Goal: Information Seeking & Learning: Learn about a topic

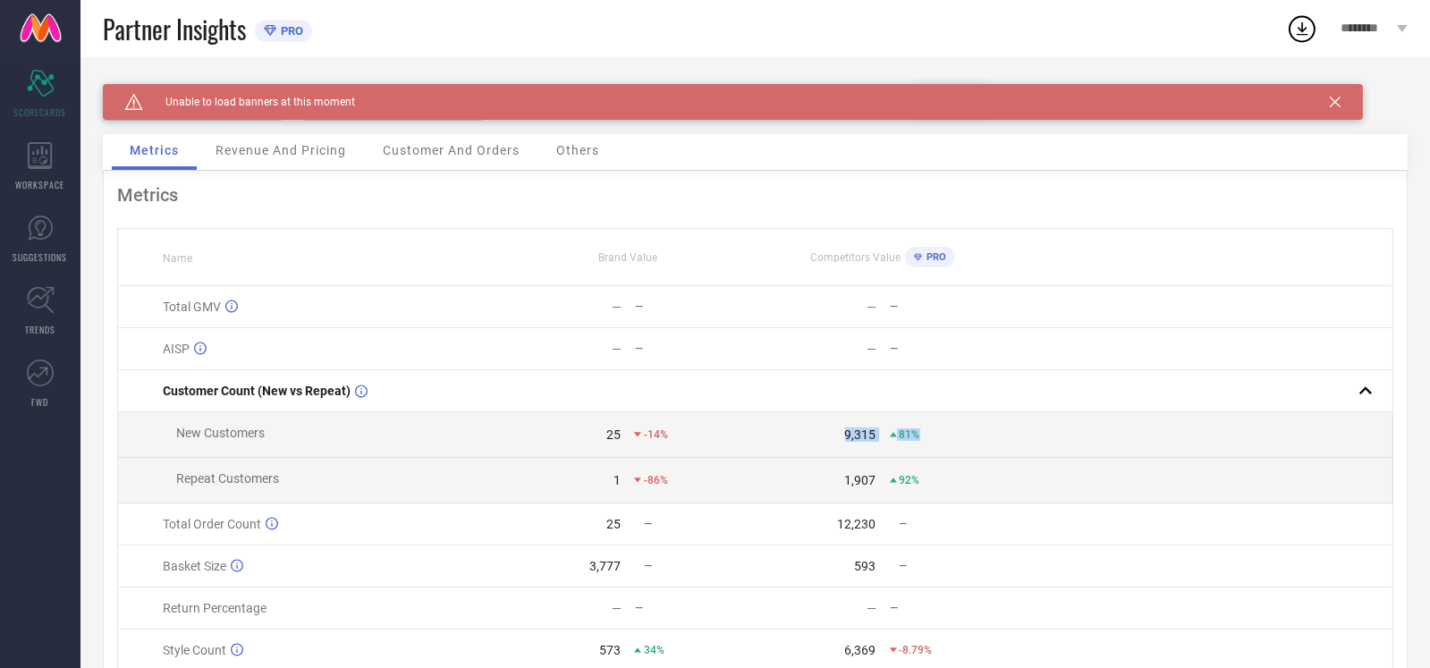
drag, startPoint x: 933, startPoint y: 441, endPoint x: 659, endPoint y: 448, distance: 273.8
click at [817, 441] on div "9,315 81%" at bounding box center [882, 435] width 253 height 14
click at [659, 448] on td "25 -14%" at bounding box center [627, 435] width 255 height 46
drag, startPoint x: 691, startPoint y: 429, endPoint x: 594, endPoint y: 429, distance: 97.5
click at [594, 429] on div "25 -14%" at bounding box center [627, 435] width 253 height 14
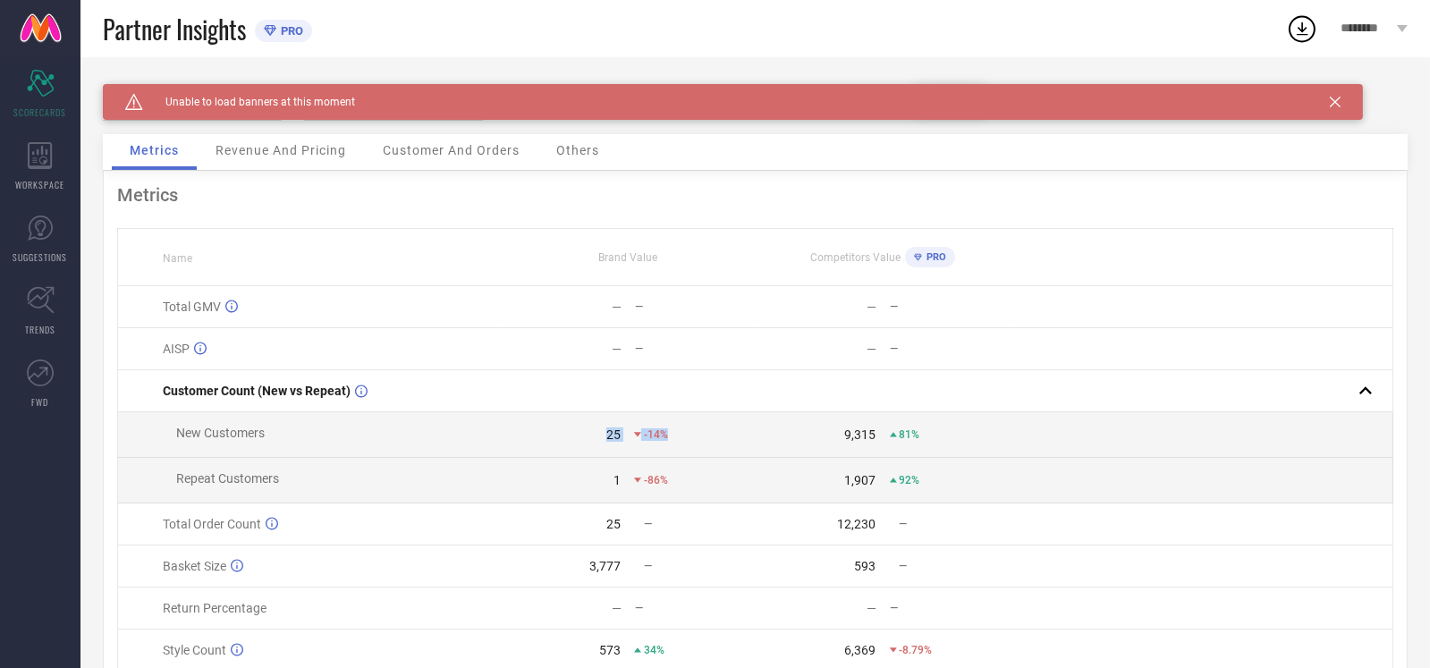
click at [740, 427] on td "25 -14%" at bounding box center [627, 435] width 255 height 46
drag, startPoint x: 725, startPoint y: 437, endPoint x: 604, endPoint y: 442, distance: 120.9
click at [604, 442] on div "25 -14%" at bounding box center [627, 435] width 253 height 14
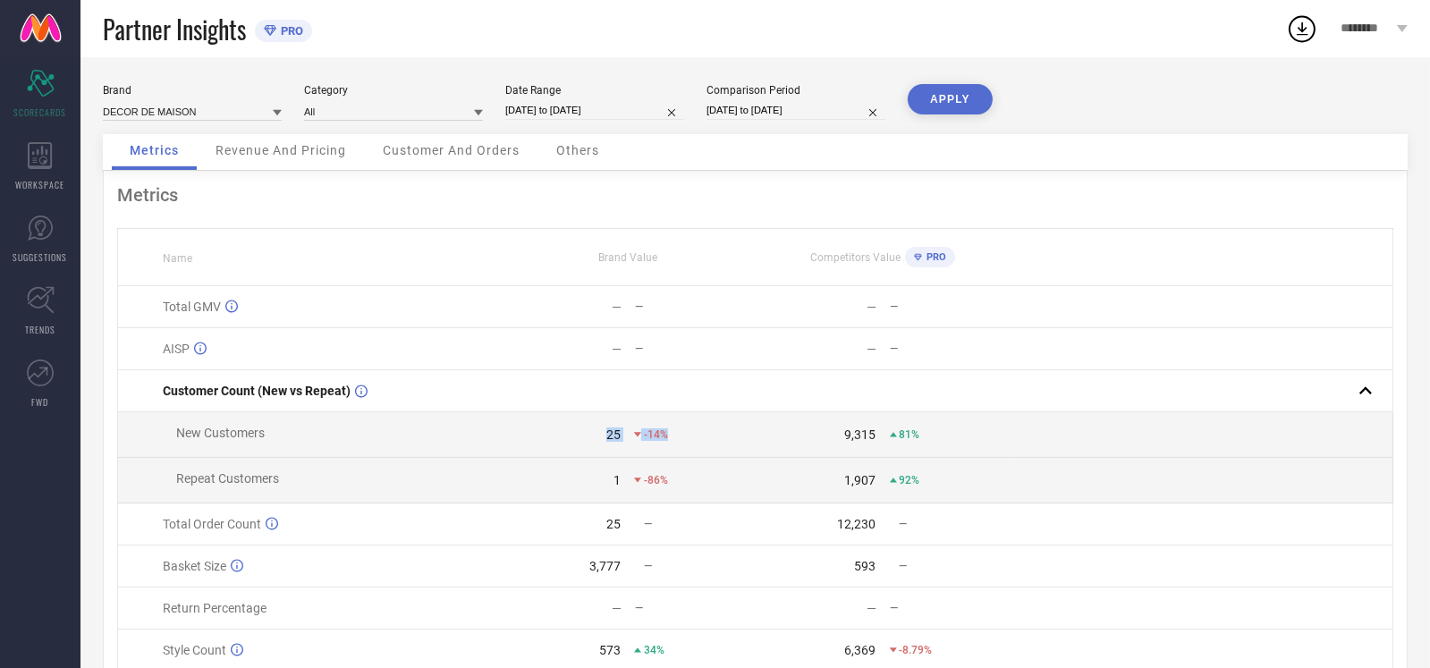
click at [685, 441] on div "-14%" at bounding box center [694, 434] width 120 height 13
drag, startPoint x: 942, startPoint y: 435, endPoint x: 831, endPoint y: 437, distance: 110.9
click at [831, 437] on div "9,315 81%" at bounding box center [882, 435] width 253 height 14
click at [870, 456] on td "9,315 81%" at bounding box center [882, 435] width 255 height 46
drag, startPoint x: 932, startPoint y: 442, endPoint x: 683, endPoint y: 433, distance: 248.8
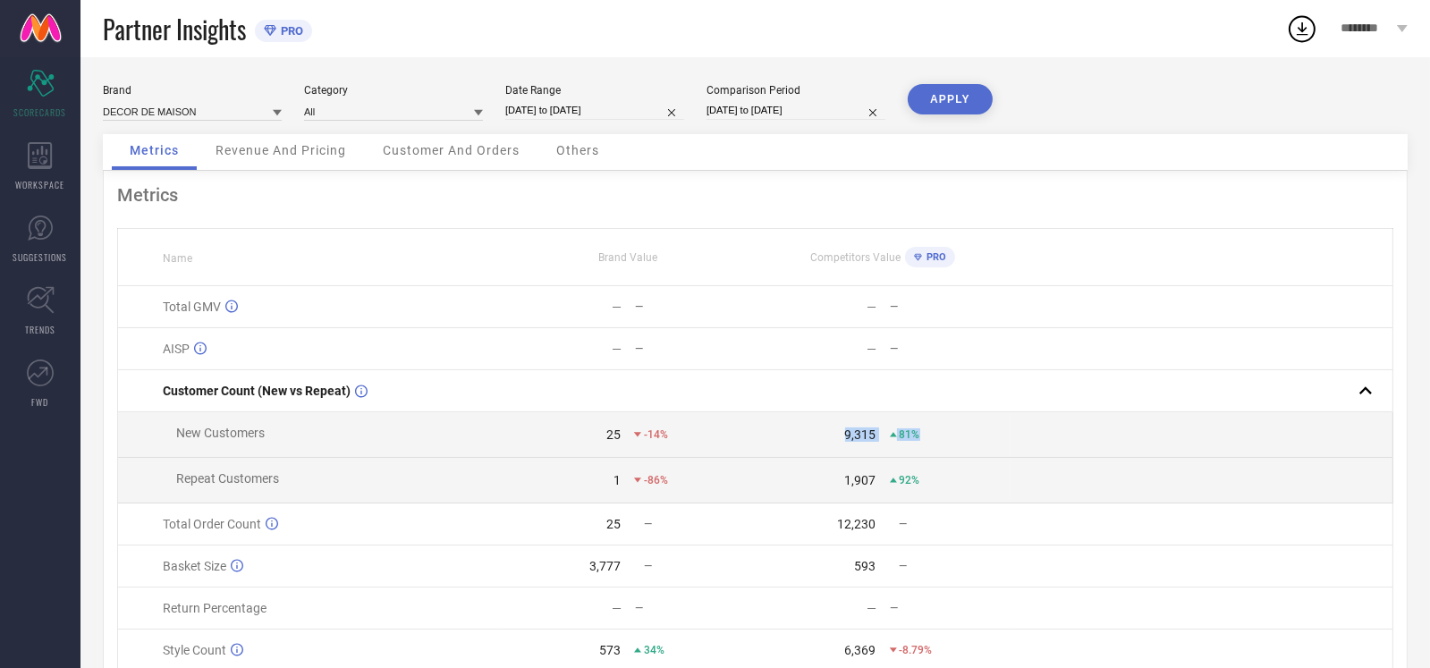
click at [683, 433] on tr "New Customers 25 -14% 9,315 81%" at bounding box center [756, 435] width 1276 height 46
click at [852, 442] on div "9,315" at bounding box center [860, 435] width 31 height 14
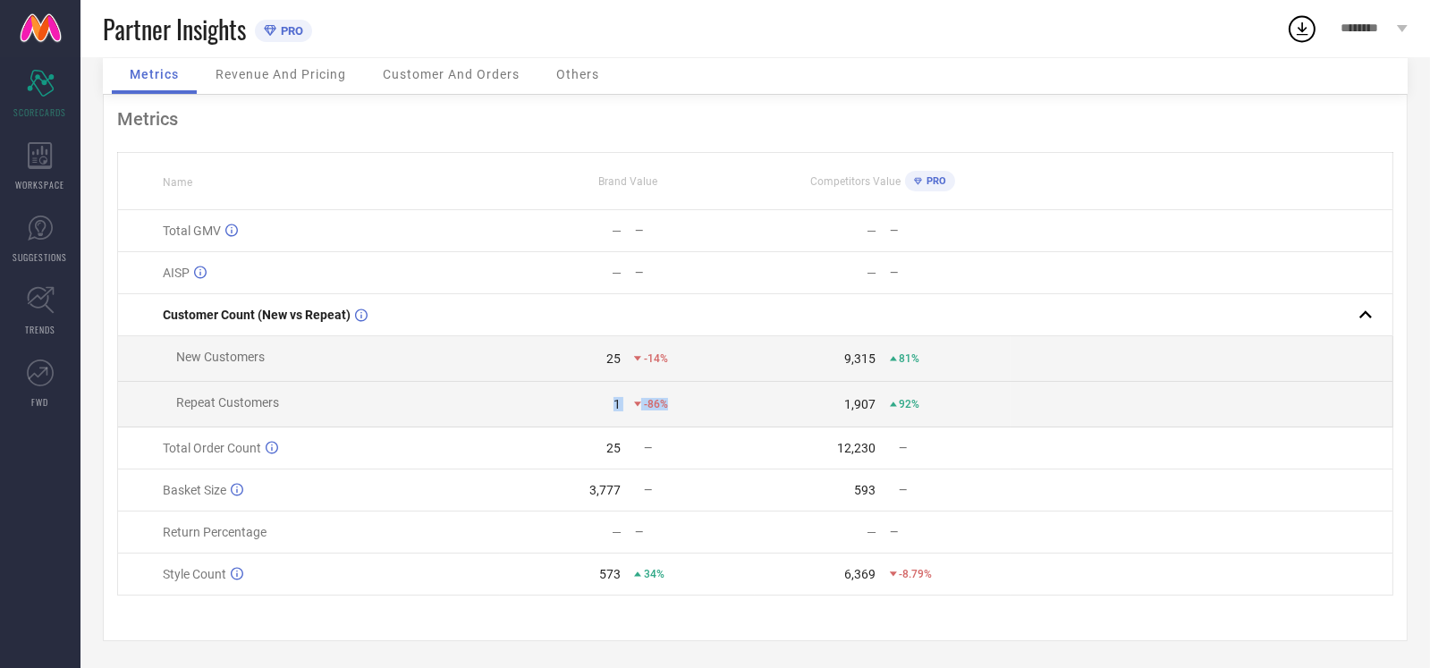
drag, startPoint x: 686, startPoint y: 407, endPoint x: 610, endPoint y: 410, distance: 76.1
click at [610, 410] on td "1 -86%" at bounding box center [627, 405] width 255 height 46
click at [711, 423] on td "1 -86%" at bounding box center [627, 405] width 255 height 46
click at [269, 445] on icon at bounding box center [272, 447] width 13 height 13
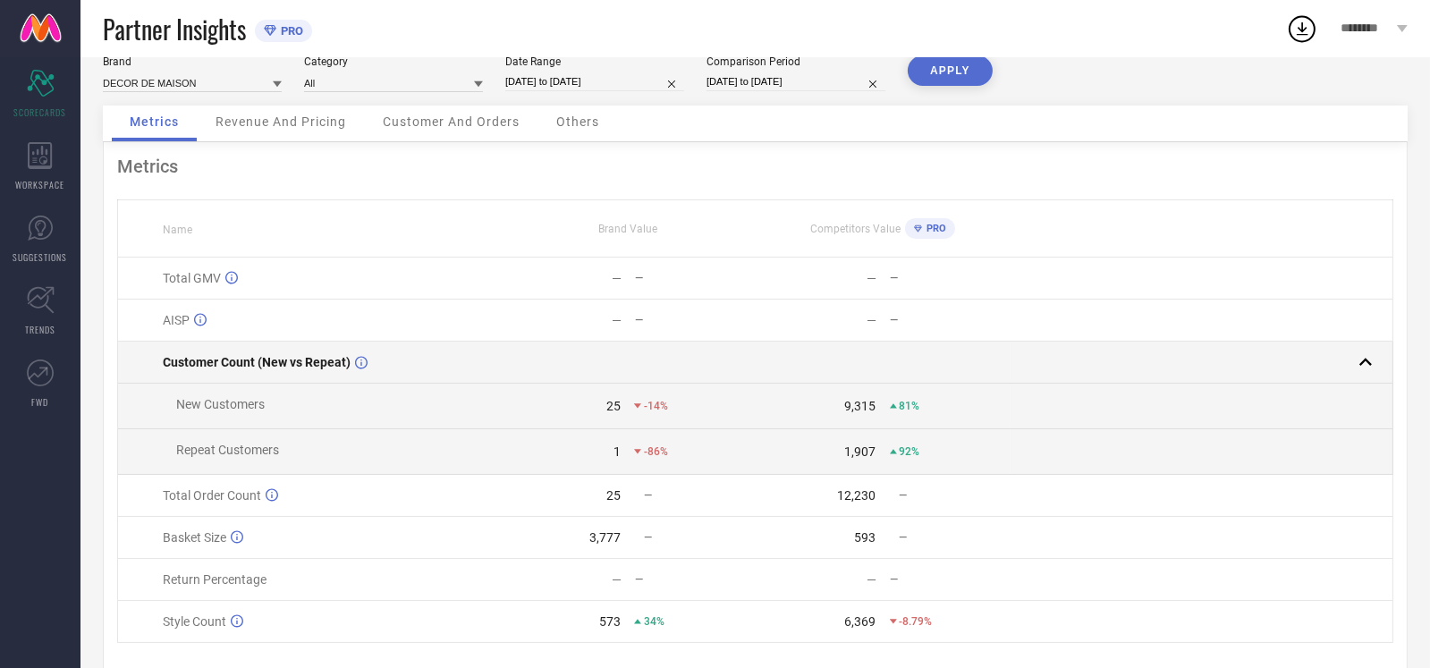
scroll to position [0, 0]
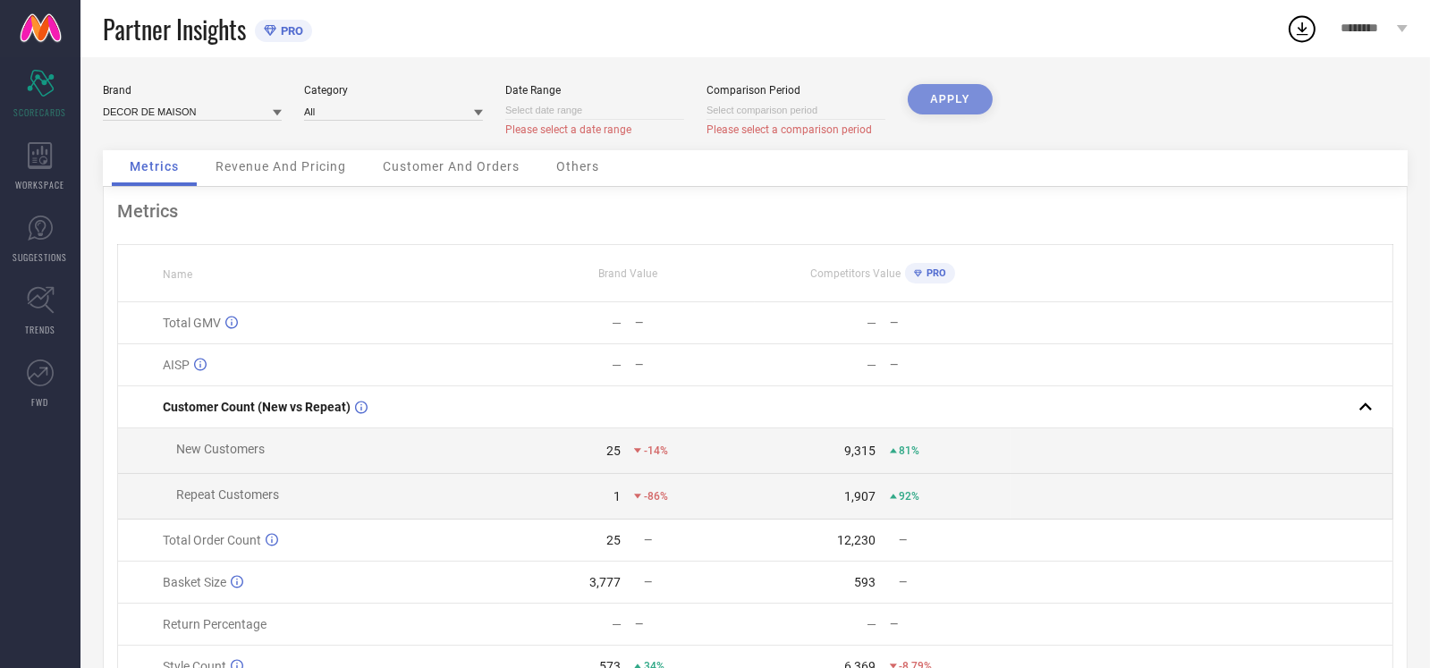
select select "9"
select select "2025"
select select "10"
select select "2025"
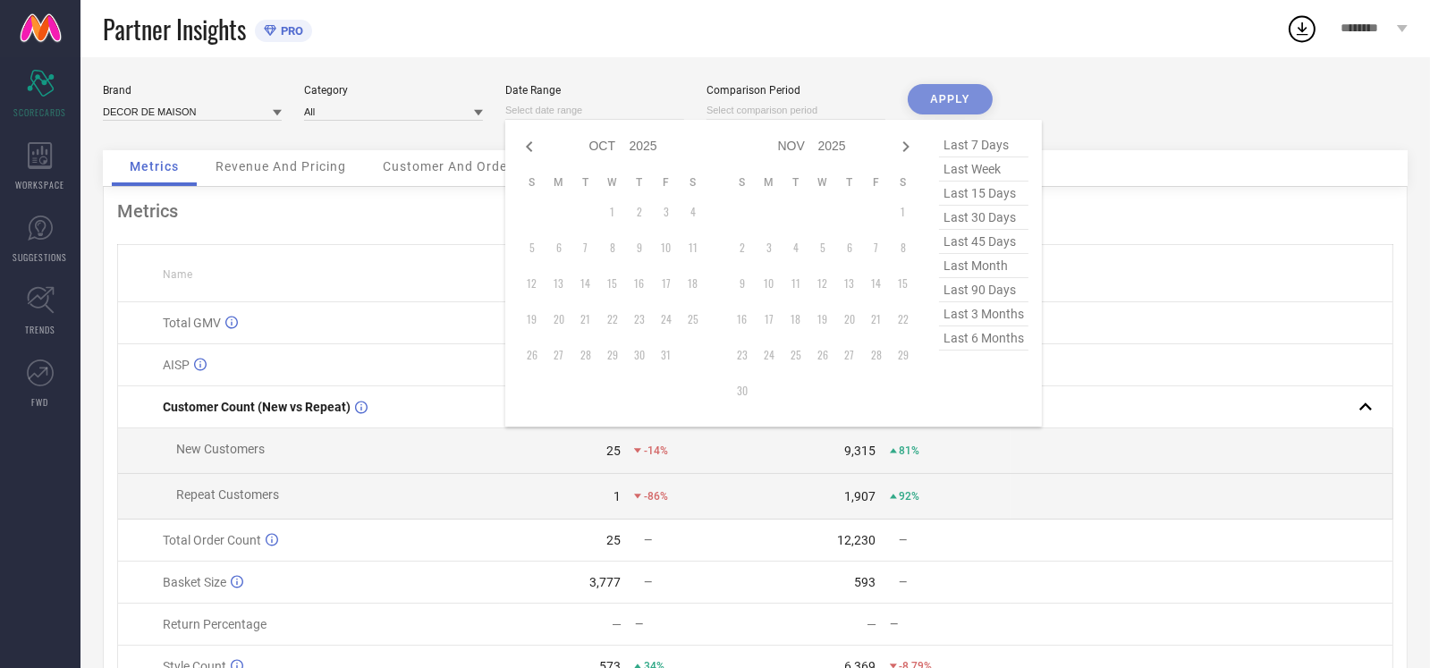
click at [612, 109] on input at bounding box center [594, 110] width 179 height 19
click at [975, 338] on span "last 6 months" at bounding box center [983, 338] width 89 height 24
type input "[DATE] to [DATE]"
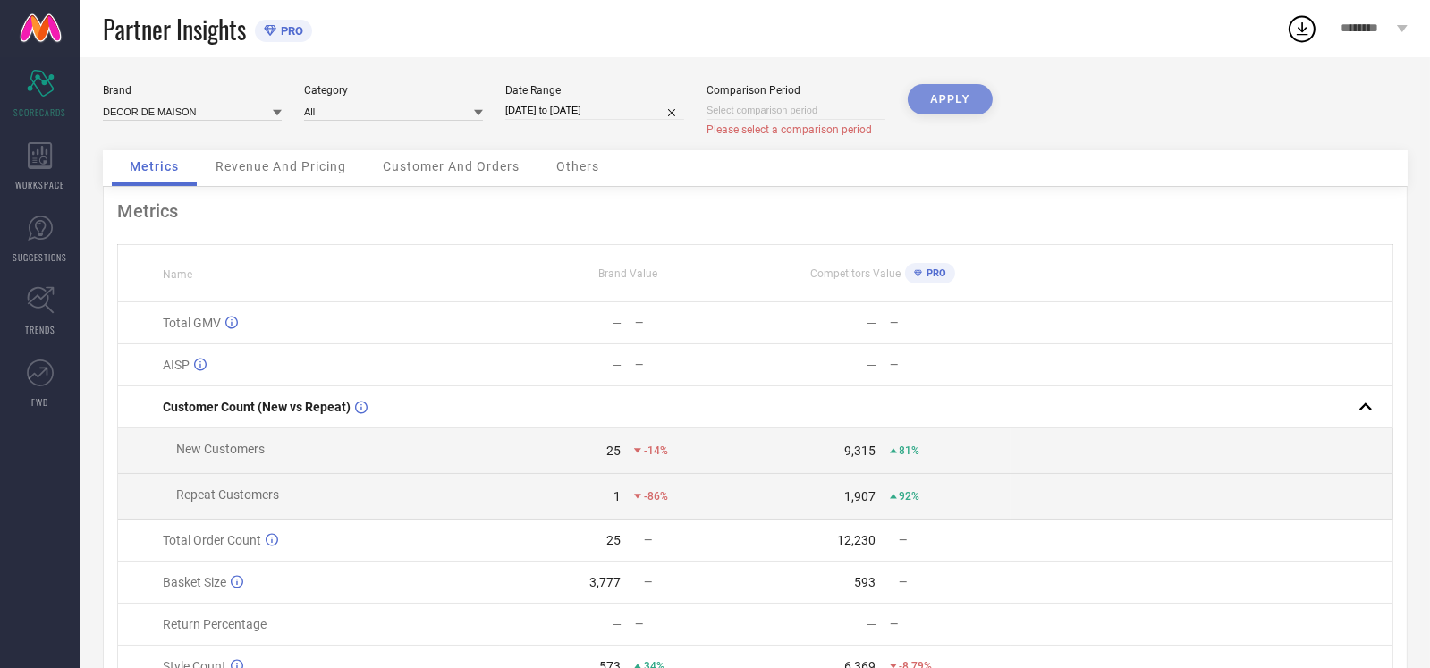
click at [782, 106] on input at bounding box center [796, 110] width 179 height 19
select select "9"
select select "2025"
select select "10"
select select "2025"
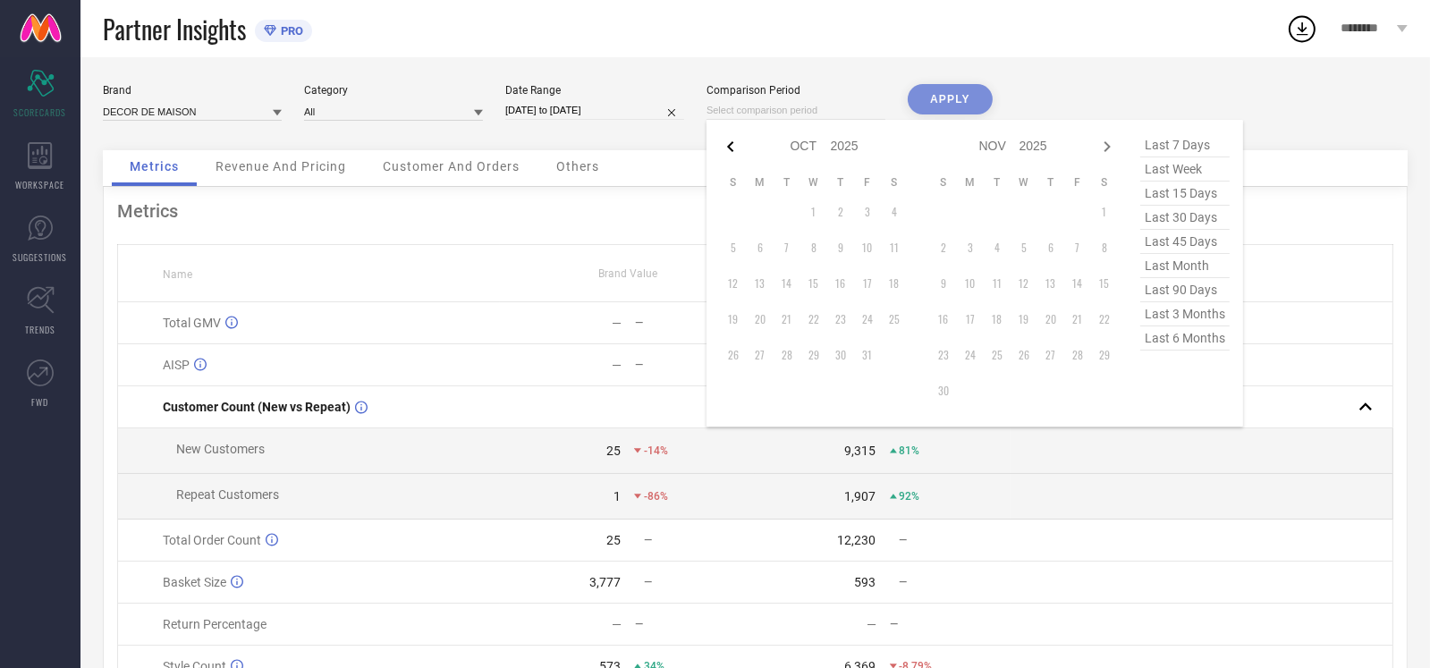
click at [738, 150] on icon at bounding box center [730, 146] width 21 height 21
select select "8"
select select "2025"
select select "9"
select select "2025"
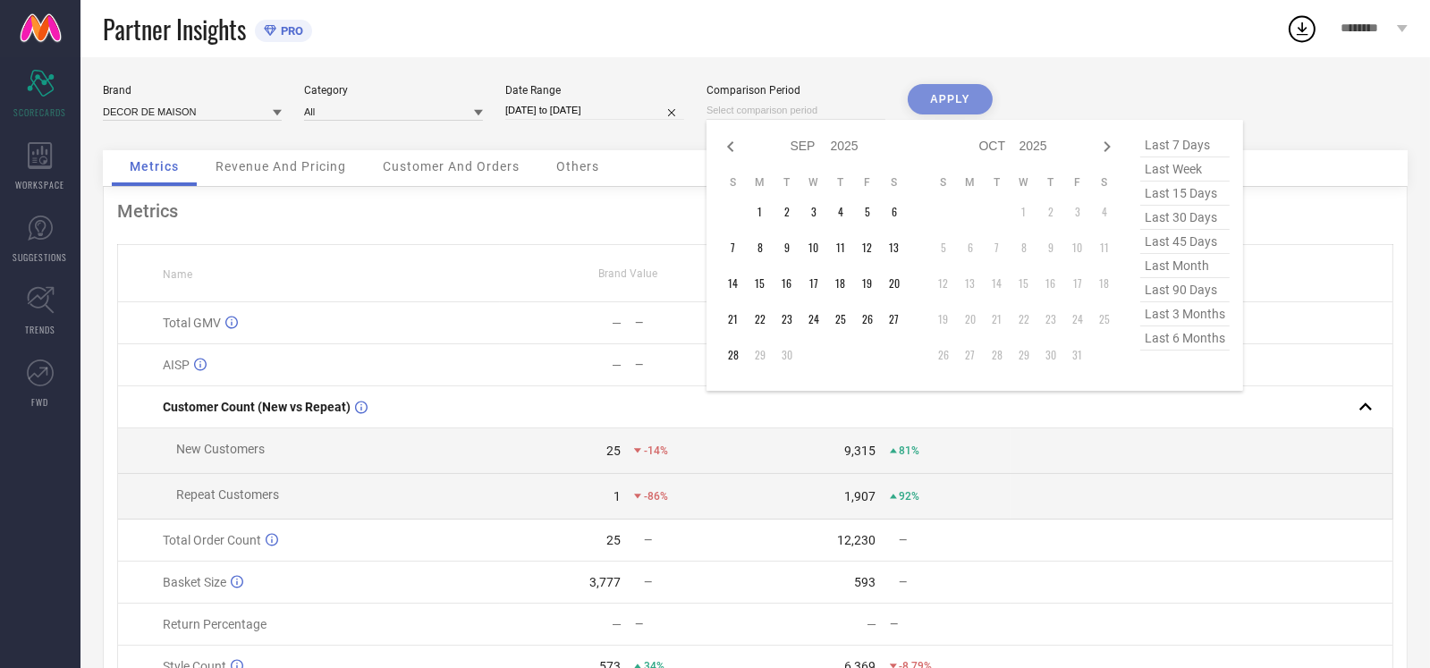
click at [738, 150] on icon at bounding box center [730, 146] width 21 height 21
select select "7"
select select "2025"
select select "8"
select select "2025"
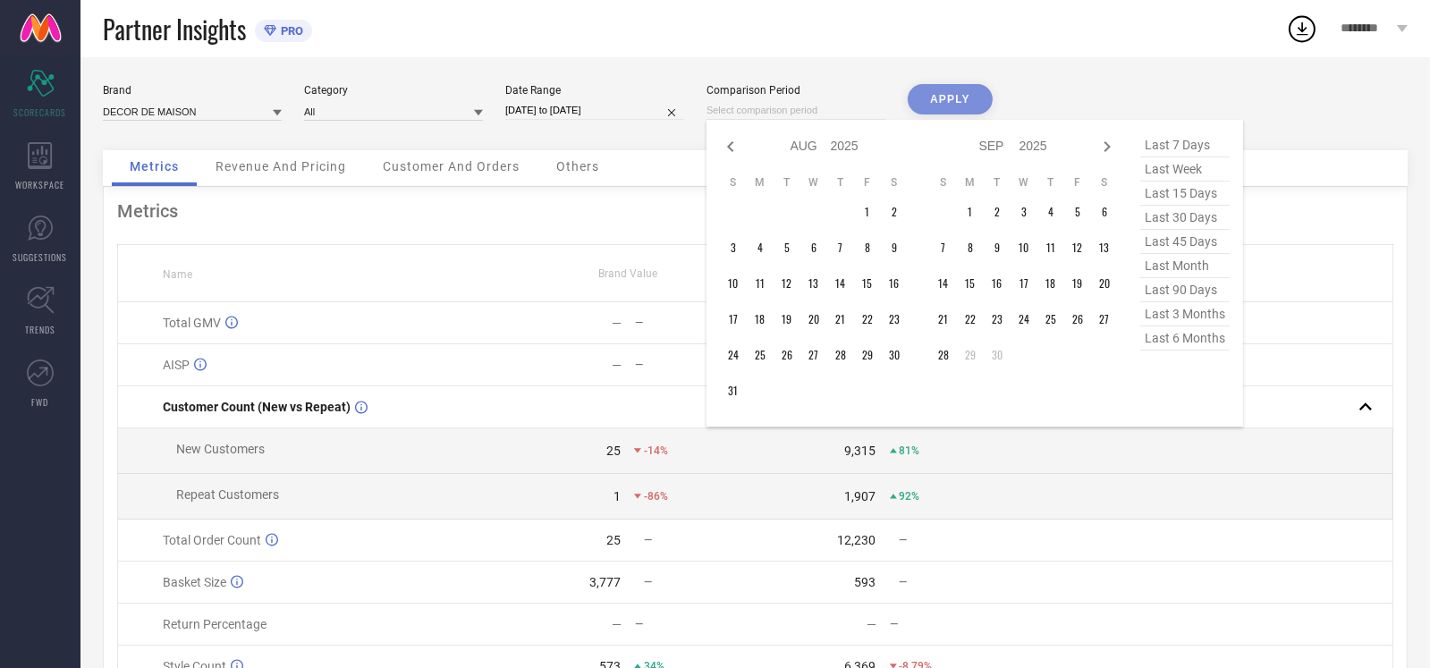
click at [738, 150] on icon at bounding box center [730, 146] width 21 height 21
select select "6"
select select "2025"
select select "7"
select select "2025"
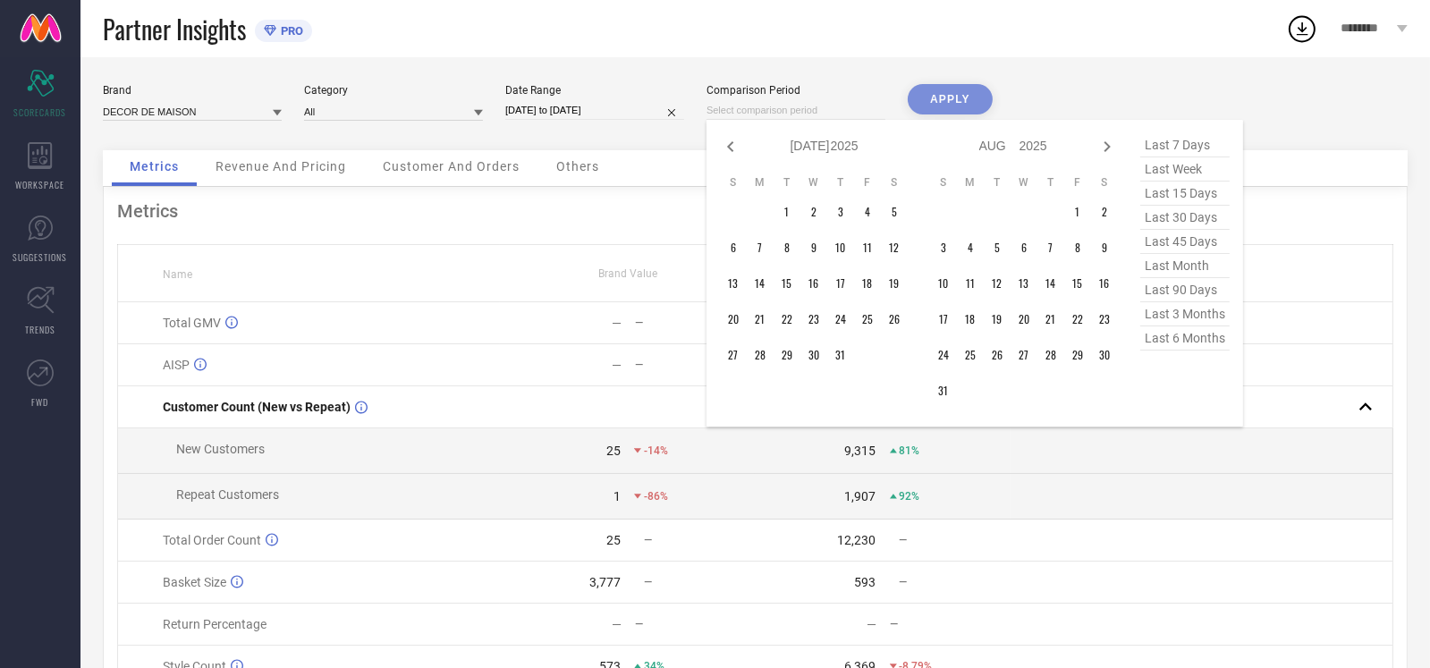
click at [738, 150] on icon at bounding box center [730, 146] width 21 height 21
select select "5"
select select "2025"
select select "6"
select select "2025"
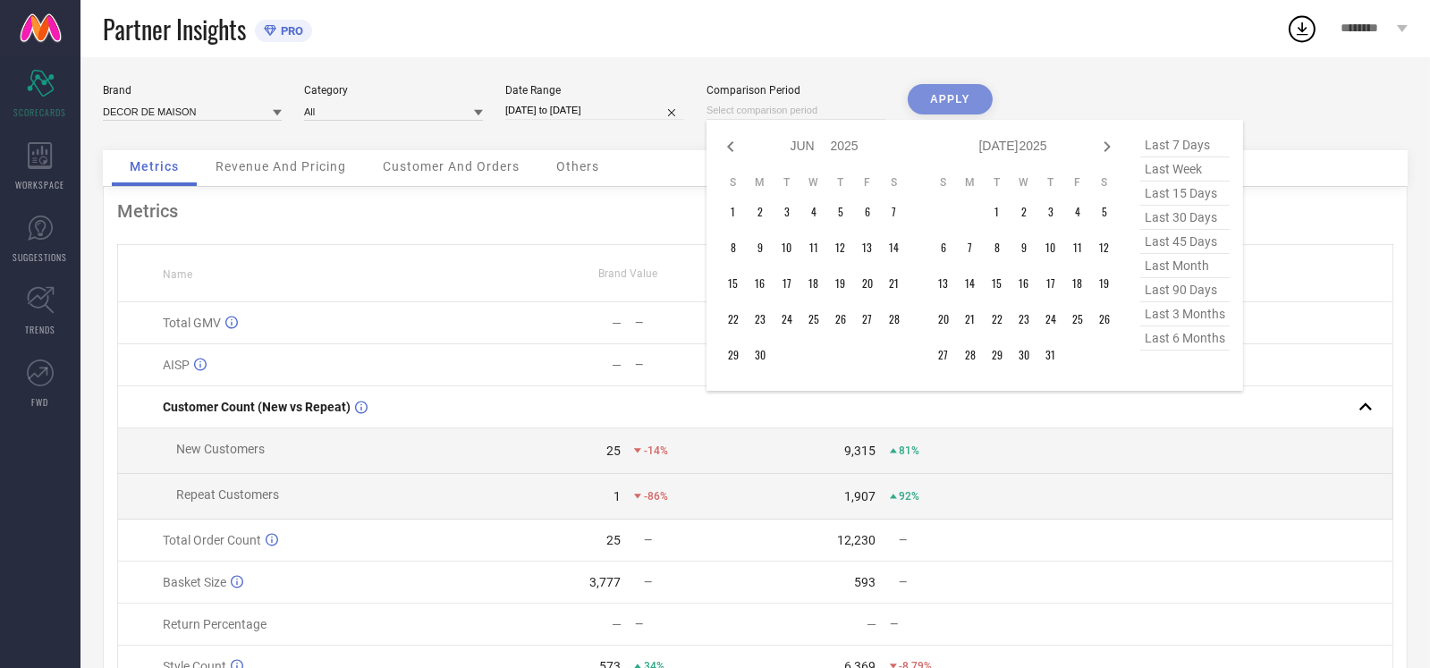
click at [738, 150] on icon at bounding box center [730, 146] width 21 height 21
select select "4"
select select "2025"
select select "5"
select select "2025"
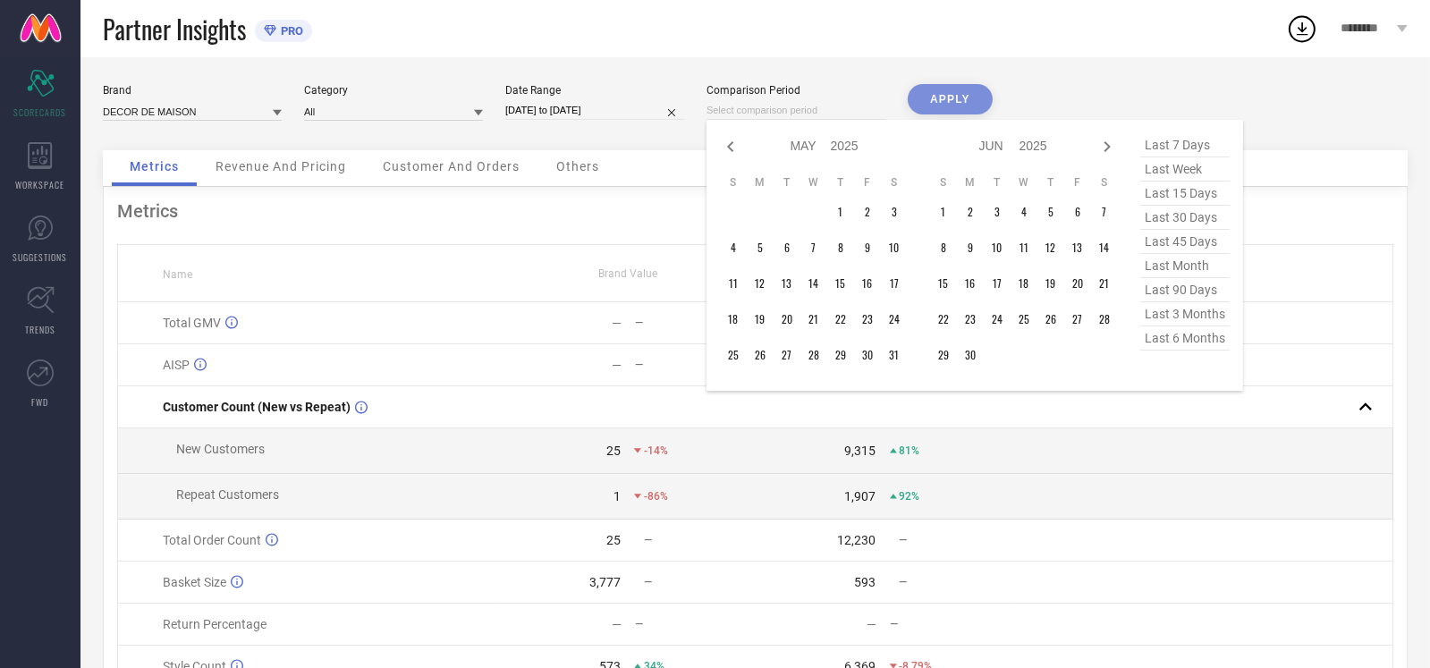
click at [738, 150] on icon at bounding box center [730, 146] width 21 height 21
select select "3"
select select "2025"
select select "4"
select select "2025"
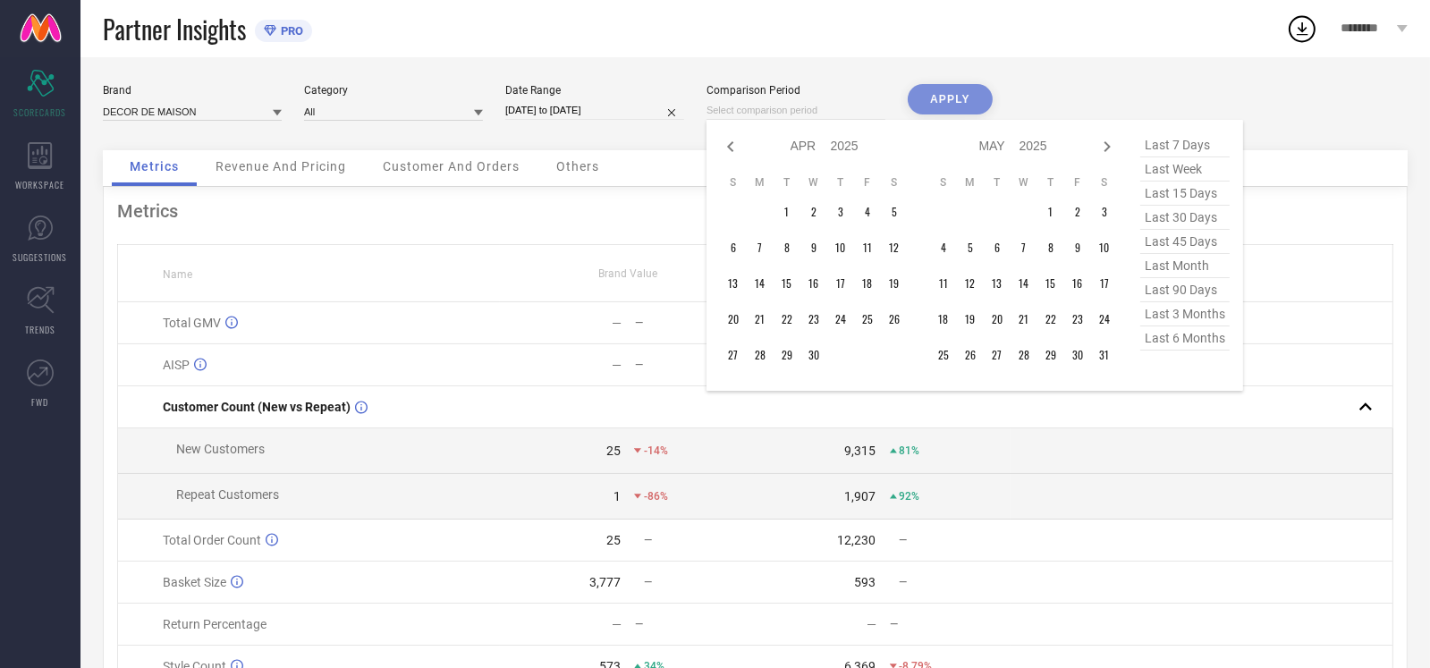
click at [738, 150] on icon at bounding box center [730, 146] width 21 height 21
select select "2"
select select "2025"
select select "3"
select select "2025"
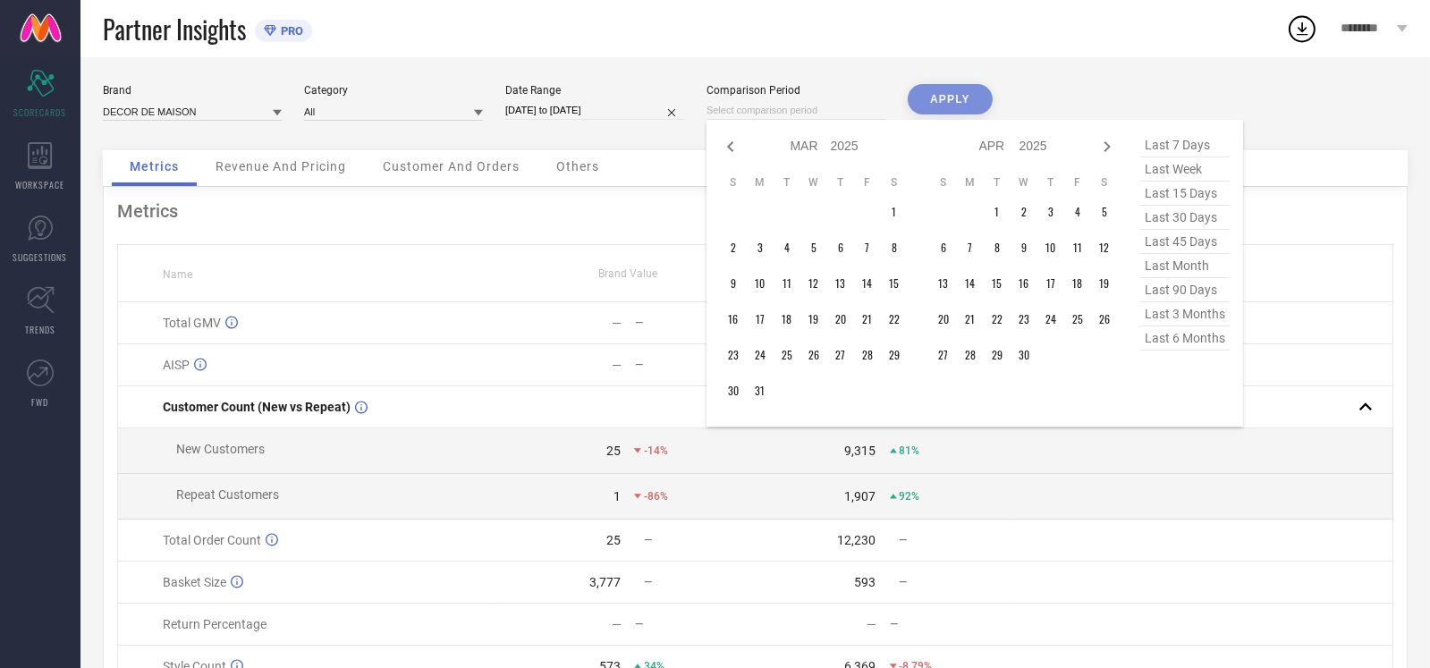
click at [738, 150] on icon at bounding box center [730, 146] width 21 height 21
select select "1"
select select "2025"
select select "2"
select select "2025"
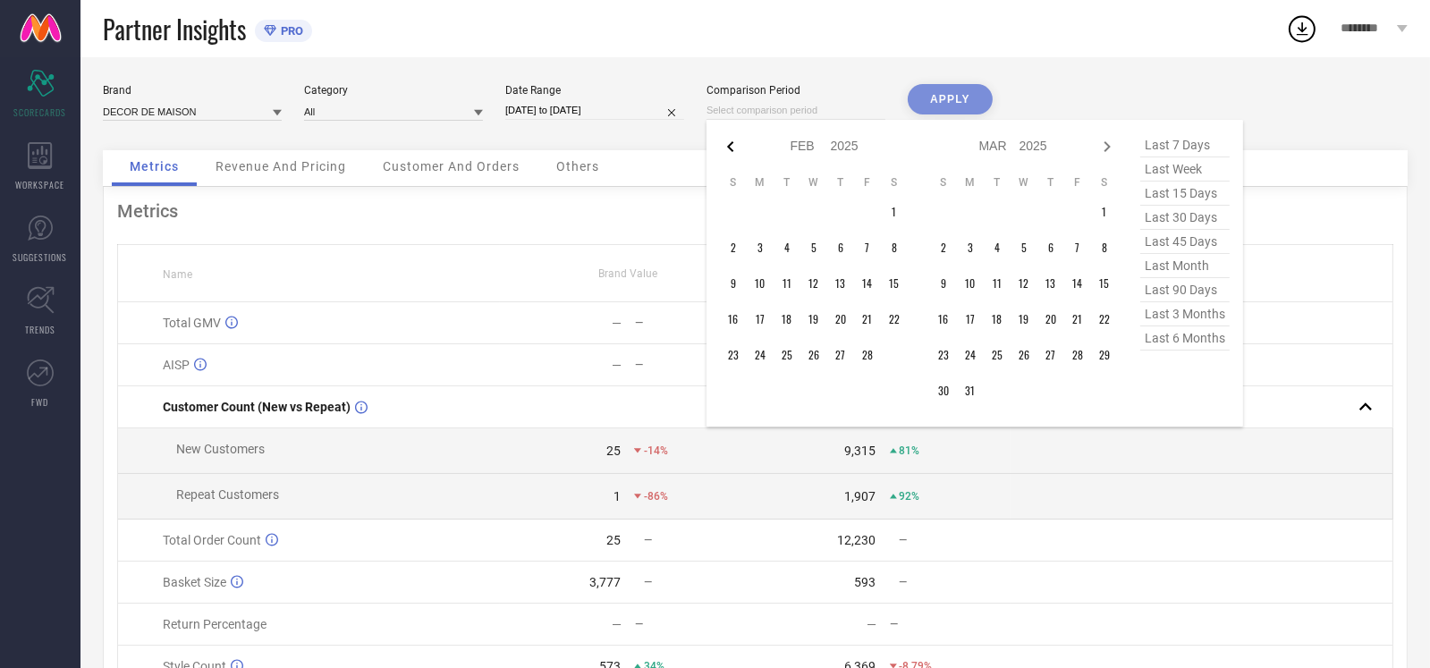
click at [730, 148] on icon at bounding box center [730, 146] width 21 height 21
select select "2025"
select select "1"
select select "2025"
click at [732, 145] on icon at bounding box center [730, 146] width 6 height 11
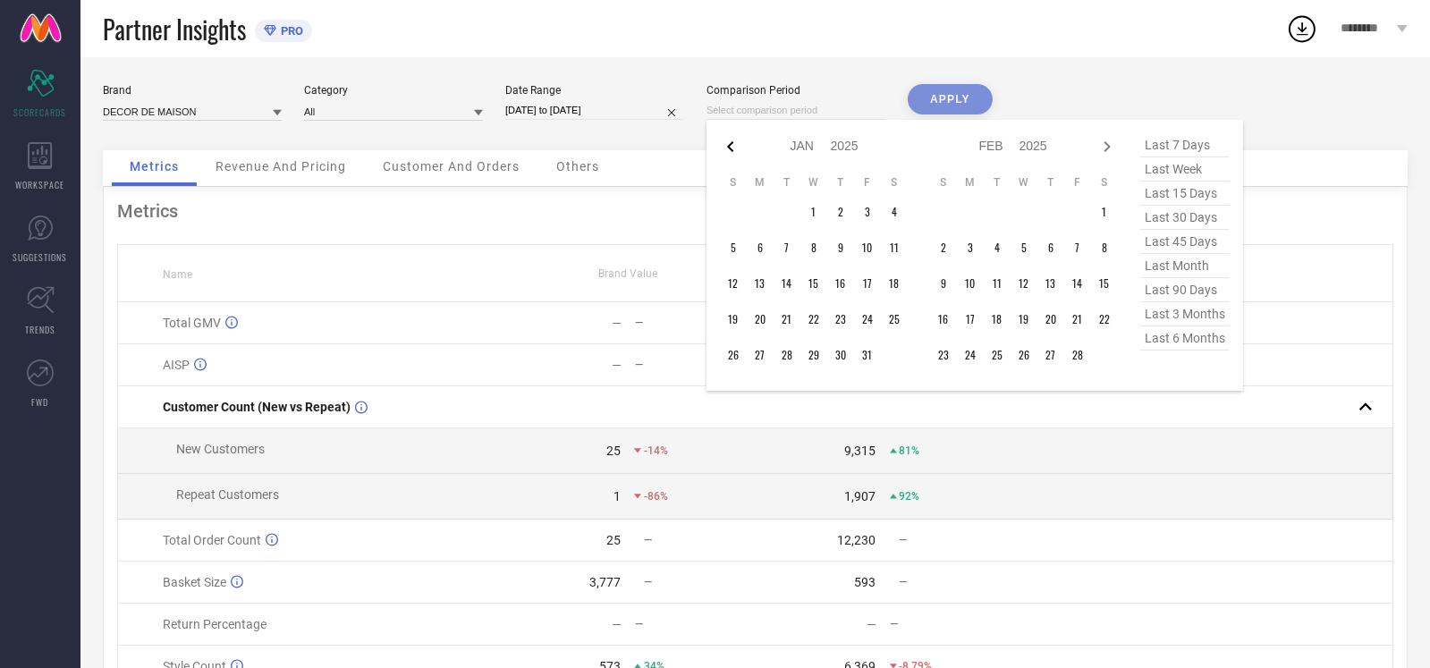
select select "11"
select select "2024"
select select "2025"
click at [732, 145] on icon at bounding box center [730, 146] width 6 height 11
select select "10"
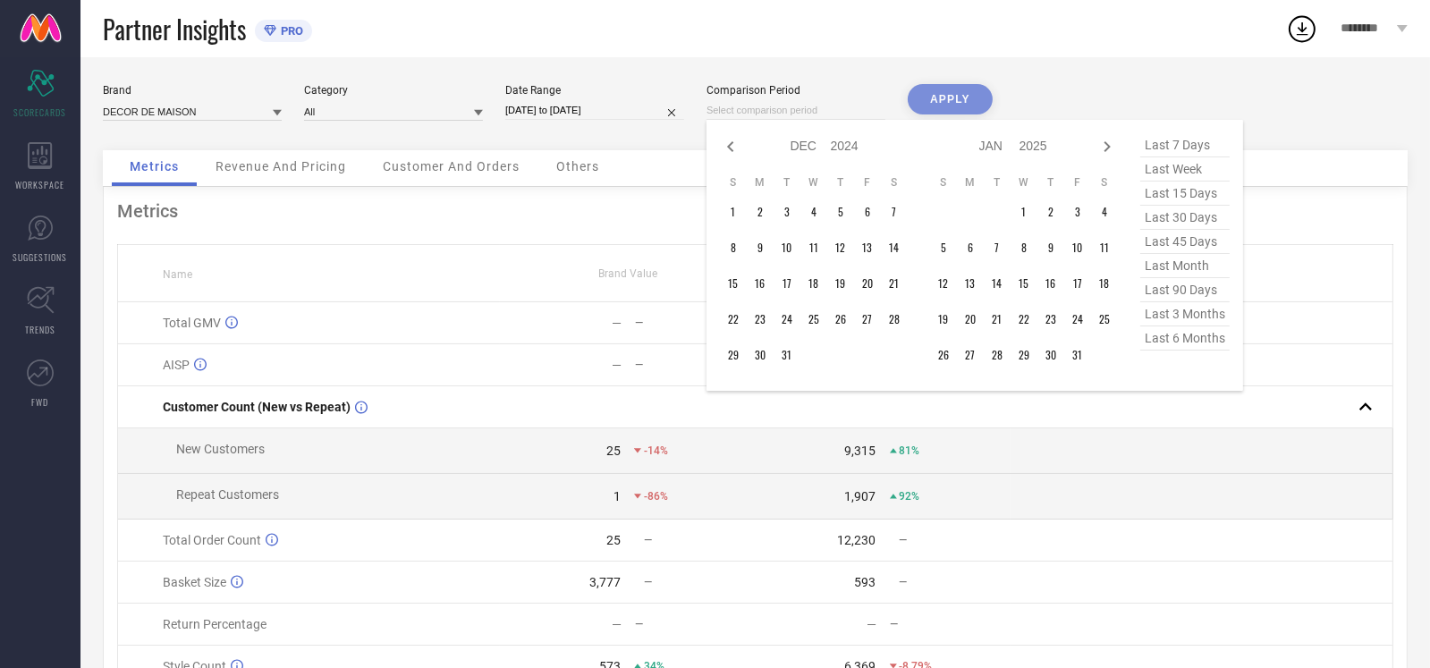
select select "2024"
select select "11"
select select "2024"
click at [732, 145] on icon at bounding box center [730, 146] width 6 height 11
select select "9"
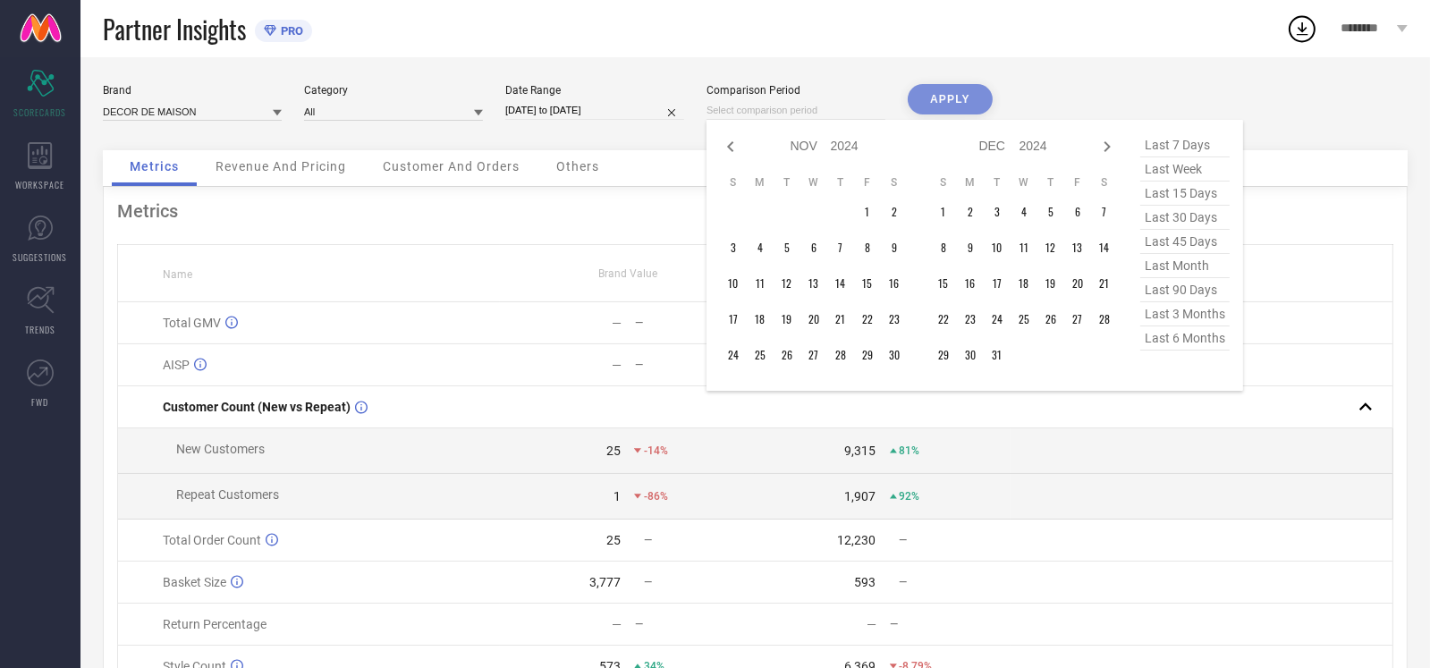
select select "2024"
select select "10"
select select "2024"
type input "After [DATE]"
click at [781, 212] on td "1" at bounding box center [787, 212] width 27 height 27
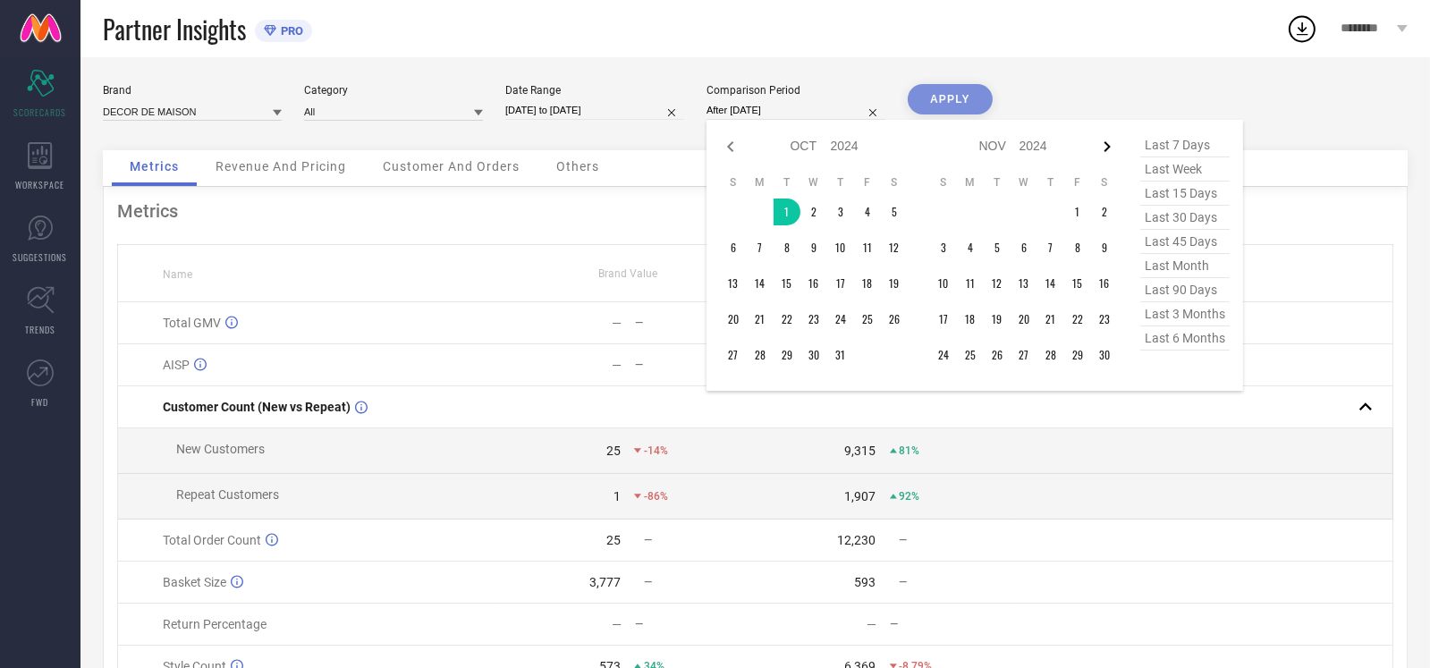
click at [1105, 152] on icon at bounding box center [1108, 146] width 6 height 11
select select "10"
select select "2024"
select select "11"
select select "2024"
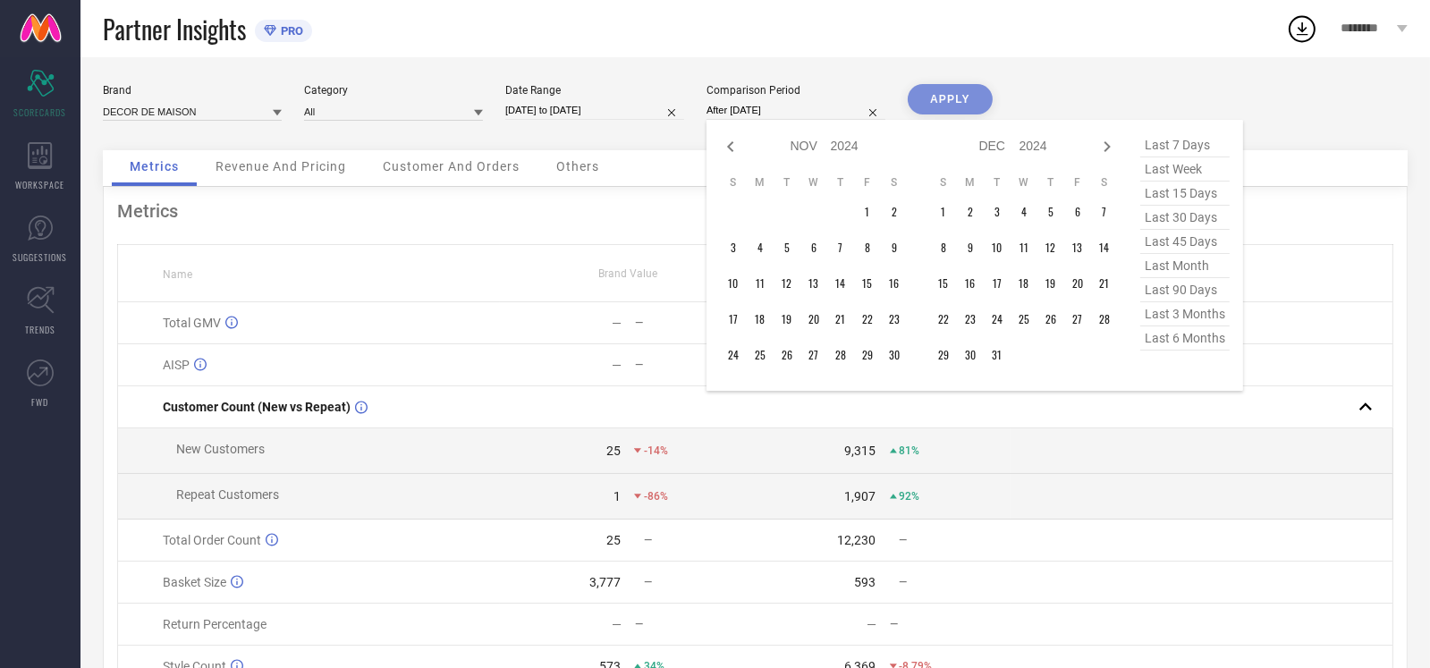
click at [1105, 152] on icon at bounding box center [1108, 146] width 6 height 11
select select "11"
select select "2024"
select select "2025"
click at [1105, 152] on icon at bounding box center [1108, 146] width 6 height 11
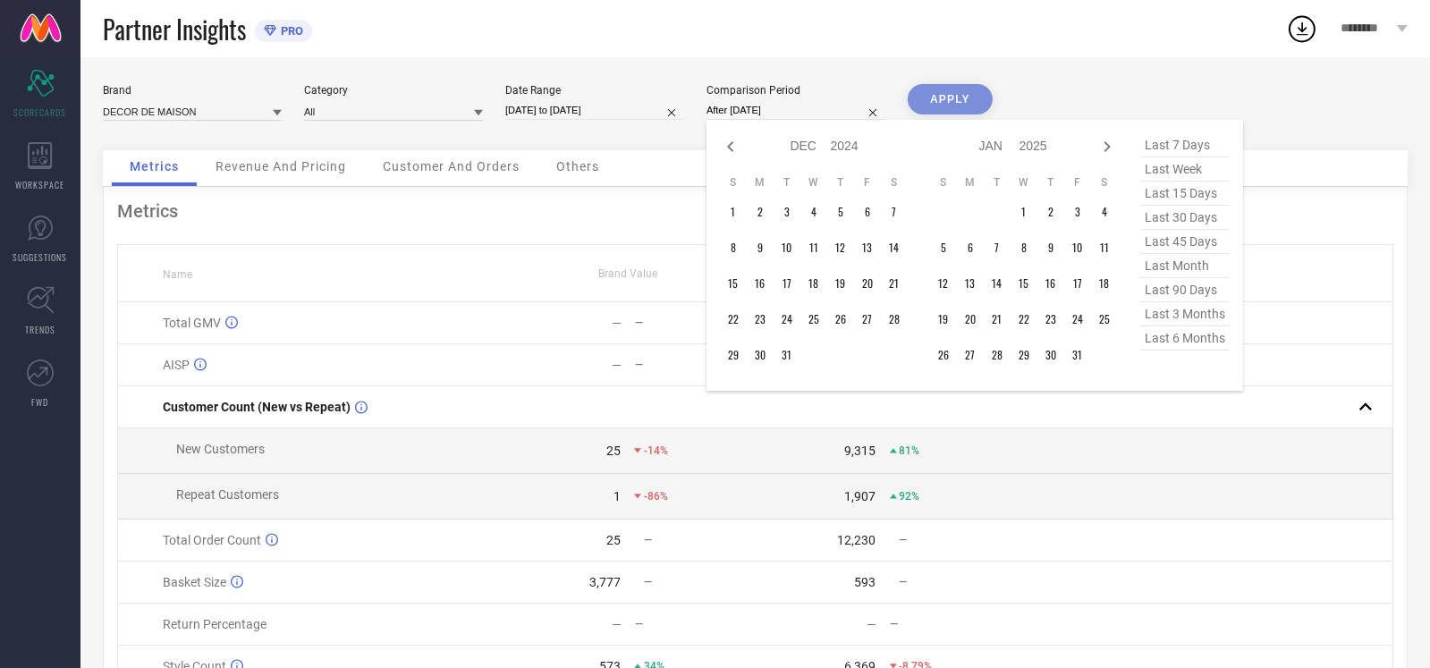
select select "2025"
select select "1"
select select "2025"
click at [1105, 152] on icon at bounding box center [1108, 146] width 6 height 11
select select "1"
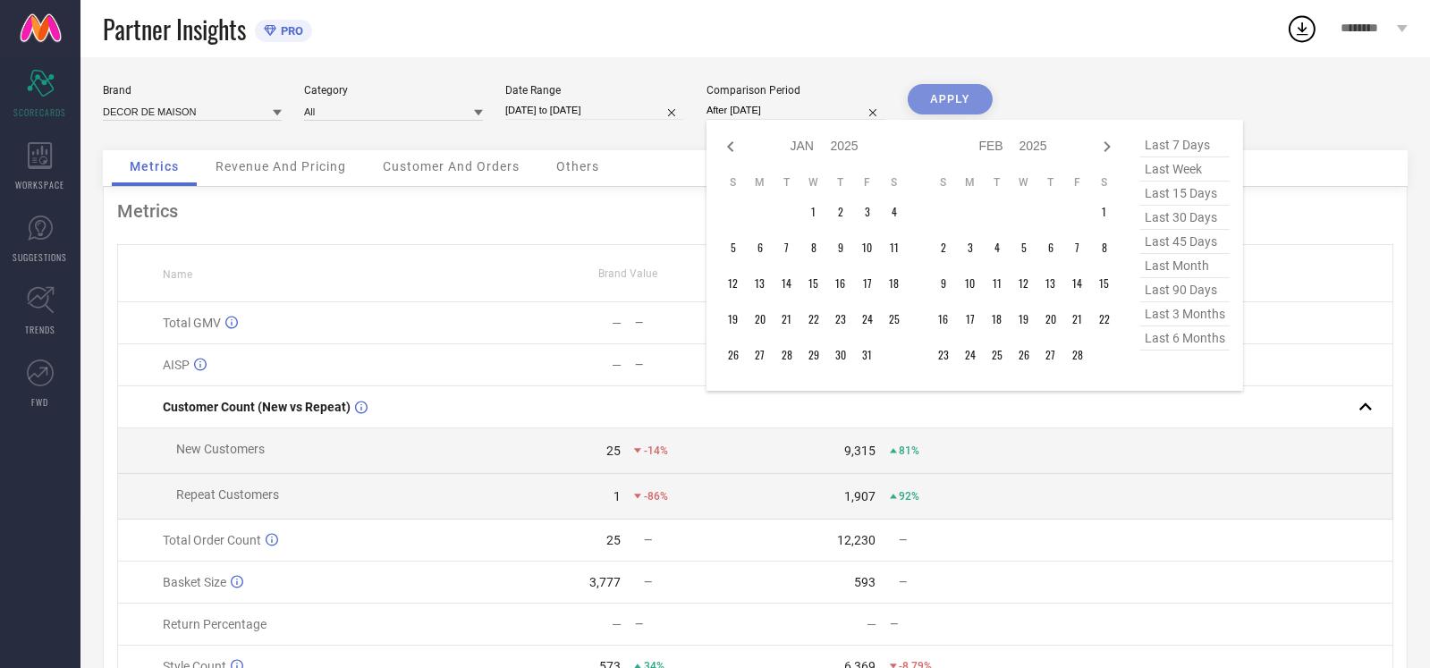
select select "2025"
select select "2"
select select "2025"
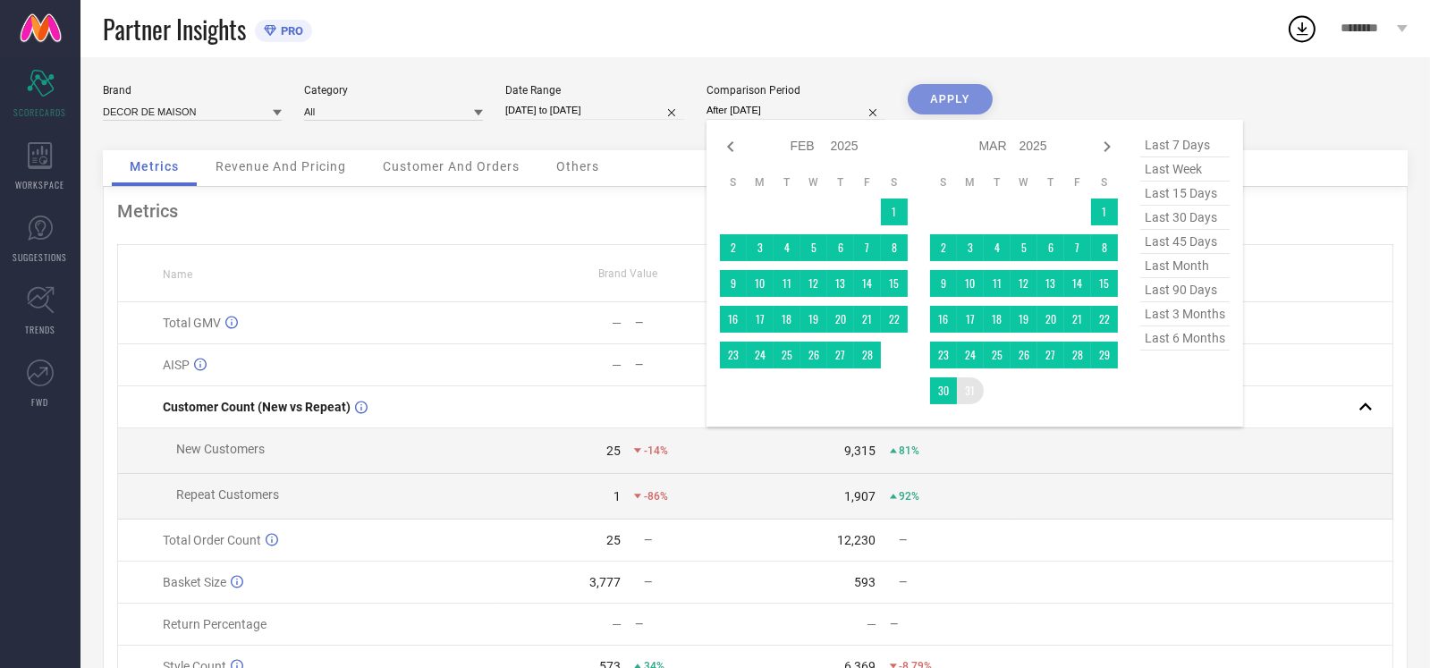
type input "[DATE] to [DATE]"
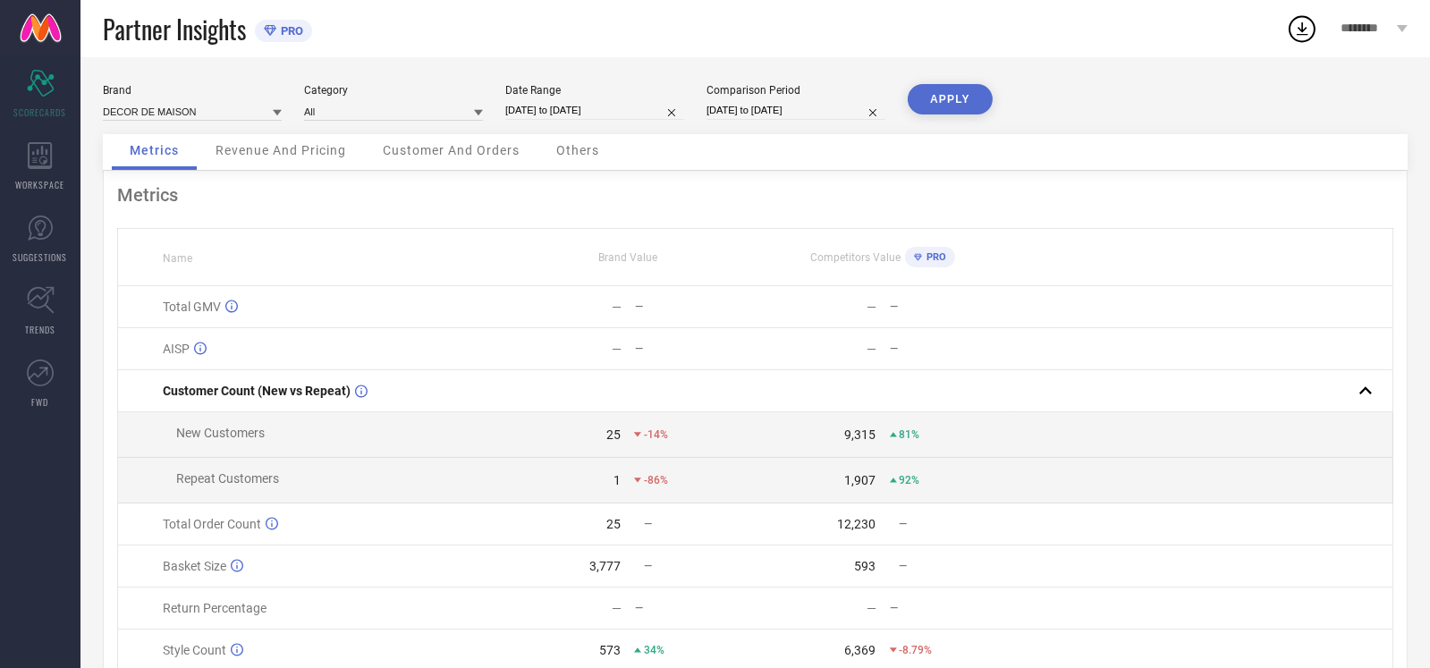
click at [962, 101] on button "APPLY" at bounding box center [950, 99] width 85 height 30
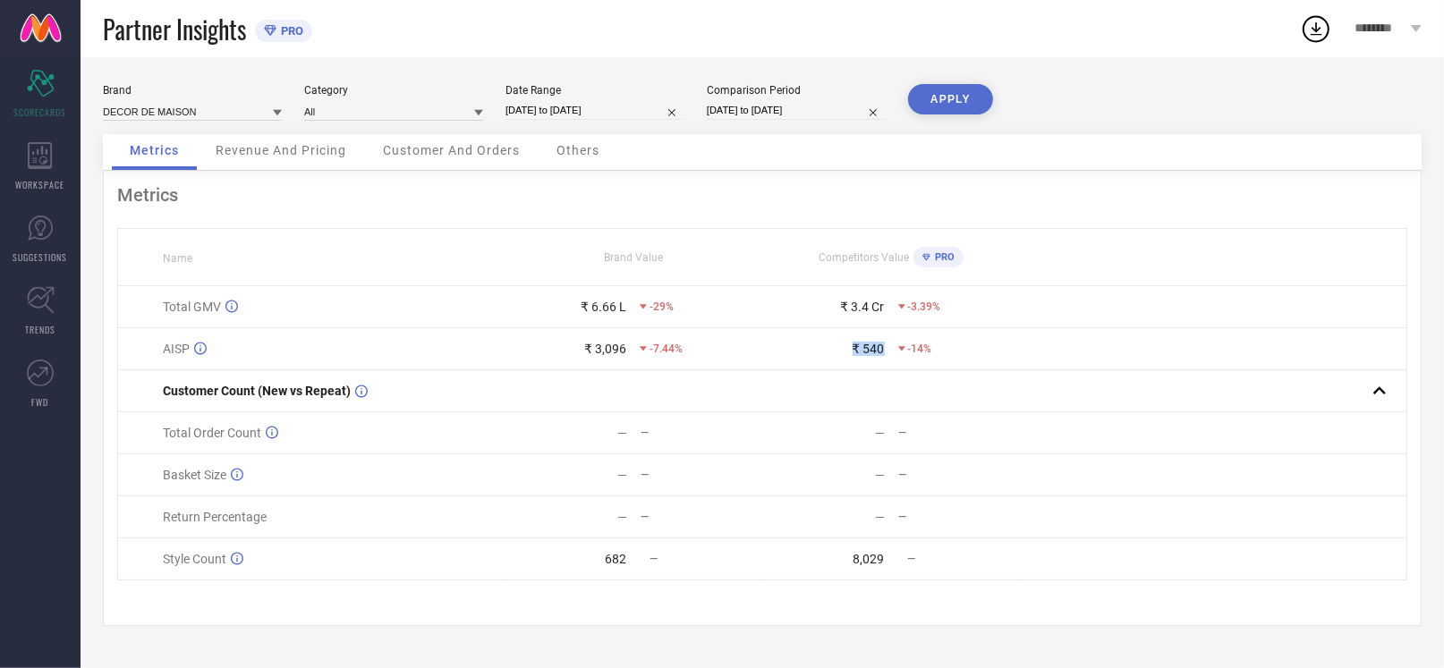
drag, startPoint x: 835, startPoint y: 351, endPoint x: 892, endPoint y: 343, distance: 57.7
click at [892, 343] on div "₹ 540 -14%" at bounding box center [891, 349] width 256 height 14
click at [981, 341] on td "₹ 540 -14%" at bounding box center [891, 349] width 258 height 42
drag, startPoint x: 601, startPoint y: 310, endPoint x: 617, endPoint y: 309, distance: 16.1
click at [617, 309] on div "₹ 6.66 L" at bounding box center [604, 307] width 46 height 14
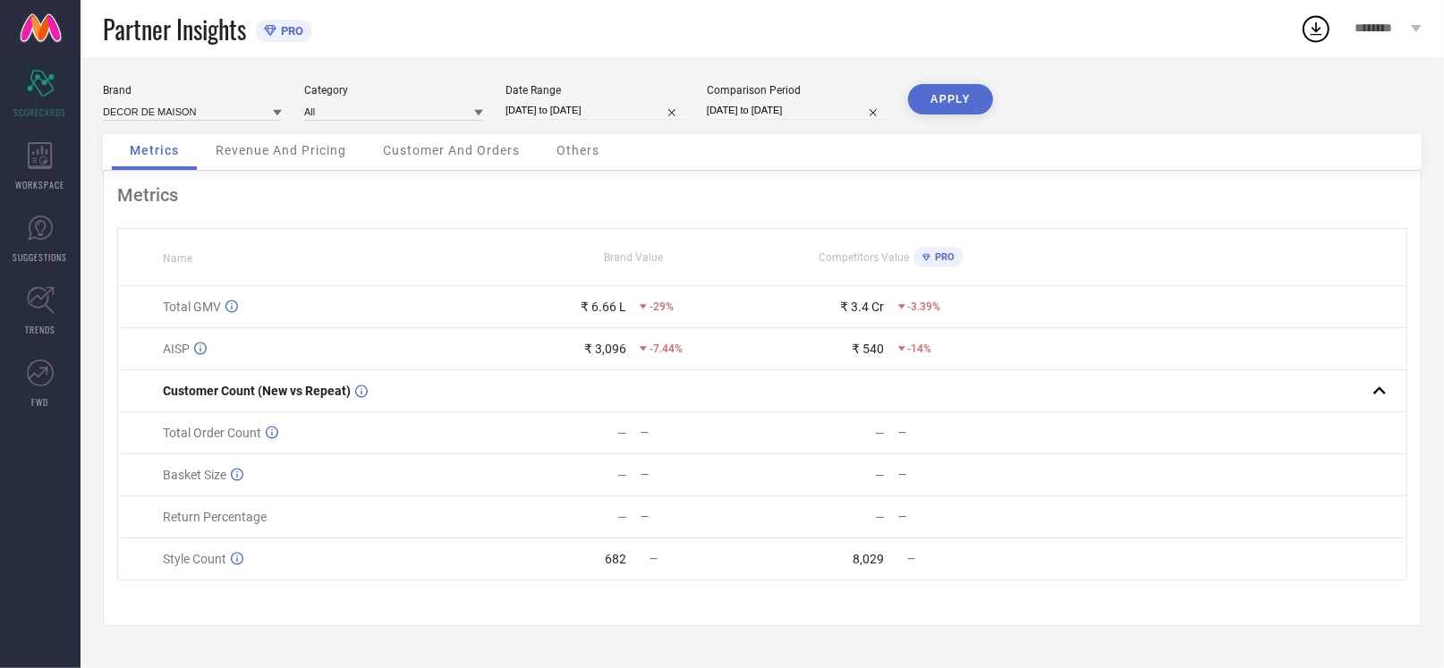
click at [850, 352] on div "₹ 540" at bounding box center [824, 349] width 122 height 14
drag, startPoint x: 850, startPoint y: 352, endPoint x: 878, endPoint y: 353, distance: 28.6
click at [878, 353] on div "₹ 540" at bounding box center [824, 349] width 122 height 14
click at [969, 353] on div "-14%" at bounding box center [959, 349] width 122 height 13
drag, startPoint x: 835, startPoint y: 571, endPoint x: 931, endPoint y: 577, distance: 95.9
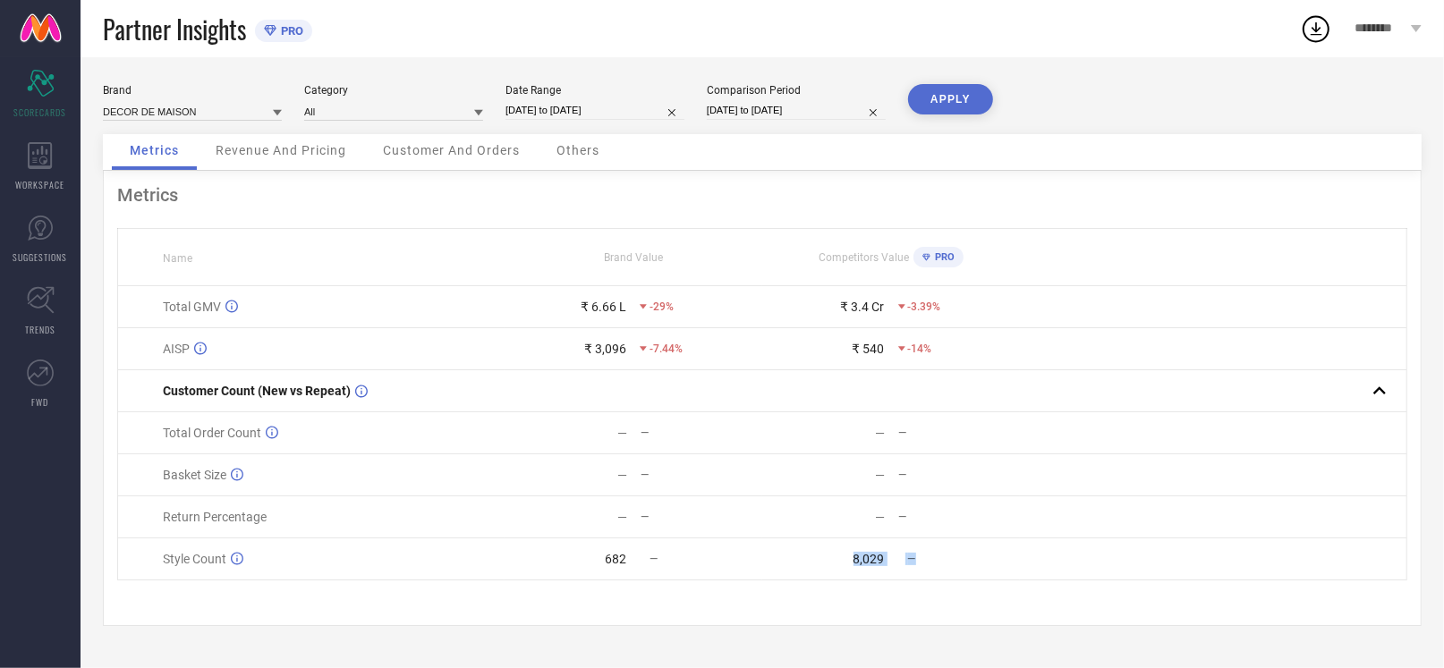
click at [918, 577] on td "8,029 —" at bounding box center [891, 559] width 258 height 42
click at [1007, 565] on div "—" at bounding box center [959, 559] width 122 height 13
drag, startPoint x: 834, startPoint y: 556, endPoint x: 1003, endPoint y: 579, distance: 170.5
click at [1003, 579] on td "8,029 —" at bounding box center [891, 559] width 258 height 42
click at [1004, 565] on div "—" at bounding box center [959, 559] width 122 height 13
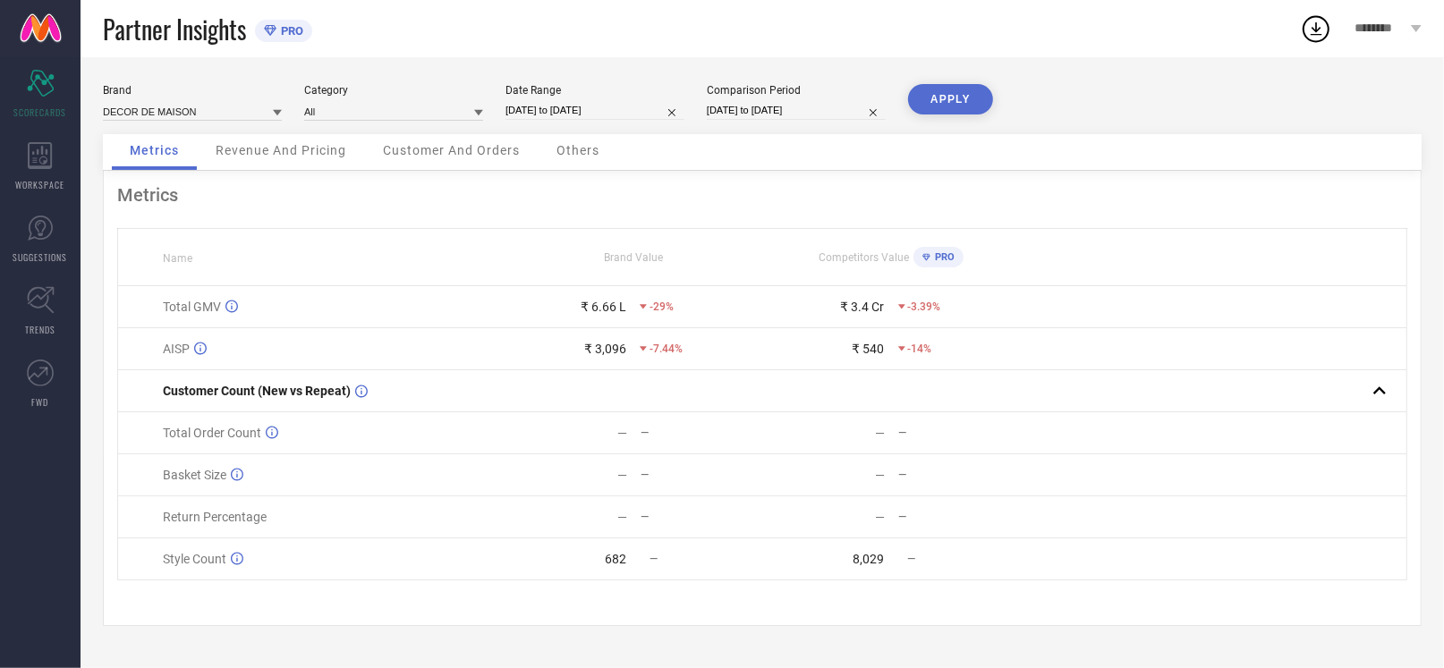
click at [268, 440] on div at bounding box center [272, 433] width 13 height 14
click at [284, 166] on div "Revenue And Pricing" at bounding box center [281, 152] width 166 height 36
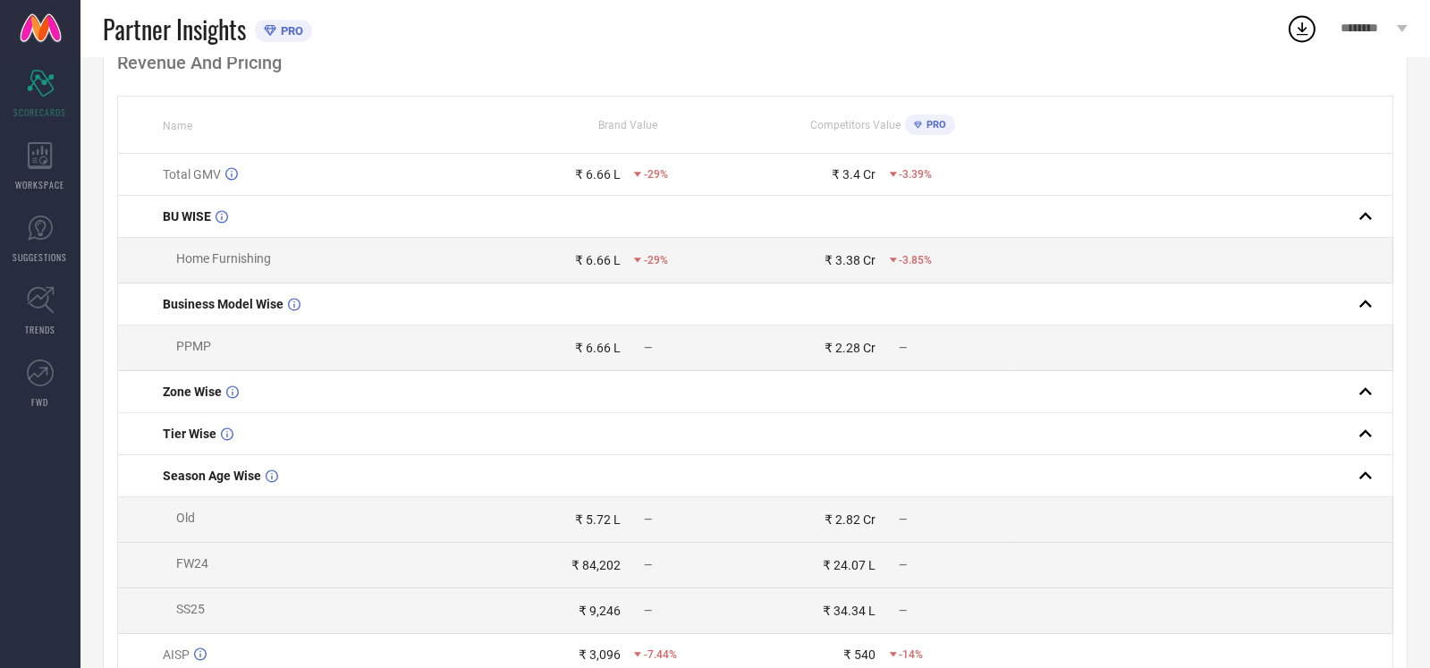
scroll to position [223, 0]
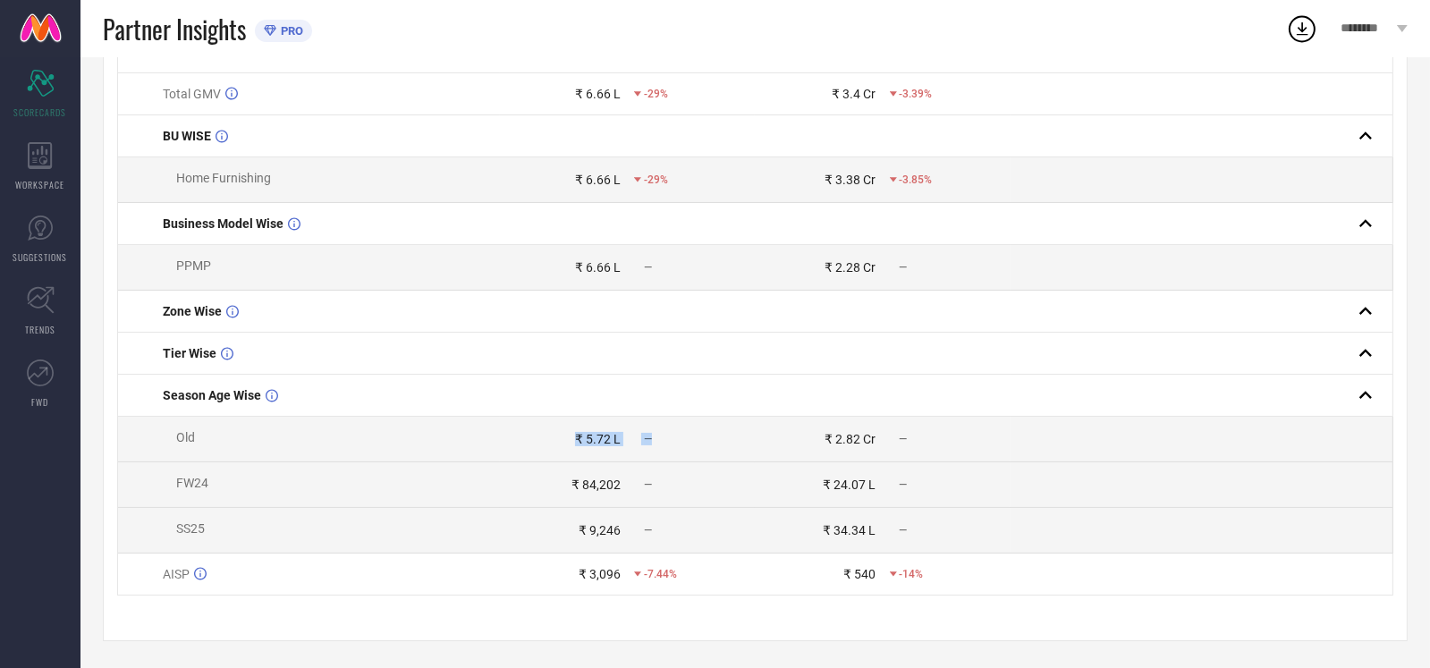
drag, startPoint x: 579, startPoint y: 443, endPoint x: 763, endPoint y: 440, distance: 184.3
click at [755, 438] on tr "Old ₹ 5.72 L — ₹ 2.82 Cr —" at bounding box center [756, 440] width 1276 height 46
click at [849, 469] on td "₹ 24.07 L —" at bounding box center [882, 485] width 255 height 46
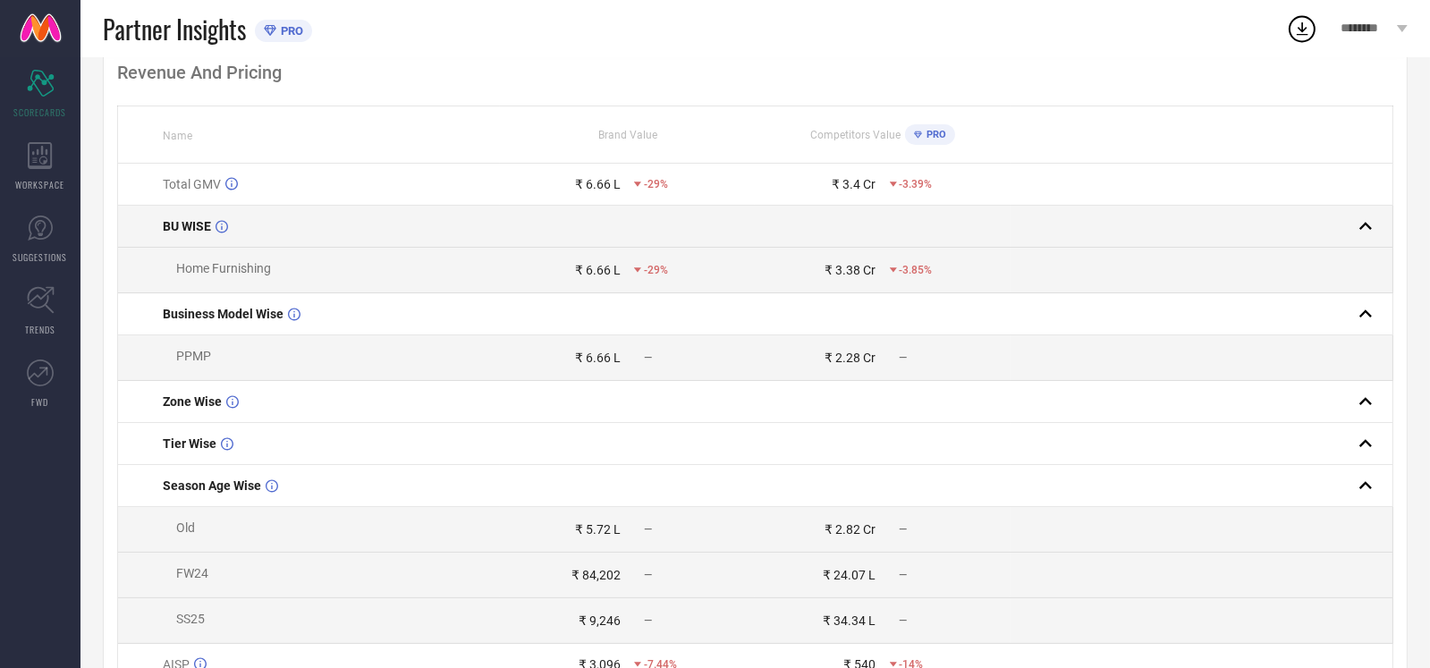
scroll to position [178, 0]
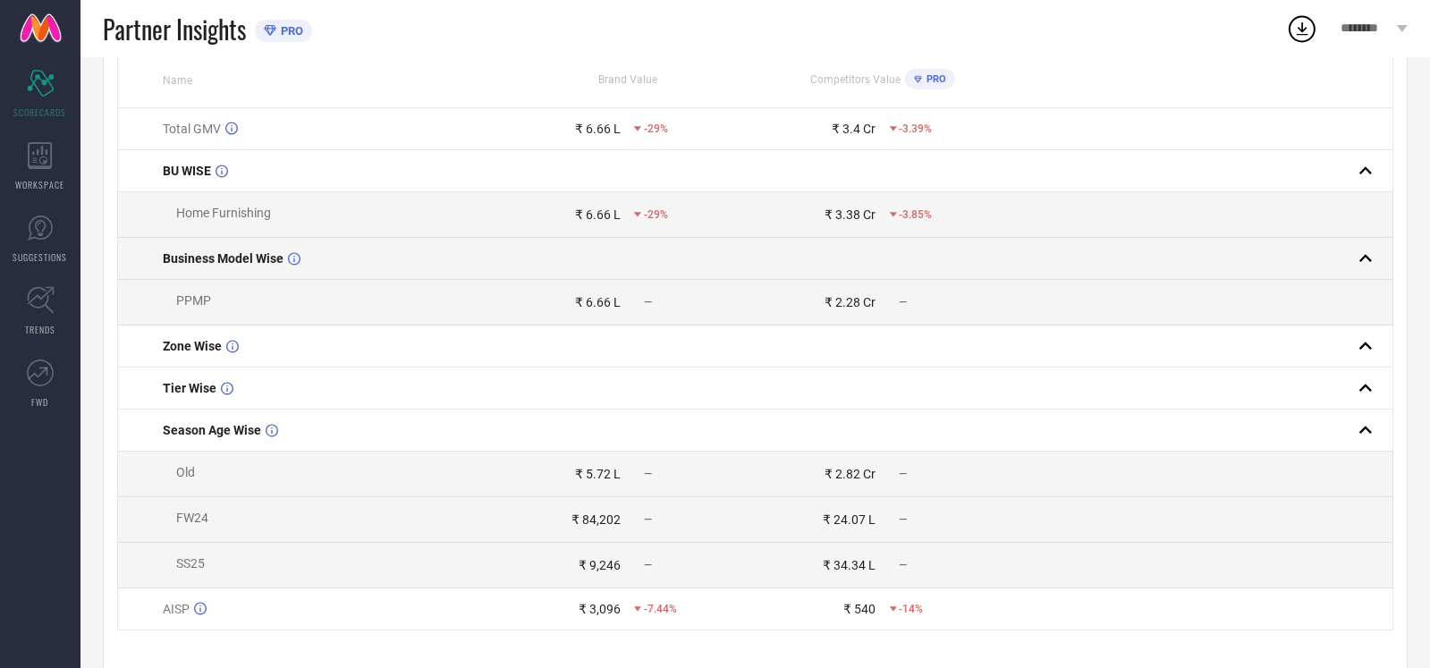
click at [292, 275] on td "Business Model Wise" at bounding box center [309, 259] width 383 height 42
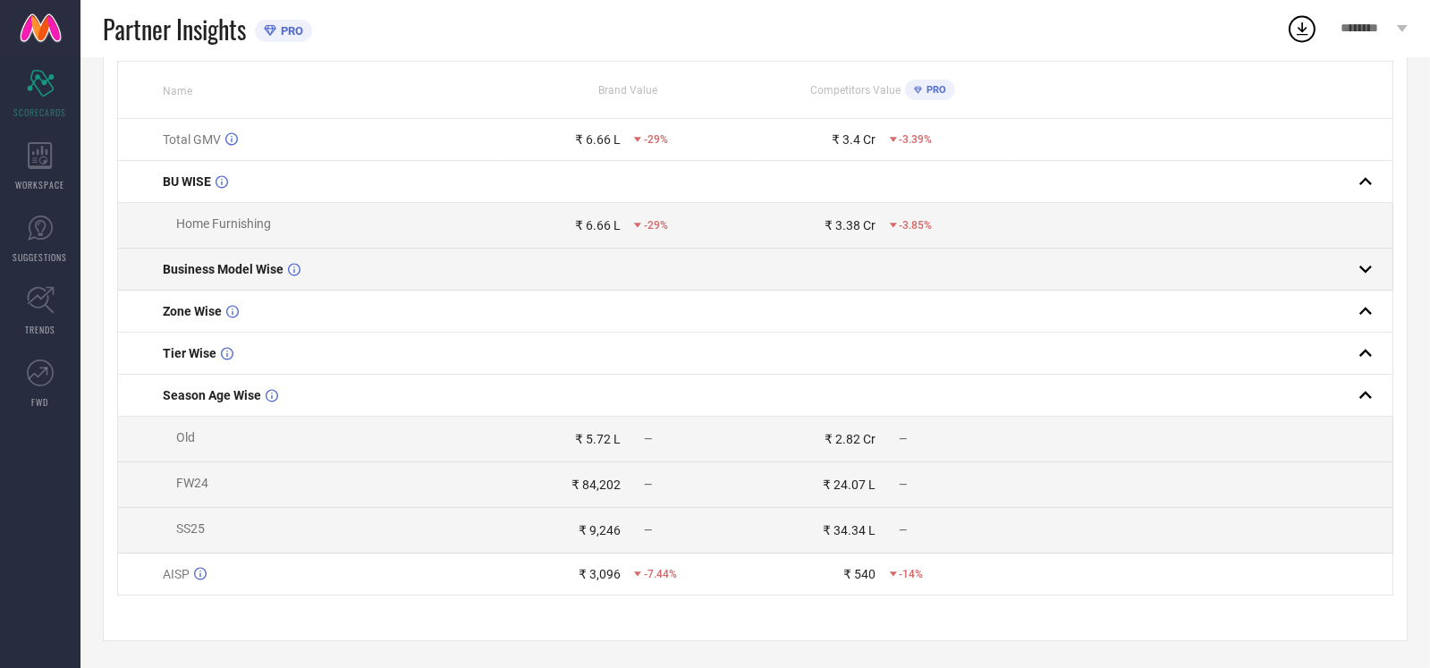
scroll to position [176, 0]
click at [292, 264] on icon at bounding box center [294, 269] width 13 height 13
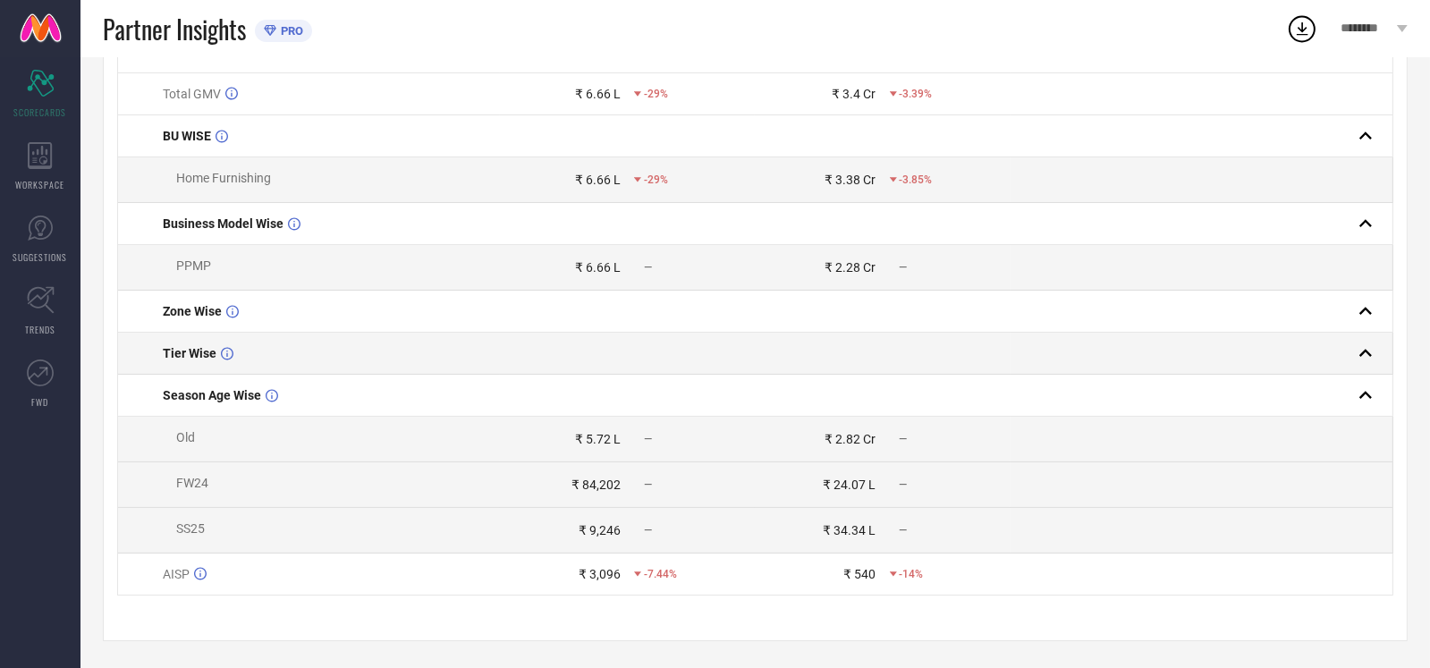
scroll to position [0, 0]
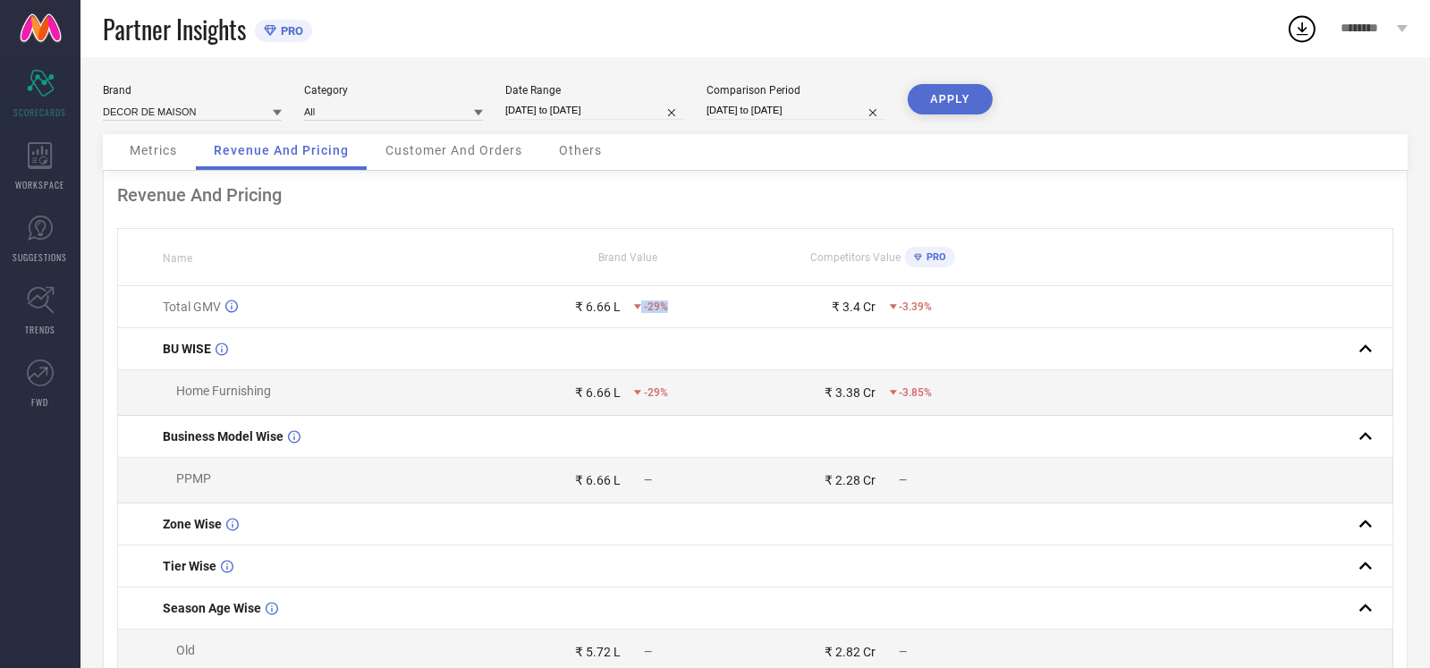
drag, startPoint x: 674, startPoint y: 312, endPoint x: 640, endPoint y: 309, distance: 35.0
click at [640, 309] on div "-29%" at bounding box center [694, 307] width 120 height 13
click at [709, 306] on div "-29%" at bounding box center [694, 307] width 120 height 13
drag, startPoint x: 175, startPoint y: 310, endPoint x: 879, endPoint y: 309, distance: 704.0
click at [879, 309] on tr "Total GMV ₹ 6.66 L -29% ₹ 3.4 Cr -3.39%" at bounding box center [756, 307] width 1276 height 42
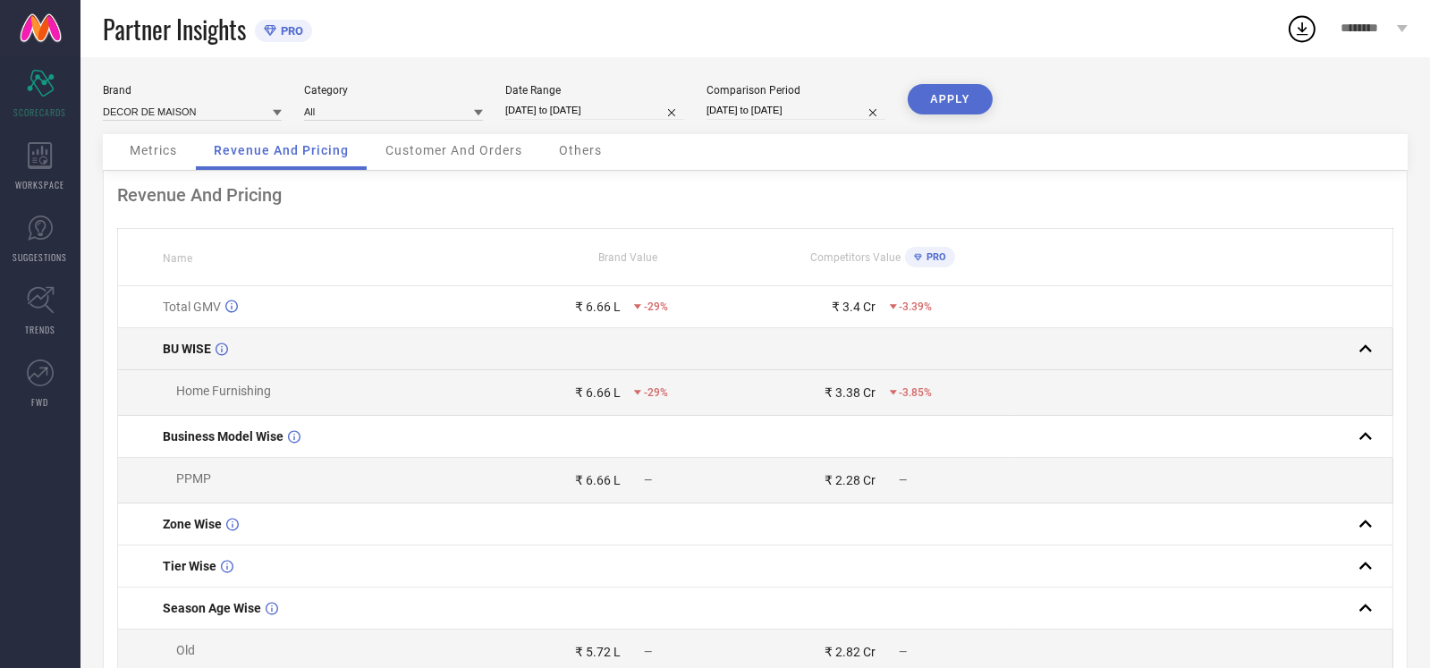
click at [843, 352] on td at bounding box center [882, 349] width 255 height 42
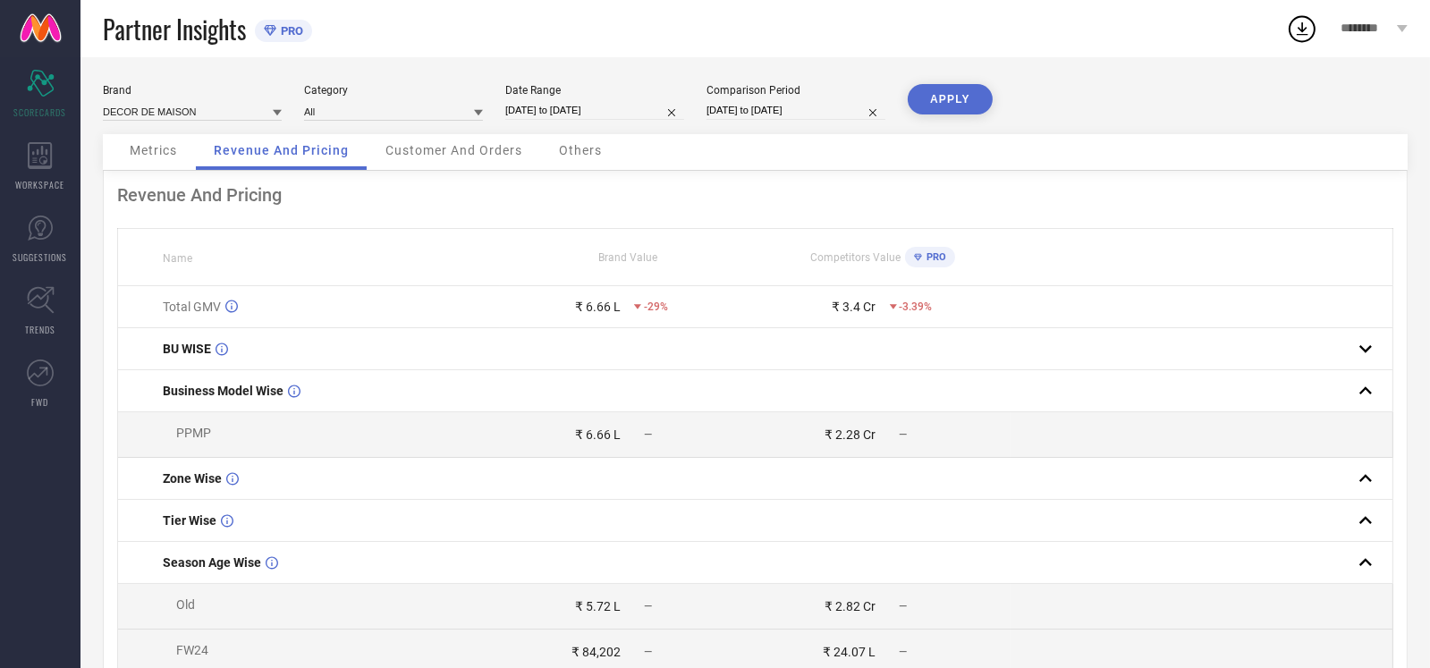
click at [633, 314] on div "₹ 6.66 L -29%" at bounding box center [627, 307] width 253 height 14
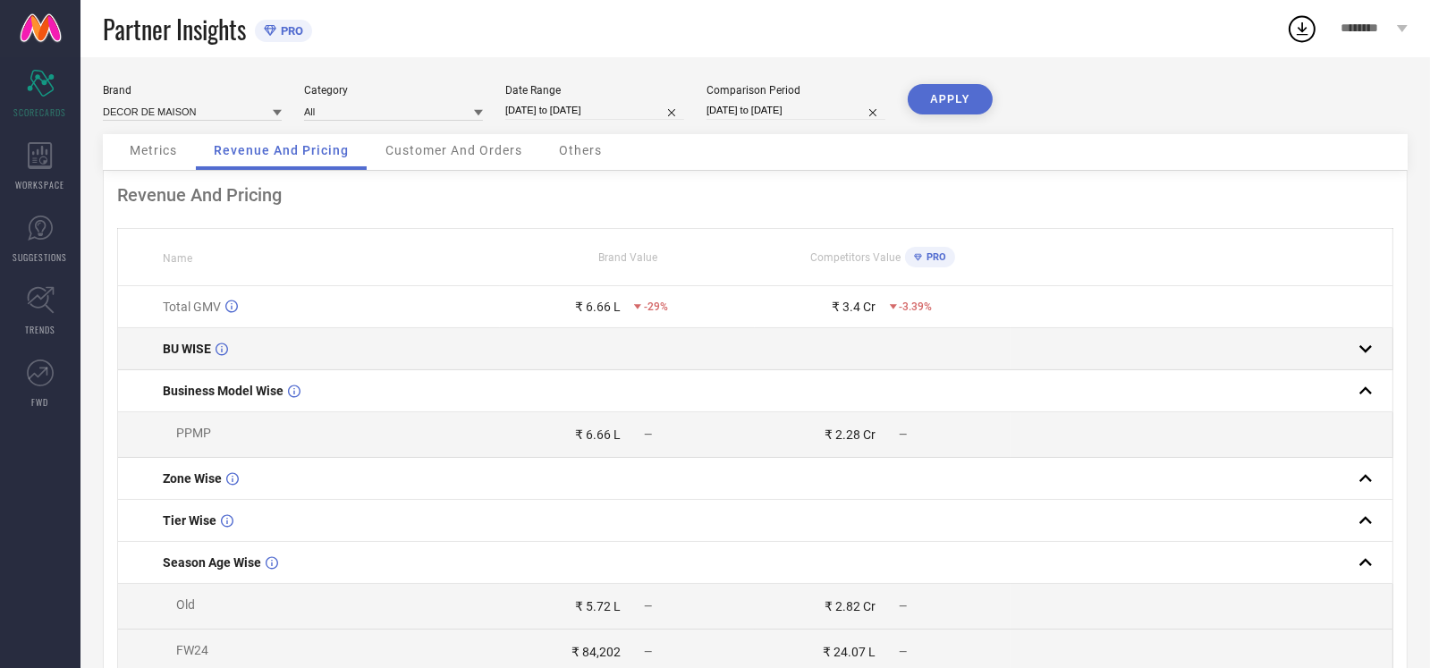
click at [635, 348] on td at bounding box center [627, 349] width 255 height 42
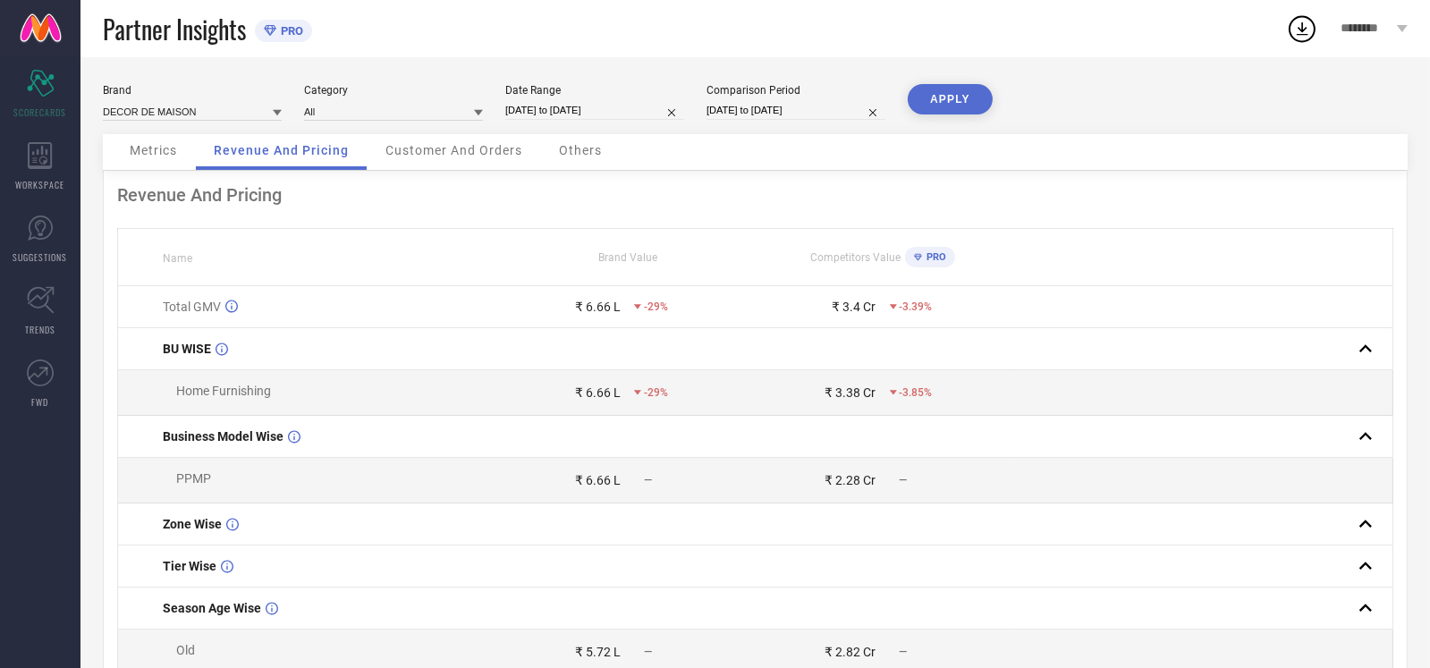
click at [645, 105] on input "[DATE] to [DATE]" at bounding box center [594, 110] width 179 height 19
select select "3"
select select "2025"
select select "4"
select select "2025"
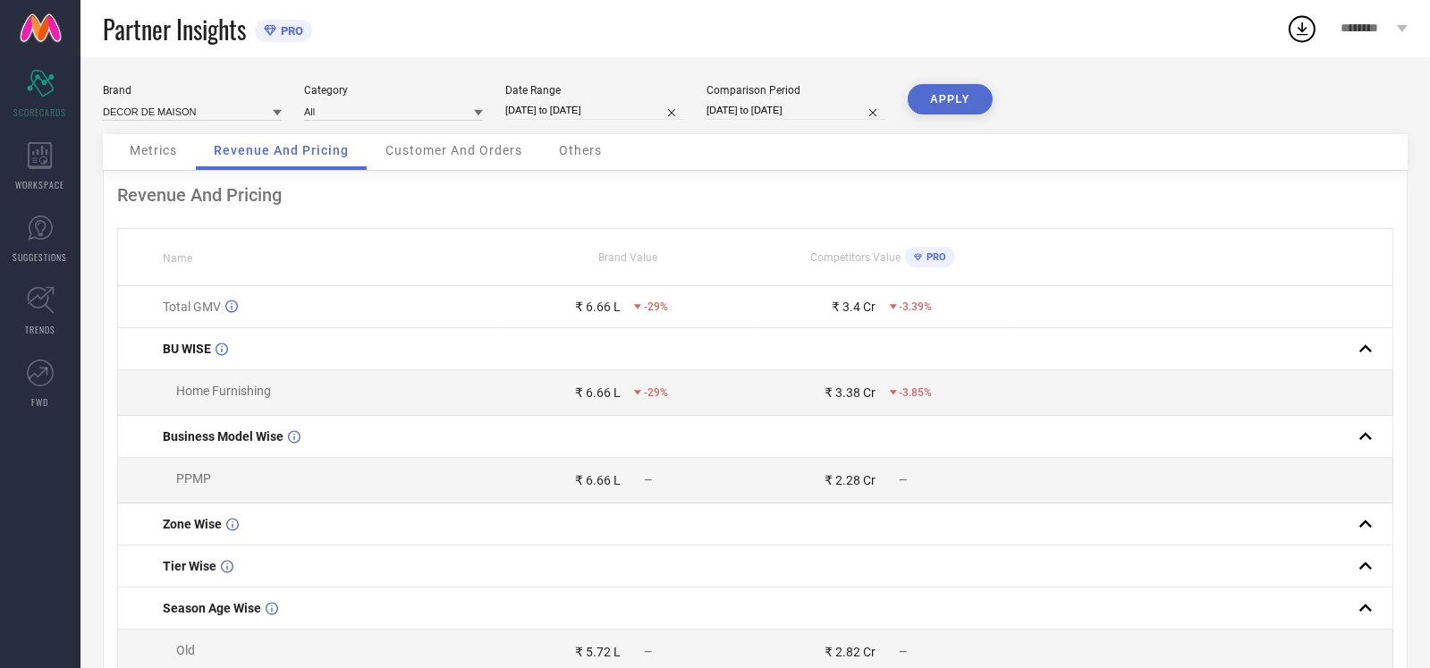
click at [680, 71] on div "Brand DECOR DE MAISON Category All Date Range [DATE] to [DATE] Comparison Perio…" at bounding box center [756, 469] width 1350 height 824
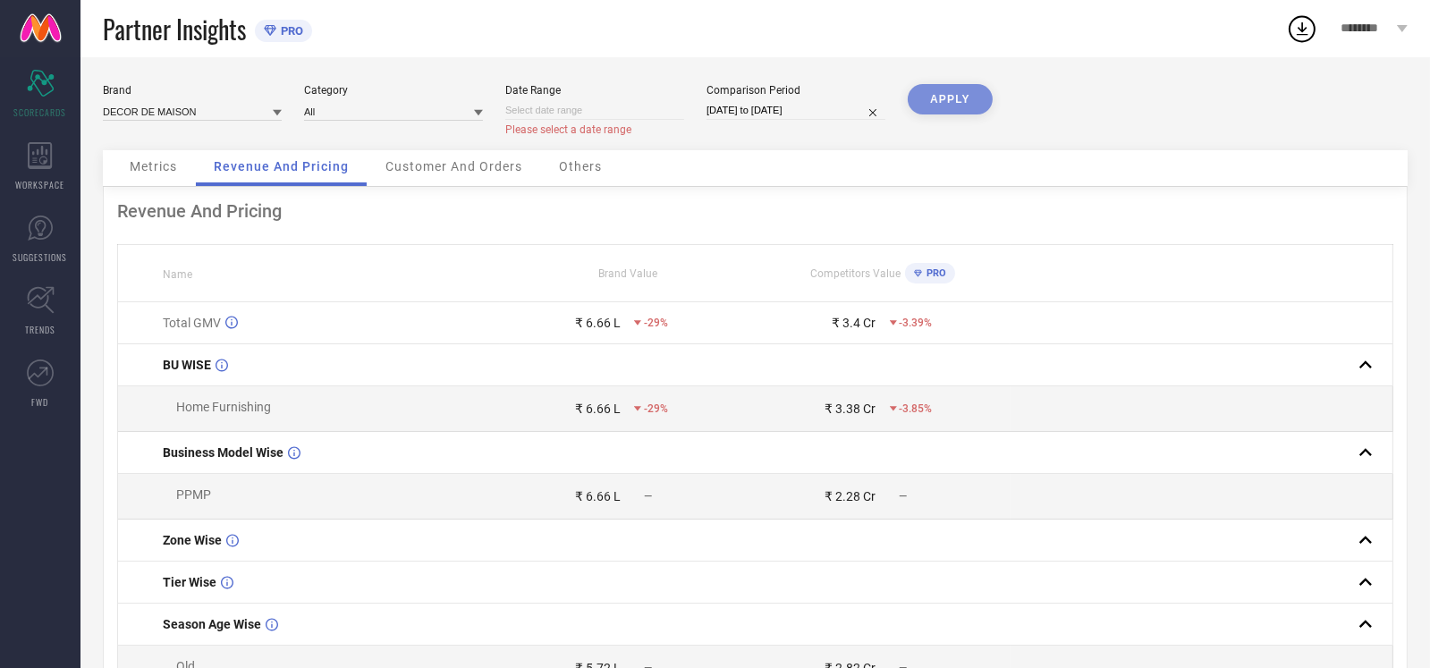
click at [660, 114] on input at bounding box center [594, 110] width 179 height 19
select select "9"
select select "2025"
select select "10"
select select "2025"
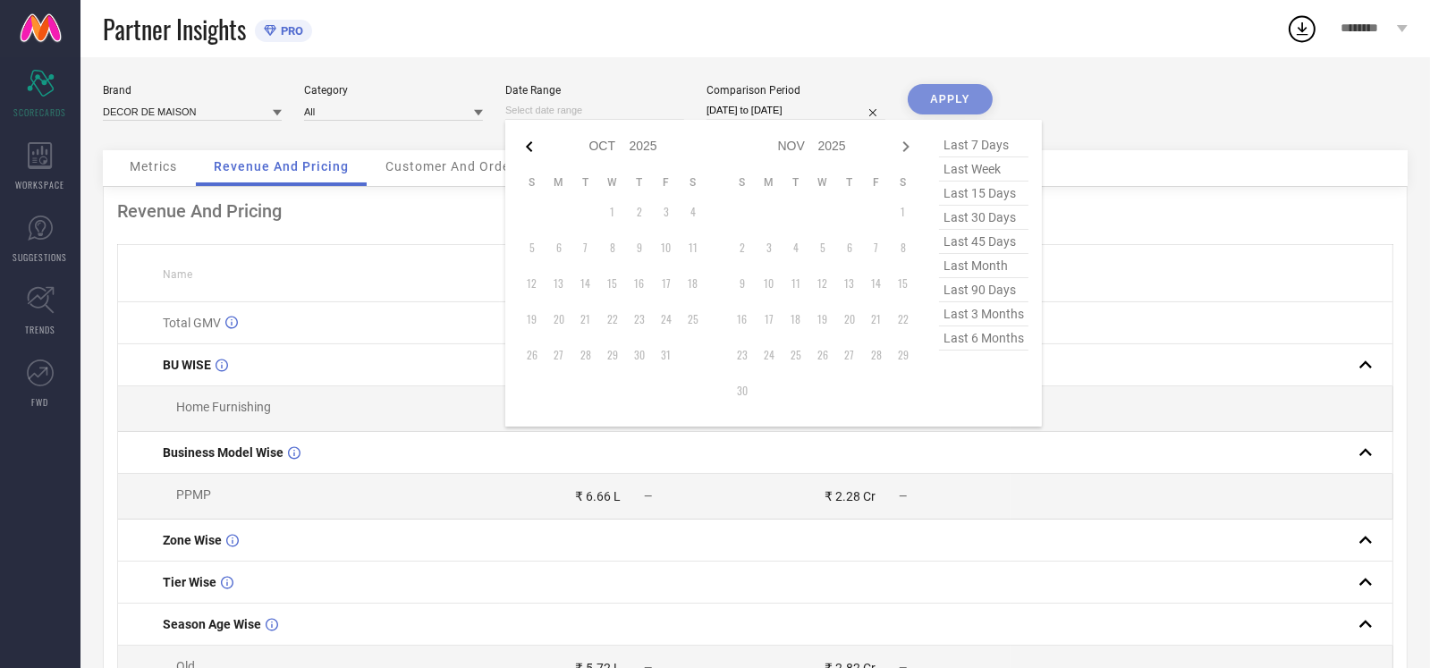
click at [520, 154] on icon at bounding box center [529, 146] width 21 height 21
select select "8"
select select "2025"
select select "9"
select select "2025"
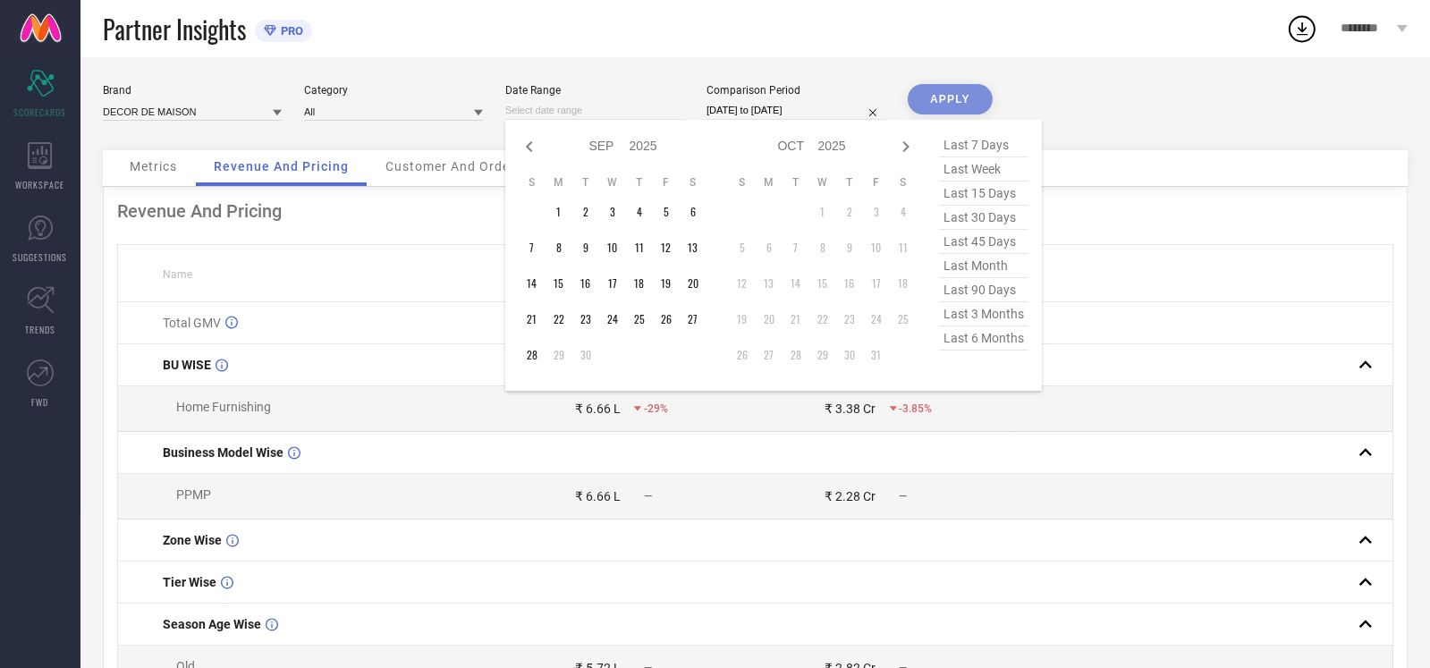
click at [520, 154] on icon at bounding box center [529, 146] width 21 height 21
select select "7"
select select "2025"
select select "8"
select select "2025"
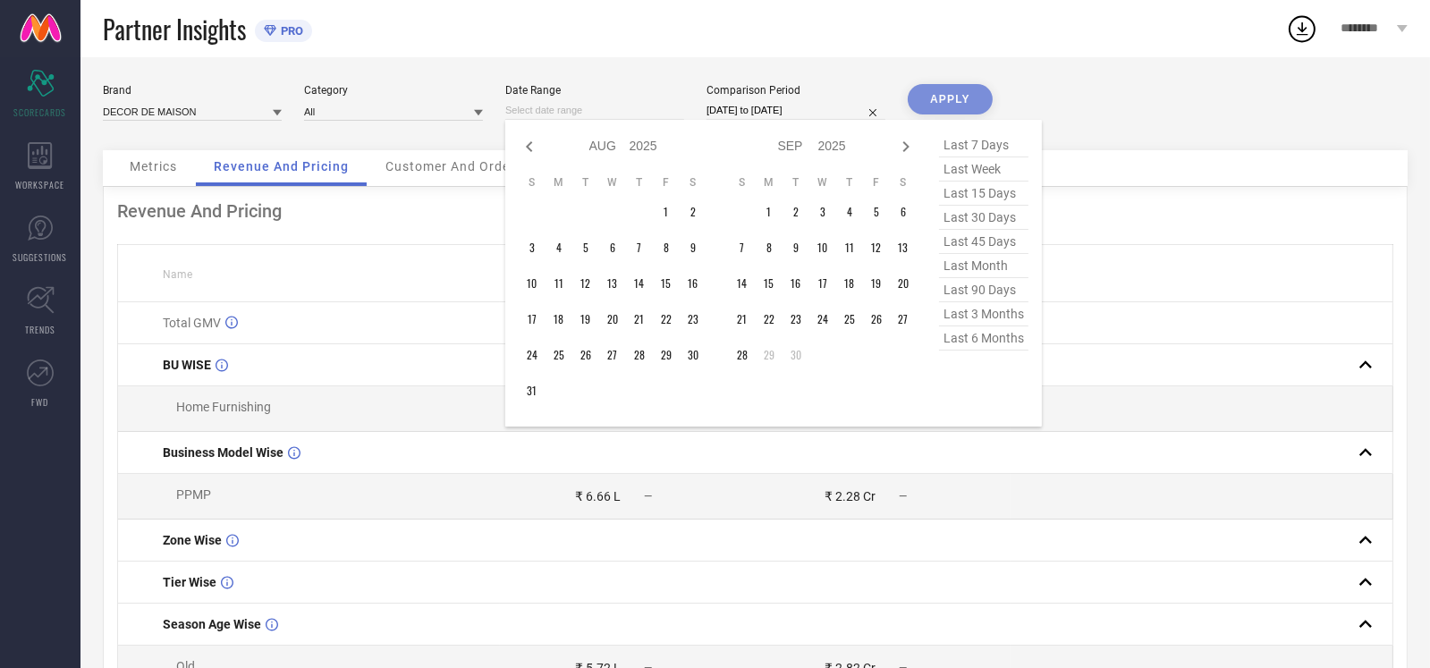
click at [520, 154] on icon at bounding box center [529, 146] width 21 height 21
select select "6"
select select "2025"
select select "7"
select select "2025"
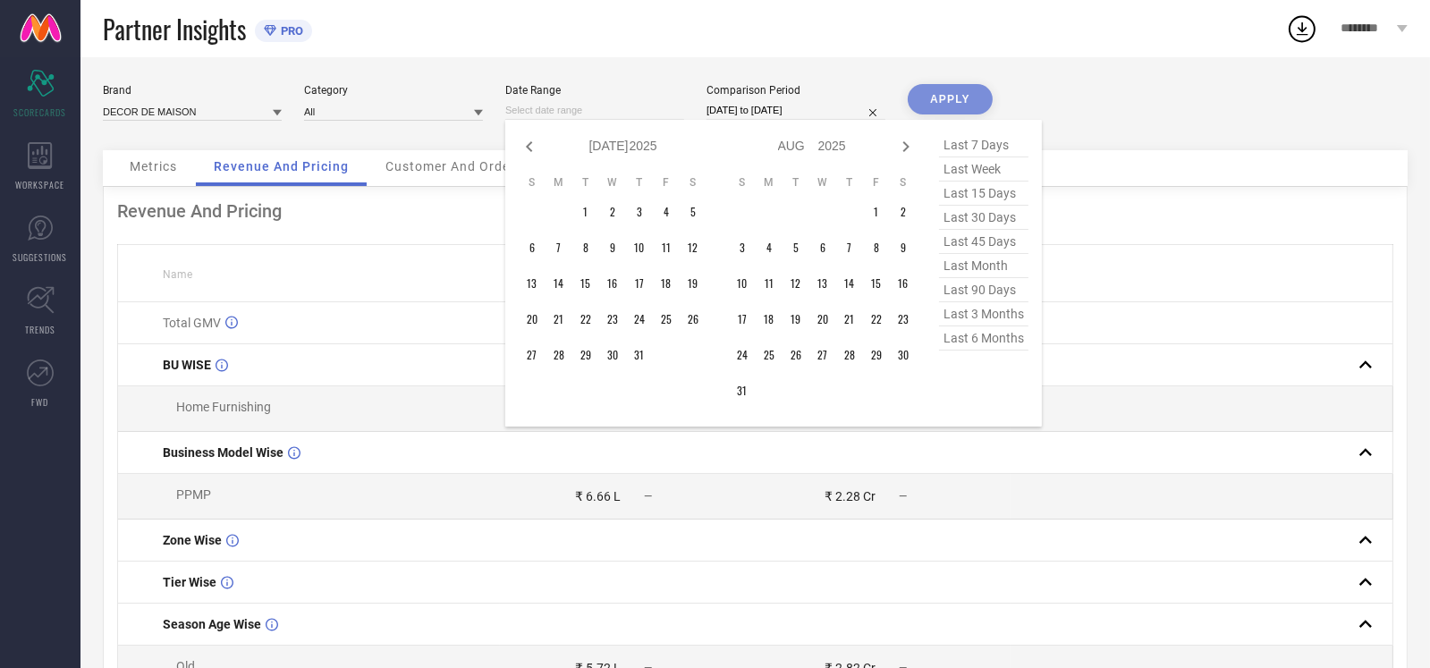
click at [521, 154] on icon at bounding box center [529, 146] width 21 height 21
select select "5"
select select "2025"
select select "6"
select select "2025"
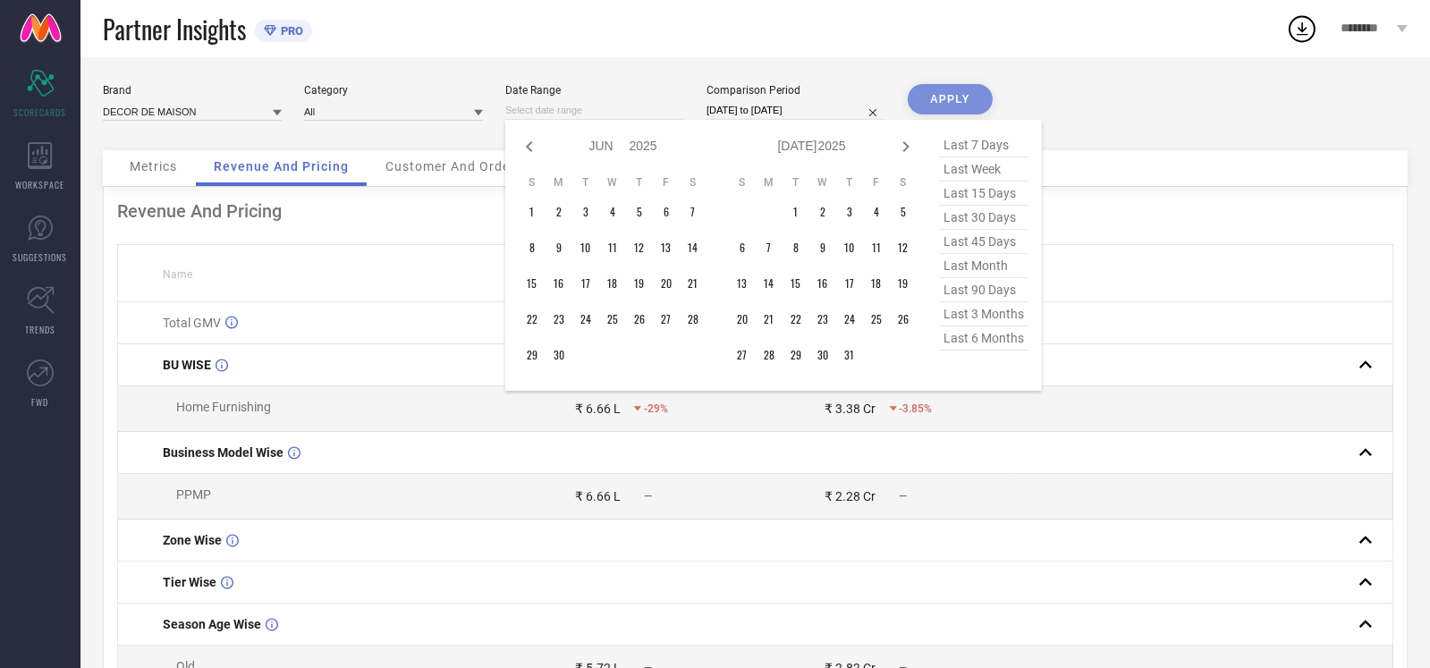
click at [521, 154] on icon at bounding box center [529, 146] width 21 height 21
select select "4"
select select "2025"
select select "5"
select select "2025"
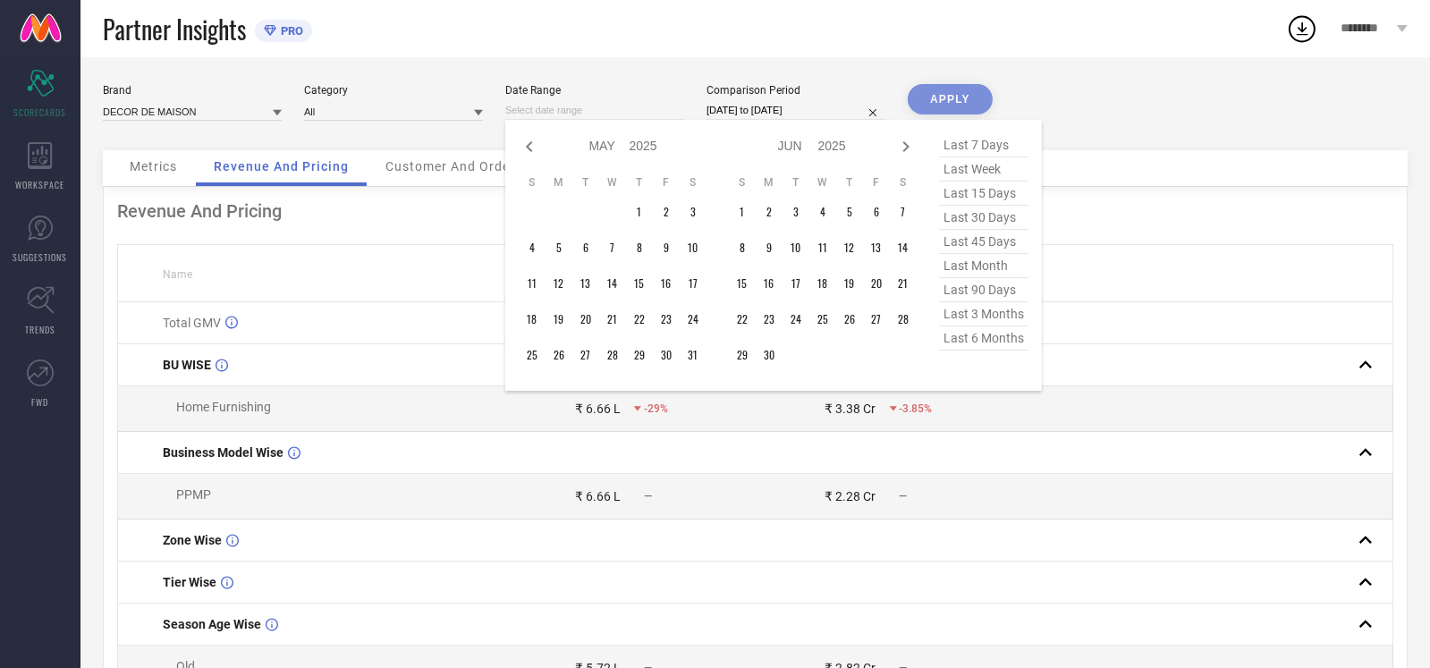
click at [521, 154] on icon at bounding box center [529, 146] width 21 height 21
select select "3"
select select "2025"
select select "4"
select select "2025"
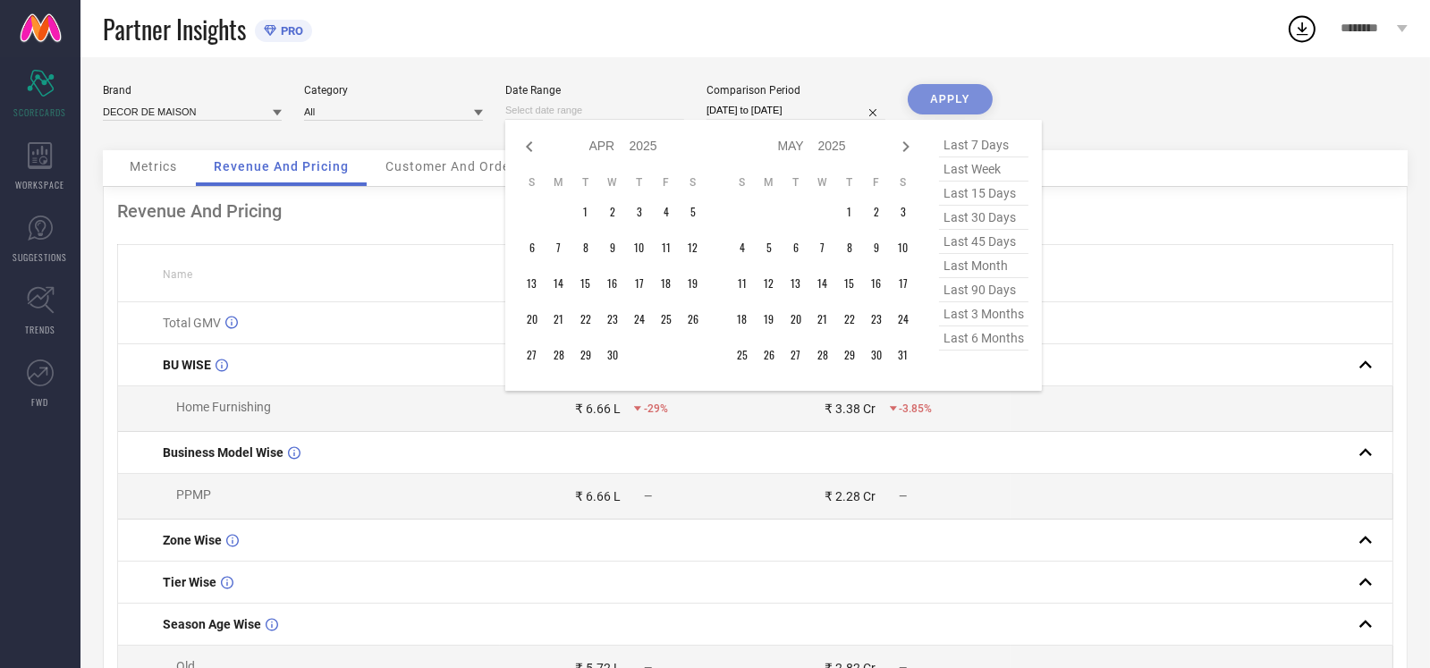
click at [521, 154] on icon at bounding box center [529, 146] width 21 height 21
select select "2"
select select "2025"
select select "3"
select select "2025"
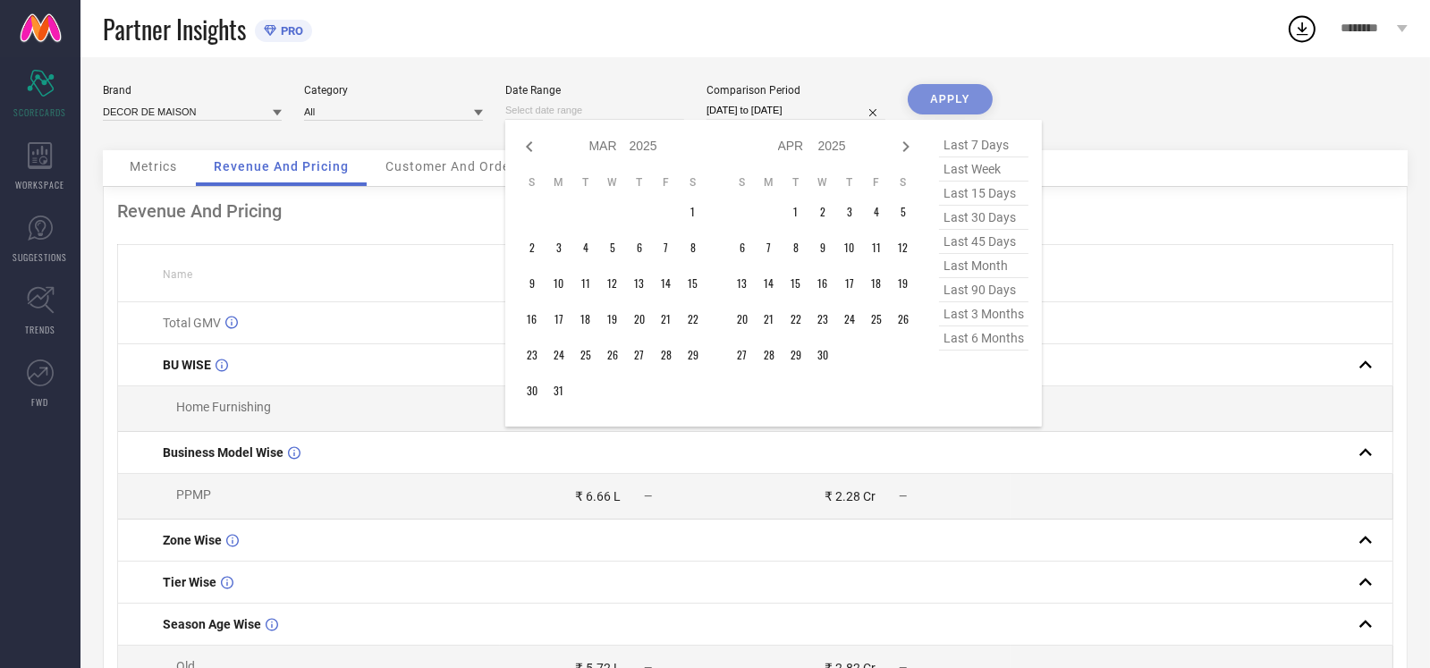
click at [521, 154] on icon at bounding box center [529, 146] width 21 height 21
select select "1"
select select "2025"
select select "2"
select select "2025"
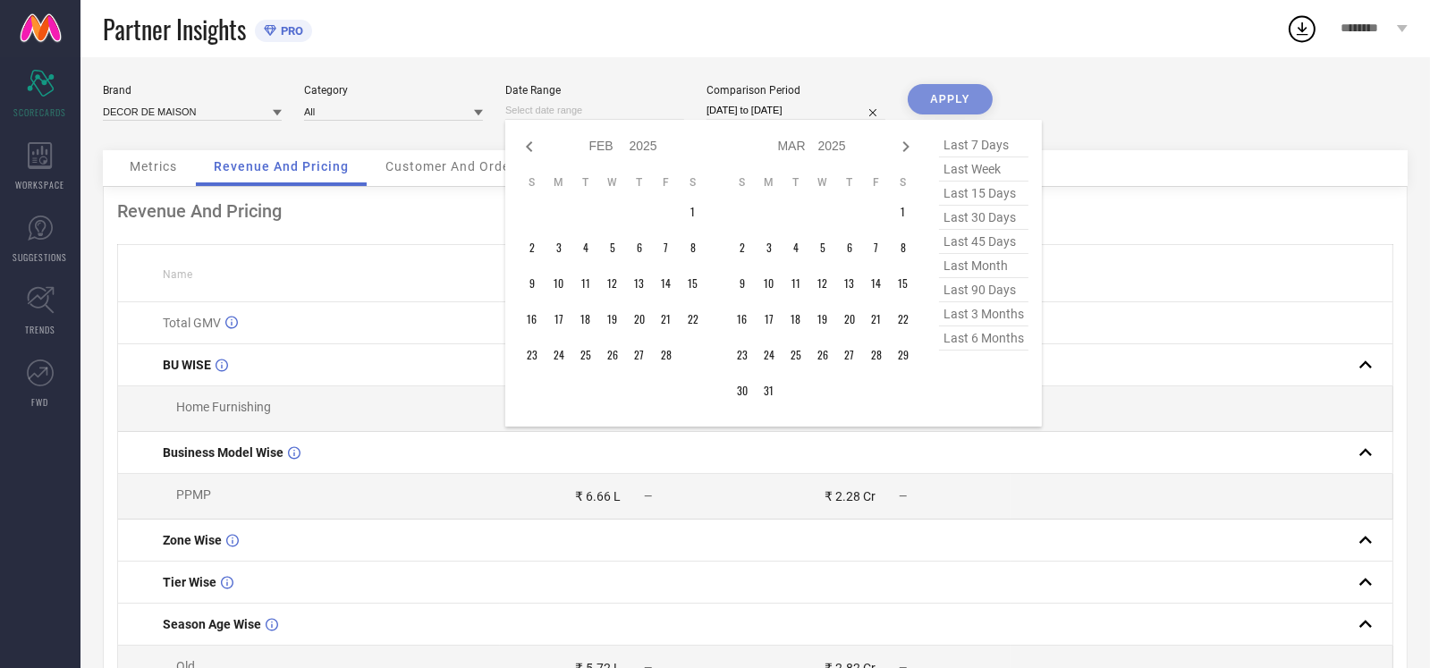
click at [521, 154] on icon at bounding box center [529, 146] width 21 height 21
select select "2025"
select select "1"
select select "2025"
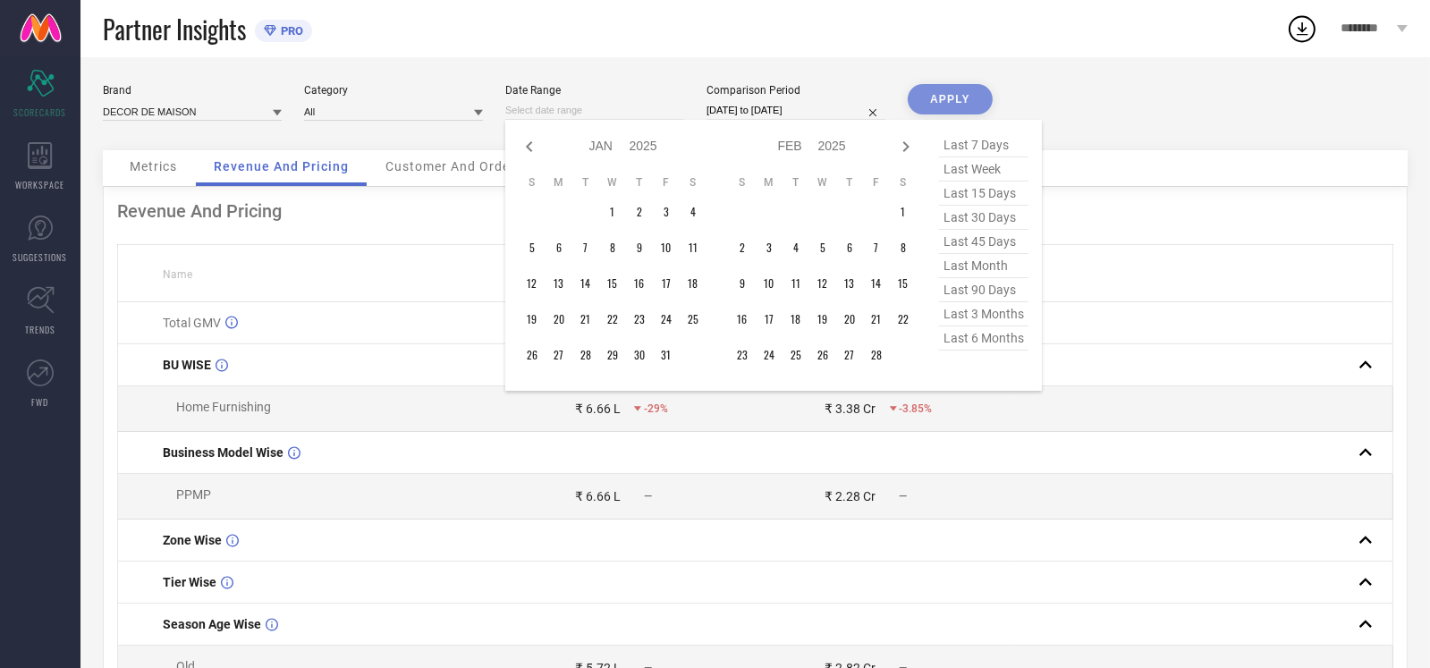
click at [521, 154] on icon at bounding box center [529, 146] width 21 height 21
select select "10"
select select "2024"
select select "11"
select select "2024"
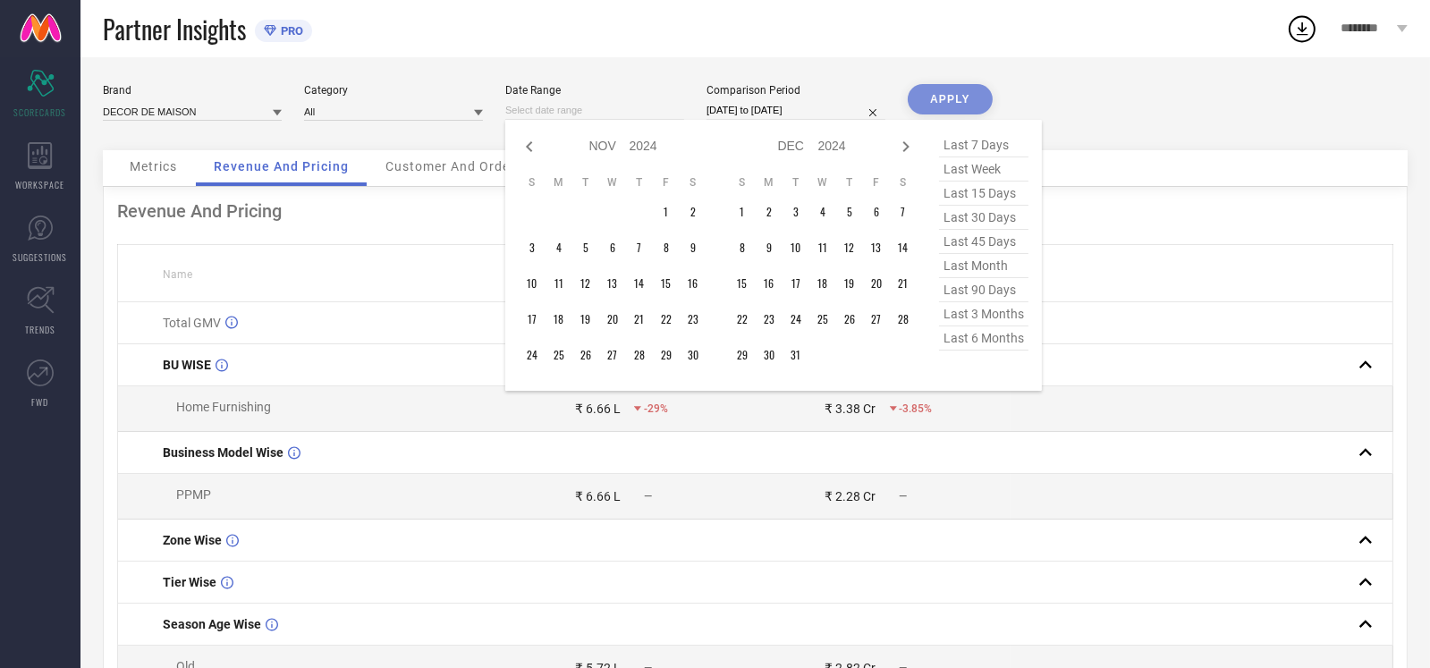
click at [521, 154] on icon at bounding box center [529, 146] width 21 height 21
select select "9"
select select "2024"
select select "10"
select select "2024"
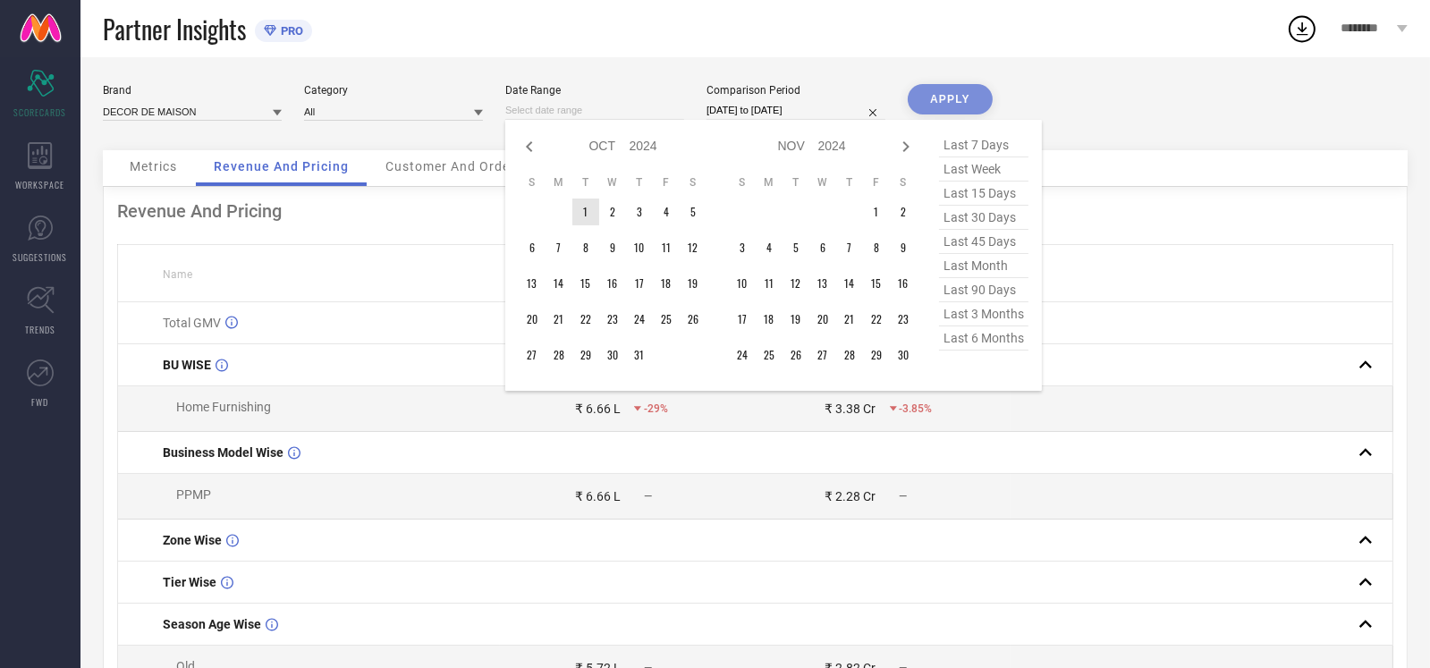
type input "After [DATE]"
click at [588, 214] on td "1" at bounding box center [585, 212] width 27 height 27
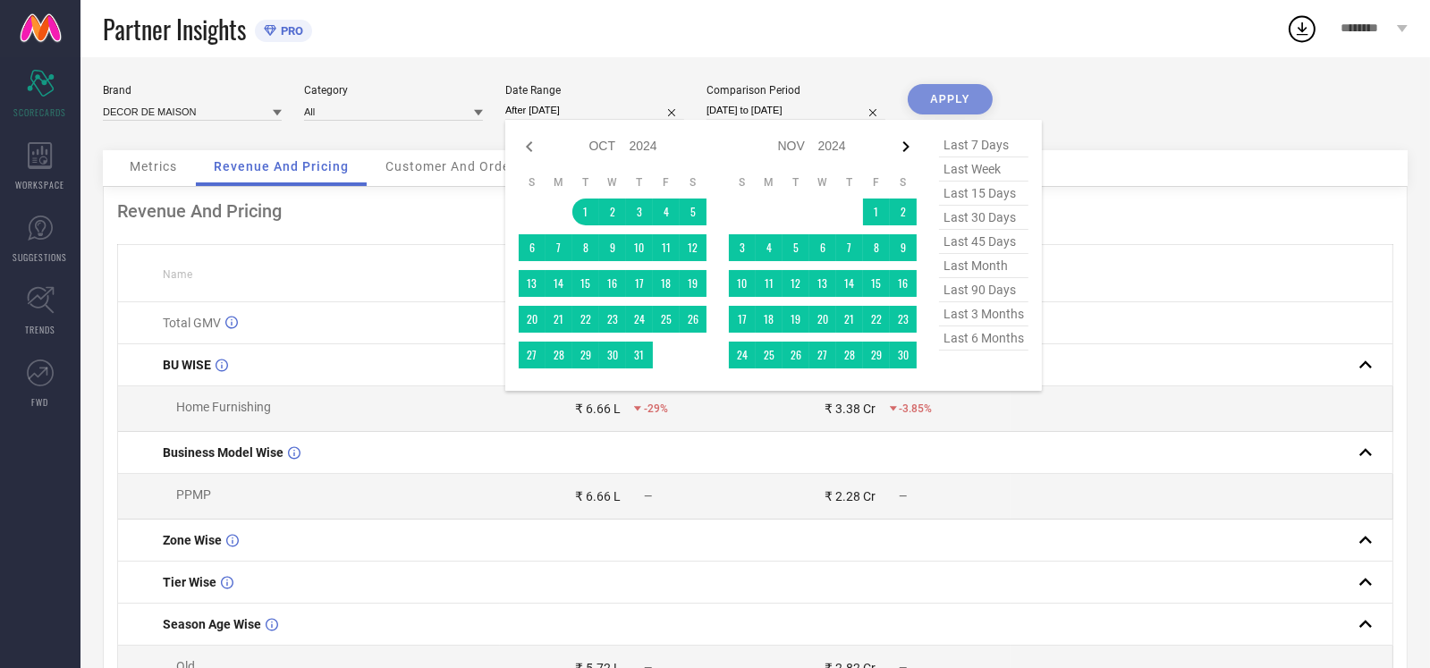
click at [908, 150] on icon at bounding box center [905, 146] width 21 height 21
select select "11"
select select "2024"
select select "2025"
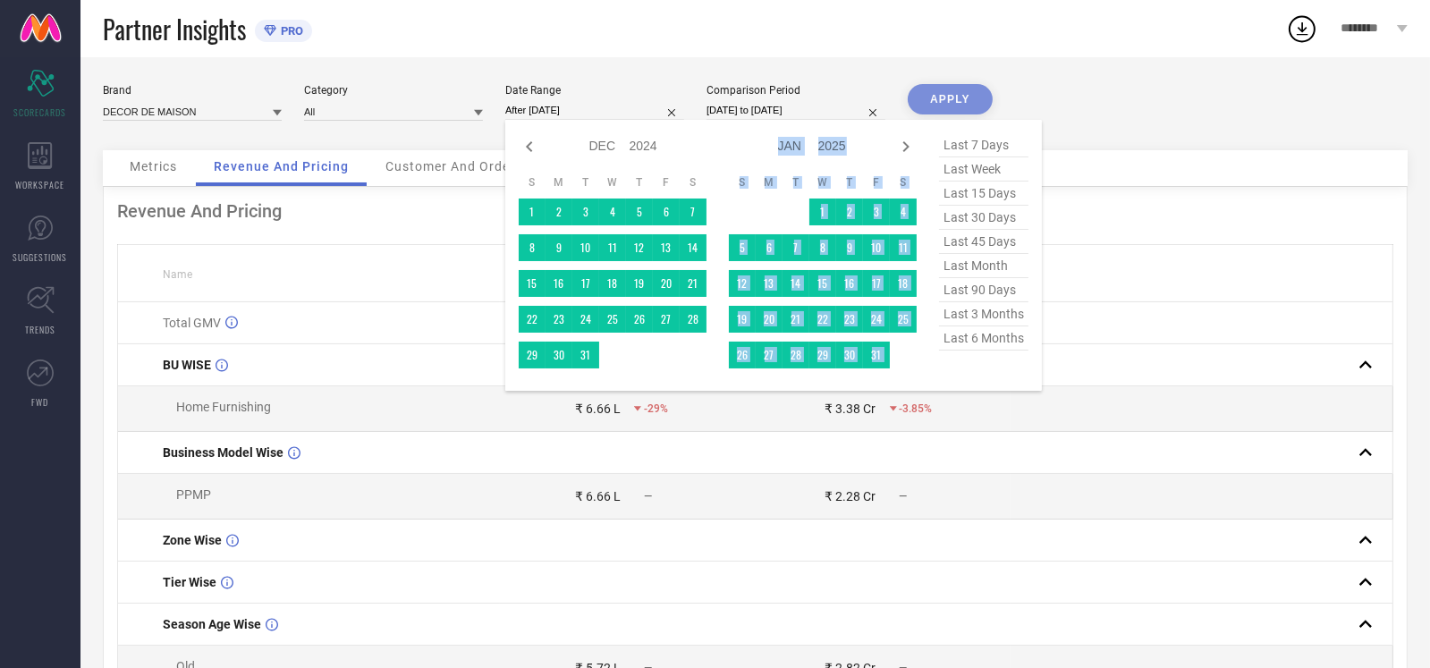
click at [908, 150] on icon at bounding box center [905, 146] width 21 height 21
select select "2025"
select select "1"
select select "2025"
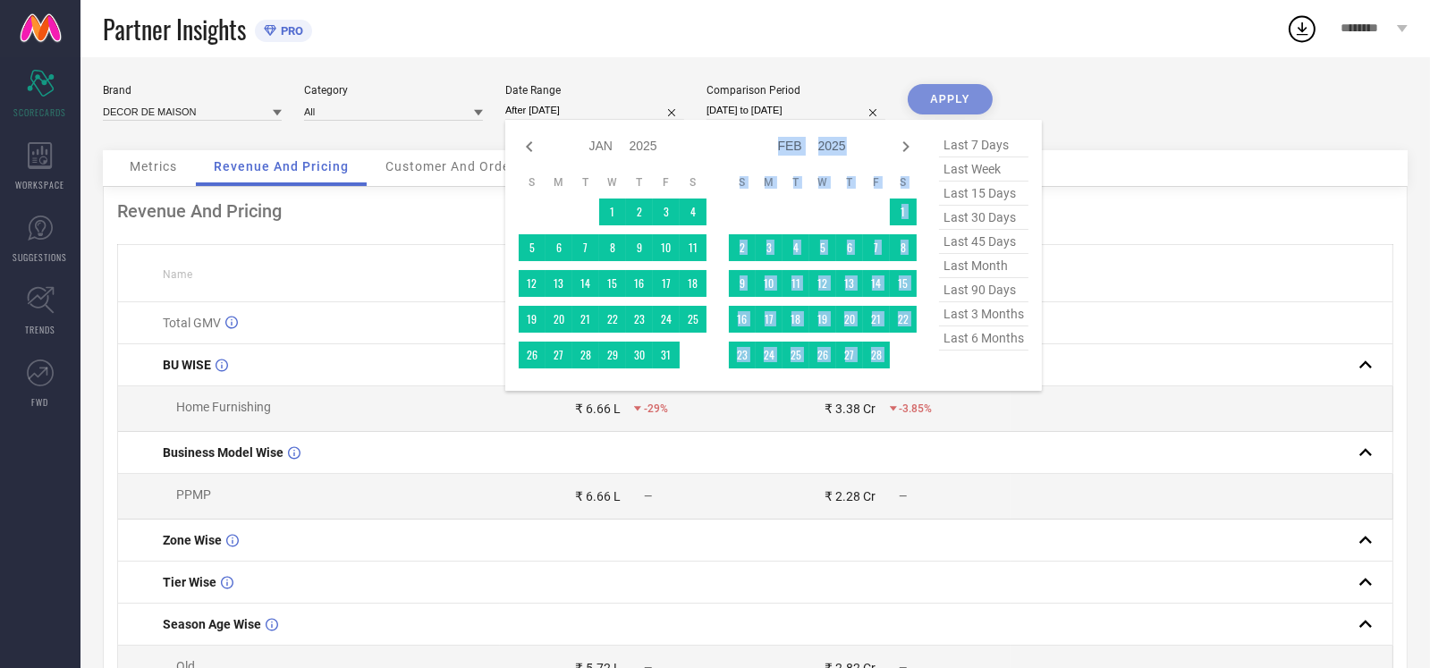
click at [908, 150] on icon at bounding box center [905, 146] width 21 height 21
select select "1"
select select "2025"
select select "2"
select select "2025"
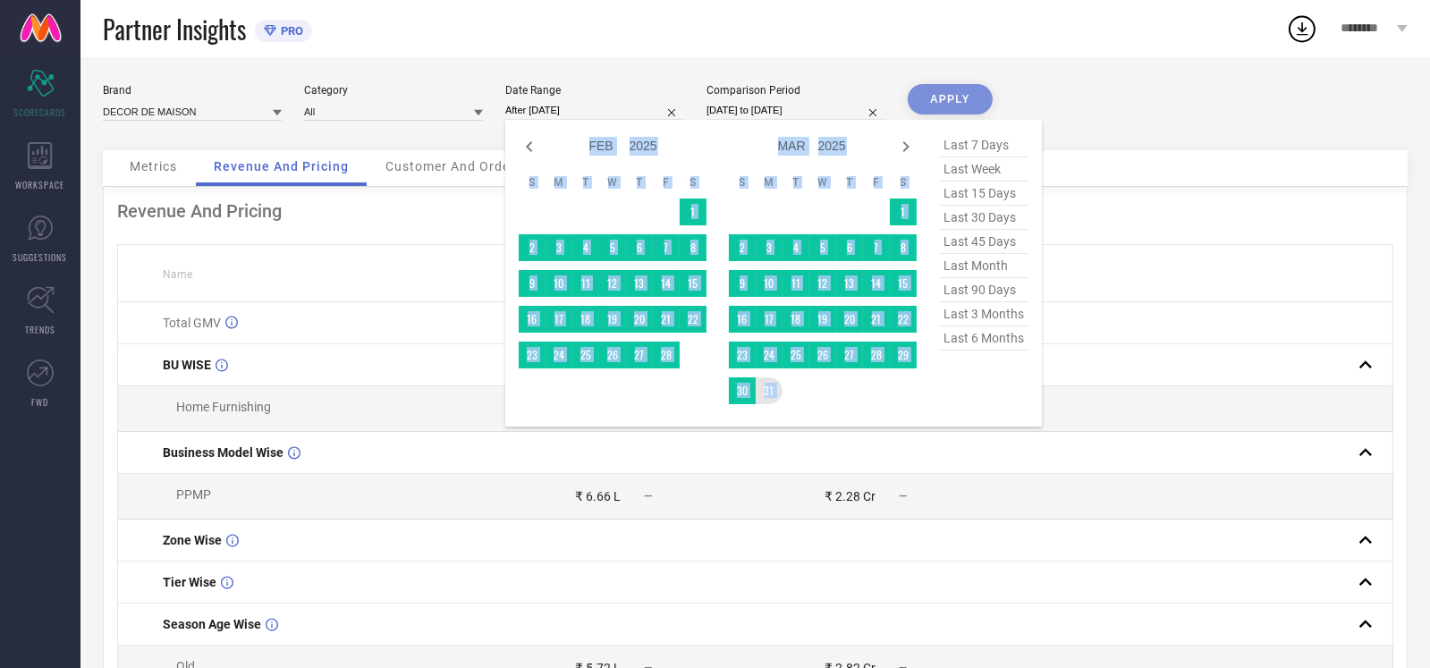
type input "[DATE] to [DATE]"
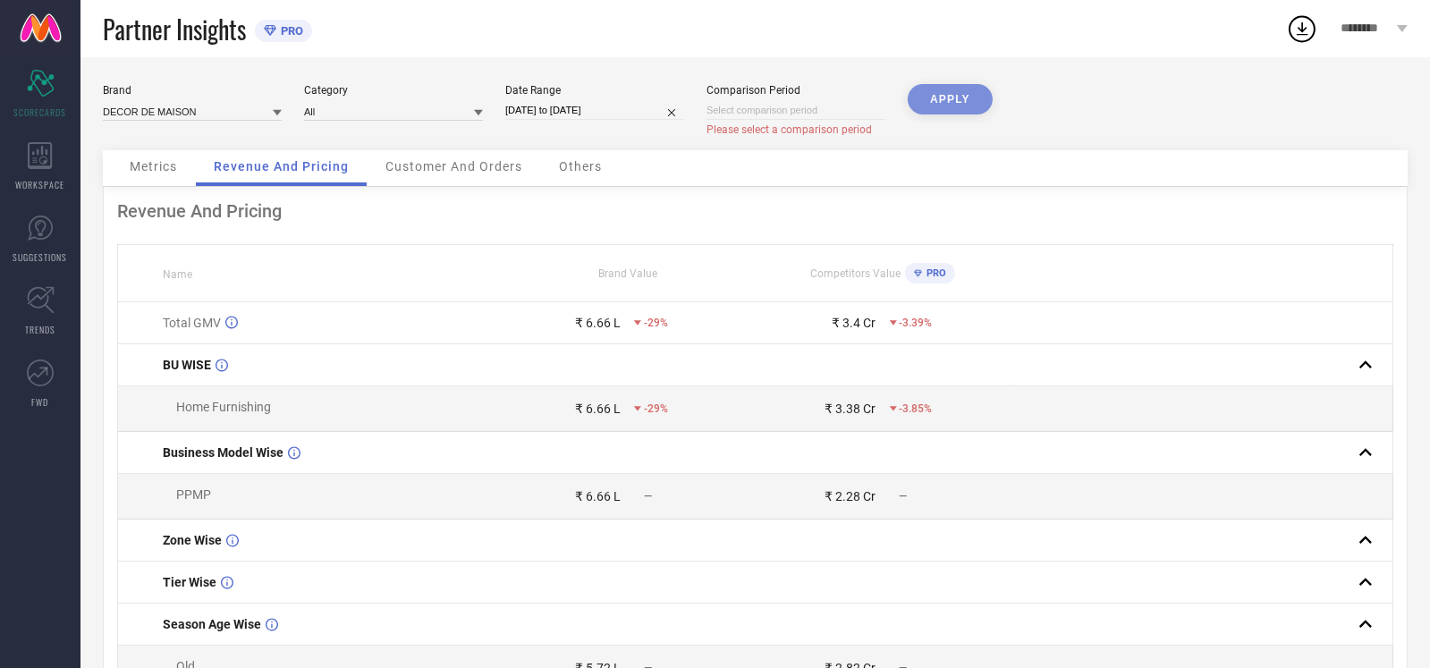
select select "9"
select select "2025"
select select "10"
select select "2025"
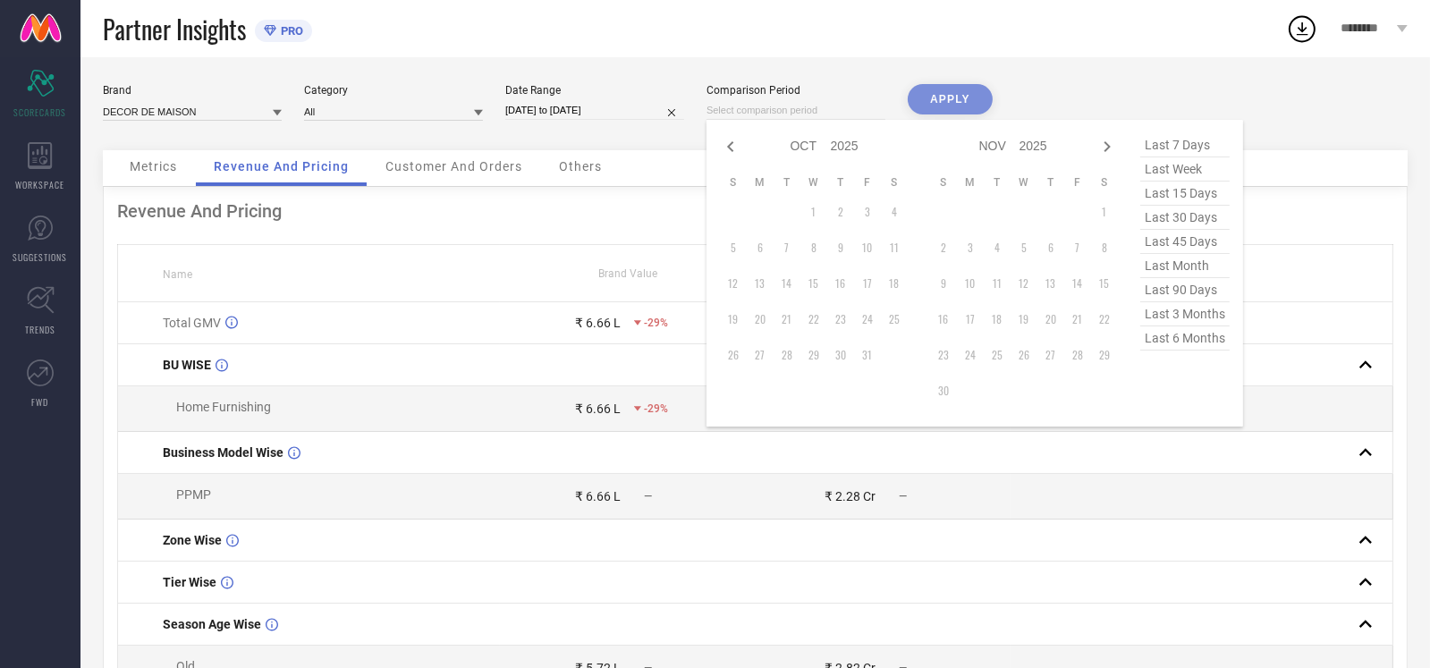
click at [835, 114] on input at bounding box center [796, 110] width 179 height 19
click at [1206, 349] on span "last 6 months" at bounding box center [1184, 338] width 89 height 24
type input "[DATE] to [DATE]"
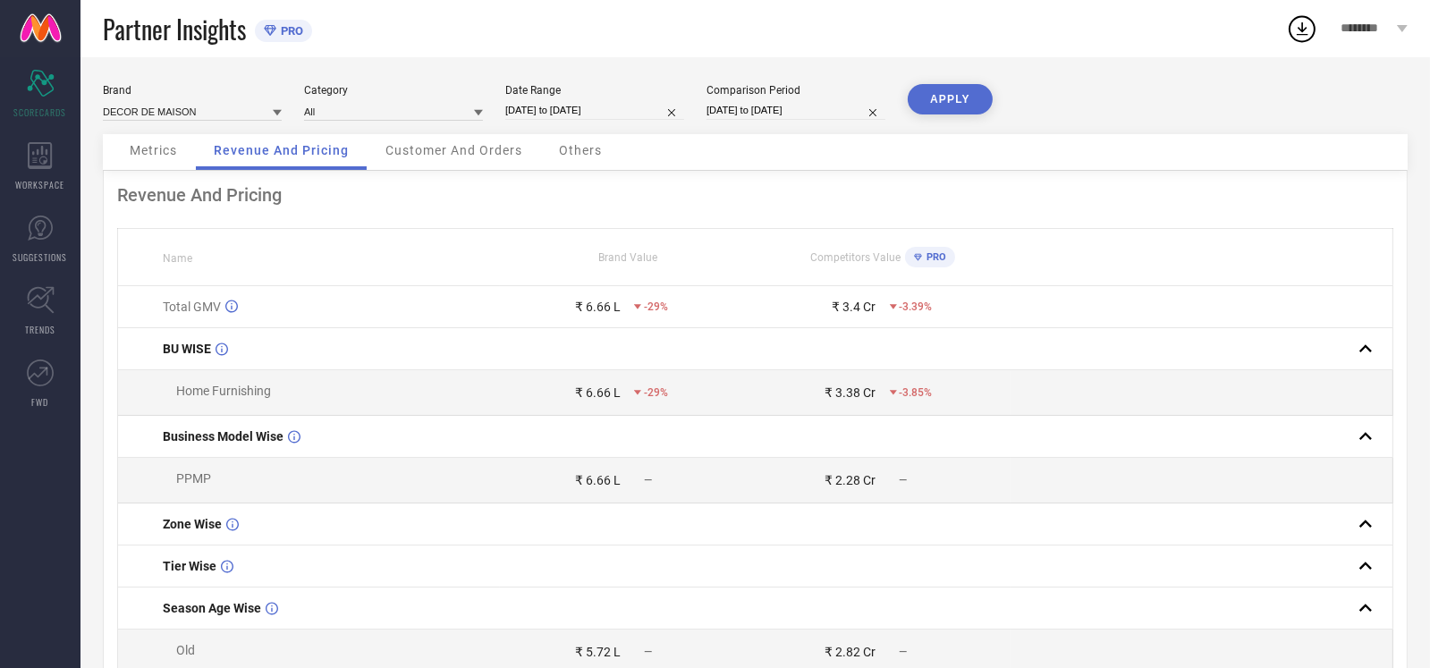
click at [928, 97] on button "APPLY" at bounding box center [950, 99] width 85 height 30
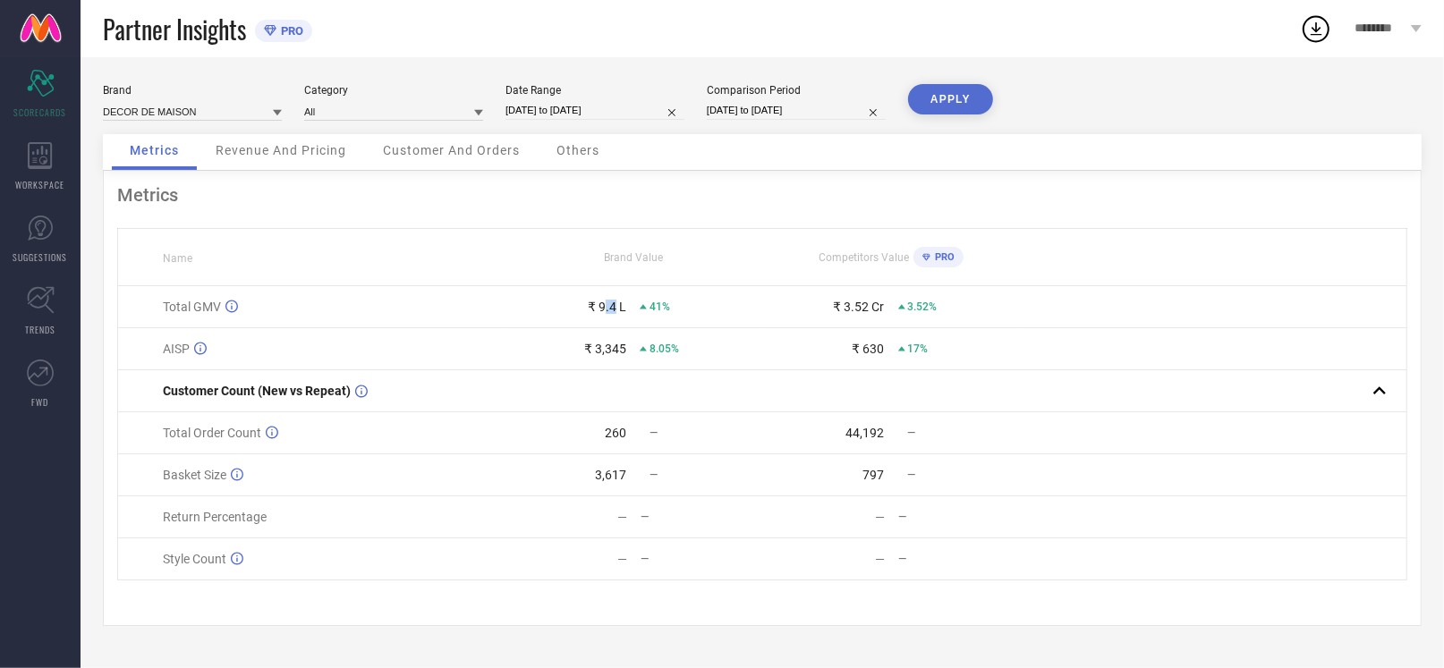
click at [614, 309] on div "₹ 9.4 L" at bounding box center [607, 307] width 38 height 14
click at [712, 365] on td "₹ 3,345 8.05%" at bounding box center [633, 349] width 258 height 42
drag, startPoint x: 706, startPoint y: 360, endPoint x: 617, endPoint y: 350, distance: 89.1
click at [617, 350] on td "₹ 3,345 8.05%" at bounding box center [633, 349] width 258 height 42
click at [752, 350] on div "8.05%" at bounding box center [701, 349] width 122 height 13
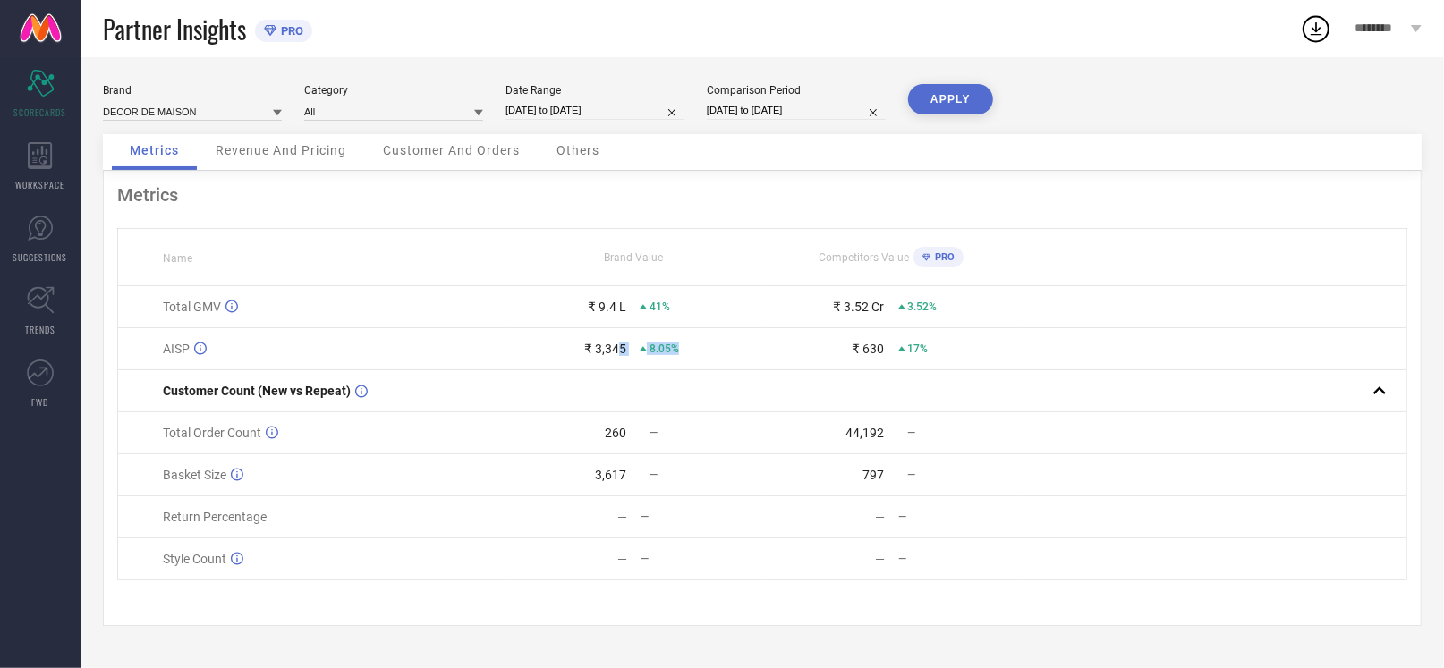
click at [708, 366] on td "₹ 3,345 8.05%" at bounding box center [633, 349] width 258 height 42
click at [16, 140] on div "WORKSPACE" at bounding box center [40, 167] width 81 height 72
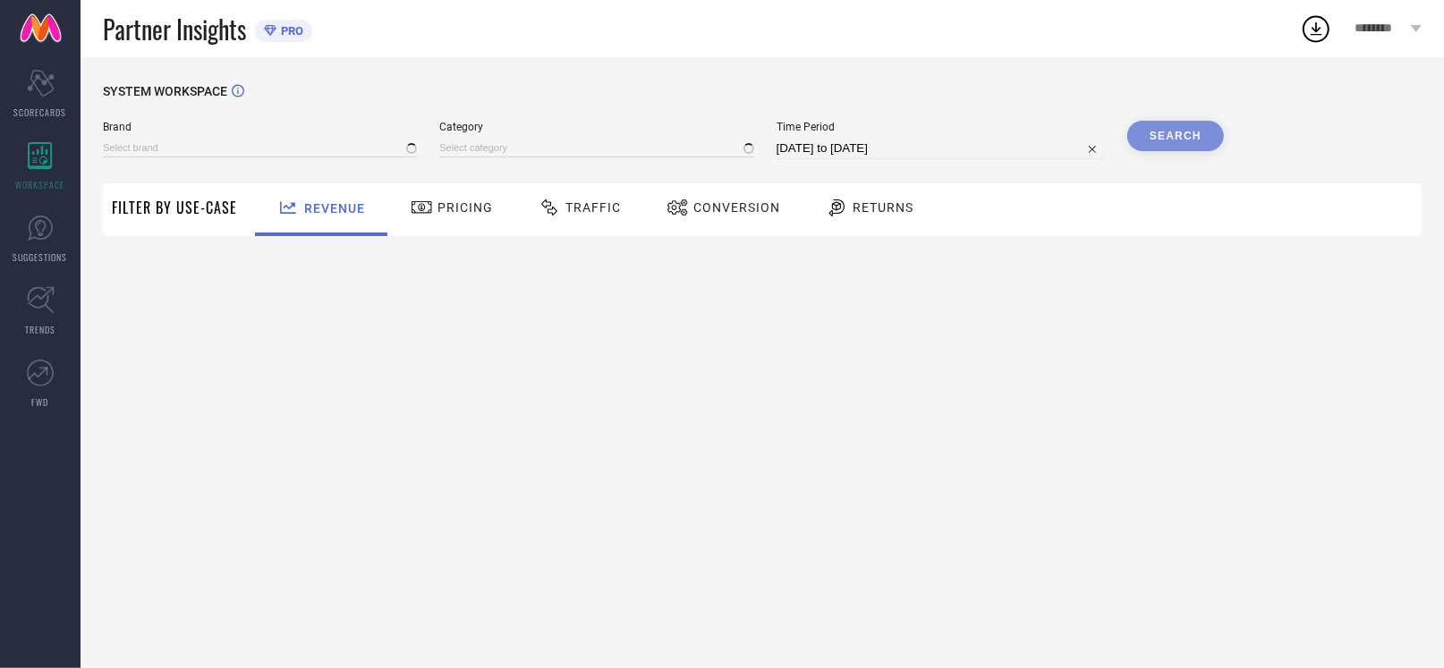
type input "DECOR DE MAISON"
type input "All"
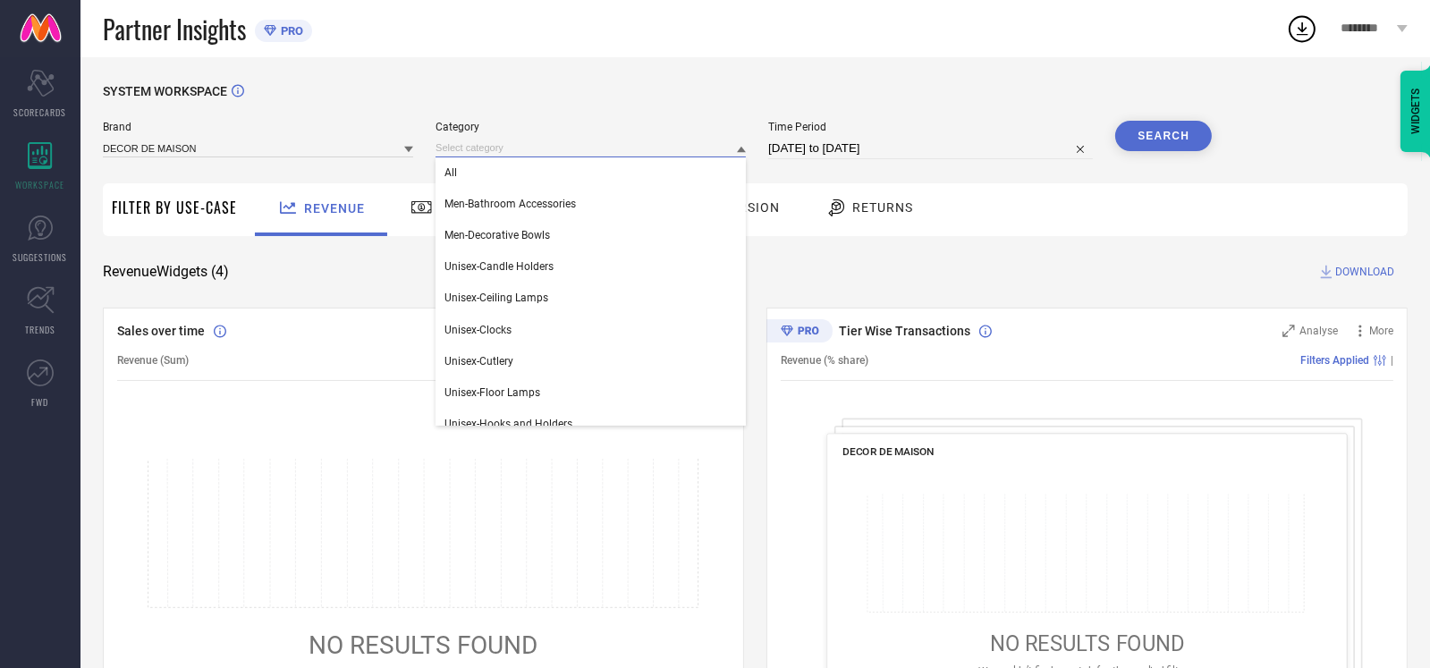
click at [670, 142] on input at bounding box center [591, 148] width 310 height 19
click at [988, 172] on div "Brand DECOR DE MAISON Category All Men-Bathroom Accessories Men-Decorative Bowl…" at bounding box center [657, 148] width 1109 height 54
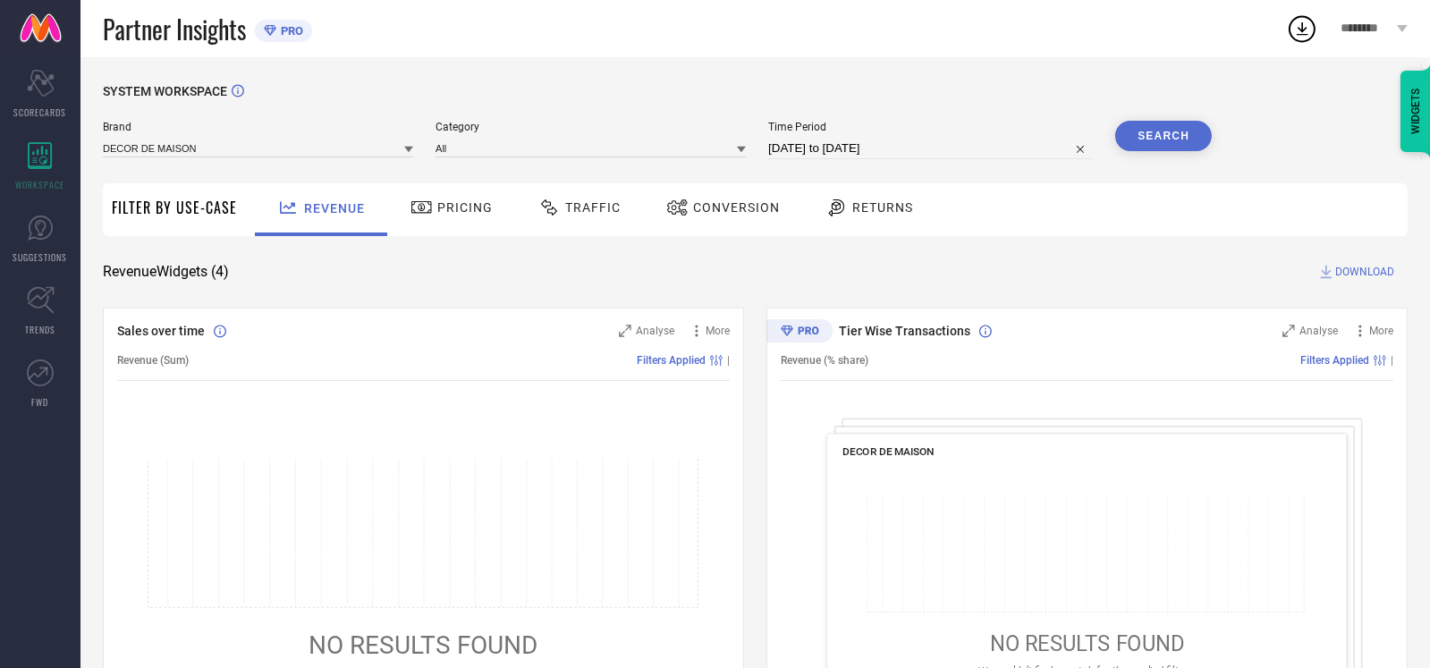
select select "7"
select select "2025"
select select "8"
select select "2025"
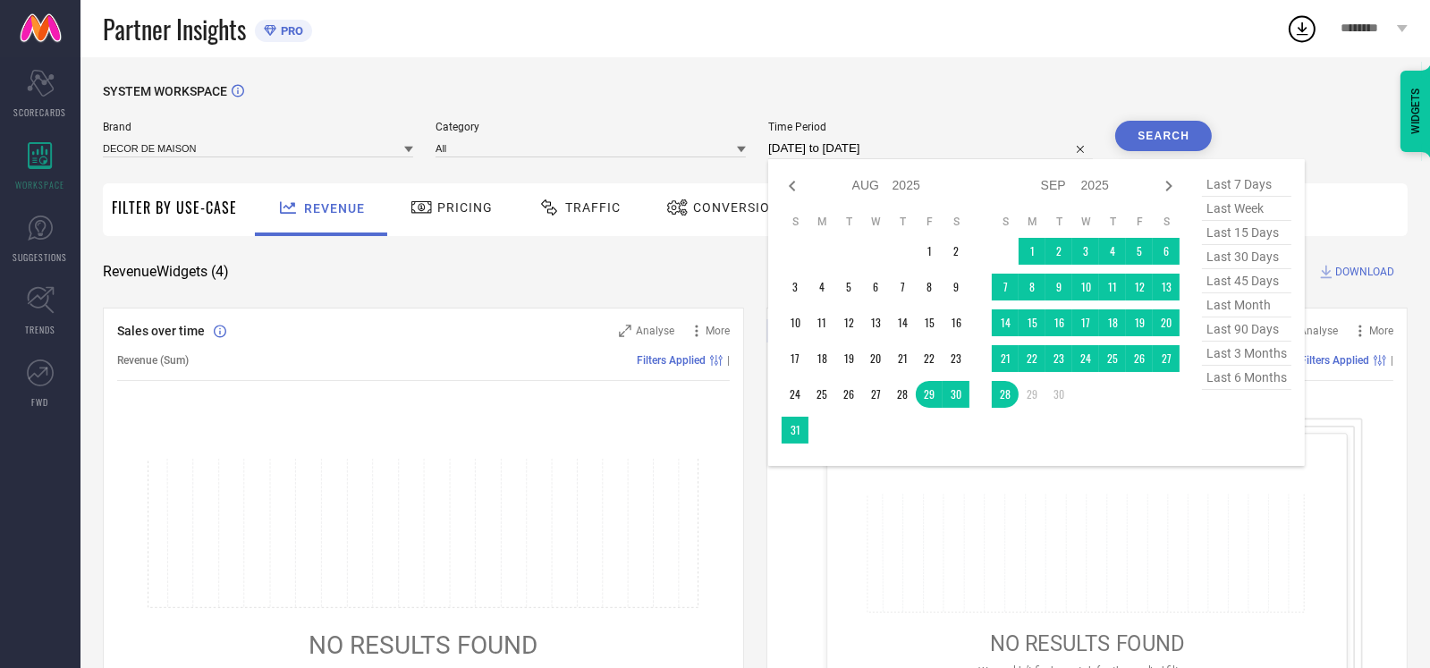
click at [1054, 153] on input "[DATE] to [DATE]" at bounding box center [930, 148] width 325 height 21
click at [1245, 390] on span "last 6 months" at bounding box center [1246, 378] width 89 height 24
type input "[DATE] to [DATE]"
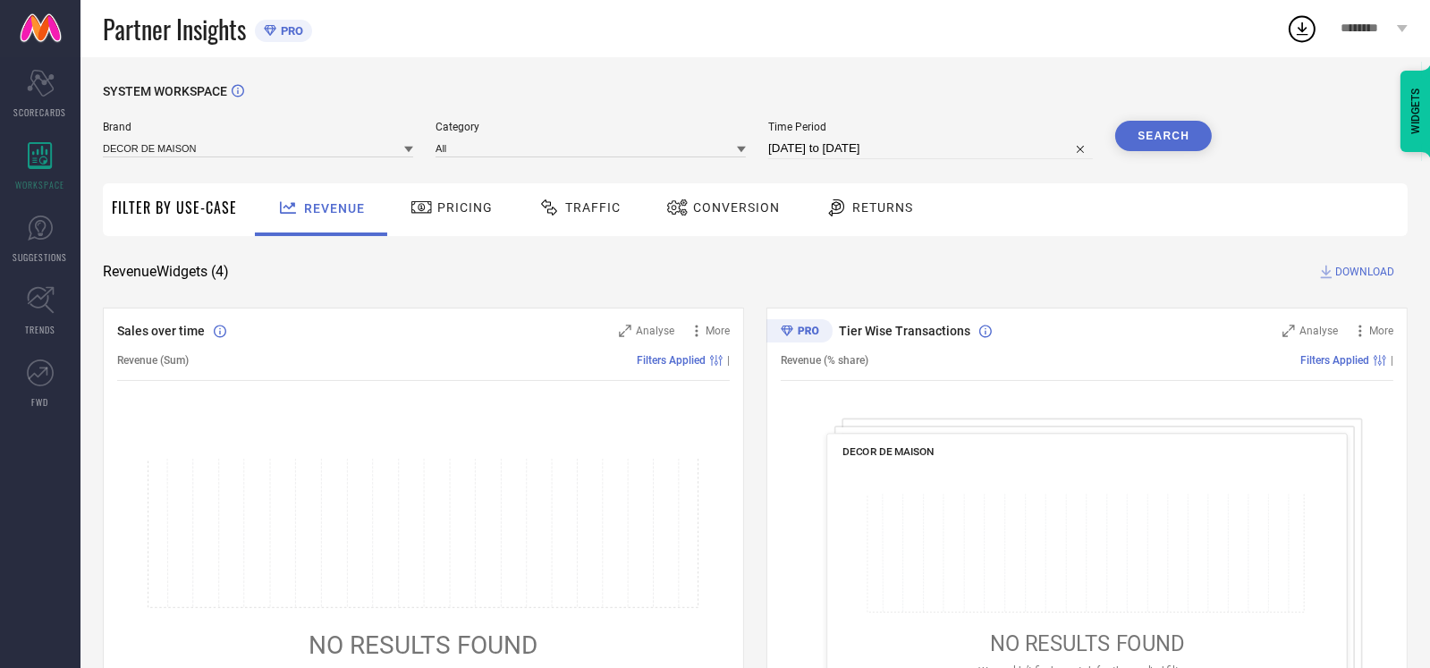
click at [1176, 131] on button "Search" at bounding box center [1163, 136] width 97 height 30
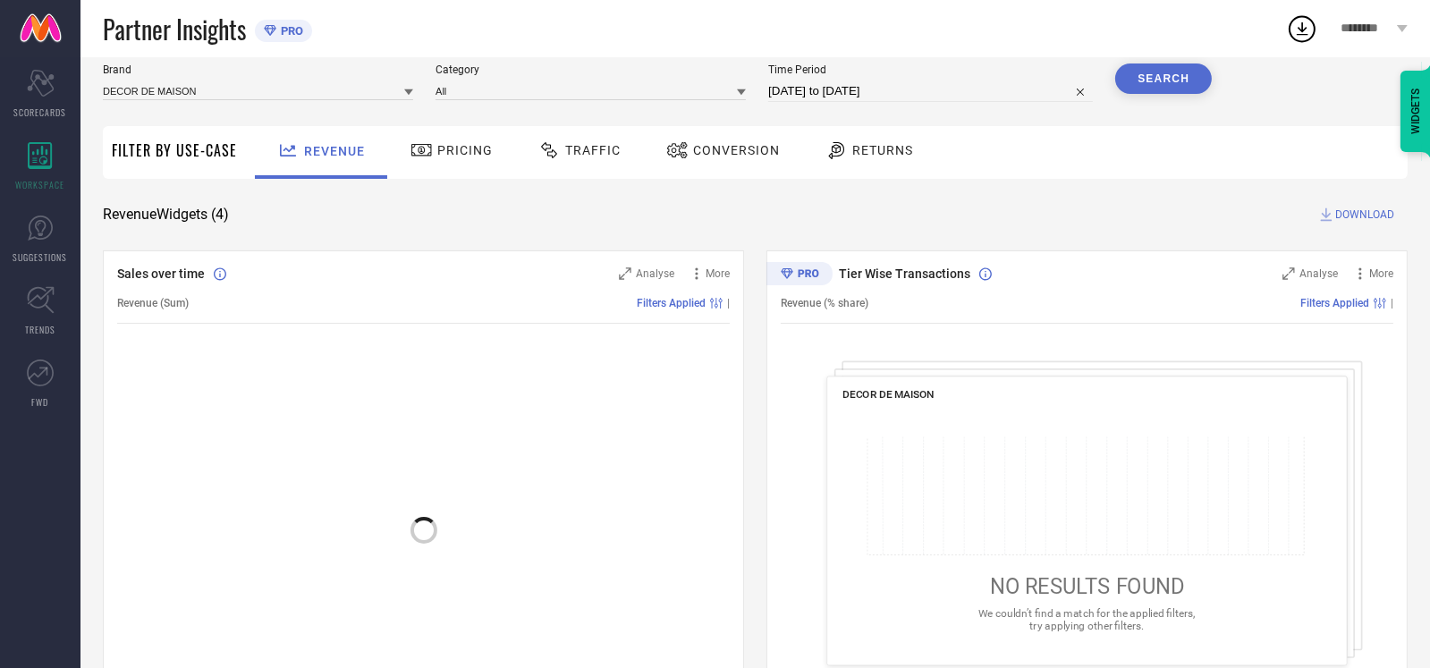
scroll to position [178, 0]
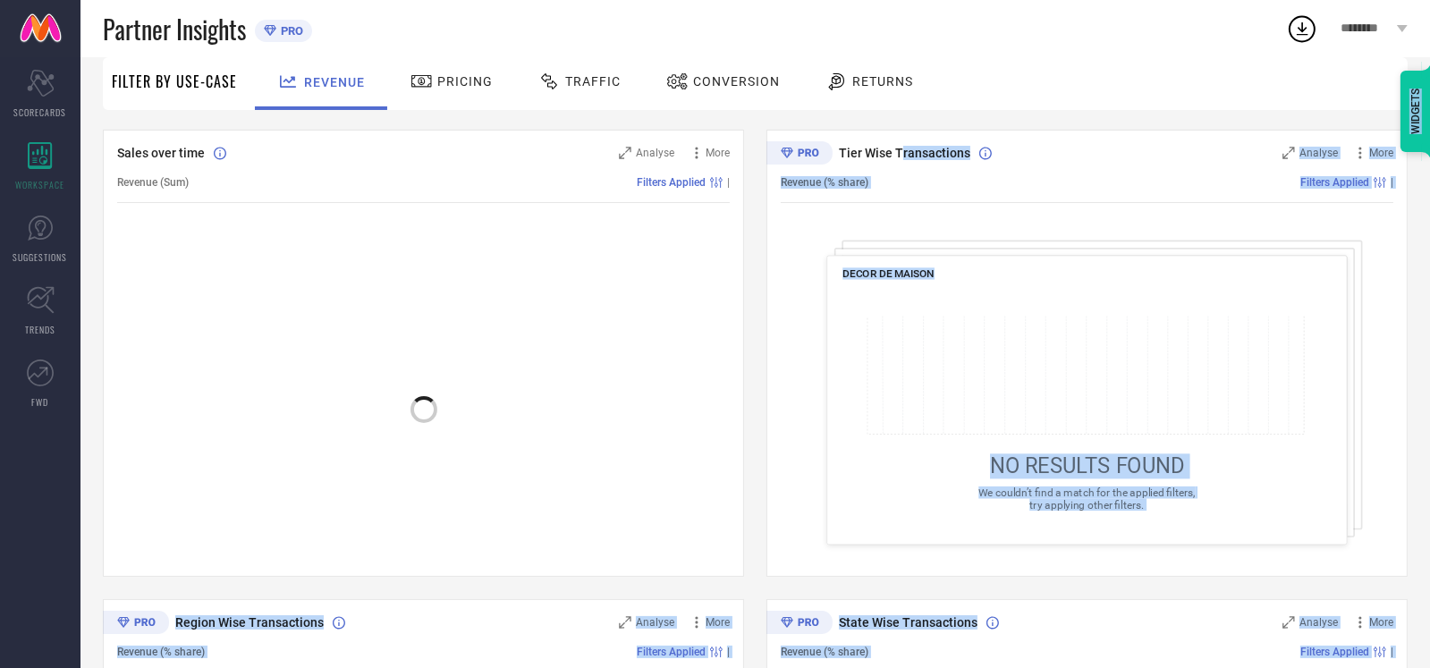
click at [1012, 154] on body "Partner Insights PRO ******** Scorecard SCORECARDS WORKSPACE SUGGESTIONS TRENDS…" at bounding box center [715, 156] width 1430 height 668
click at [976, 176] on div "Filters Applied |" at bounding box center [1131, 182] width 525 height 13
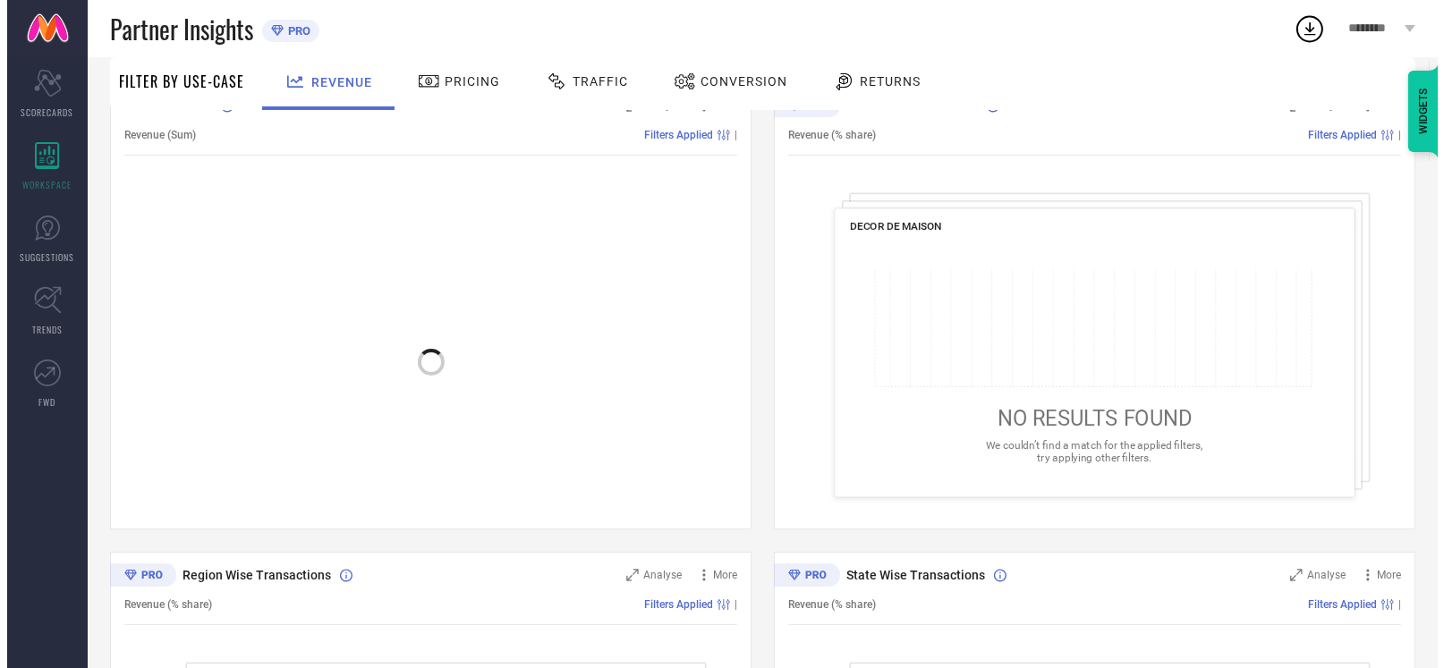
scroll to position [0, 0]
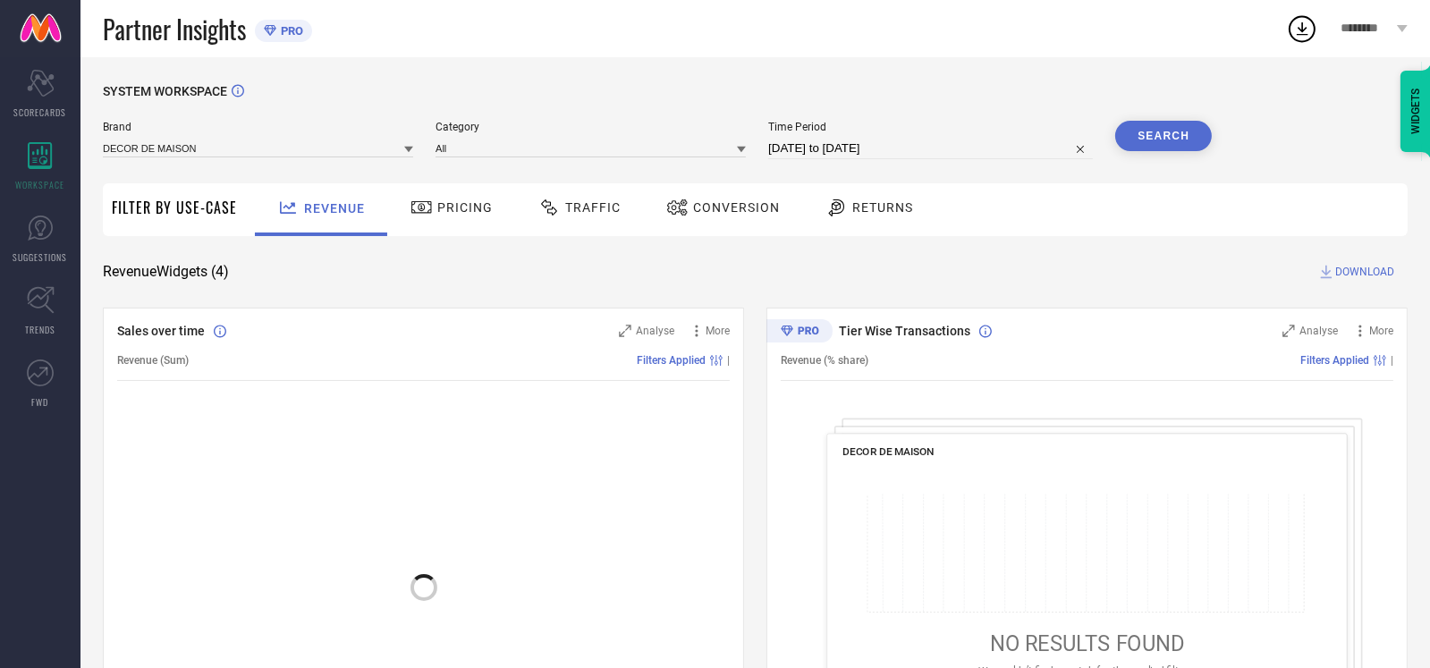
click at [437, 225] on div "Pricing" at bounding box center [451, 209] width 127 height 53
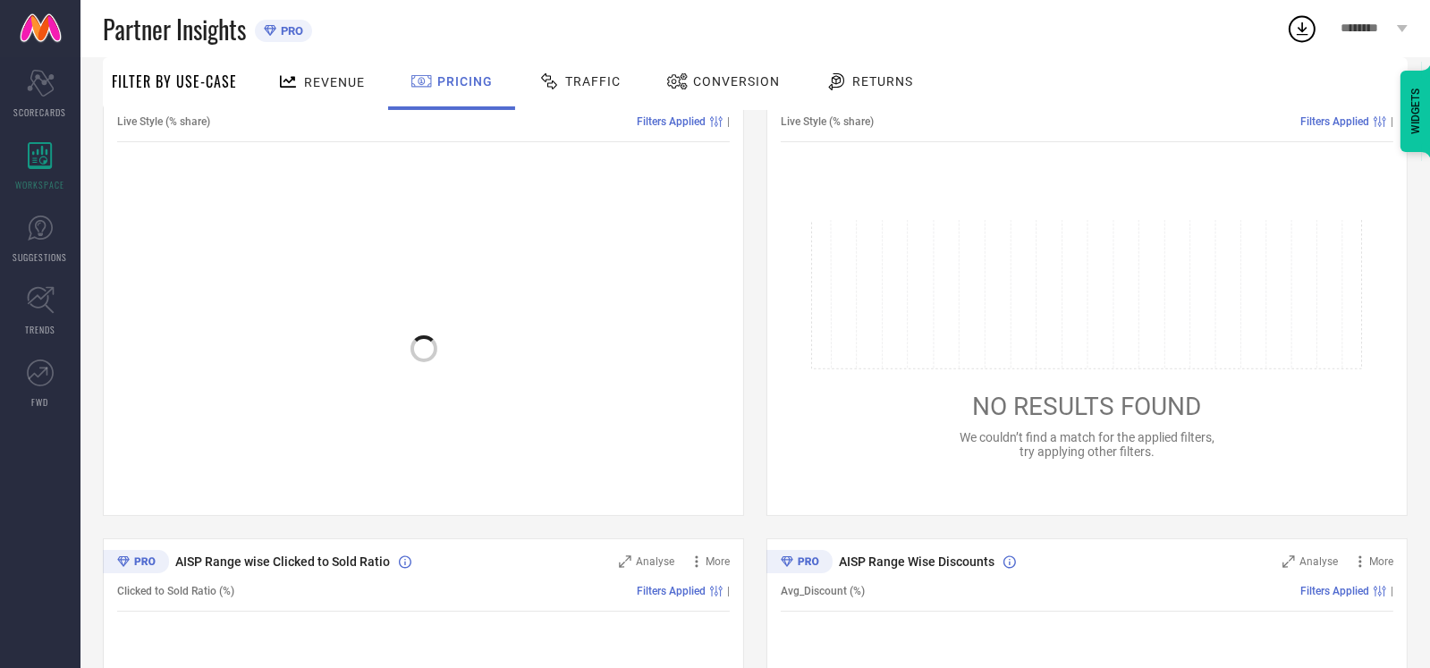
scroll to position [158, 0]
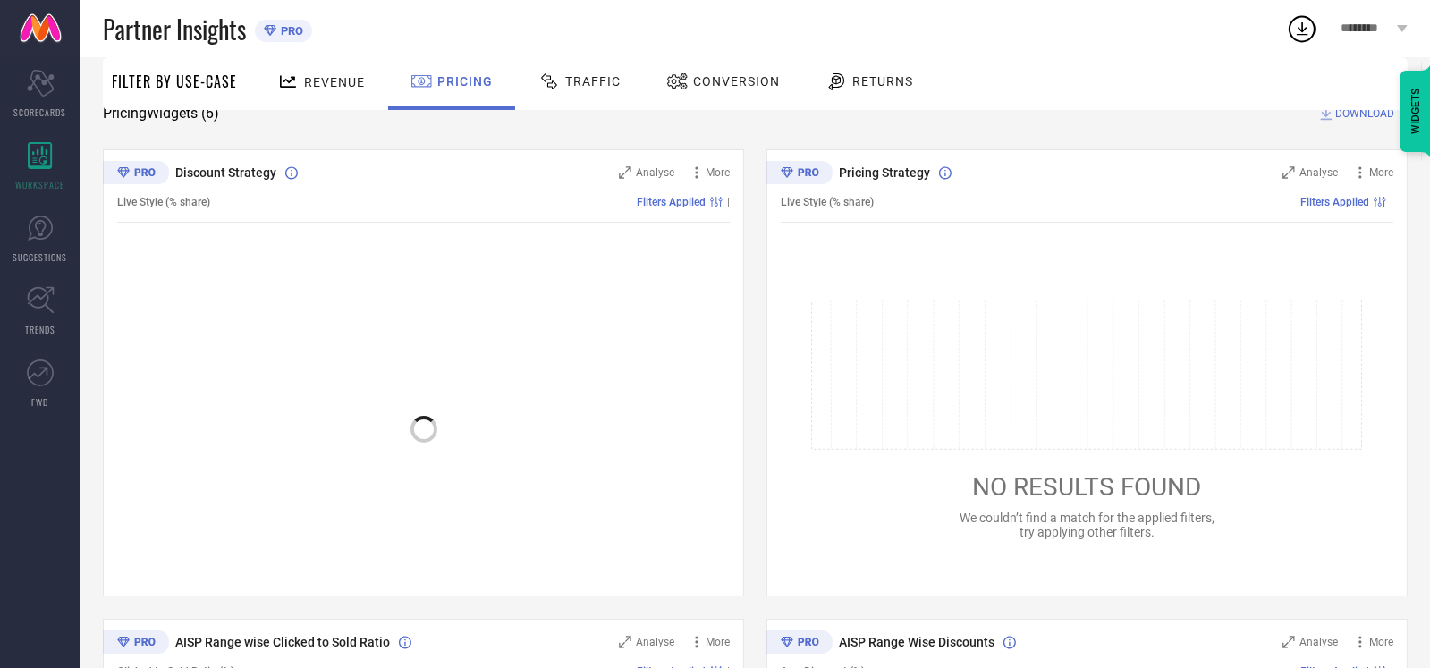
click at [590, 93] on div "Traffic" at bounding box center [579, 81] width 91 height 30
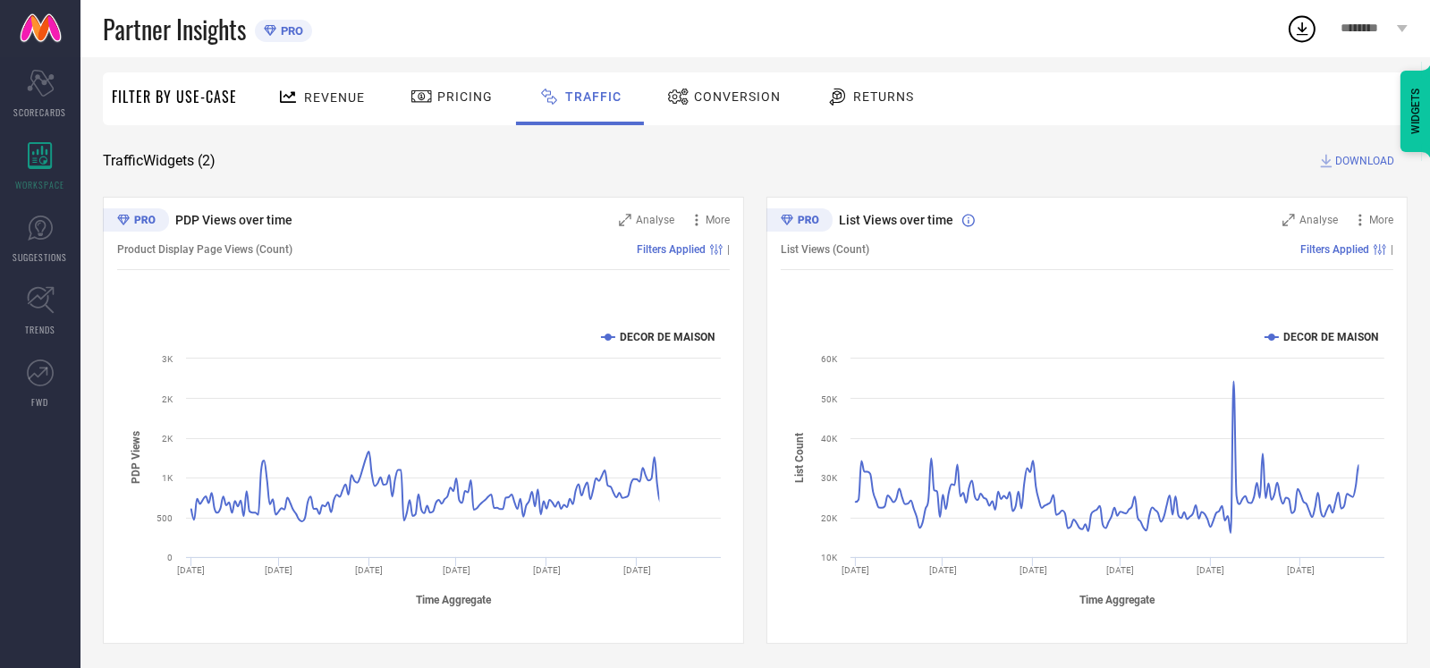
scroll to position [113, 0]
drag, startPoint x: 199, startPoint y: 223, endPoint x: 304, endPoint y: 218, distance: 105.6
click at [291, 218] on span "PDP Views over time" at bounding box center [233, 218] width 117 height 14
click at [364, 218] on div "PDP Views over time" at bounding box center [372, 218] width 457 height 18
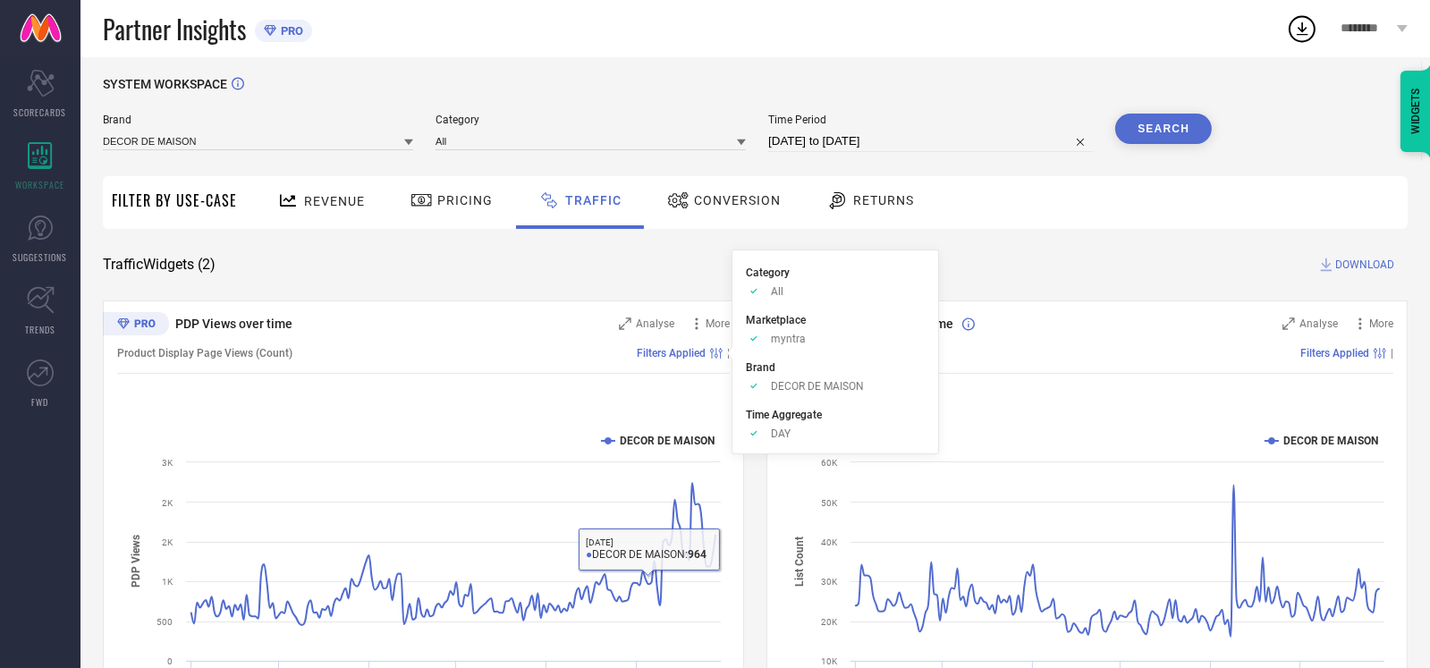
scroll to position [0, 0]
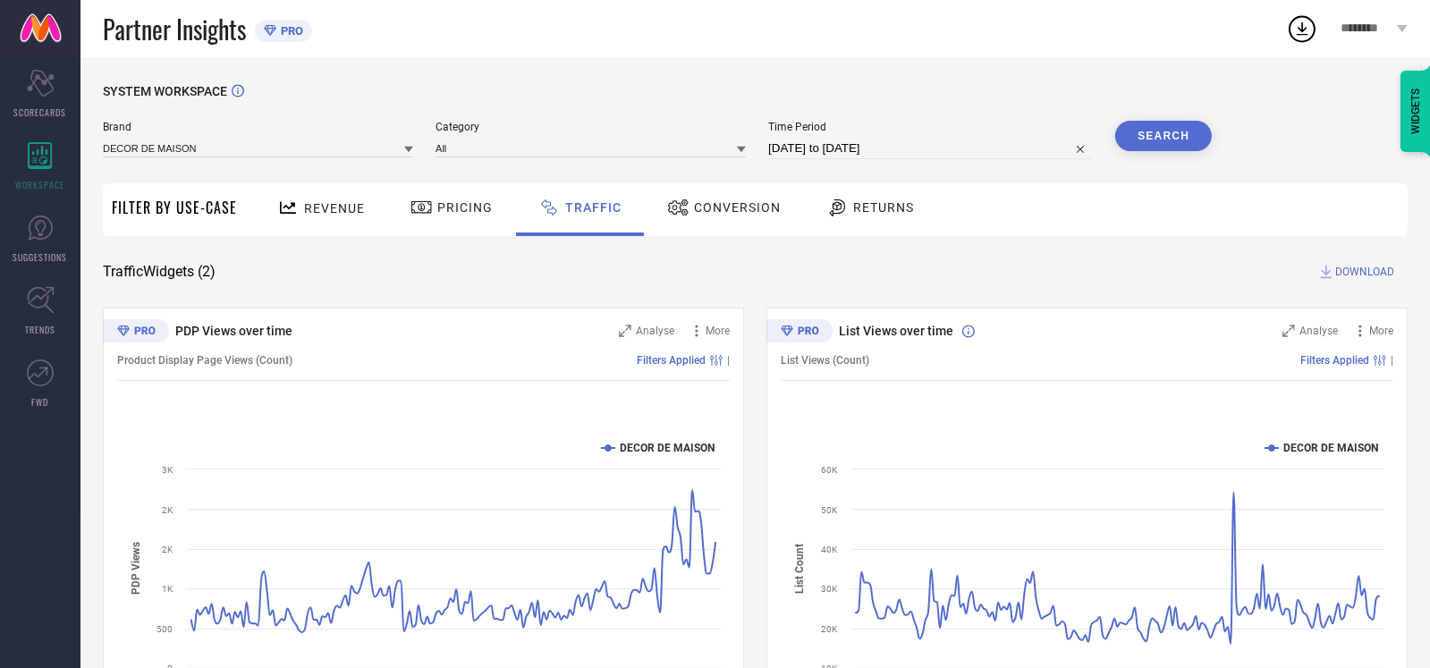
click at [913, 138] on div "Time Period [DATE] to [DATE]" at bounding box center [930, 140] width 325 height 38
click at [902, 149] on input "[DATE] to [DATE]" at bounding box center [930, 148] width 325 height 21
select select "3"
select select "2025"
select select "4"
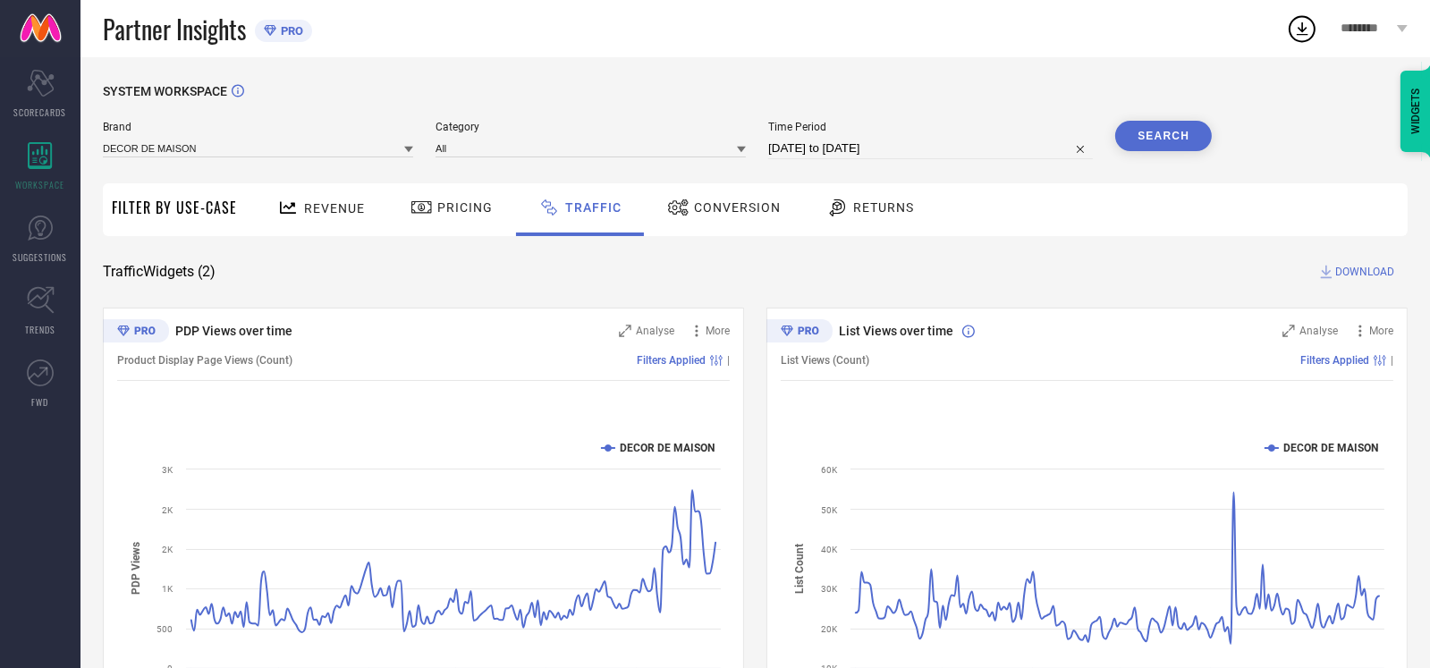
select select "2025"
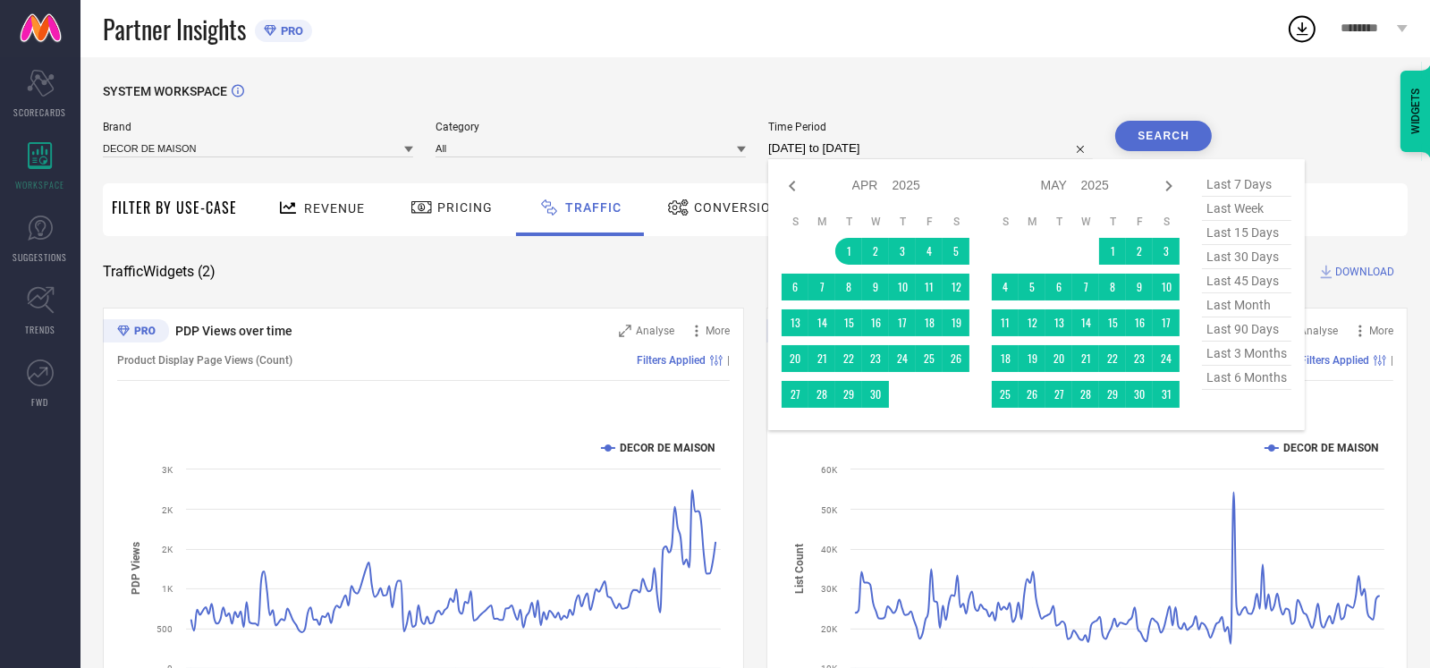
click at [1266, 185] on span "last 7 days" at bounding box center [1246, 185] width 89 height 24
type input "[DATE] to [DATE]"
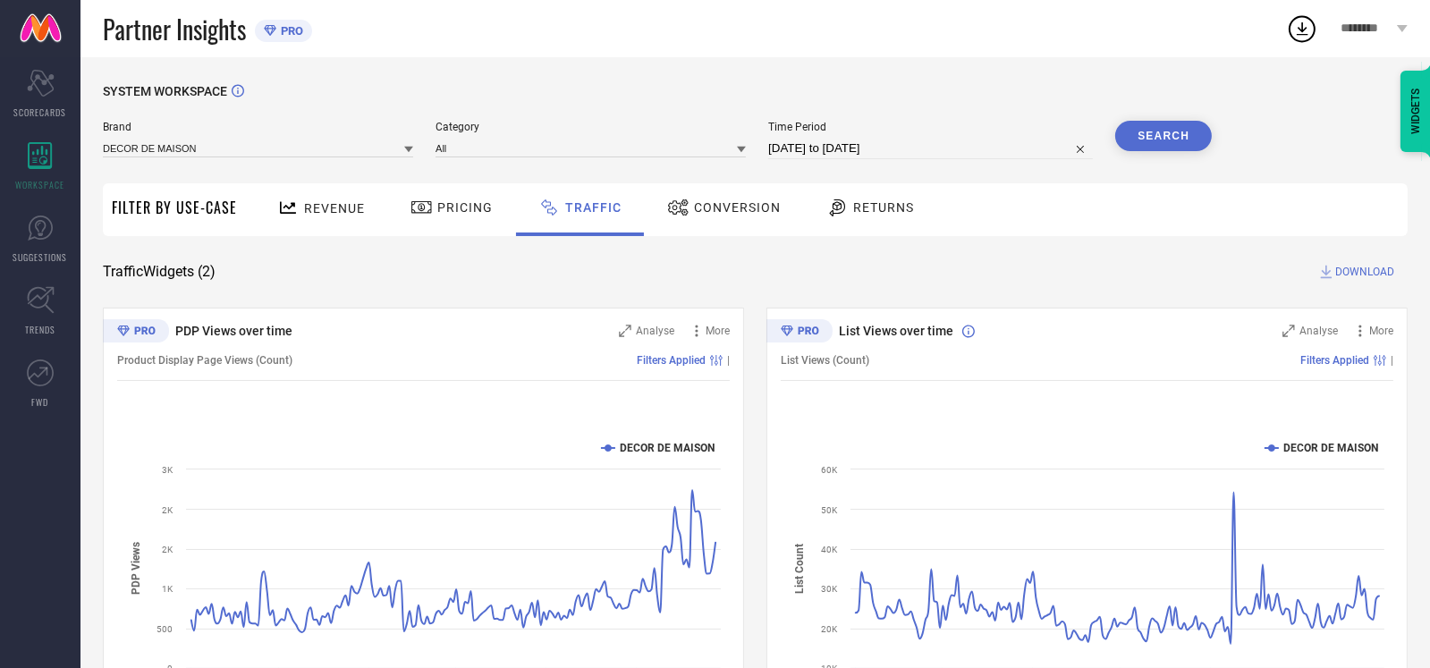
click at [1164, 140] on button "Search" at bounding box center [1163, 136] width 97 height 30
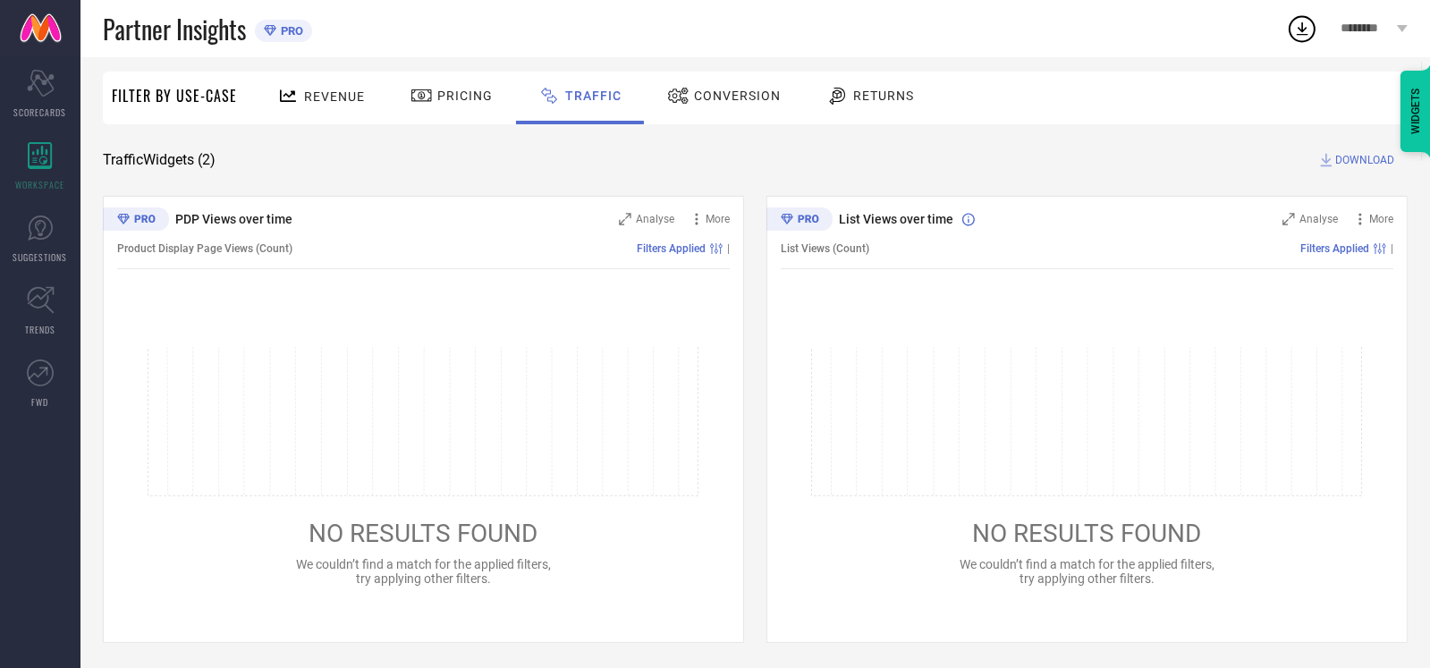
scroll to position [113, 0]
click at [508, 403] on icon at bounding box center [424, 420] width 552 height 149
click at [417, 396] on icon at bounding box center [424, 420] width 552 height 149
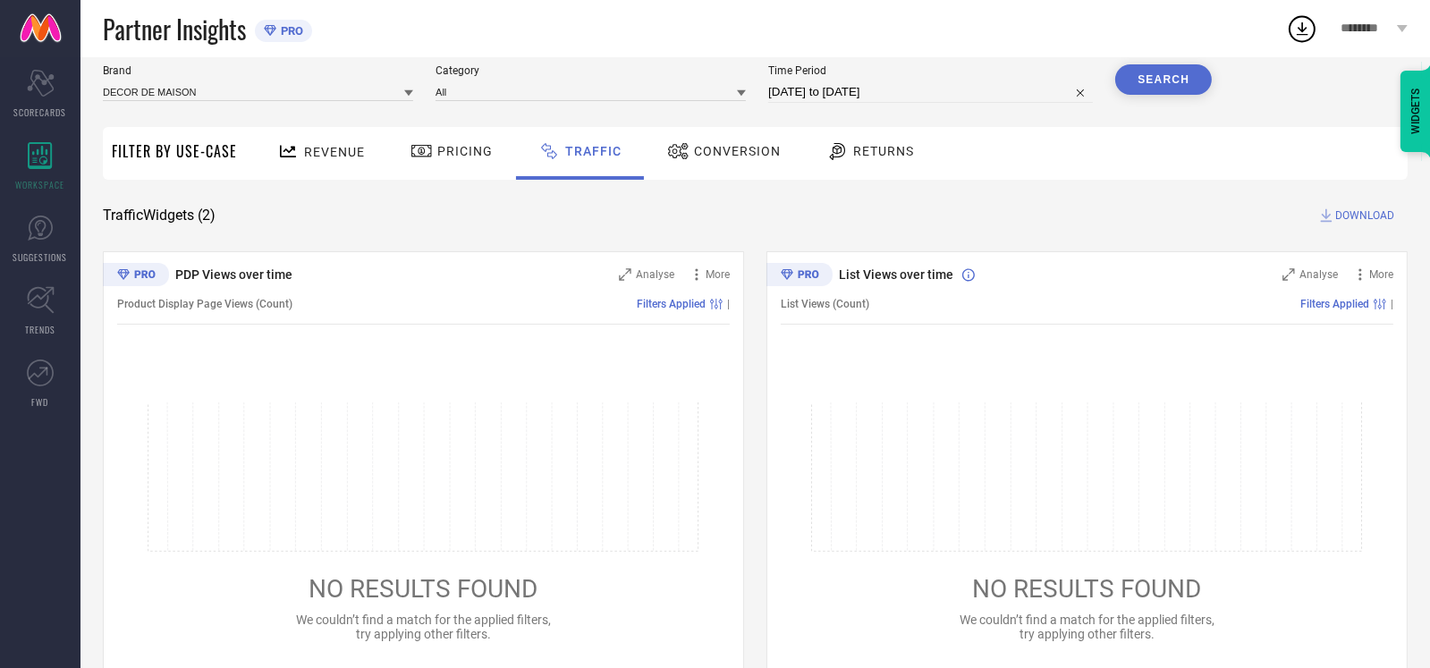
scroll to position [0, 0]
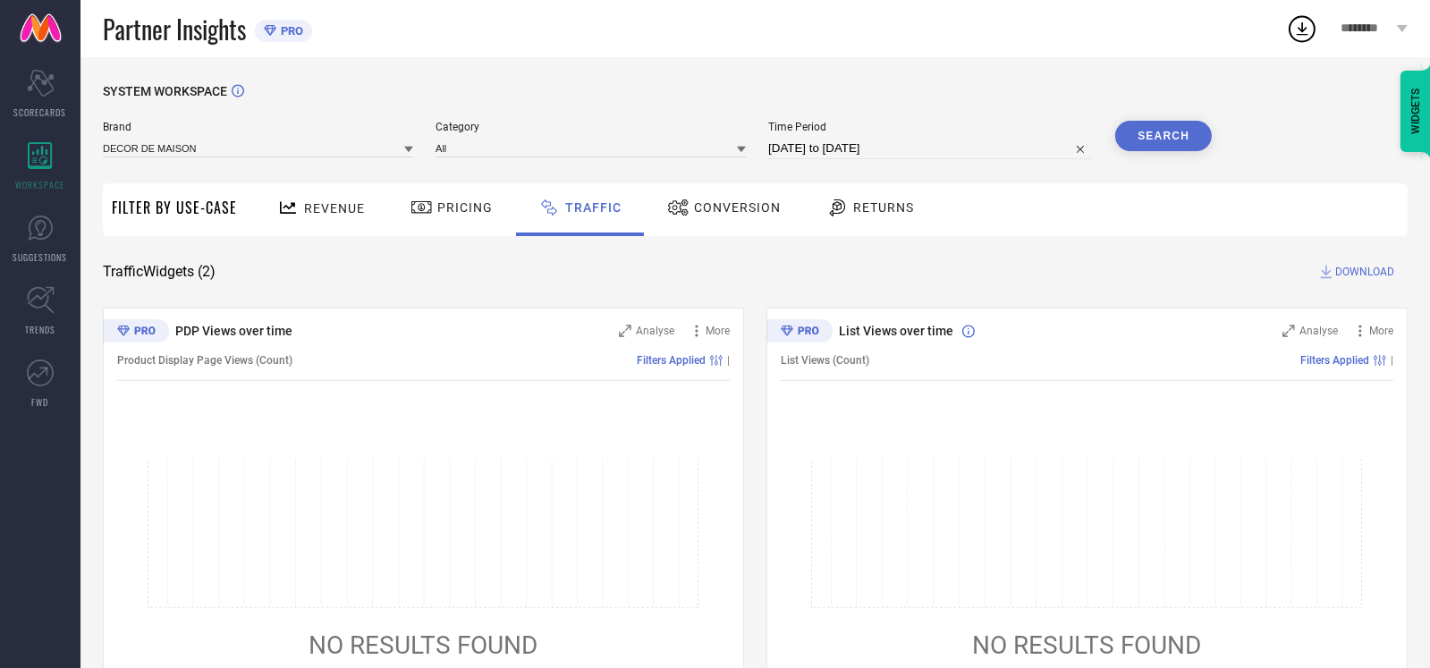
select select "8"
select select "2025"
select select "9"
select select "2025"
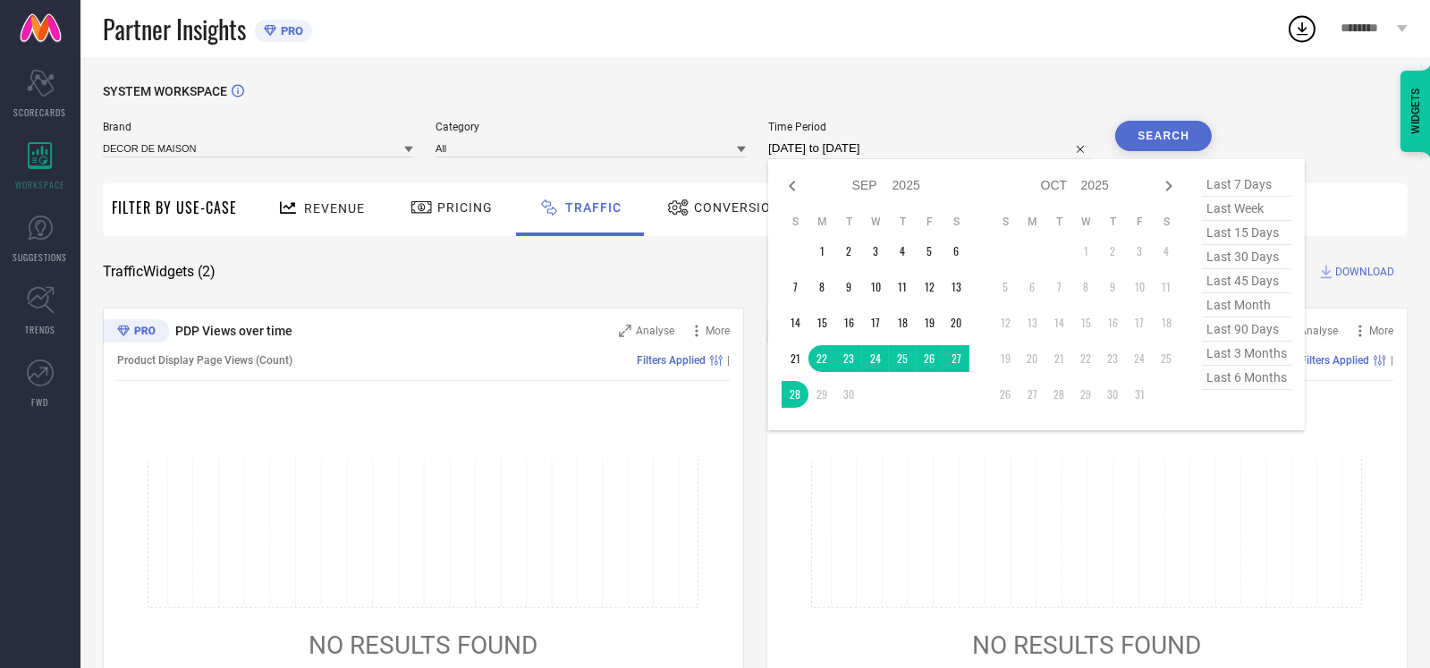
click at [1045, 143] on input "[DATE] to [DATE]" at bounding box center [930, 148] width 325 height 21
click at [1242, 236] on span "last 15 days" at bounding box center [1246, 233] width 89 height 24
type input "[DATE] to [DATE]"
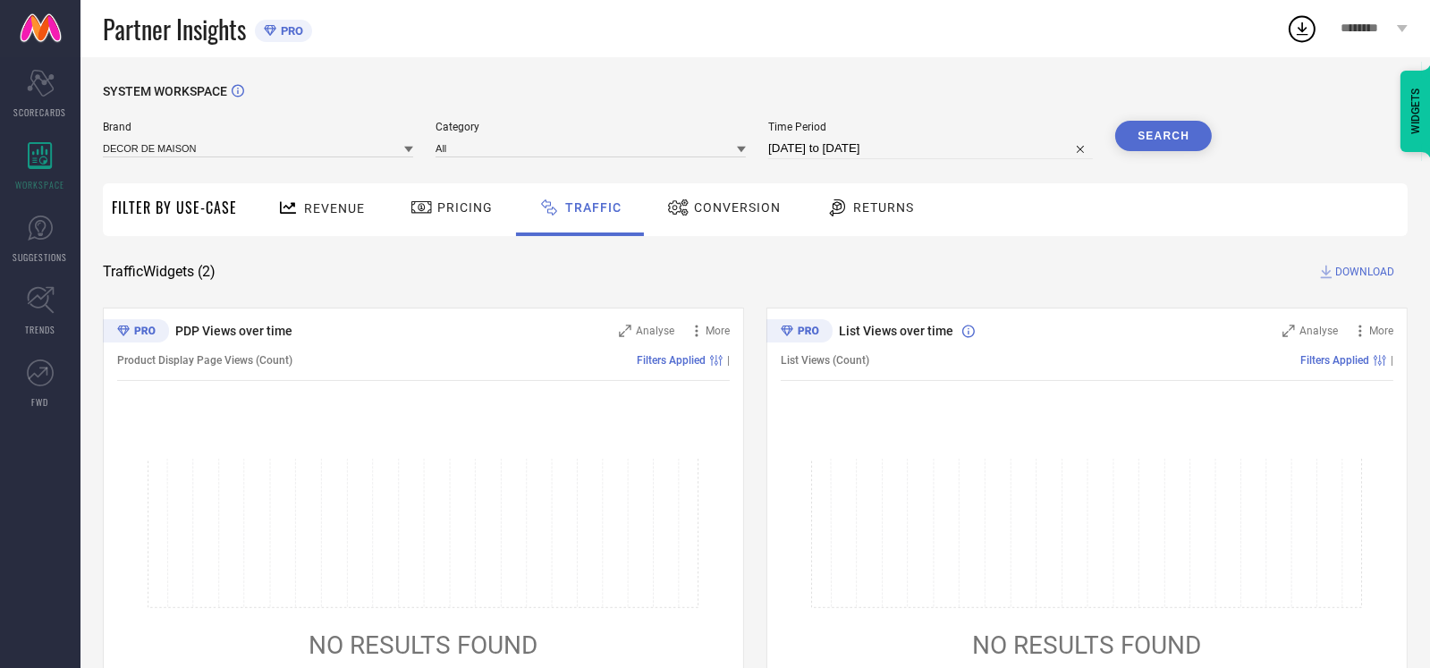
drag, startPoint x: 1171, startPoint y: 134, endPoint x: 1092, endPoint y: 242, distance: 133.8
click at [1169, 134] on button "Search" at bounding box center [1163, 136] width 97 height 30
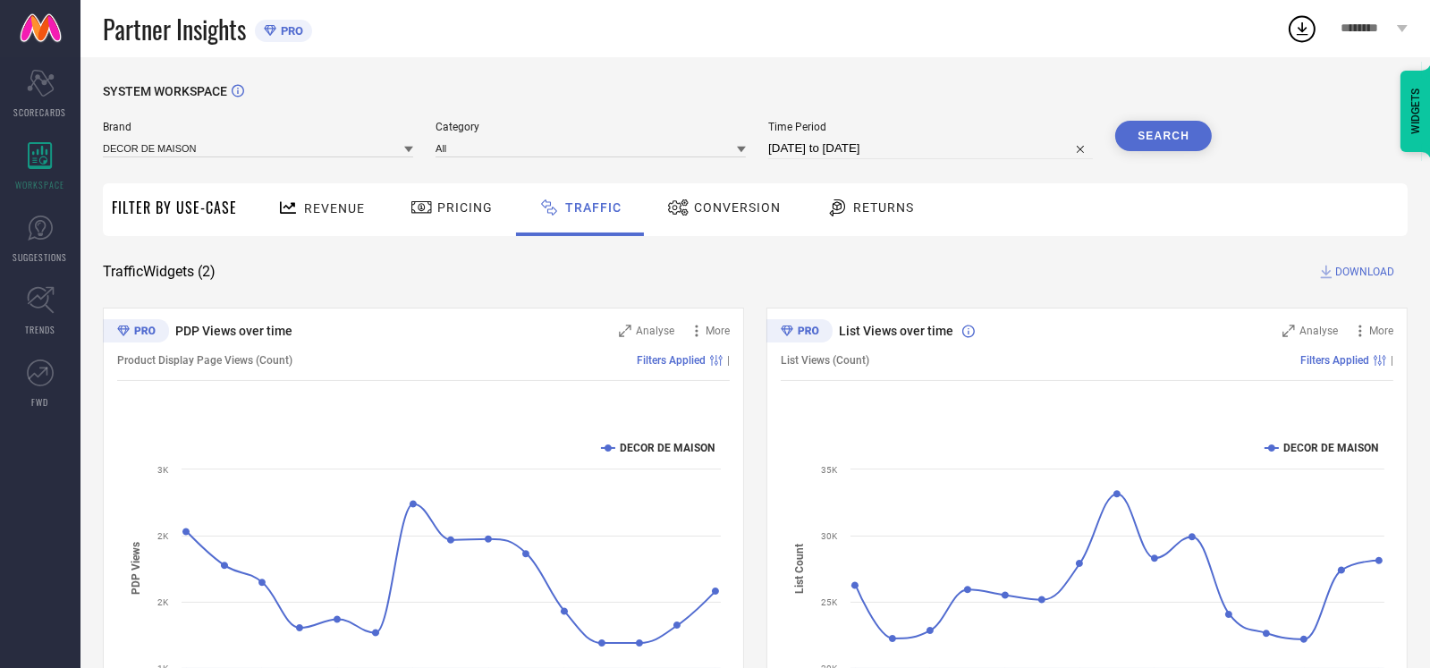
click at [1026, 154] on input "[DATE] to [DATE]" at bounding box center [930, 148] width 325 height 21
select select "8"
select select "2025"
select select "9"
select select "2025"
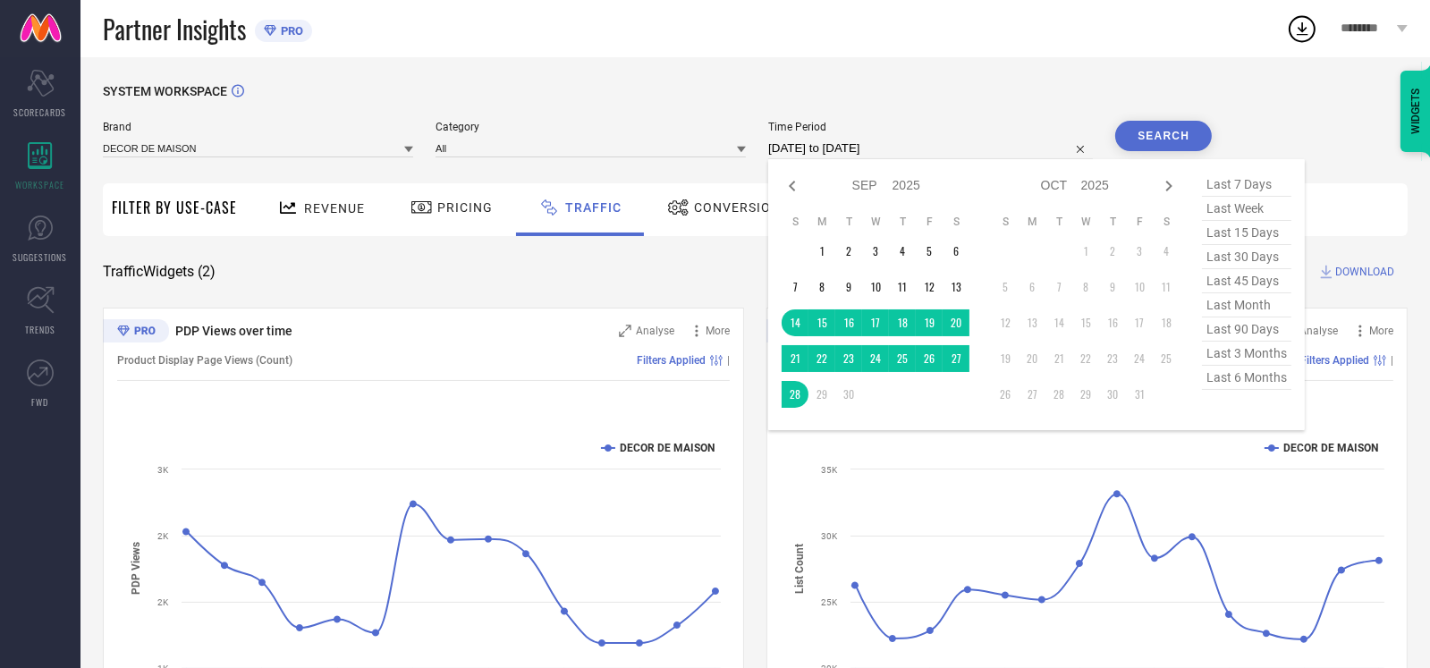
click at [1235, 383] on span "last 6 months" at bounding box center [1246, 378] width 89 height 24
type input "[DATE] to [DATE]"
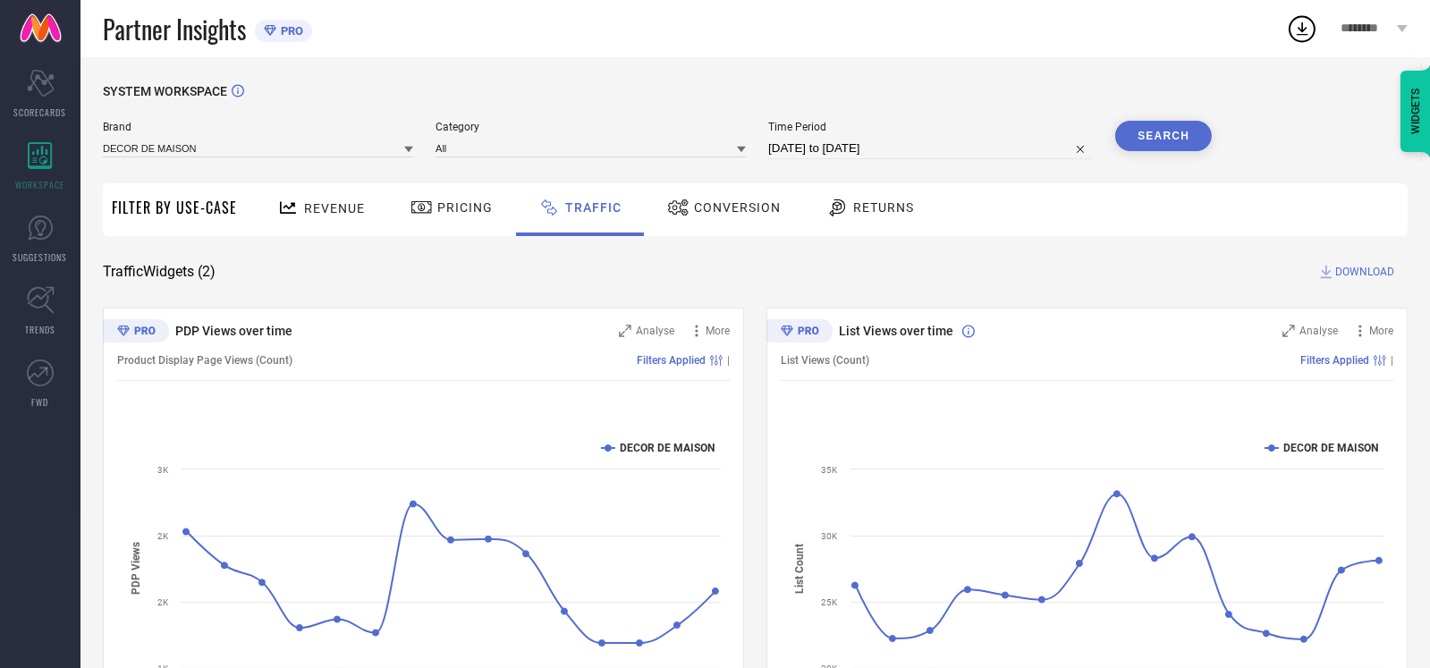
click at [1148, 140] on button "Search" at bounding box center [1163, 136] width 97 height 30
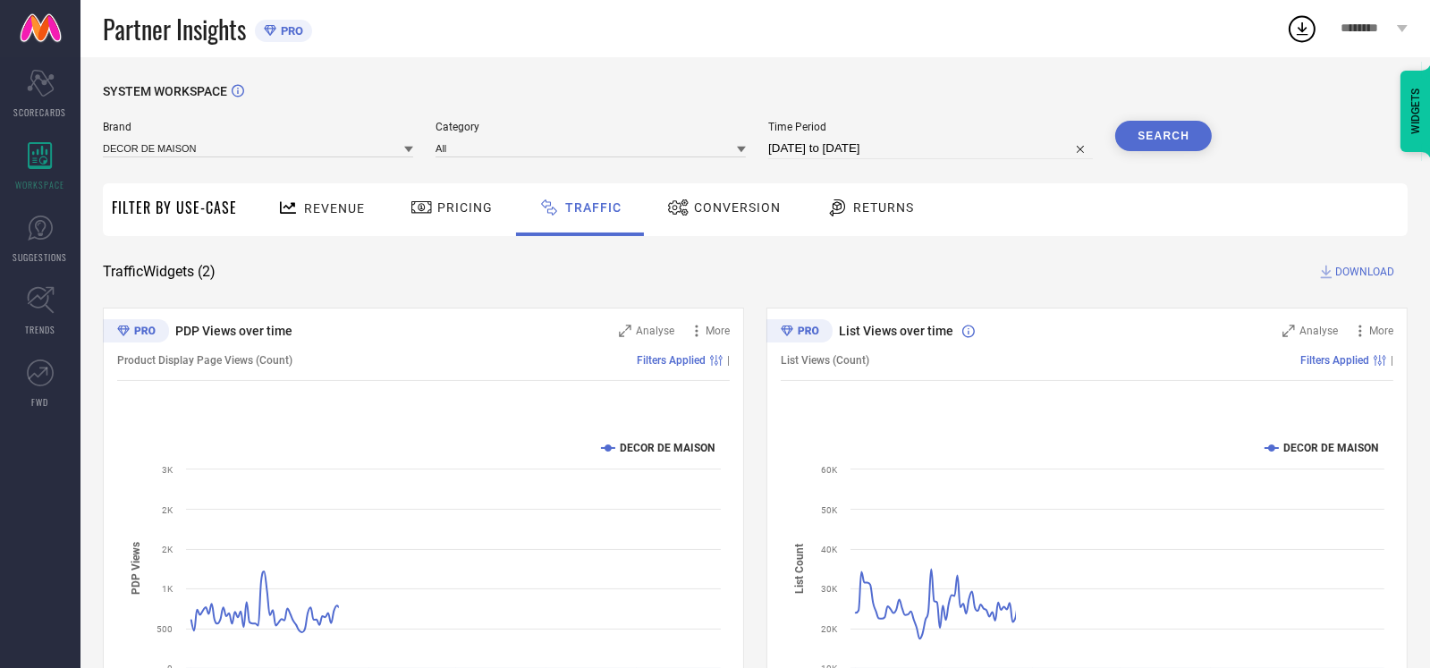
click at [953, 156] on input "[DATE] to [DATE]" at bounding box center [930, 148] width 325 height 21
select select "3"
select select "2025"
select select "4"
select select "2025"
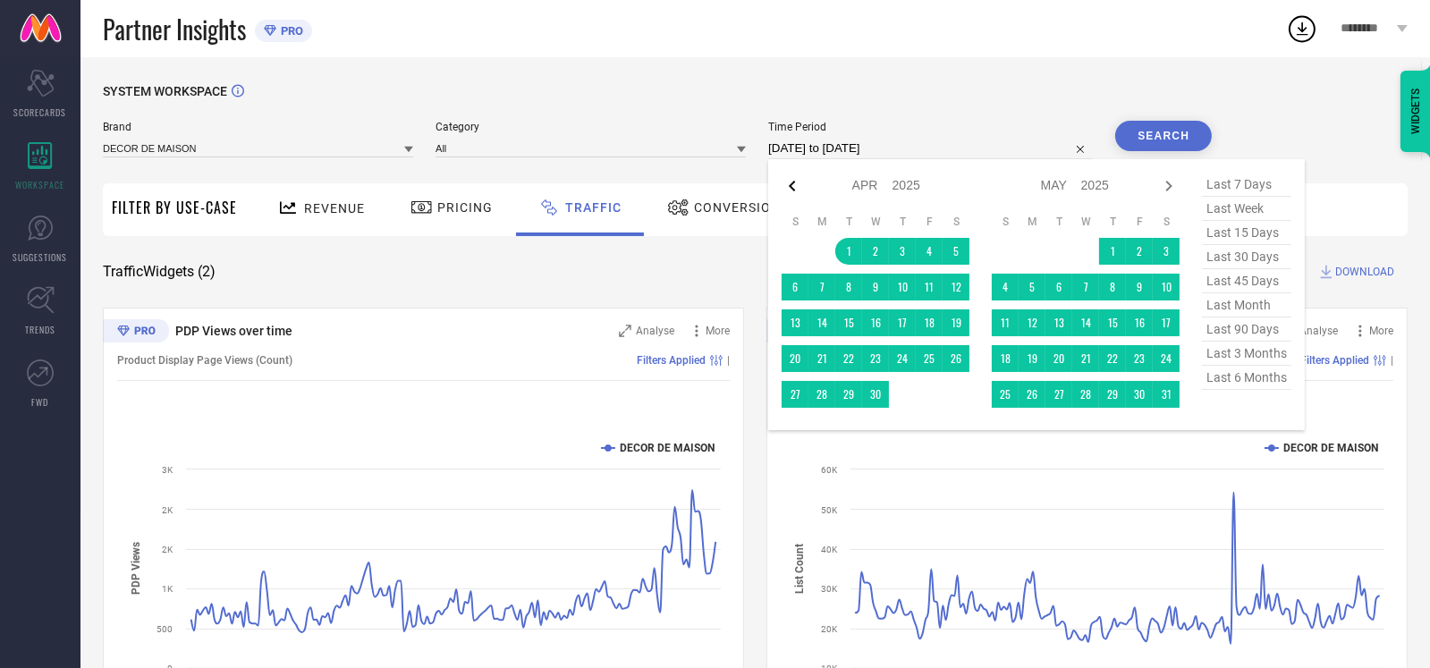
click at [789, 188] on icon at bounding box center [792, 185] width 21 height 21
select select "2"
select select "2025"
select select "3"
select select "2025"
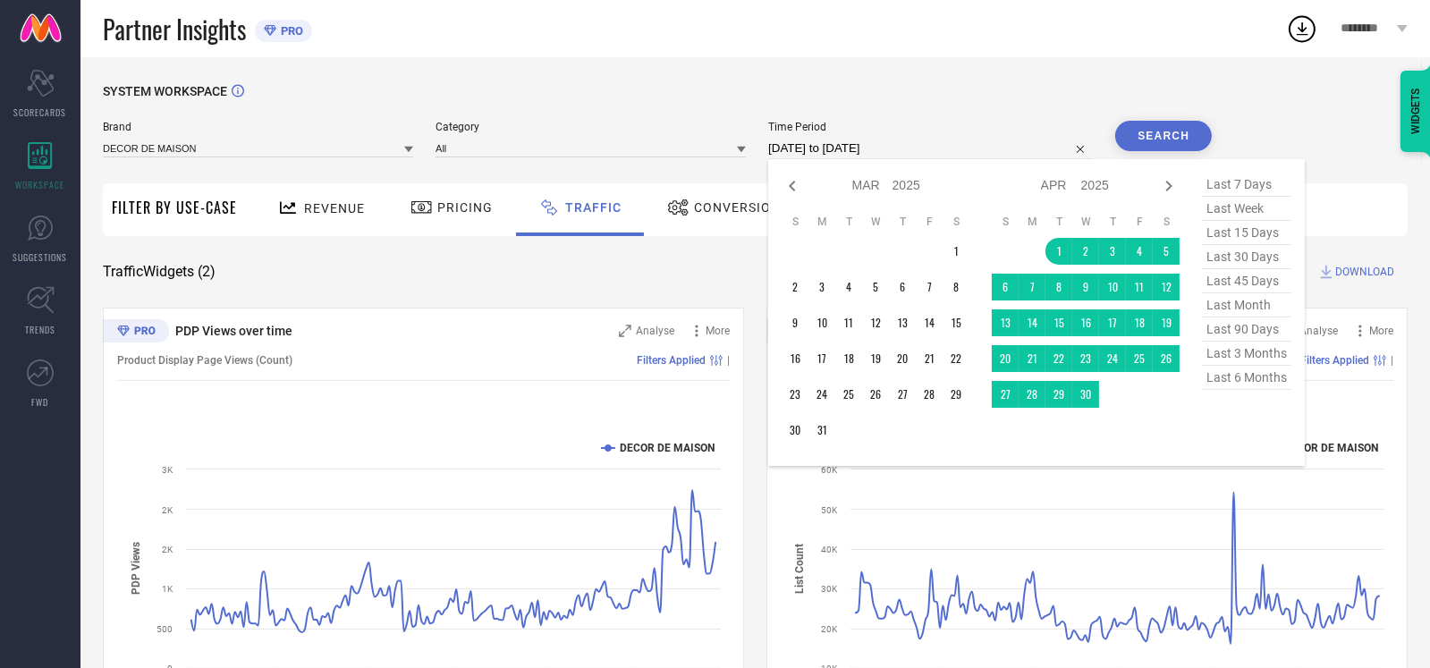
click at [789, 188] on icon at bounding box center [792, 185] width 21 height 21
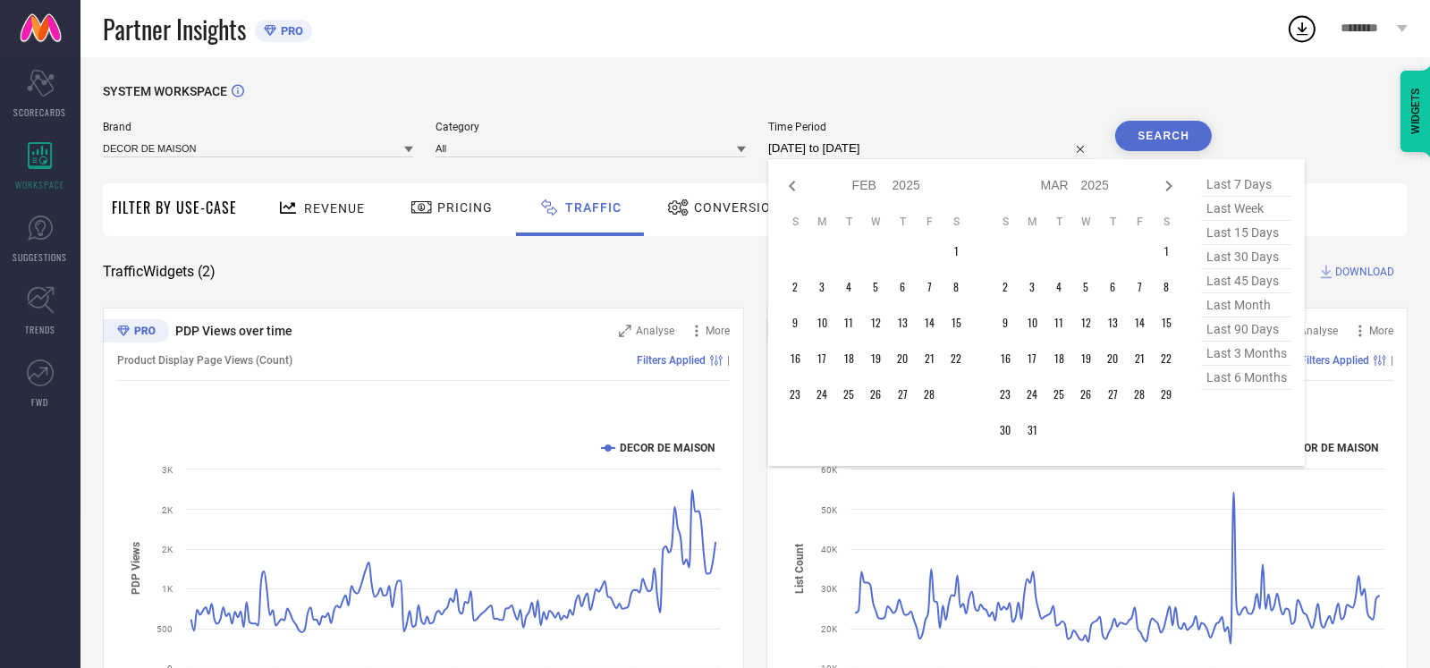
click at [789, 188] on icon at bounding box center [792, 185] width 21 height 21
select select "11"
select select "2024"
select select "2025"
click at [789, 188] on icon at bounding box center [792, 185] width 21 height 21
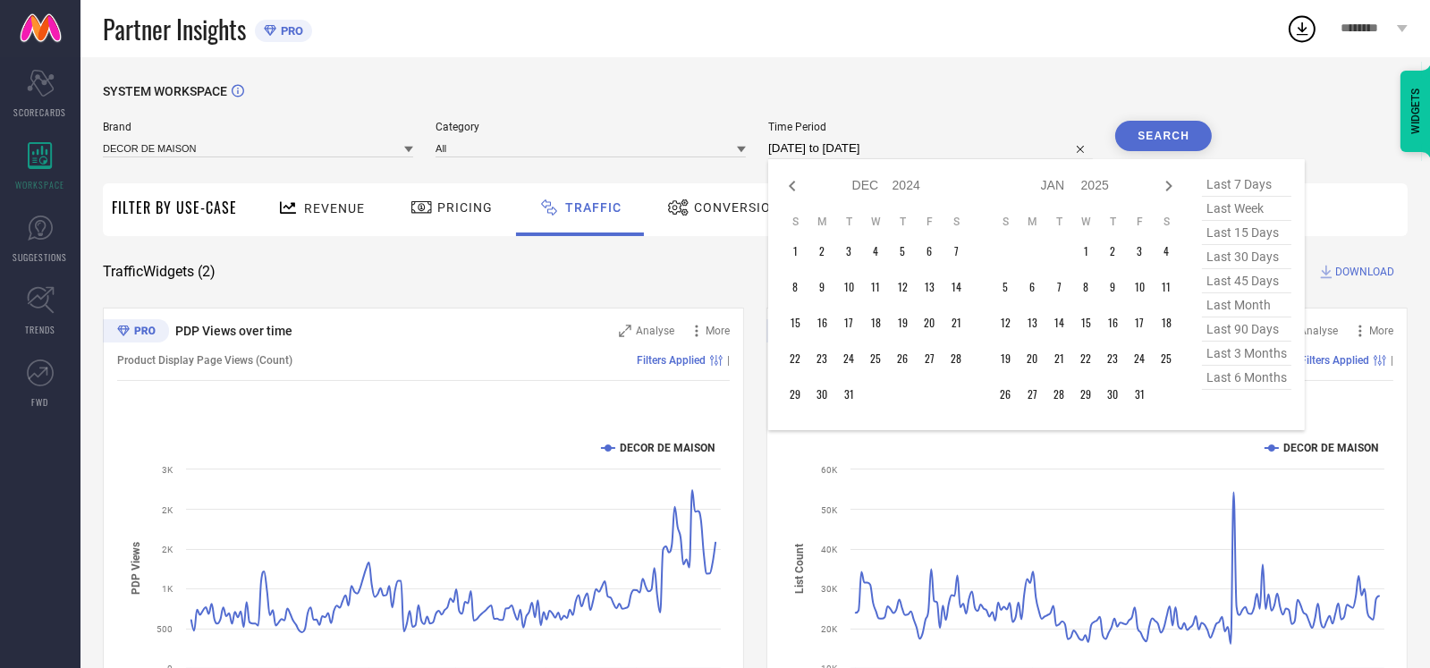
select select "10"
select select "2024"
select select "11"
select select "2024"
click at [789, 188] on icon at bounding box center [792, 185] width 21 height 21
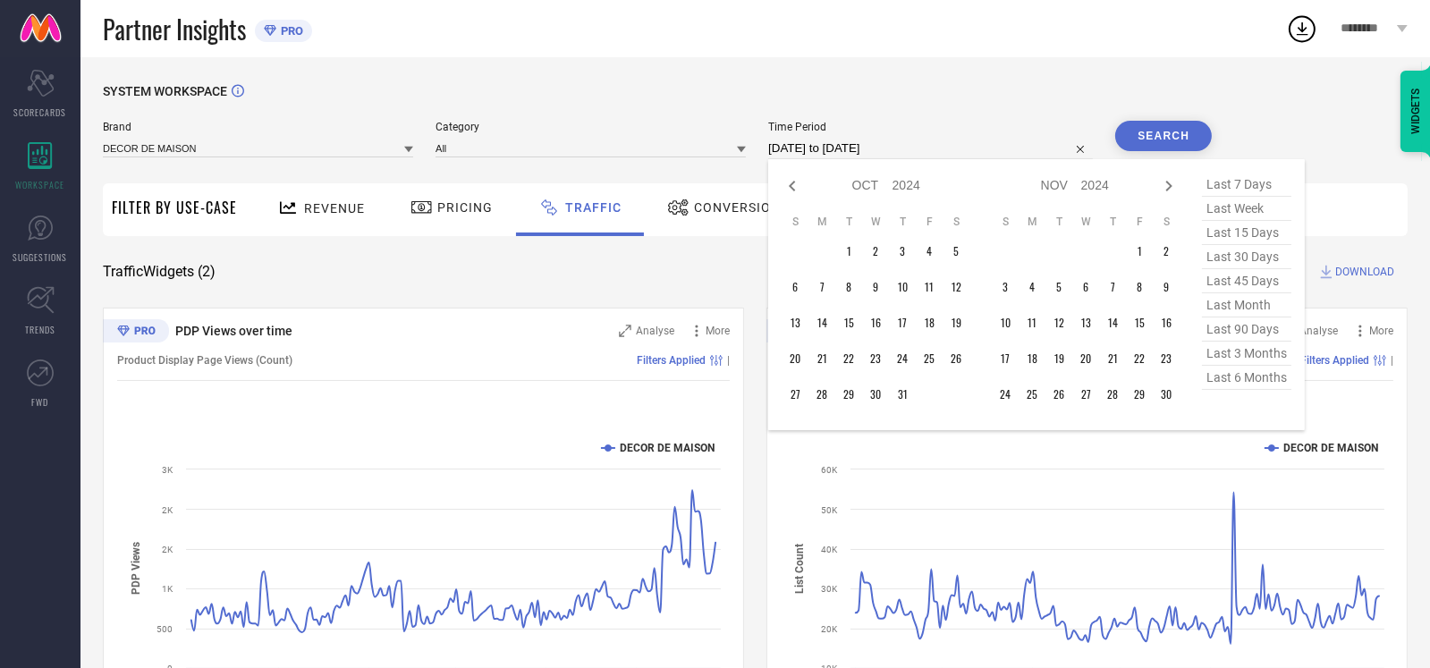
click at [789, 188] on icon at bounding box center [792, 185] width 21 height 21
select select "7"
select select "2024"
select select "8"
select select "2024"
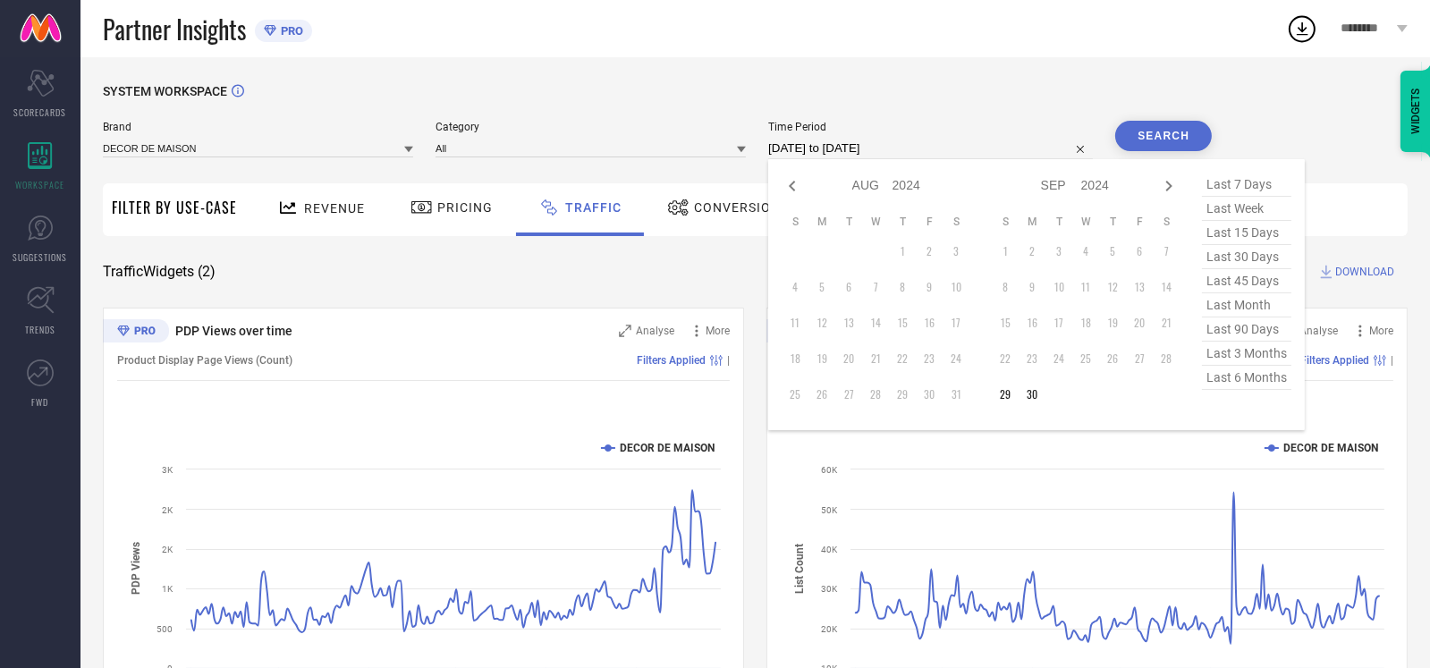
click at [789, 188] on icon at bounding box center [792, 185] width 21 height 21
select select "6"
select select "2024"
select select "7"
select select "2024"
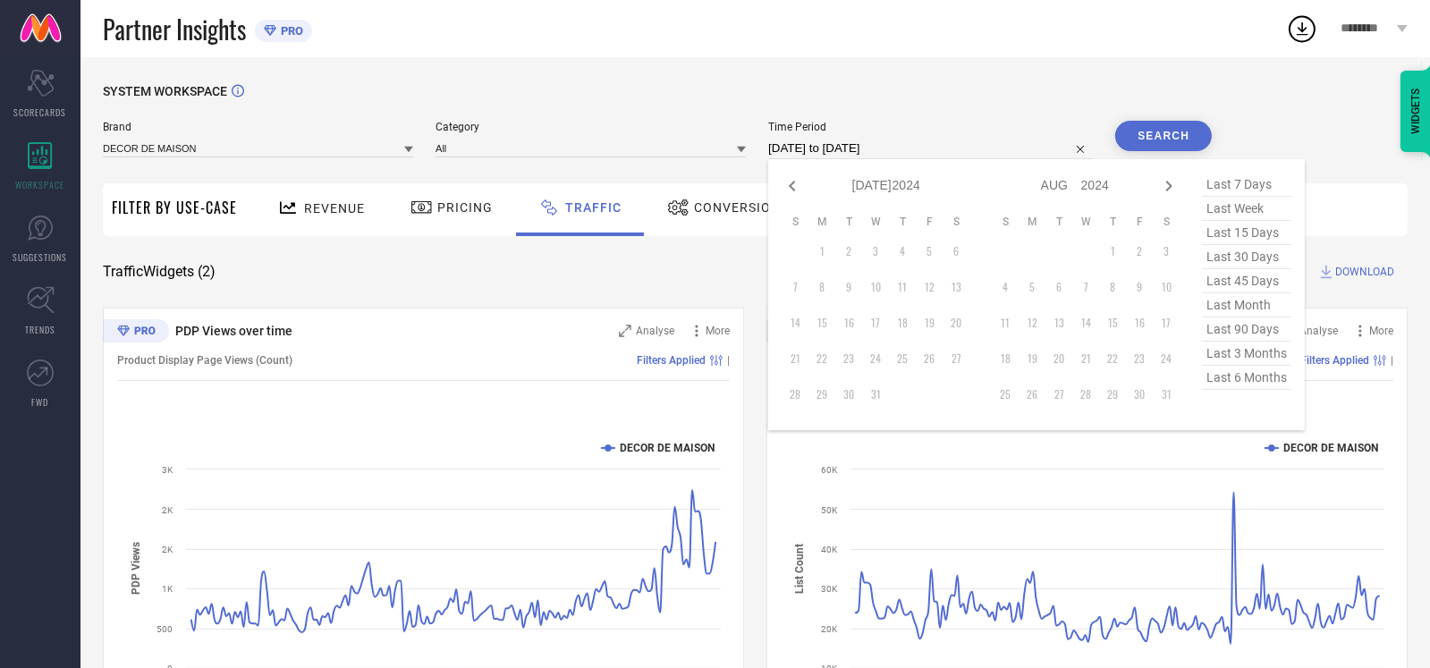
click at [789, 188] on icon at bounding box center [792, 185] width 21 height 21
select select "5"
select select "2024"
select select "6"
select select "2024"
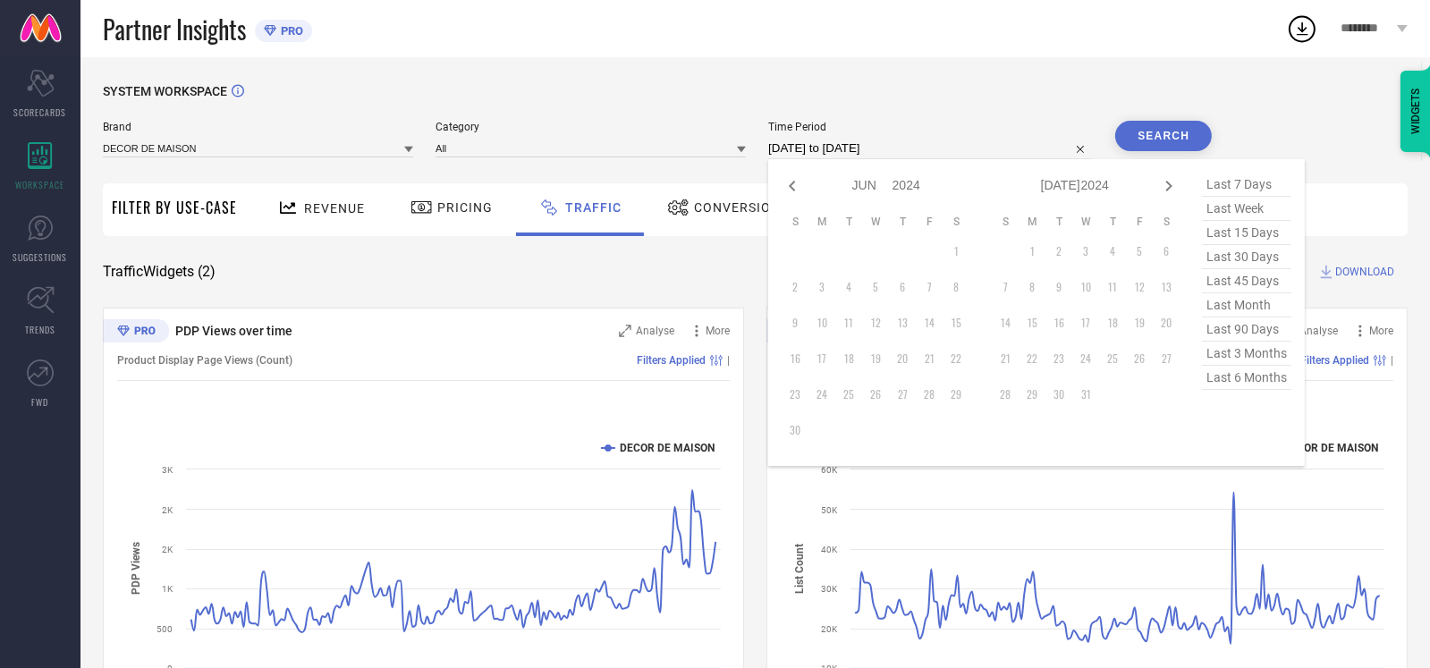
click at [789, 188] on icon at bounding box center [792, 185] width 21 height 21
select select "3"
select select "2024"
select select "4"
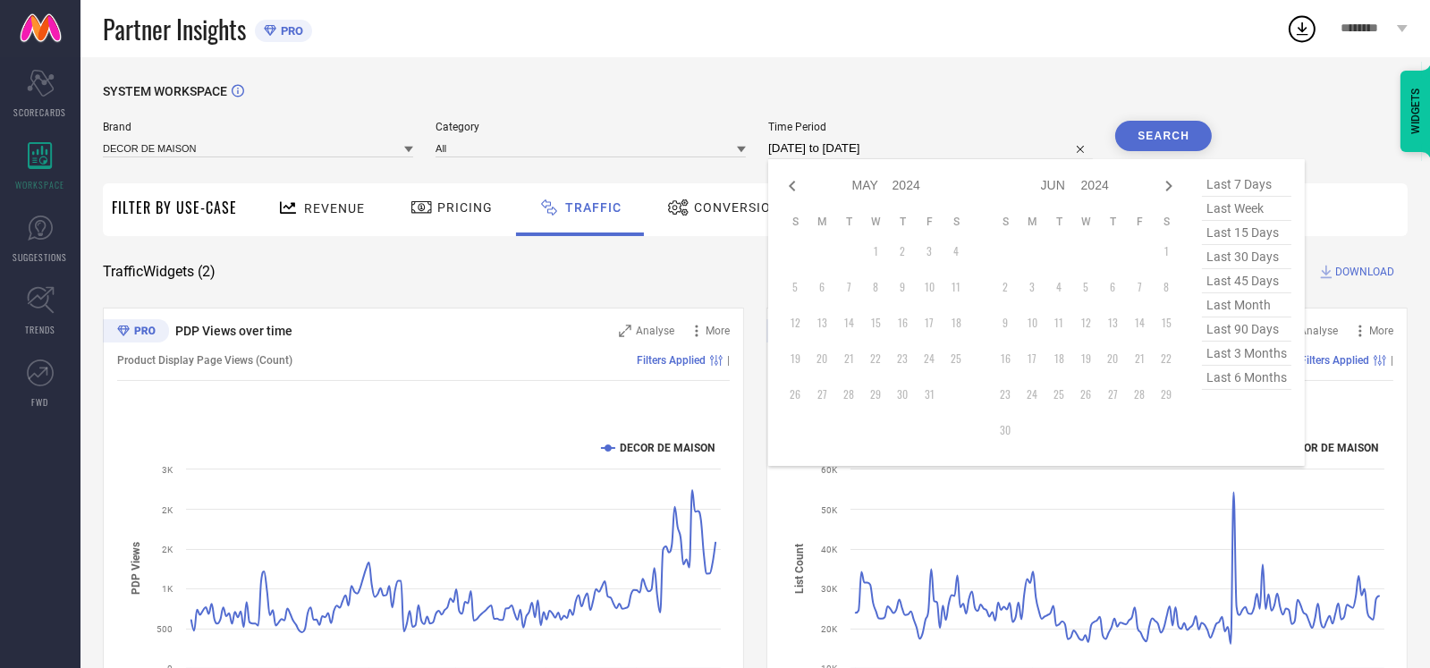
select select "2024"
click at [789, 188] on icon at bounding box center [792, 185] width 21 height 21
select select "2"
select select "2024"
select select "3"
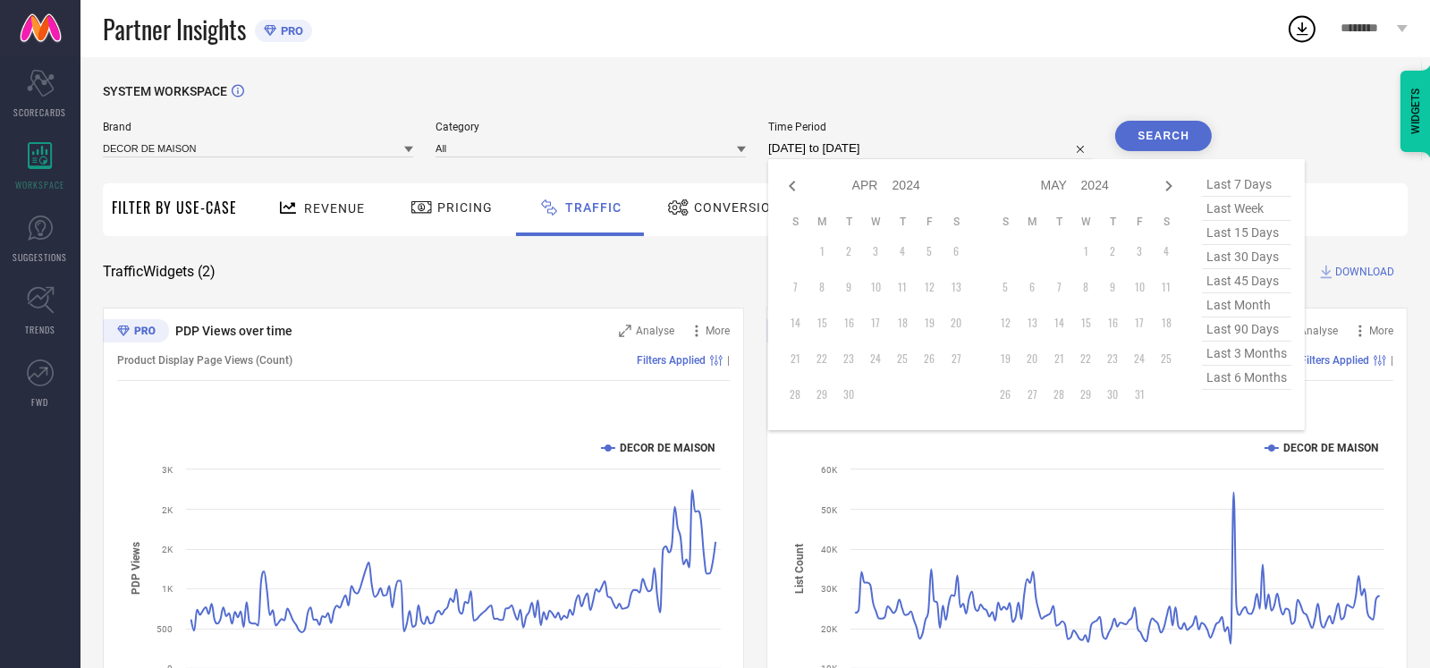
select select "2024"
click at [1172, 184] on icon at bounding box center [1168, 185] width 21 height 21
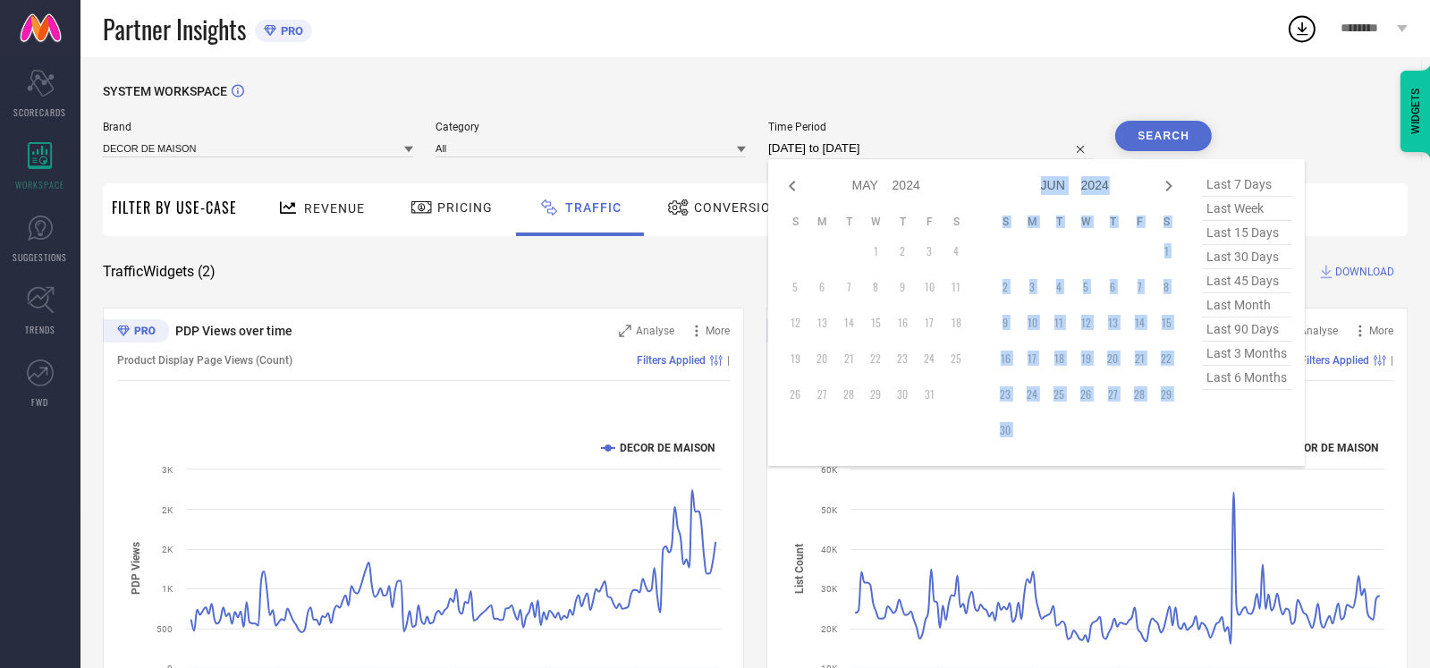
click at [1172, 184] on icon at bounding box center [1168, 185] width 21 height 21
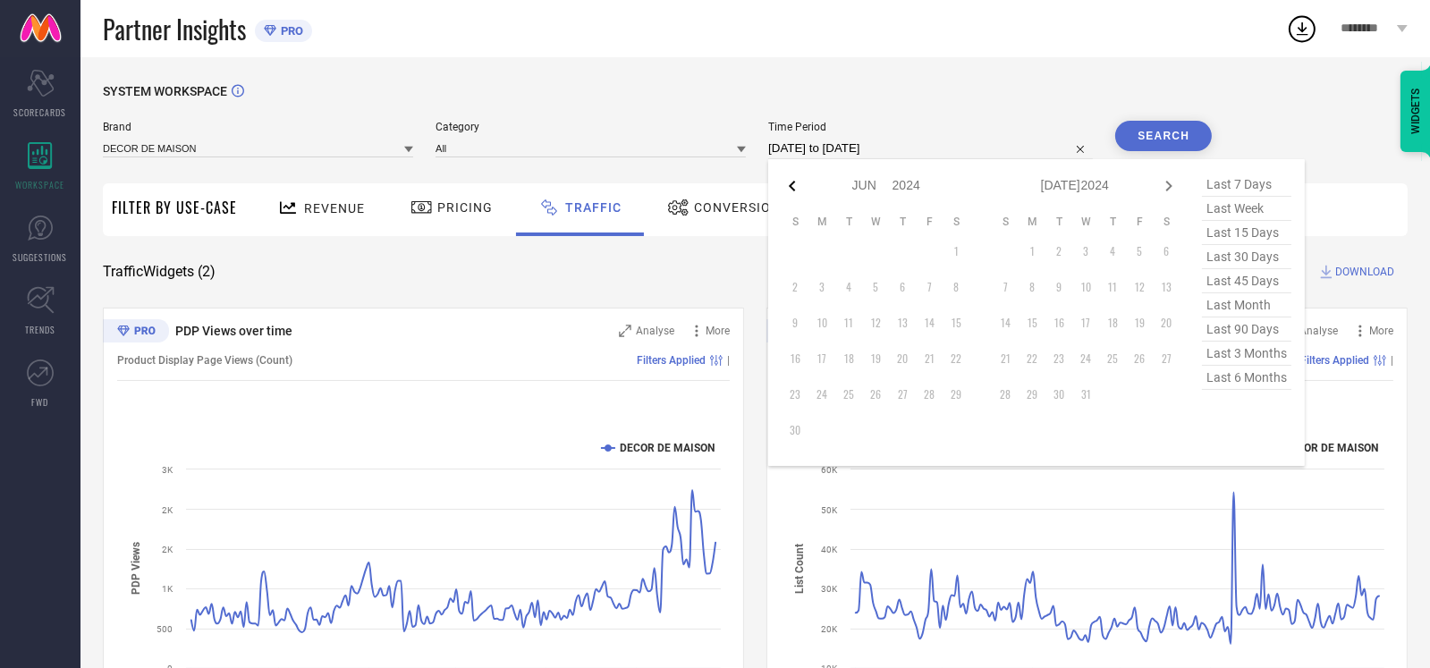
click at [795, 183] on icon at bounding box center [792, 186] width 6 height 11
click at [1166, 191] on icon at bounding box center [1168, 185] width 21 height 21
click at [1171, 191] on icon at bounding box center [1168, 185] width 21 height 21
click at [1172, 184] on icon at bounding box center [1168, 185] width 21 height 21
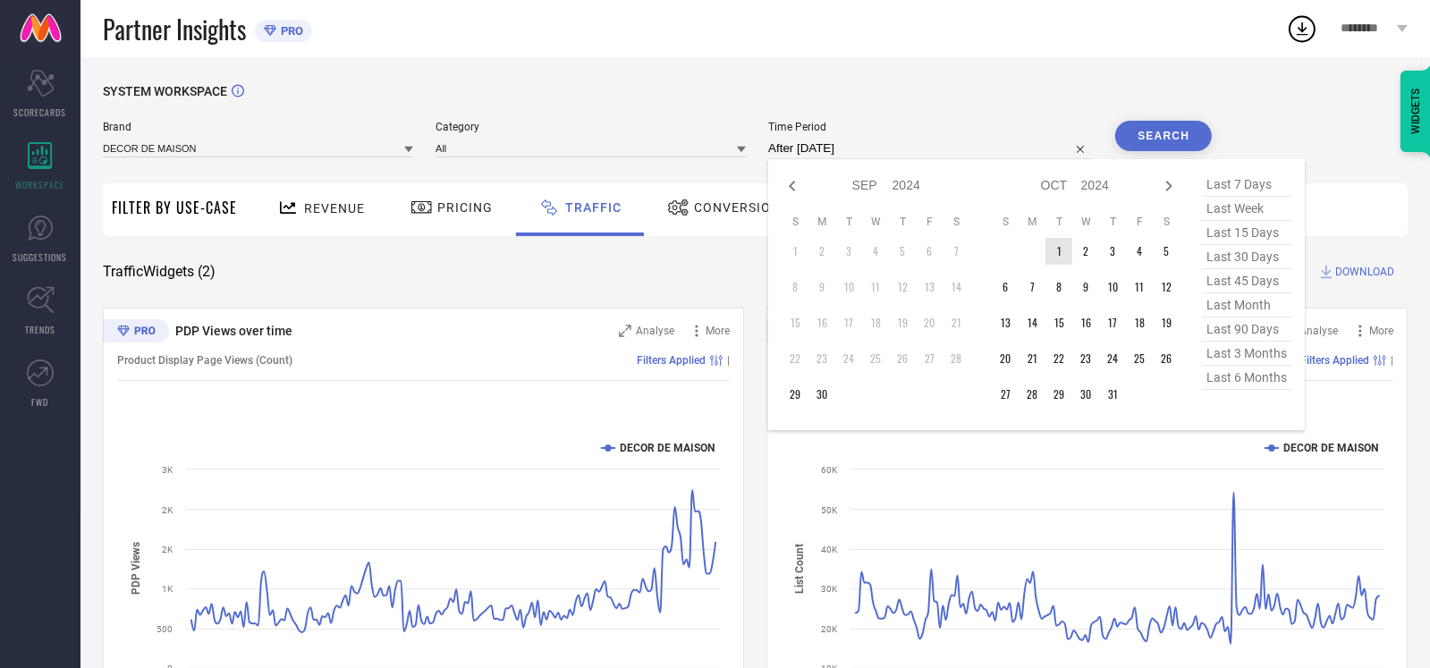
click at [1060, 260] on td "1" at bounding box center [1059, 251] width 27 height 27
click at [1175, 191] on icon at bounding box center [1168, 185] width 21 height 21
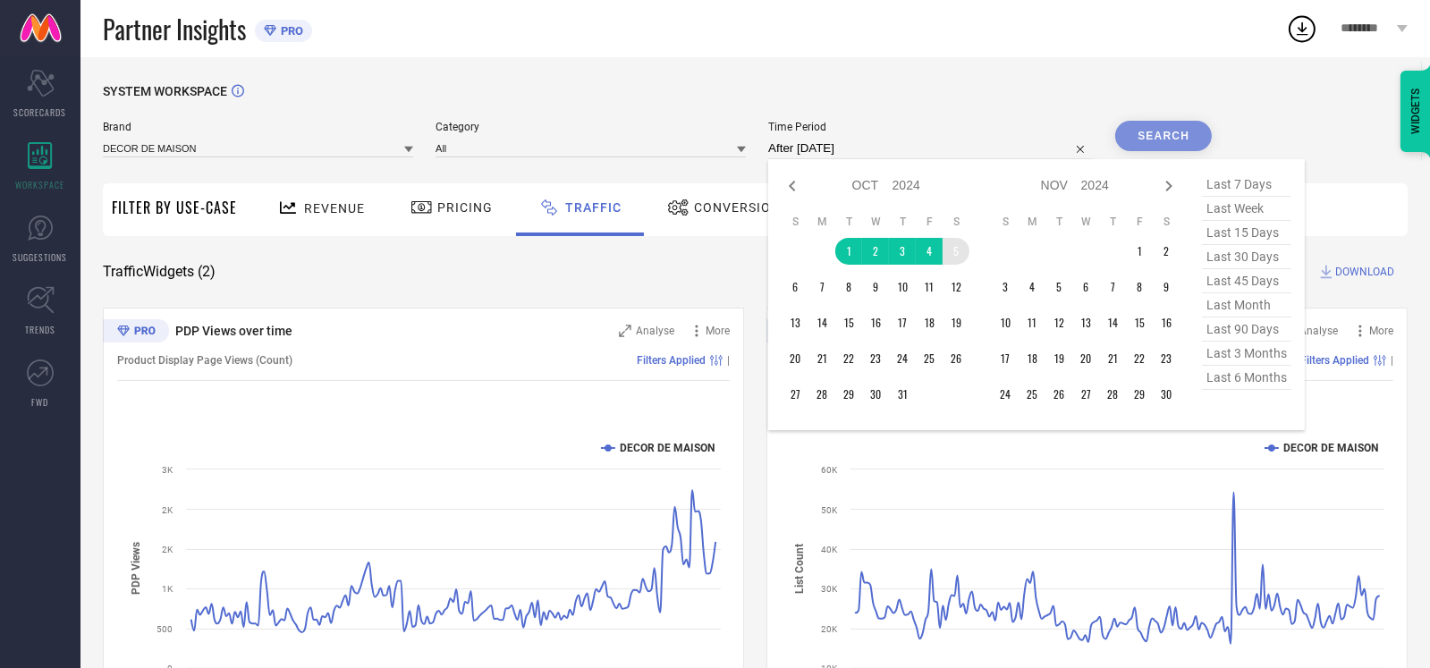
click at [1175, 191] on icon at bounding box center [1168, 185] width 21 height 21
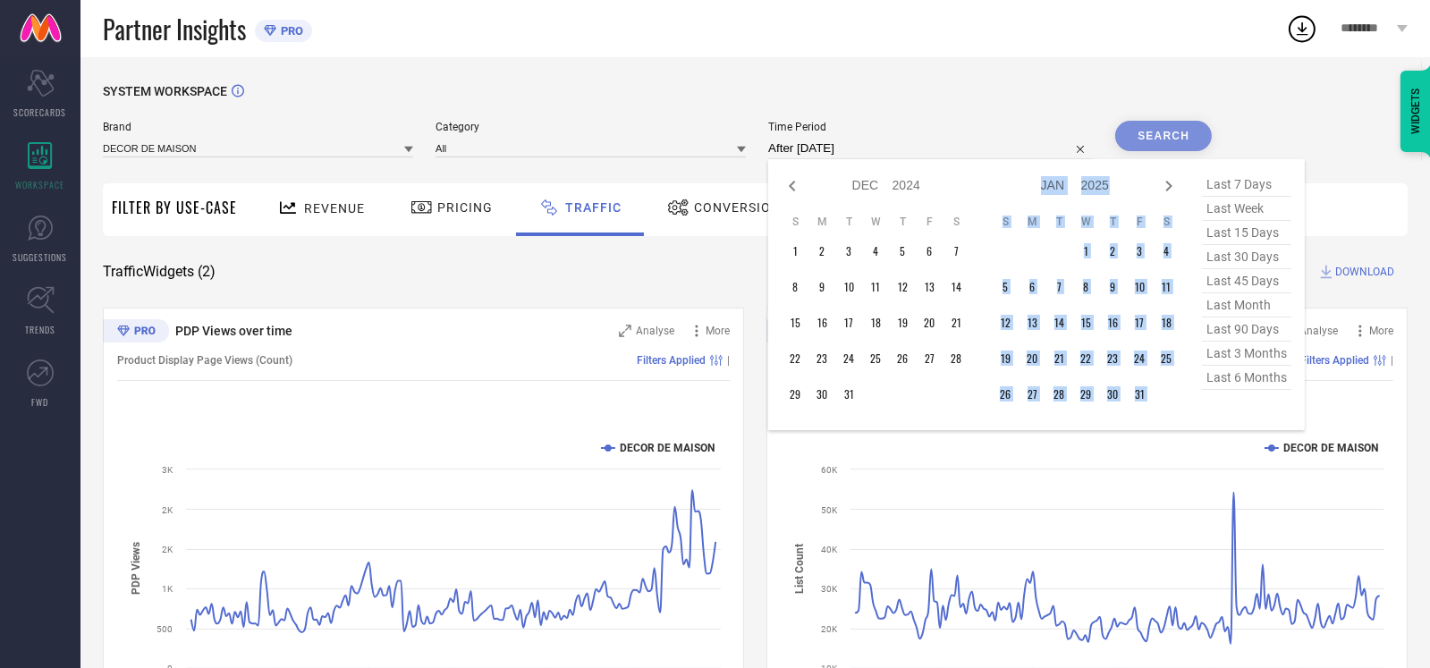
click at [1175, 191] on icon at bounding box center [1168, 185] width 21 height 21
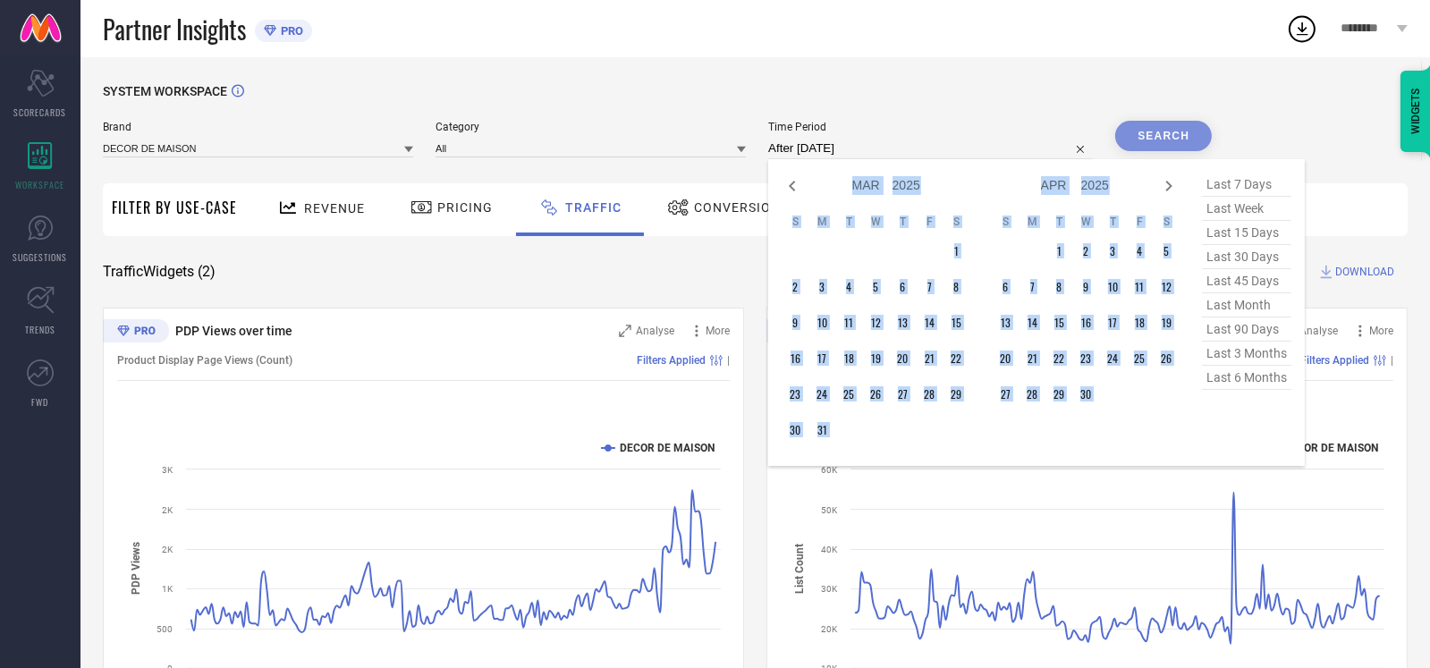
click at [1175, 191] on icon at bounding box center [1168, 185] width 21 height 21
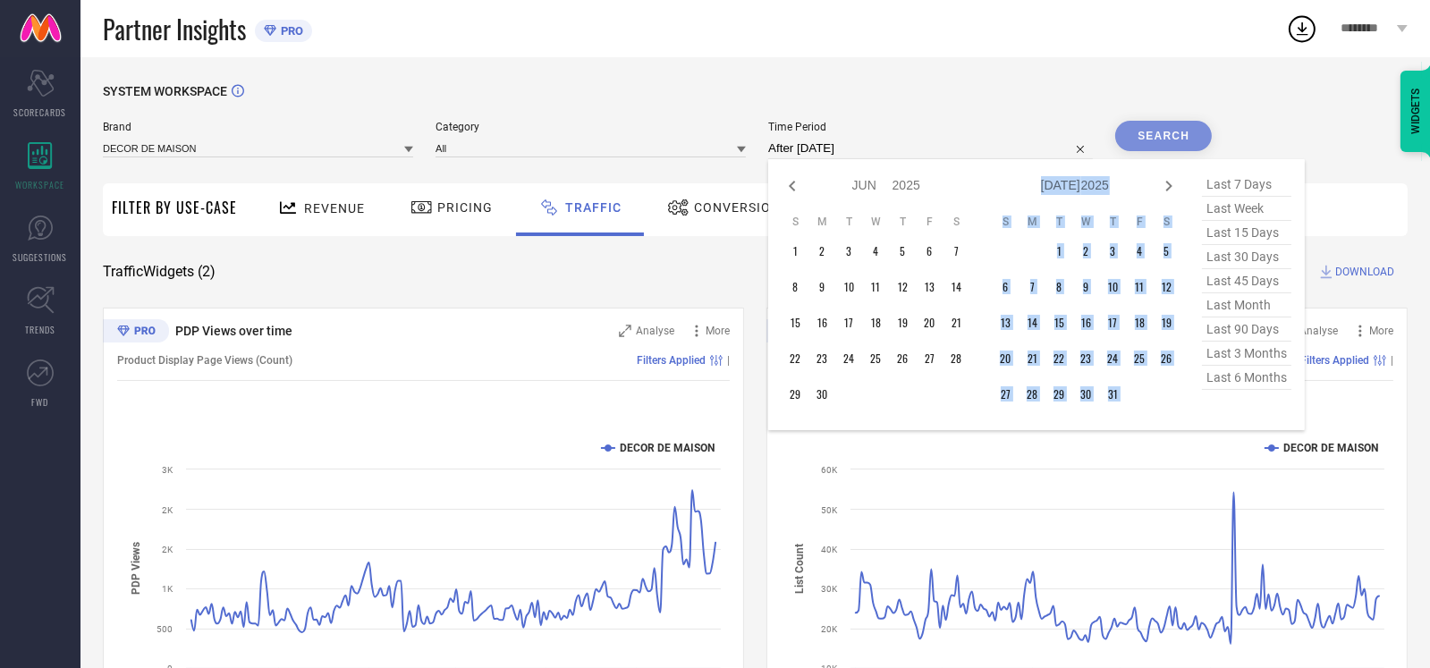
click at [1175, 191] on icon at bounding box center [1168, 185] width 21 height 21
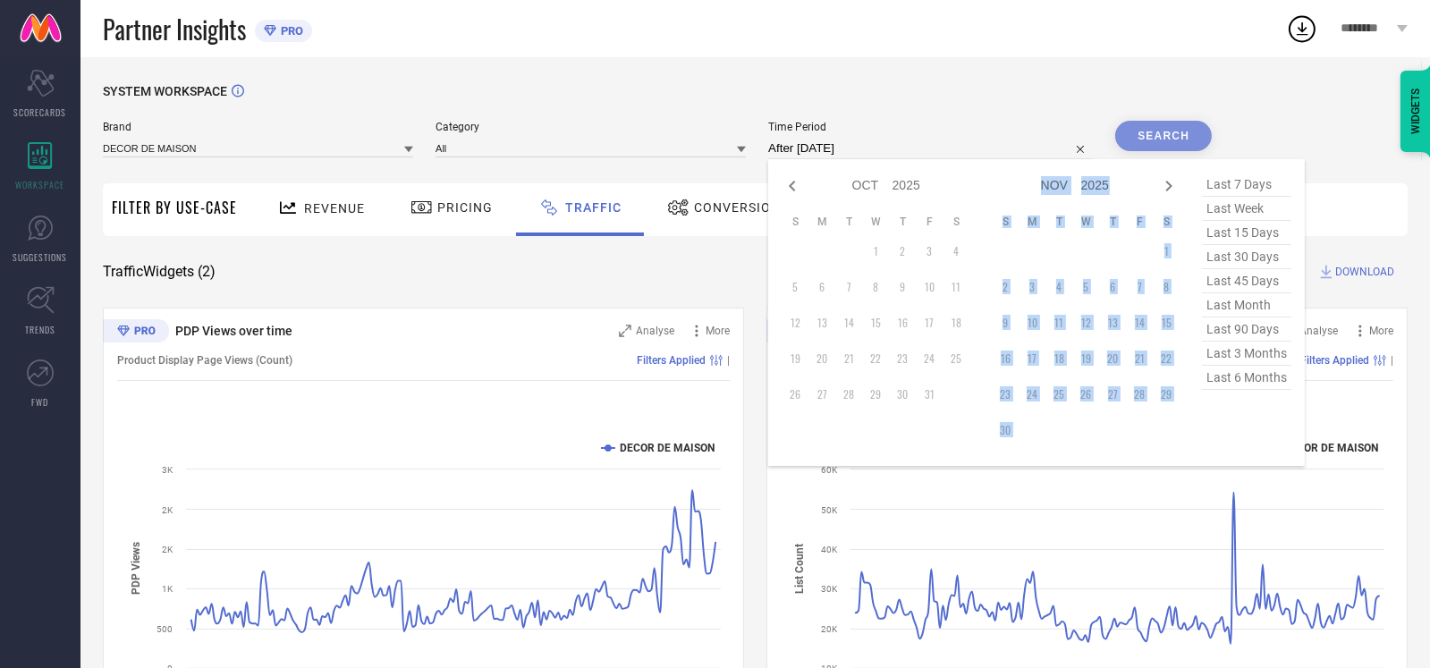
click at [1175, 191] on icon at bounding box center [1168, 185] width 21 height 21
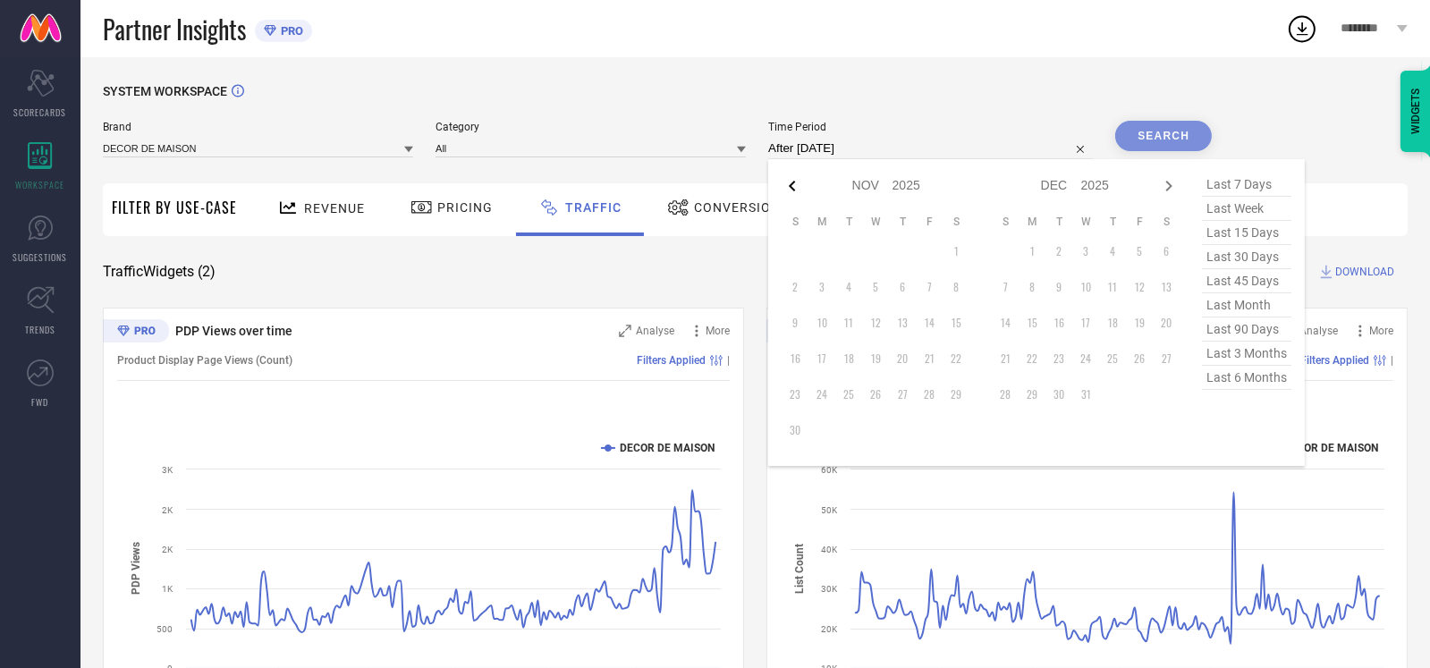
click at [791, 182] on icon at bounding box center [792, 185] width 21 height 21
click at [795, 187] on icon at bounding box center [792, 186] width 6 height 11
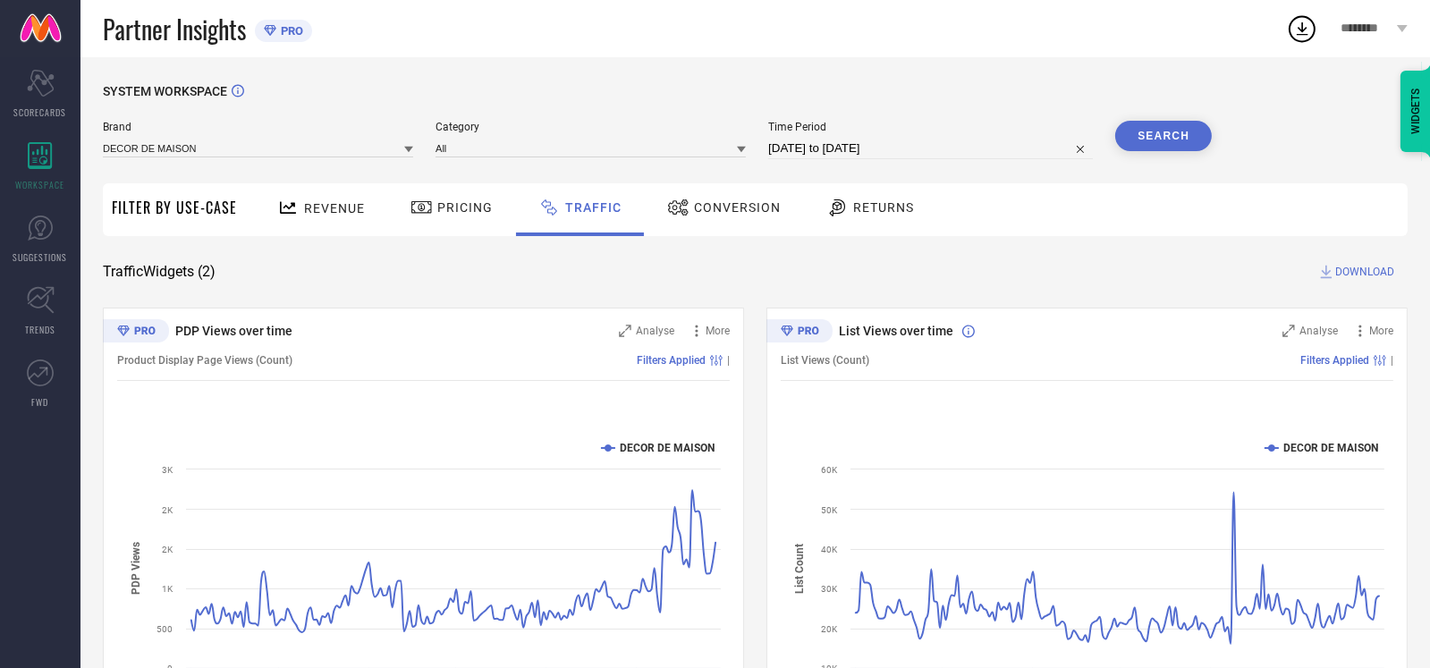
click at [1173, 132] on button "Search" at bounding box center [1163, 136] width 97 height 30
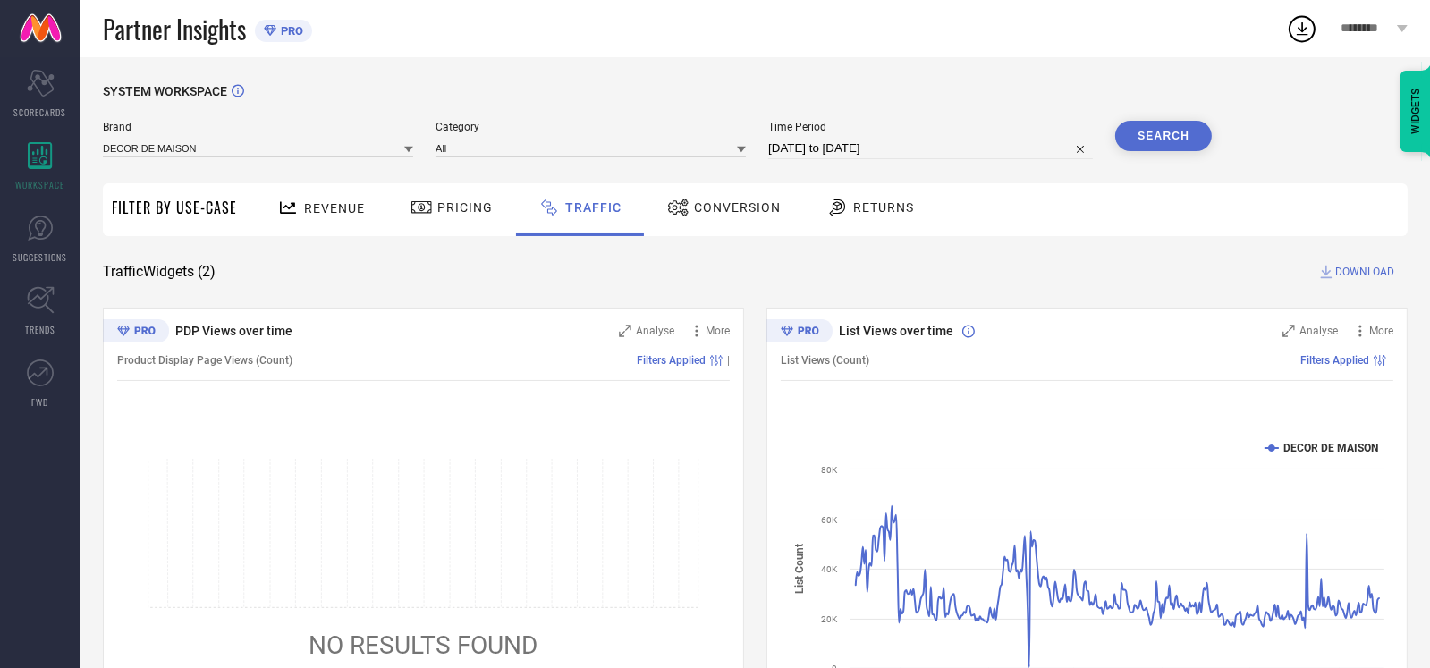
click at [710, 206] on span "Conversion" at bounding box center [737, 207] width 87 height 14
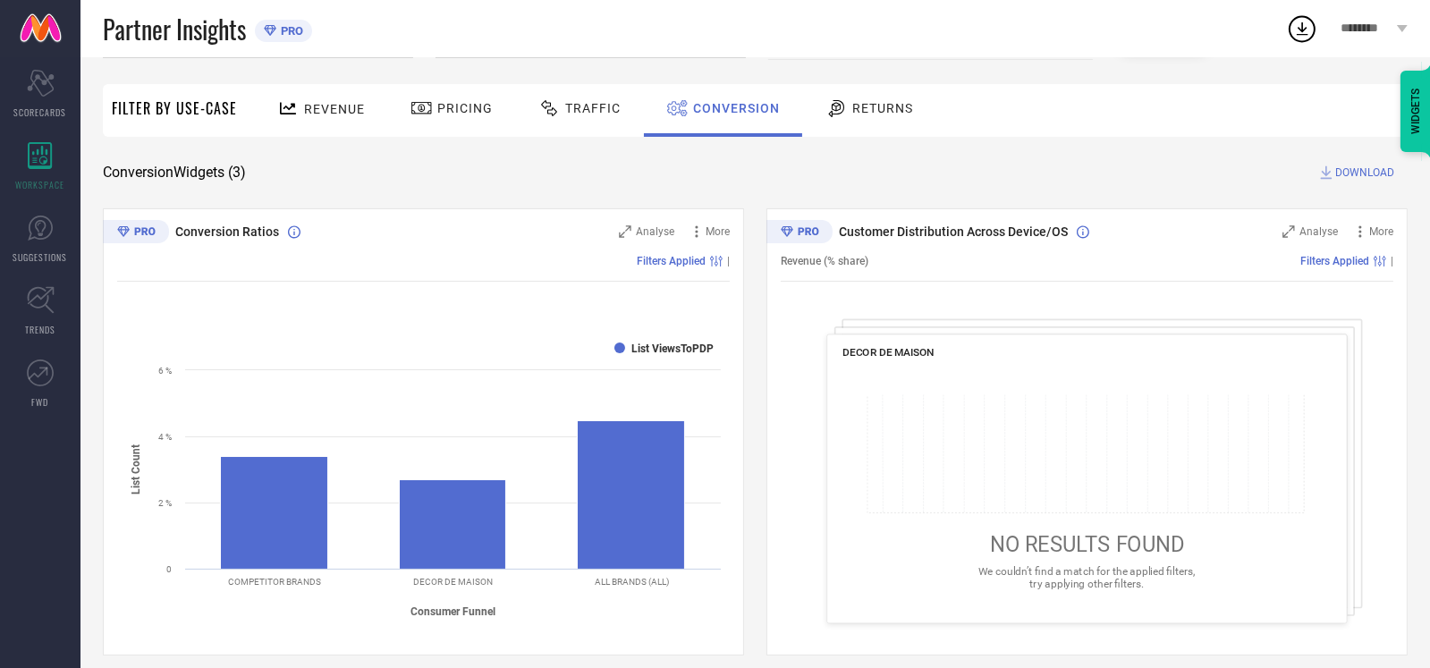
scroll to position [89, 0]
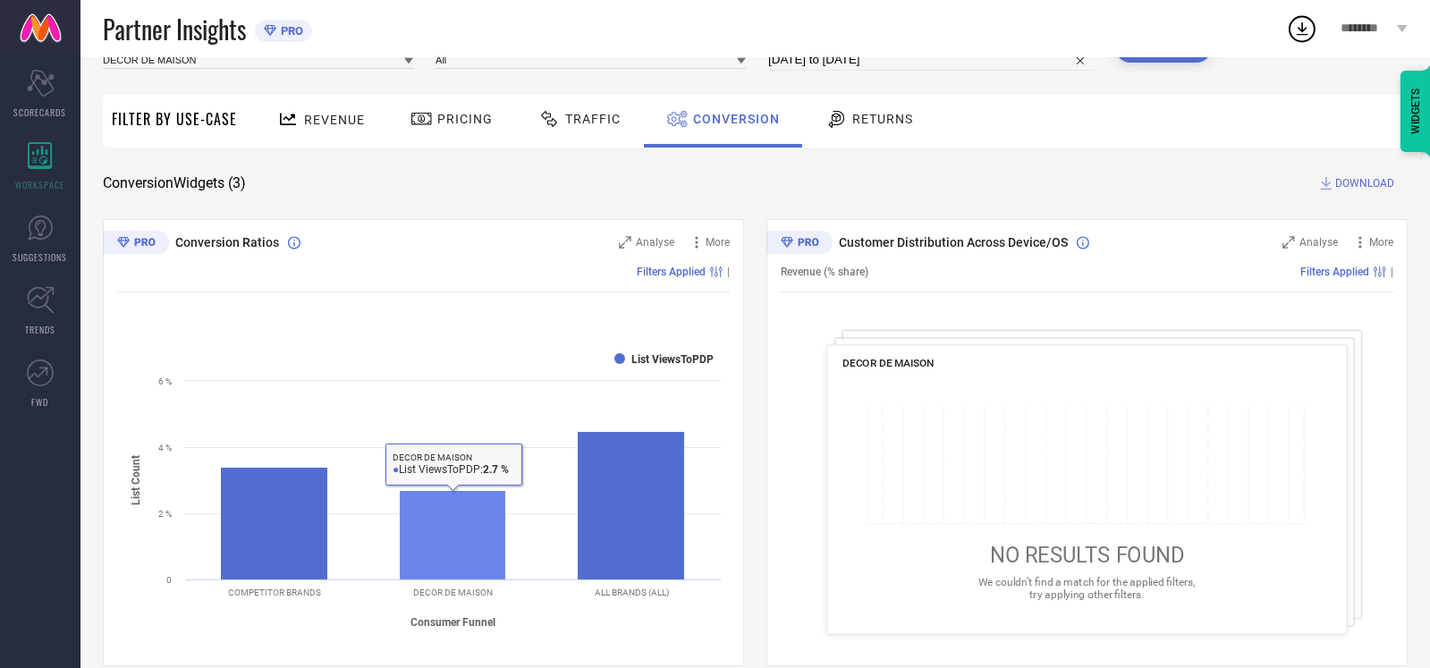
drag, startPoint x: 479, startPoint y: 526, endPoint x: 765, endPoint y: 580, distance: 291.2
click at [765, 580] on div "Conversion Ratios Analyse More Filters Applied | Created with Highcharts 9.3.3 …" at bounding box center [755, 677] width 1305 height 917
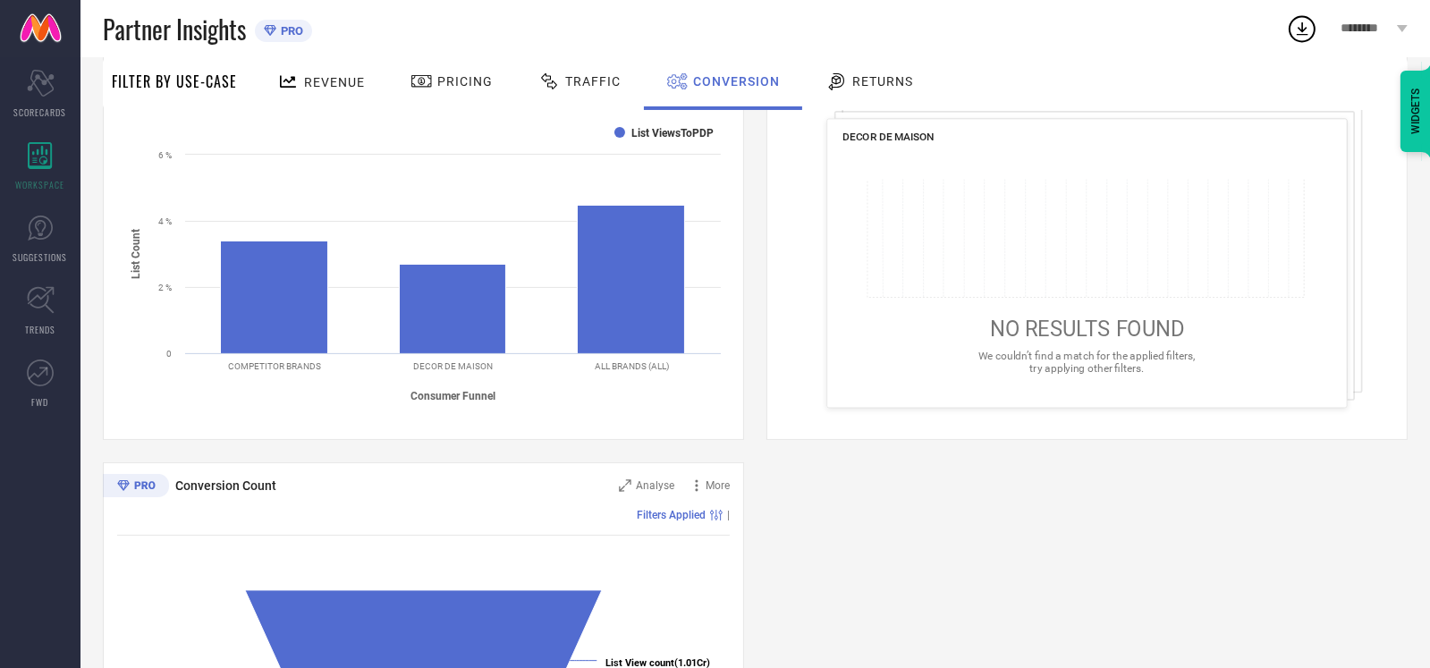
scroll to position [0, 0]
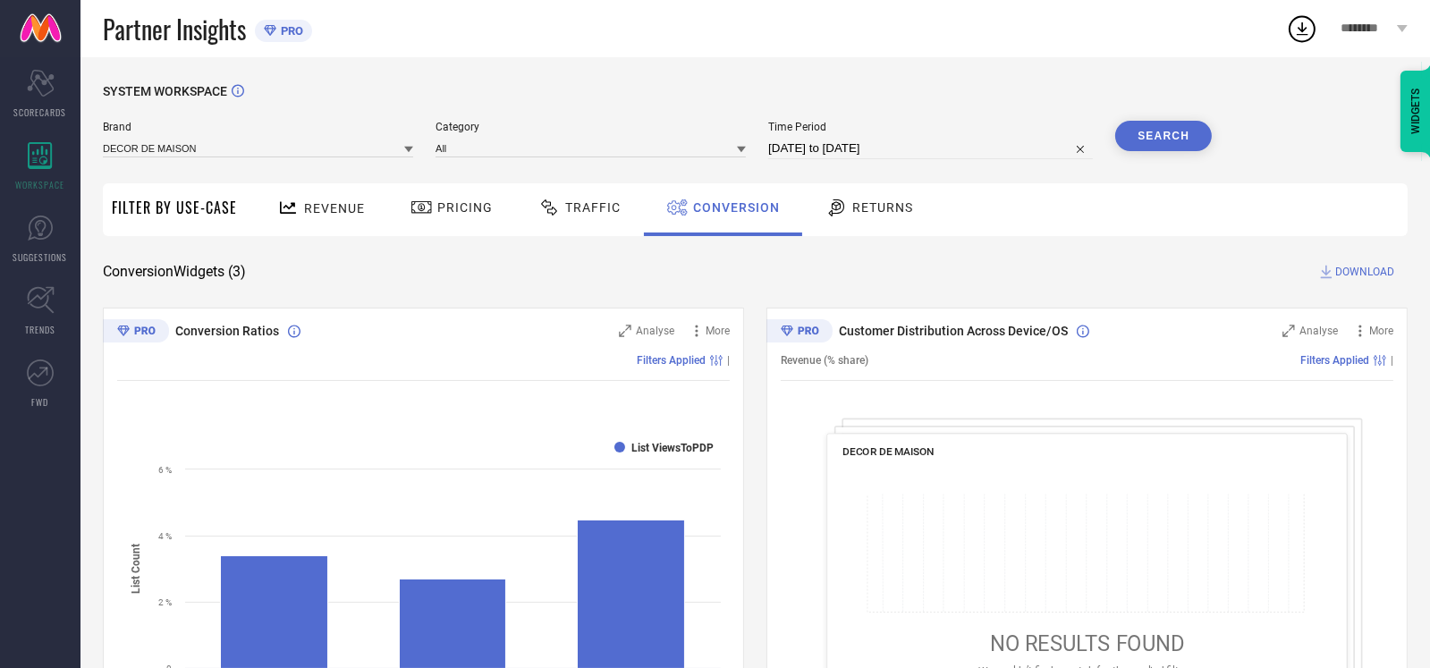
drag, startPoint x: 863, startPoint y: 204, endPoint x: 847, endPoint y: 197, distance: 17.6
click at [861, 202] on span "Returns" at bounding box center [882, 207] width 61 height 14
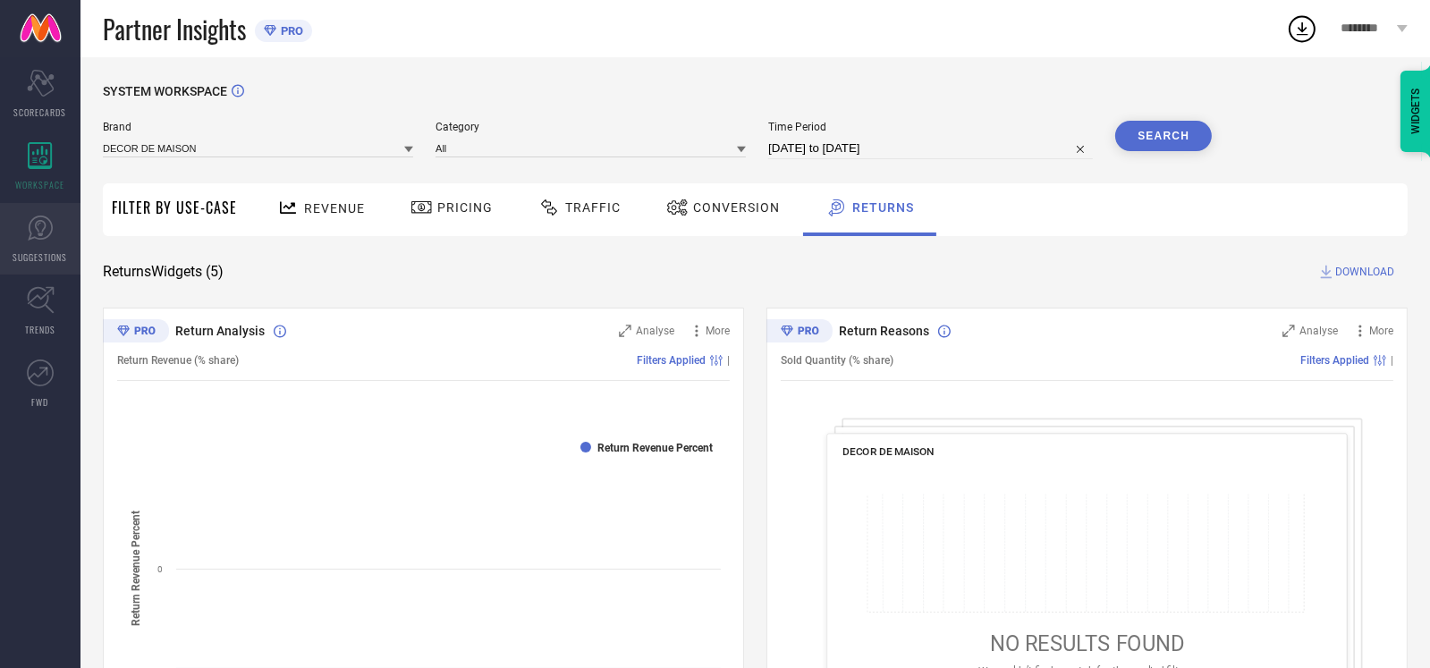
click at [51, 247] on link "SUGGESTIONS" at bounding box center [40, 239] width 81 height 72
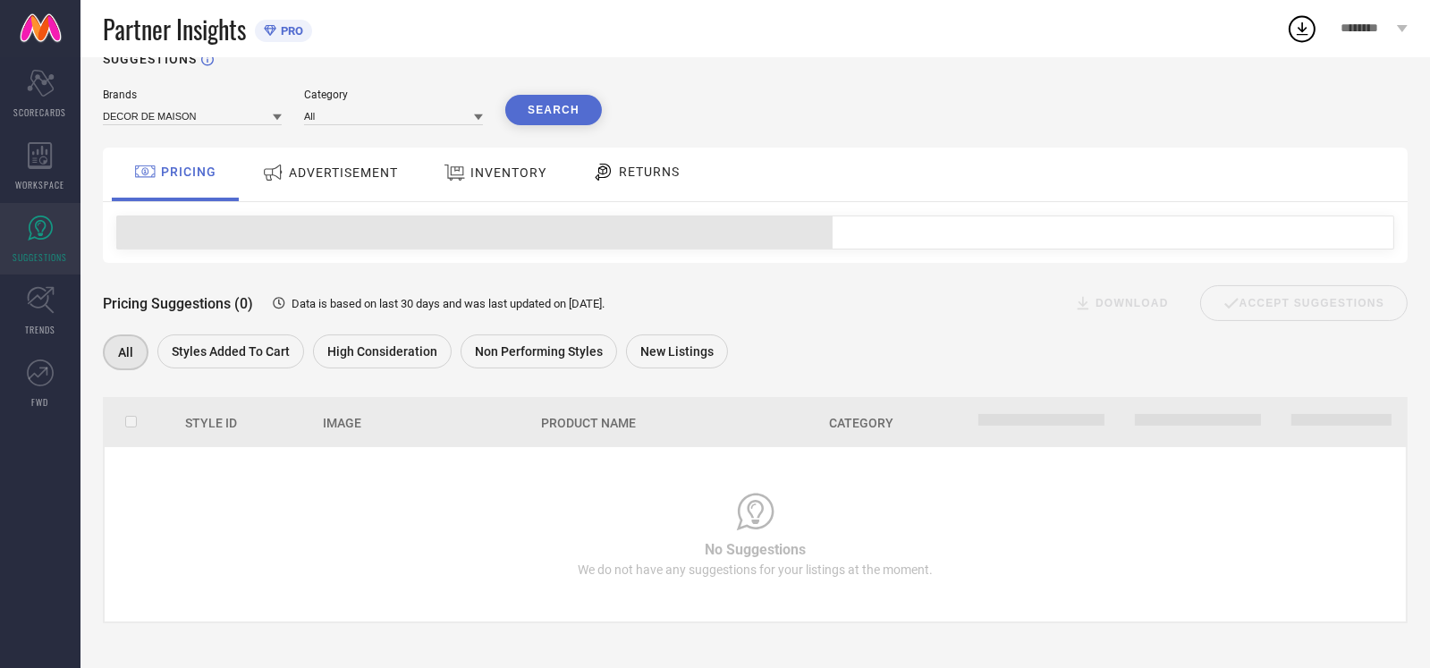
scroll to position [33, 0]
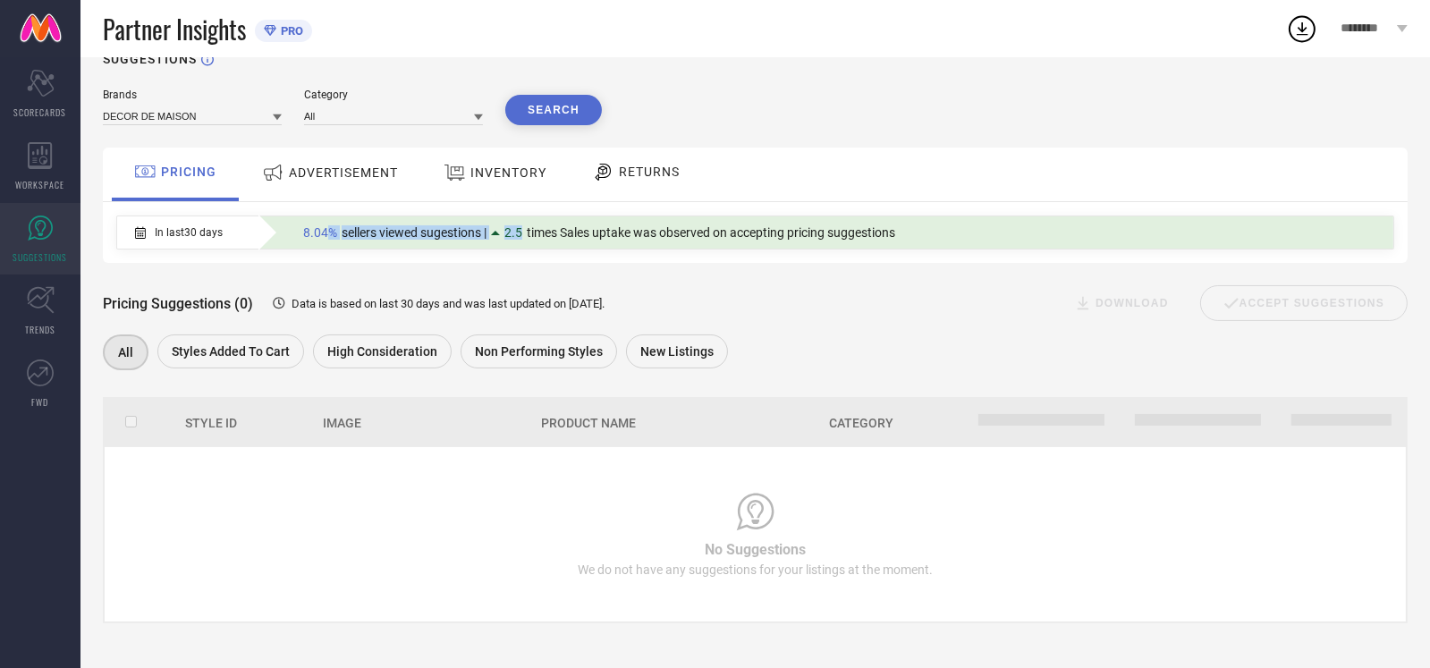
drag, startPoint x: 326, startPoint y: 233, endPoint x: 524, endPoint y: 241, distance: 197.8
click at [524, 241] on div "8.04% sellers viewed sugestions | 2.5 times Sales uptake was observed on accept…" at bounding box center [599, 232] width 610 height 23
click at [564, 237] on span "times Sales uptake was observed on accepting pricing suggestions" at bounding box center [711, 232] width 369 height 14
drag, startPoint x: 564, startPoint y: 237, endPoint x: 865, endPoint y: 239, distance: 300.6
click at [864, 238] on span "times Sales uptake was observed on accepting pricing suggestions" at bounding box center [711, 232] width 369 height 14
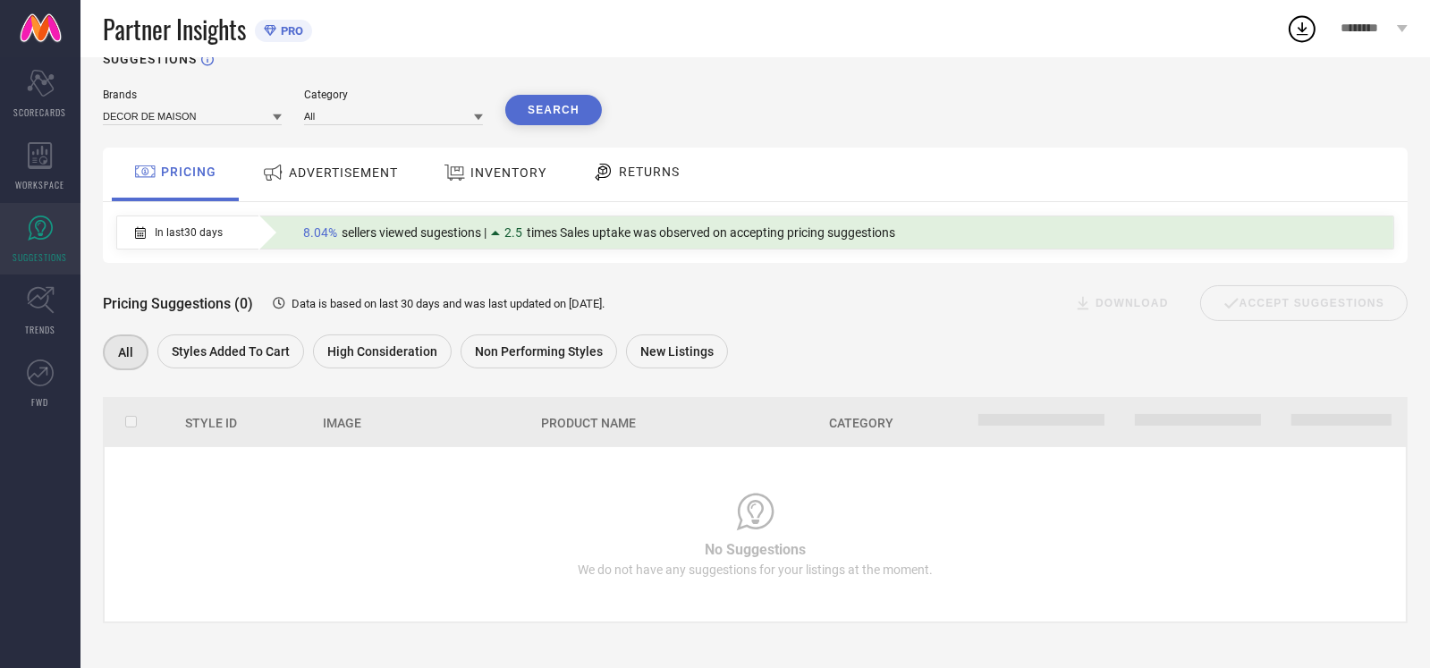
click at [904, 239] on div "8.04% sellers viewed sugestions | 2.5 times Sales uptake was observed on accept…" at bounding box center [599, 232] width 610 height 23
click at [312, 182] on div "ADVERTISEMENT" at bounding box center [330, 173] width 145 height 32
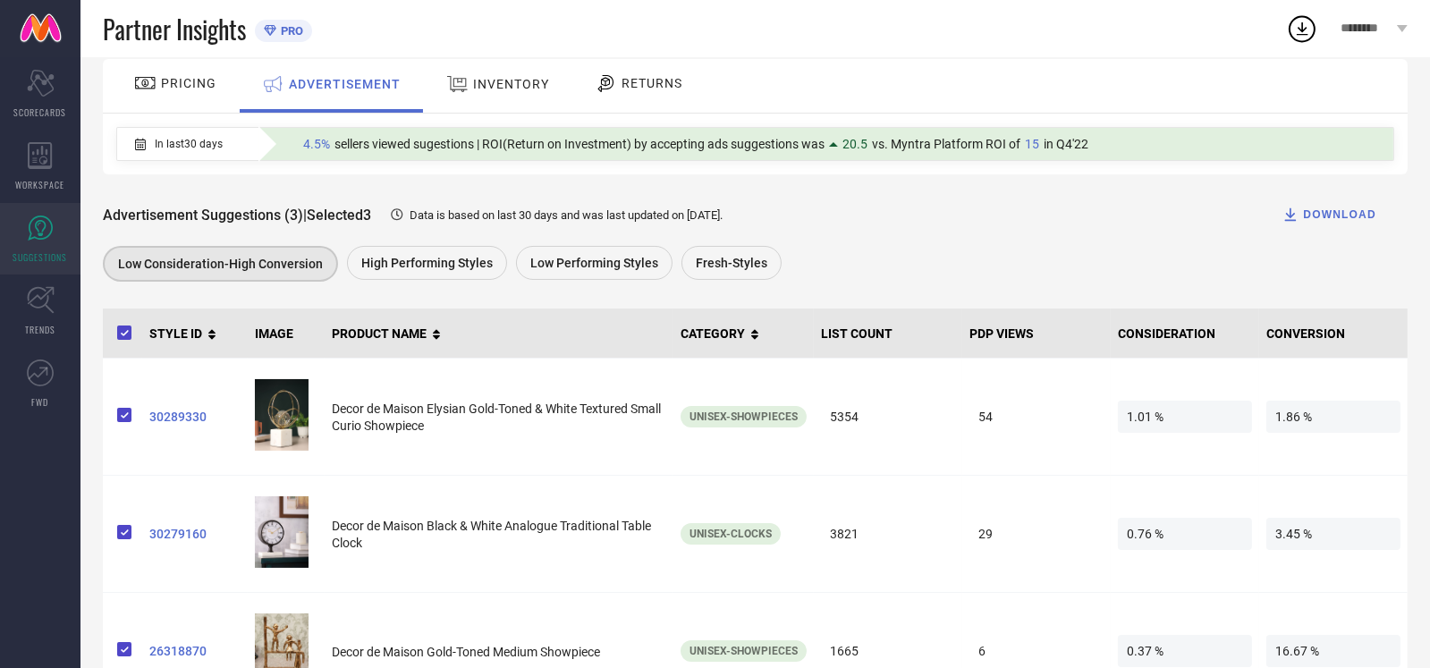
scroll to position [89, 0]
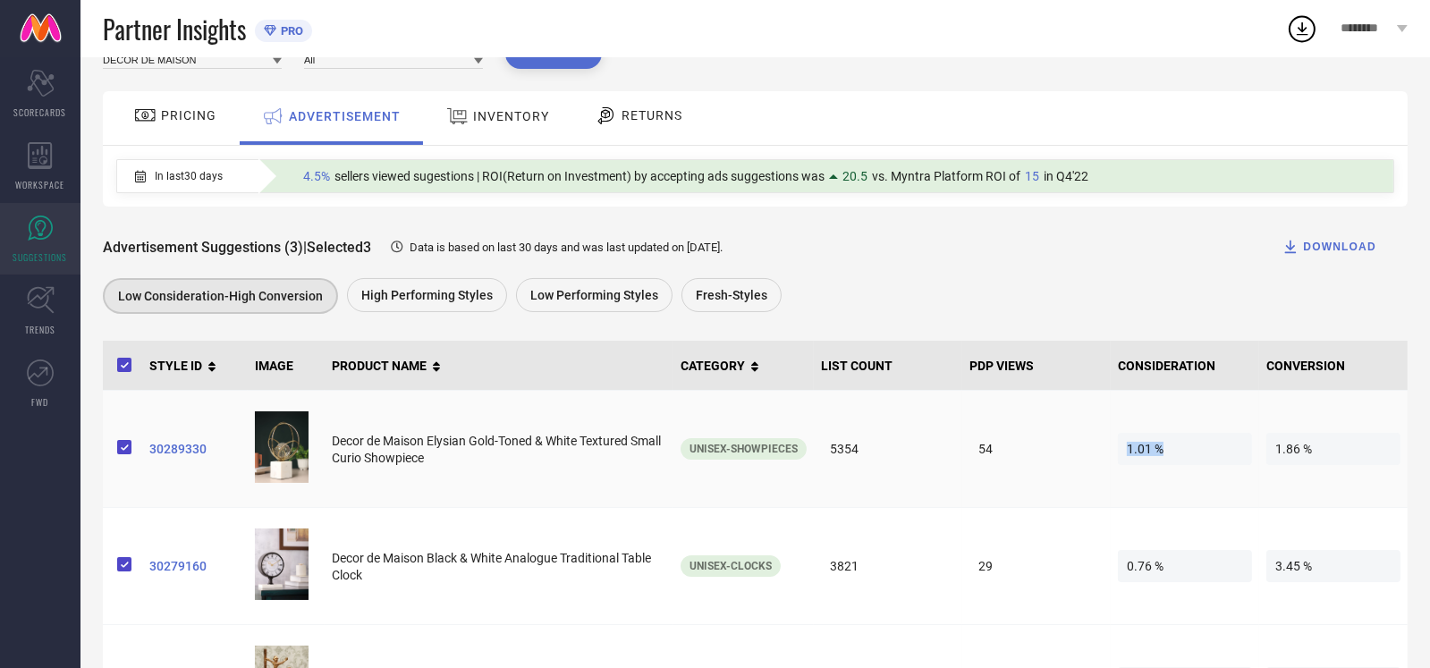
drag, startPoint x: 1200, startPoint y: 450, endPoint x: 1111, endPoint y: 458, distance: 89.8
click at [1111, 458] on td "1.01 %" at bounding box center [1185, 449] width 148 height 117
click at [1281, 454] on span "1.86 %" at bounding box center [1334, 449] width 134 height 32
drag, startPoint x: 1346, startPoint y: 454, endPoint x: 1256, endPoint y: 456, distance: 90.4
click at [1256, 456] on tr "30289330 Decor de Maison Elysian Gold-Toned & White Textured Small Curio Showpi…" at bounding box center [755, 449] width 1305 height 117
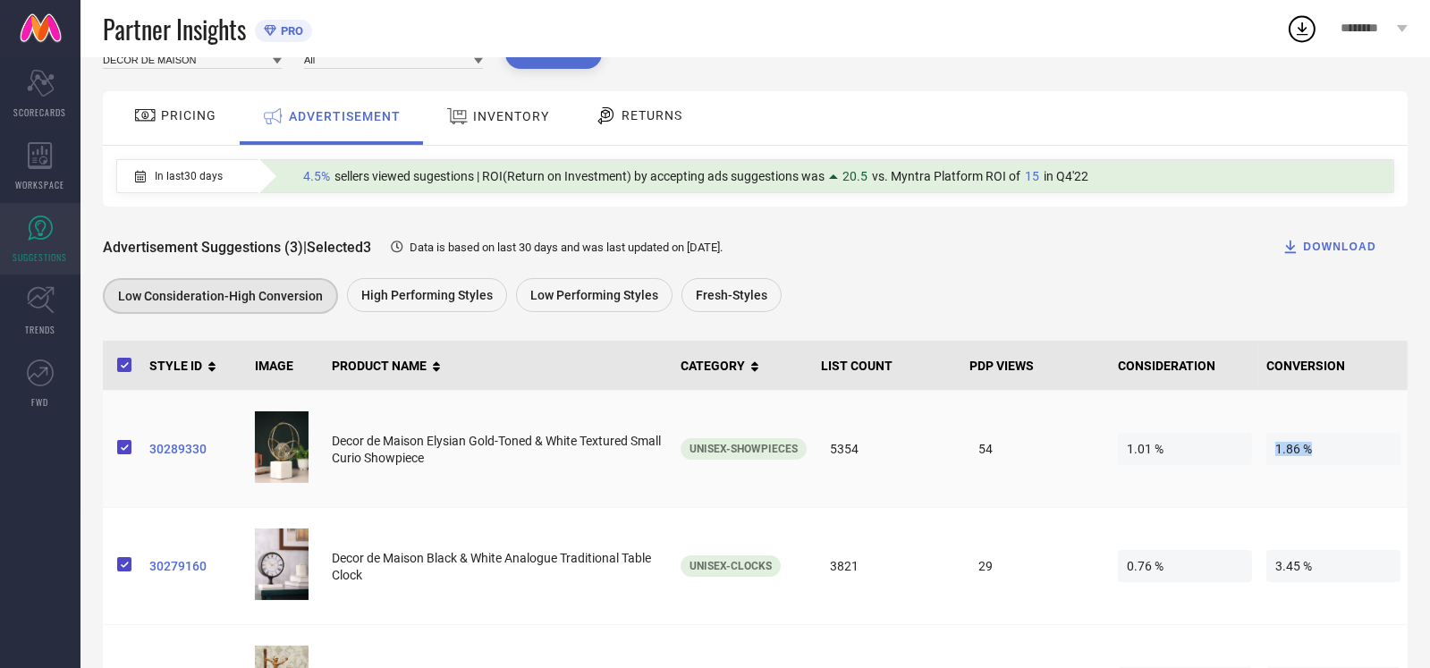
click at [1214, 462] on span "1.01 %" at bounding box center [1185, 449] width 134 height 32
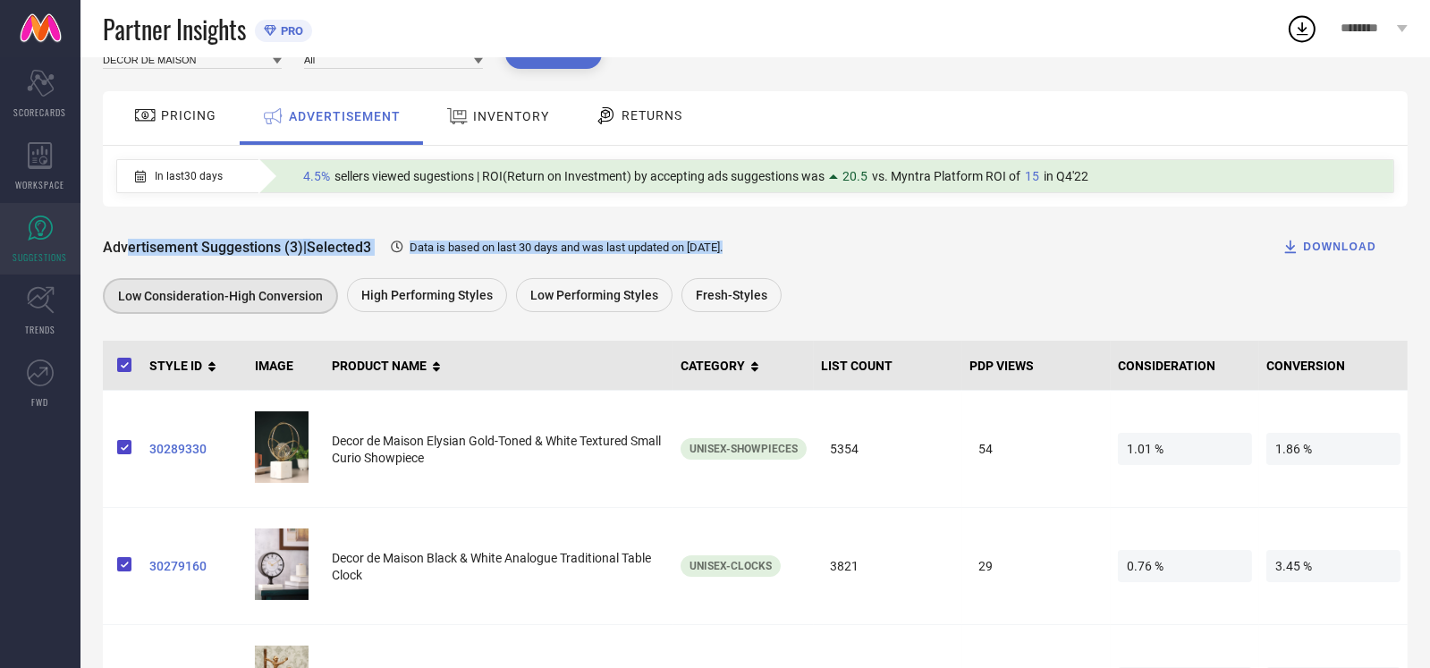
drag, startPoint x: 127, startPoint y: 245, endPoint x: 762, endPoint y: 251, distance: 635.1
click at [759, 251] on div "Advertisement Suggestions (3) | Selected 3 Data is based on last 30 days and wa…" at bounding box center [755, 247] width 1305 height 36
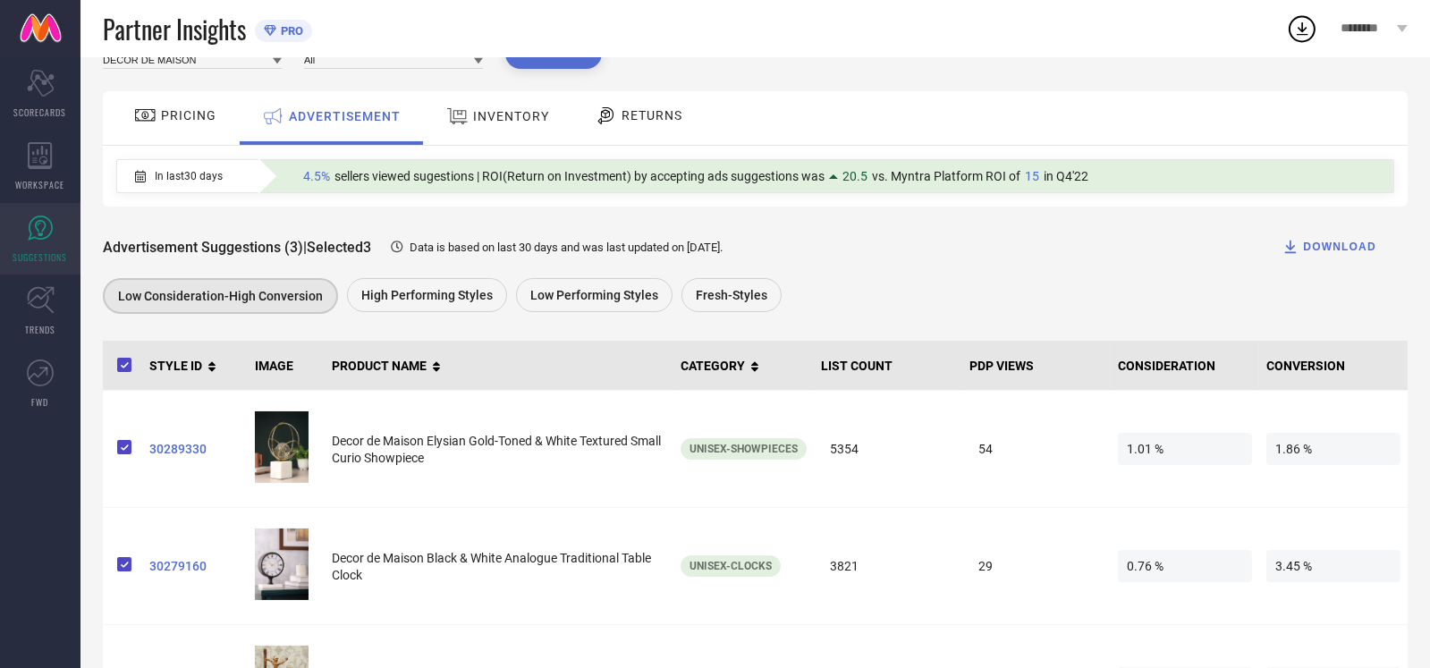
click at [866, 273] on div "Advertisement Suggestions (3) | Selected 3 Data is based on last 30 days and wa…" at bounding box center [755, 263] width 1305 height 112
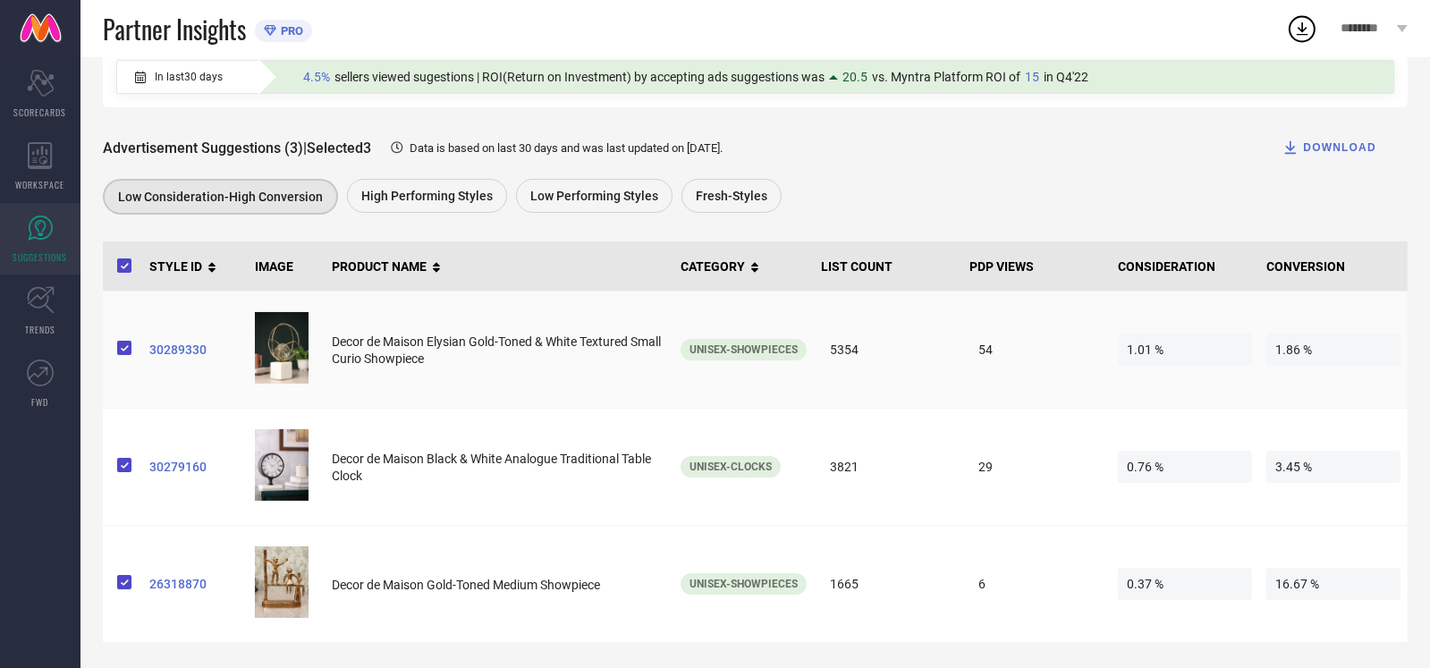
scroll to position [191, 0]
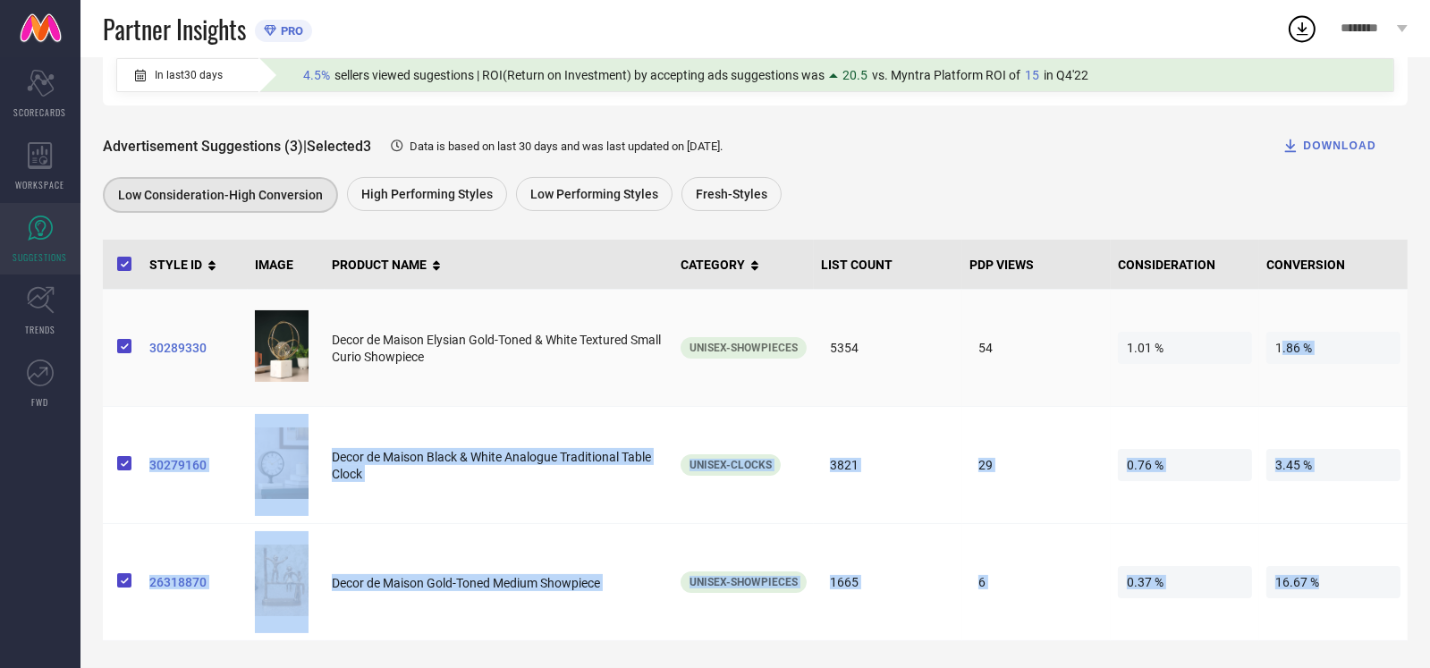
drag, startPoint x: 1340, startPoint y: 621, endPoint x: 1278, endPoint y: 352, distance: 276.2
click at [1279, 352] on tbody "30289330 Decor de Maison Elysian Gold-Toned & White Textured Small Curio Showpi…" at bounding box center [755, 466] width 1305 height 352
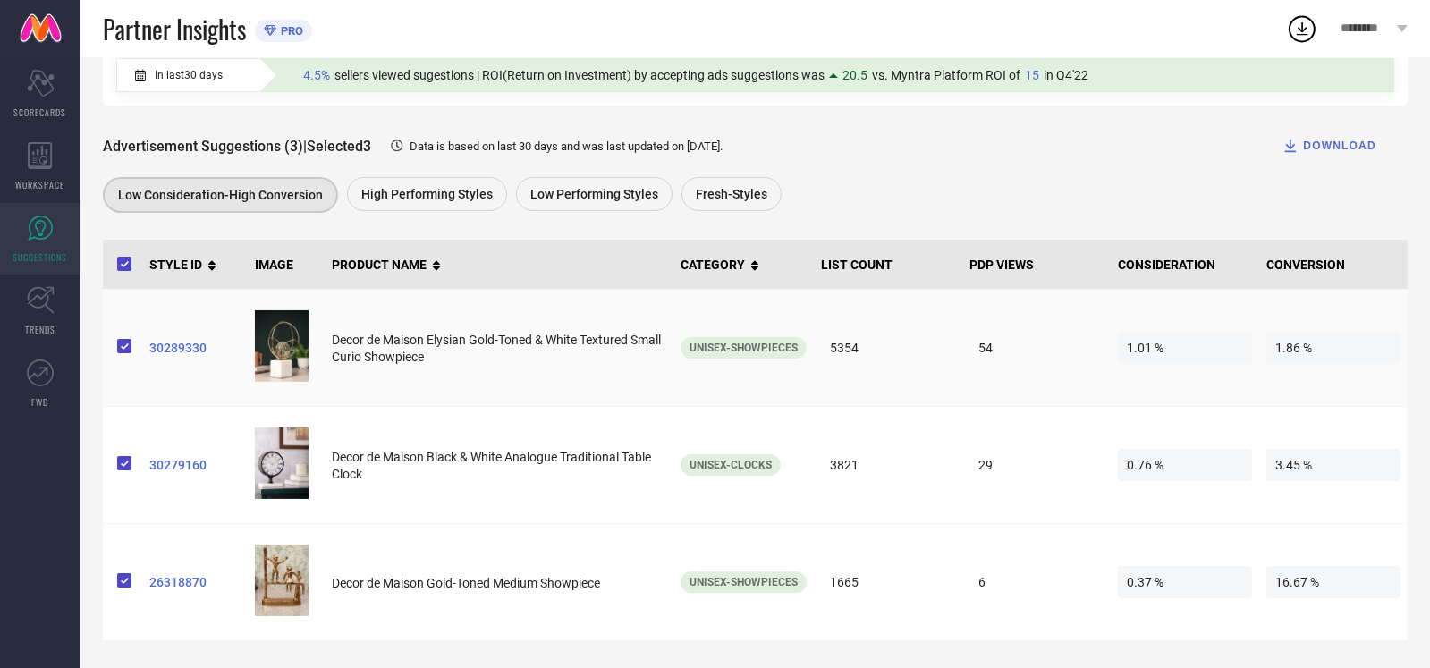
click at [1276, 360] on span "1.86 %" at bounding box center [1334, 348] width 134 height 32
click at [1314, 475] on span "3.45 %" at bounding box center [1334, 465] width 134 height 32
drag, startPoint x: 1333, startPoint y: 584, endPoint x: 1256, endPoint y: 581, distance: 77.0
click at [1256, 581] on tr "26318870 Decor de Maison Gold-Toned Medium Showpiece Unisex-Showpieces 1665 6 0…" at bounding box center [755, 582] width 1305 height 117
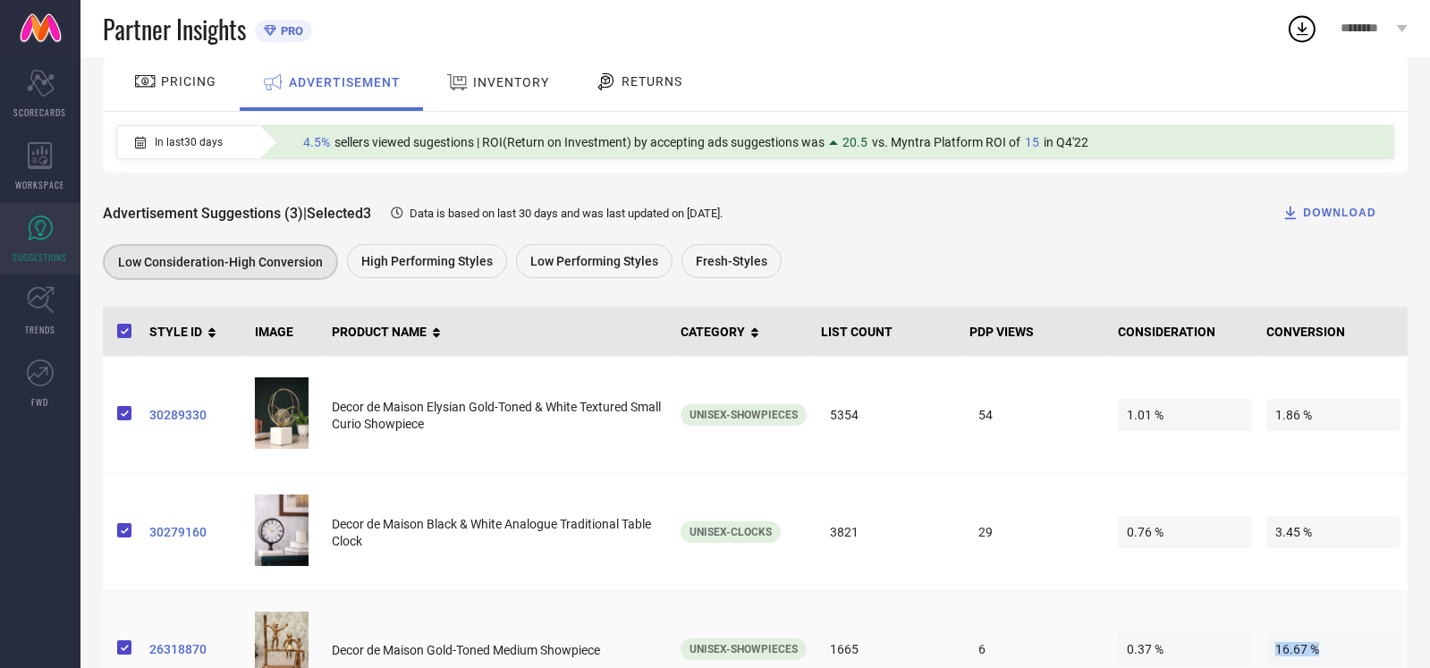
scroll to position [0, 0]
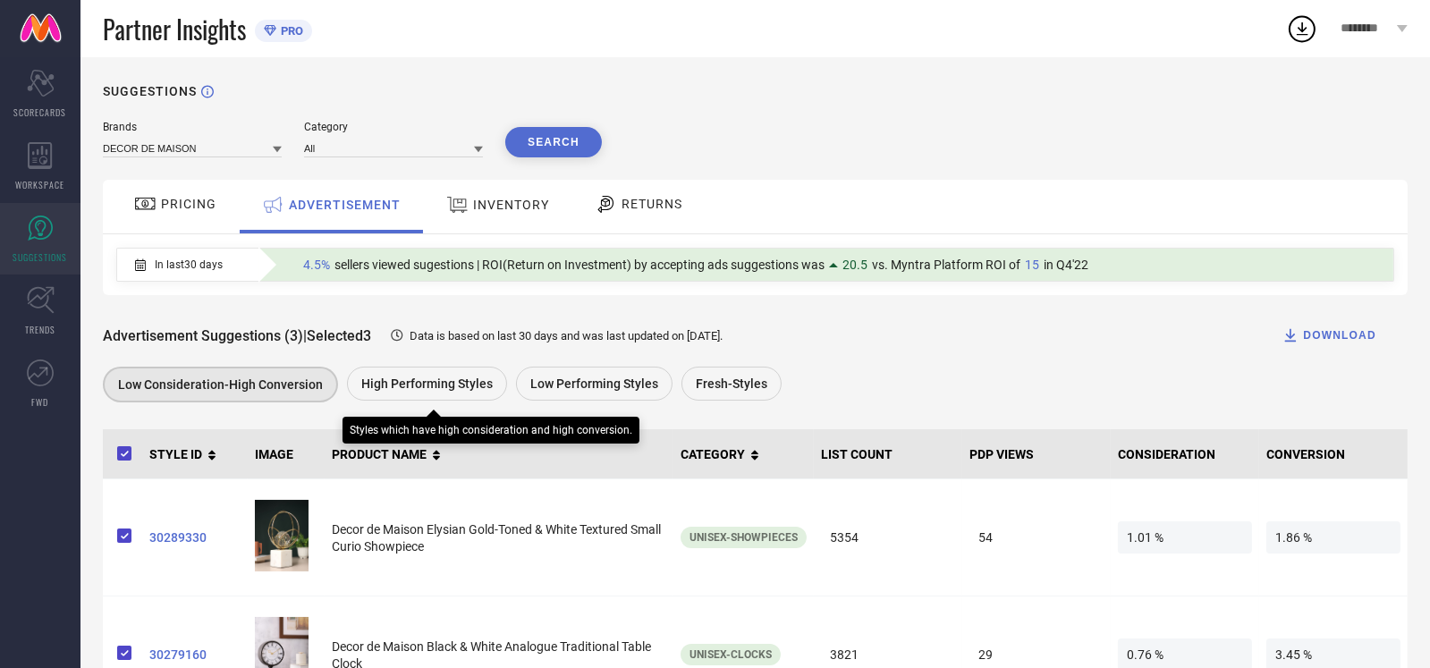
click at [411, 391] on span "High Performing Styles" at bounding box center [426, 384] width 131 height 14
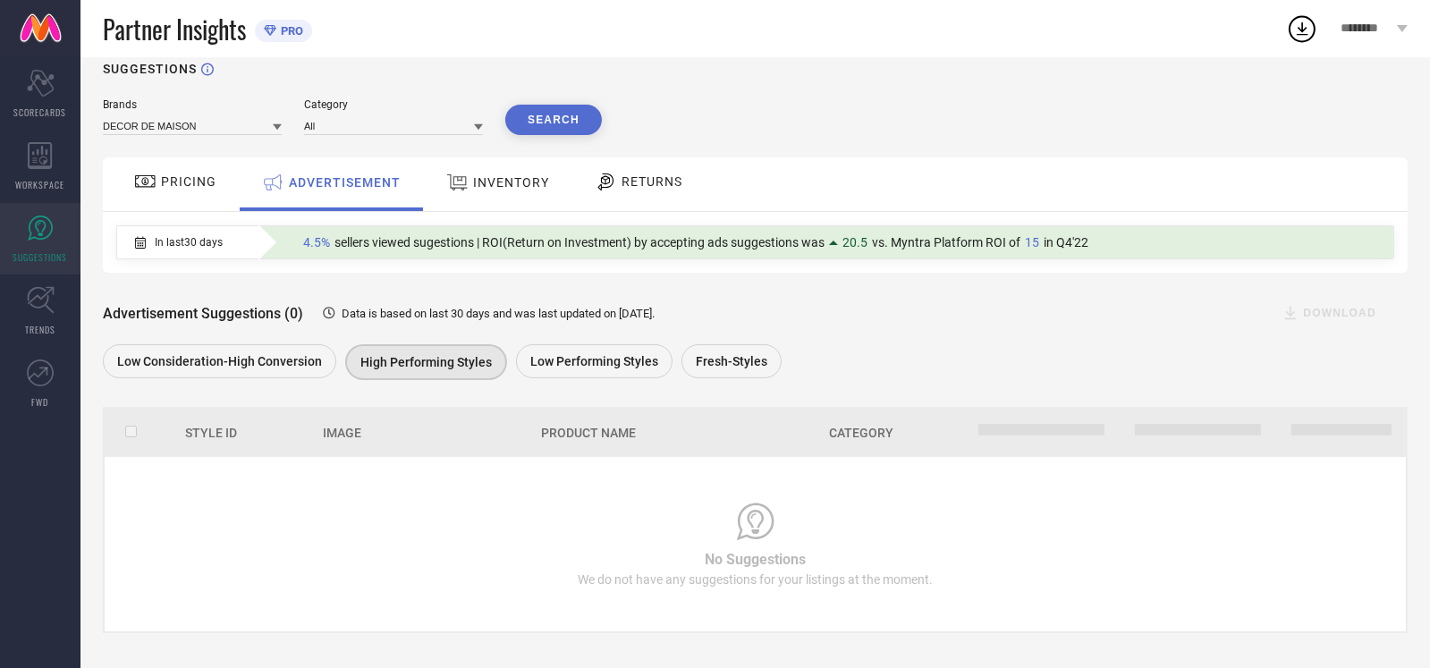
scroll to position [34, 0]
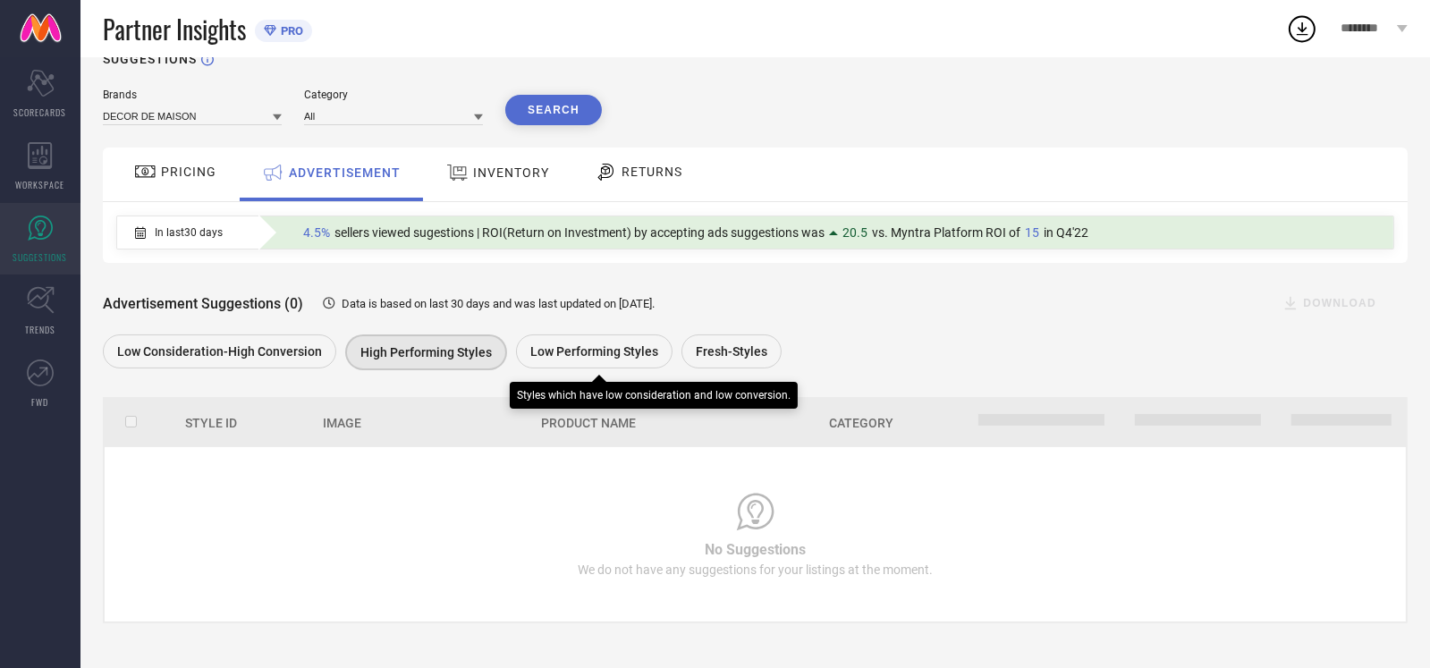
click at [603, 339] on div "Low Performing Styles" at bounding box center [594, 352] width 157 height 34
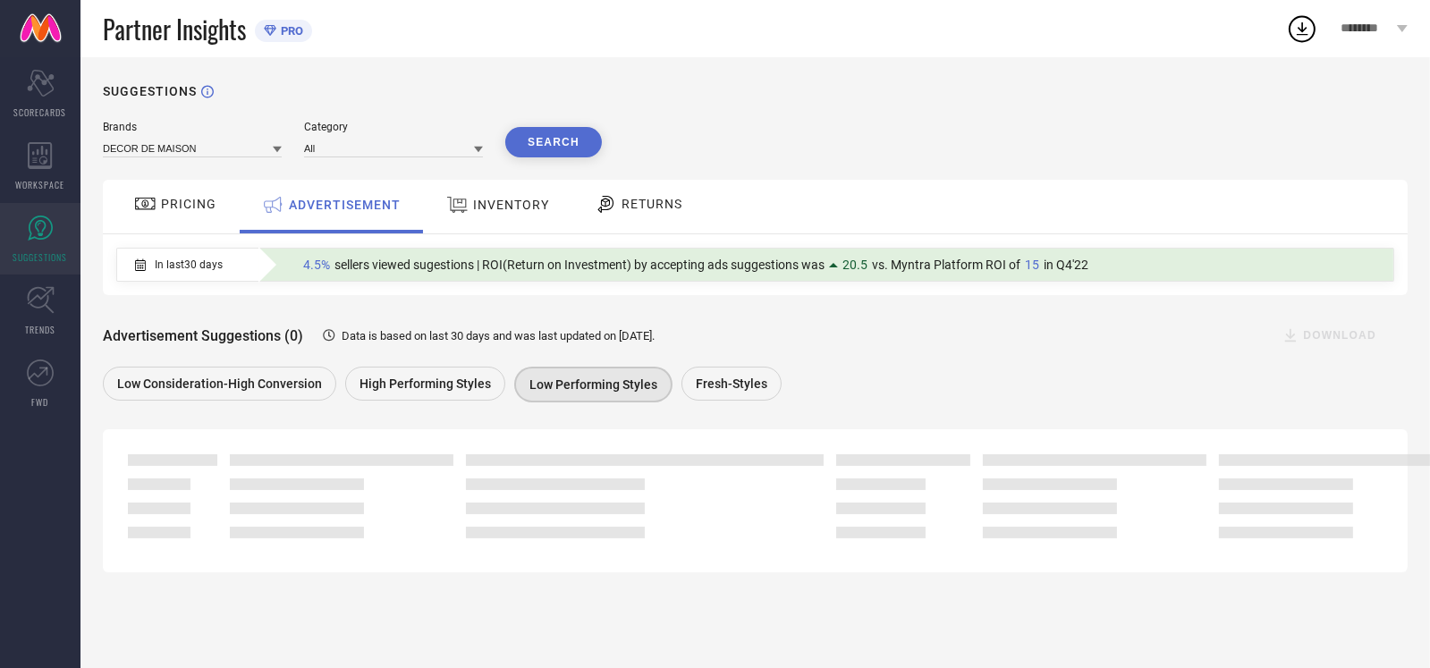
scroll to position [0, 0]
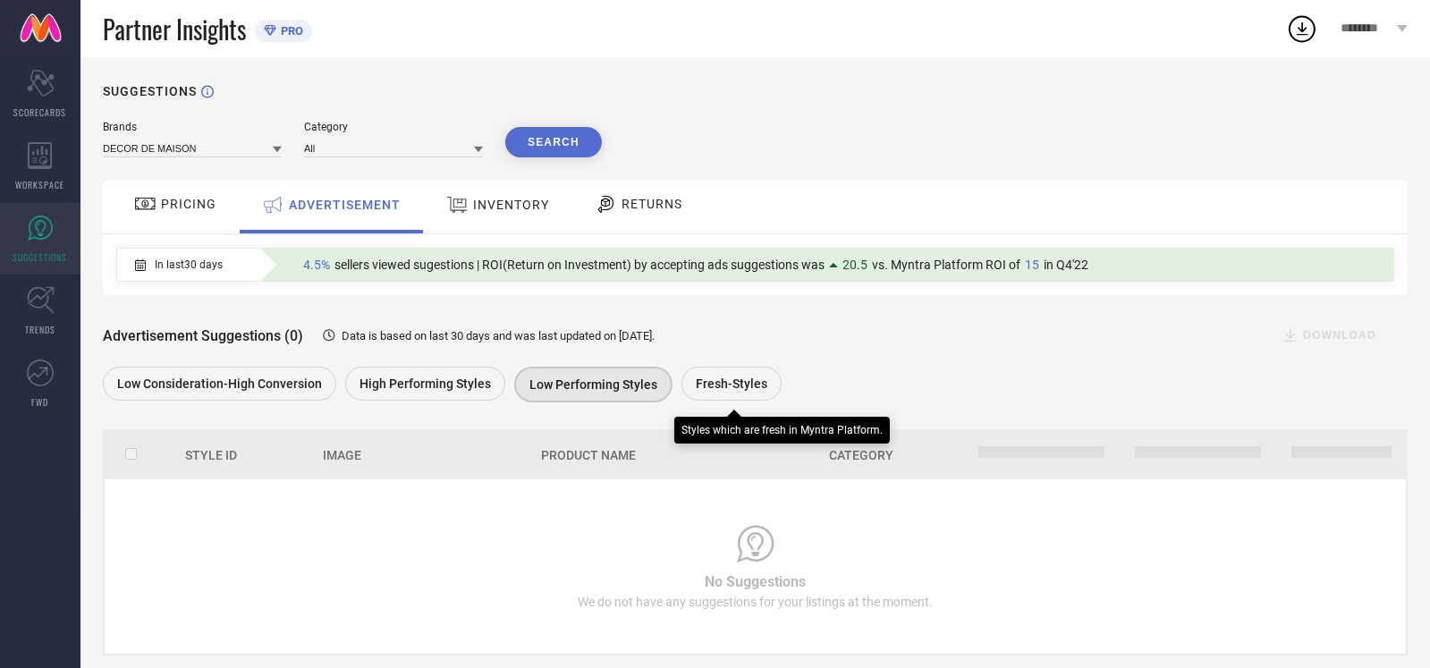
click at [719, 389] on span "Fresh-Styles" at bounding box center [732, 384] width 72 height 14
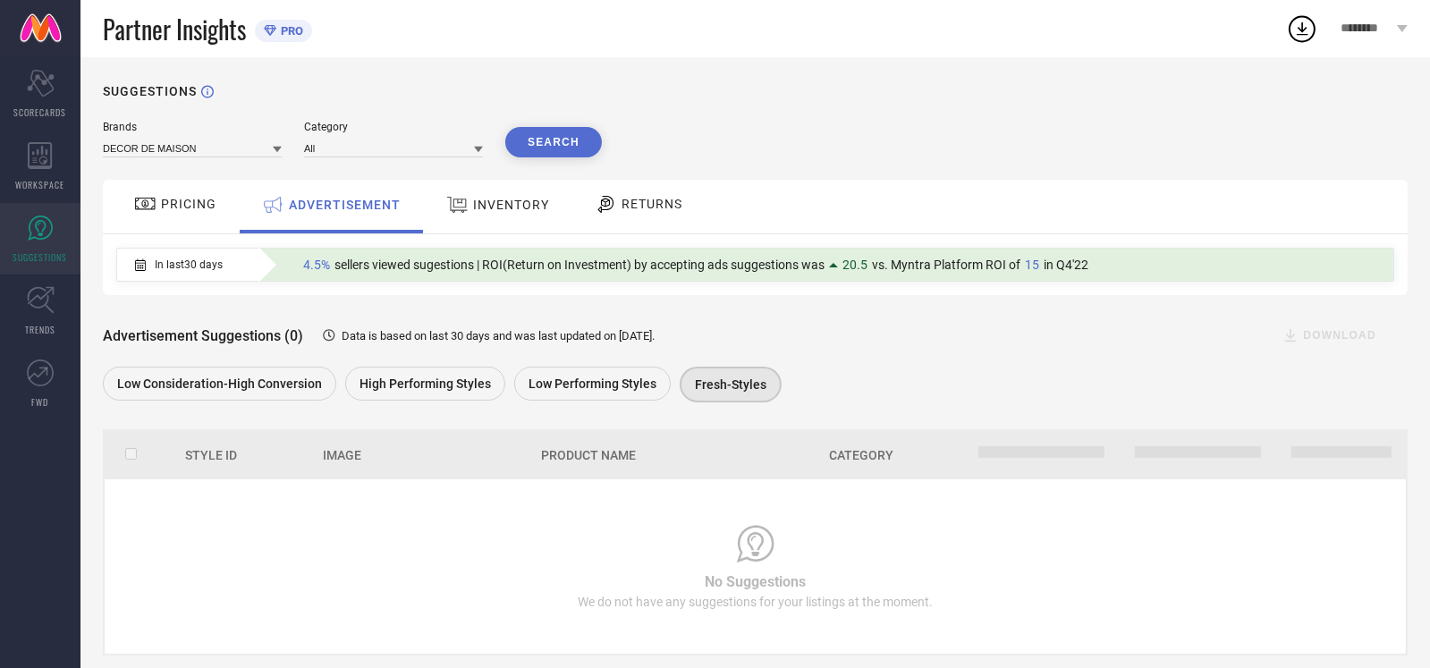
click at [186, 217] on div "PRICING" at bounding box center [175, 204] width 91 height 30
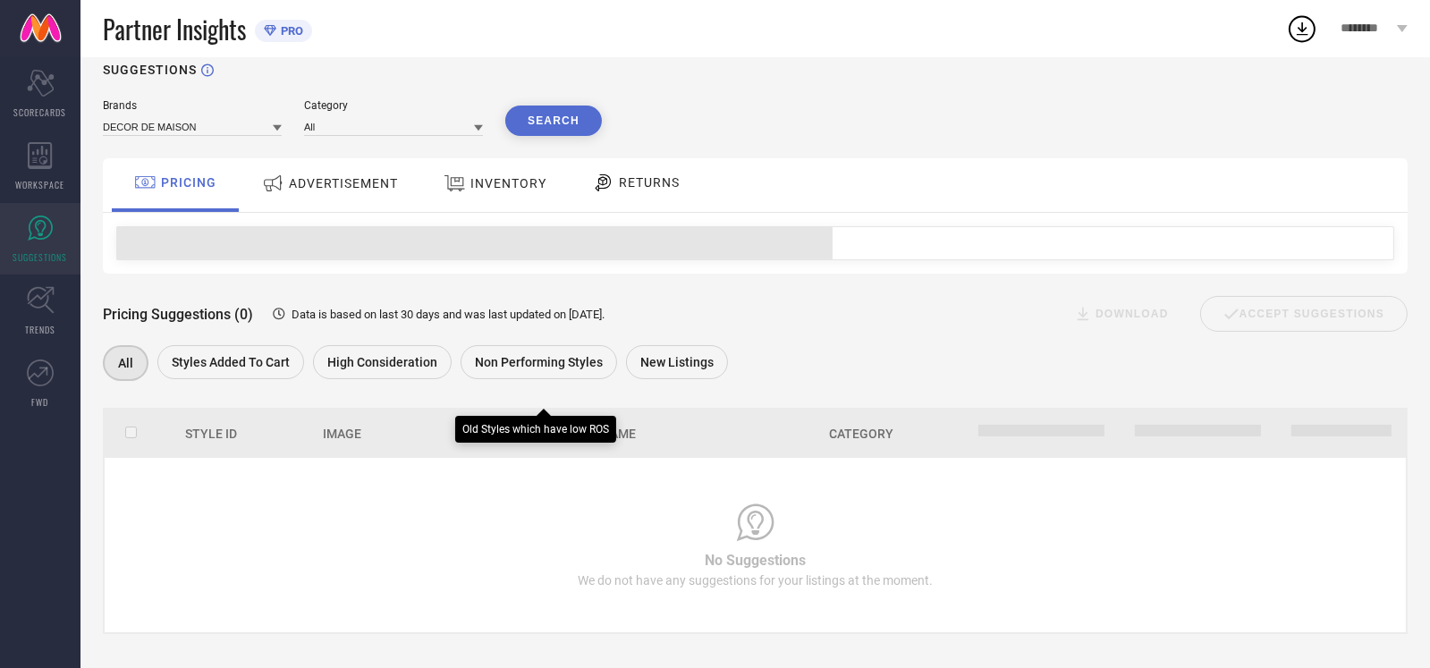
scroll to position [33, 0]
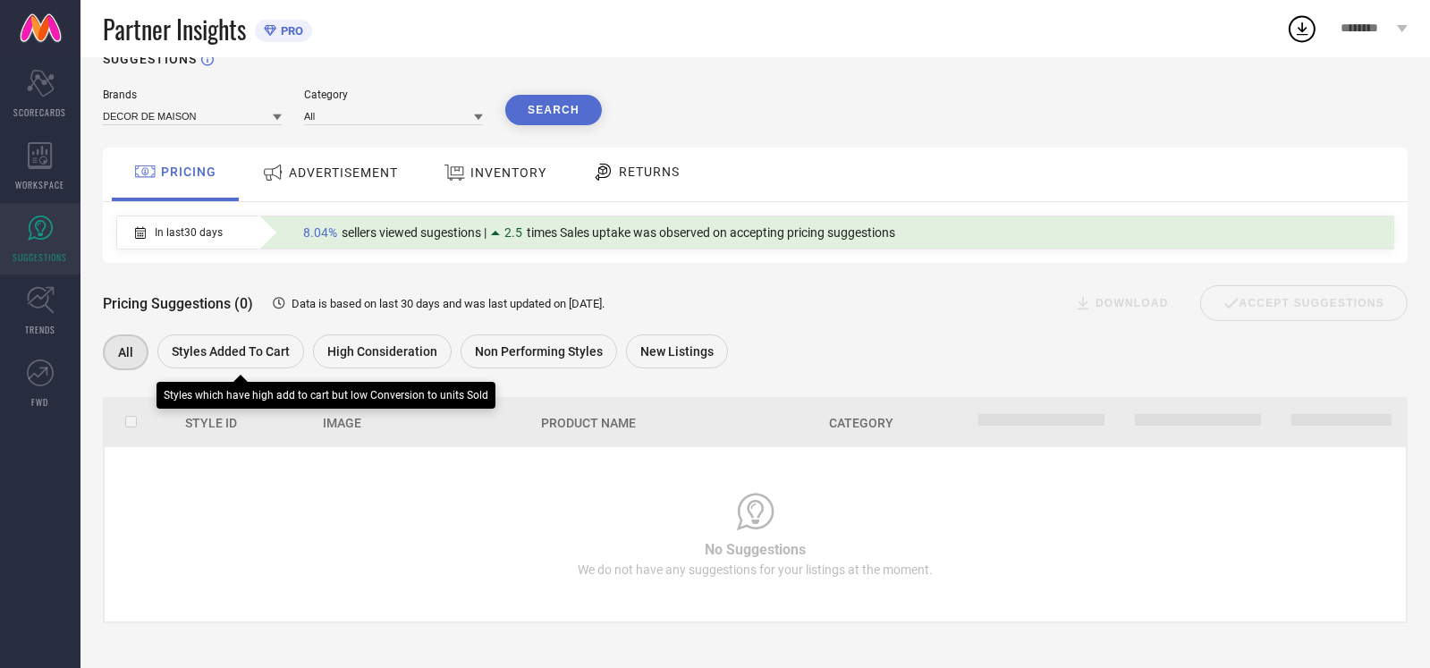
click at [284, 357] on span "Styles Added To Cart" at bounding box center [231, 351] width 118 height 14
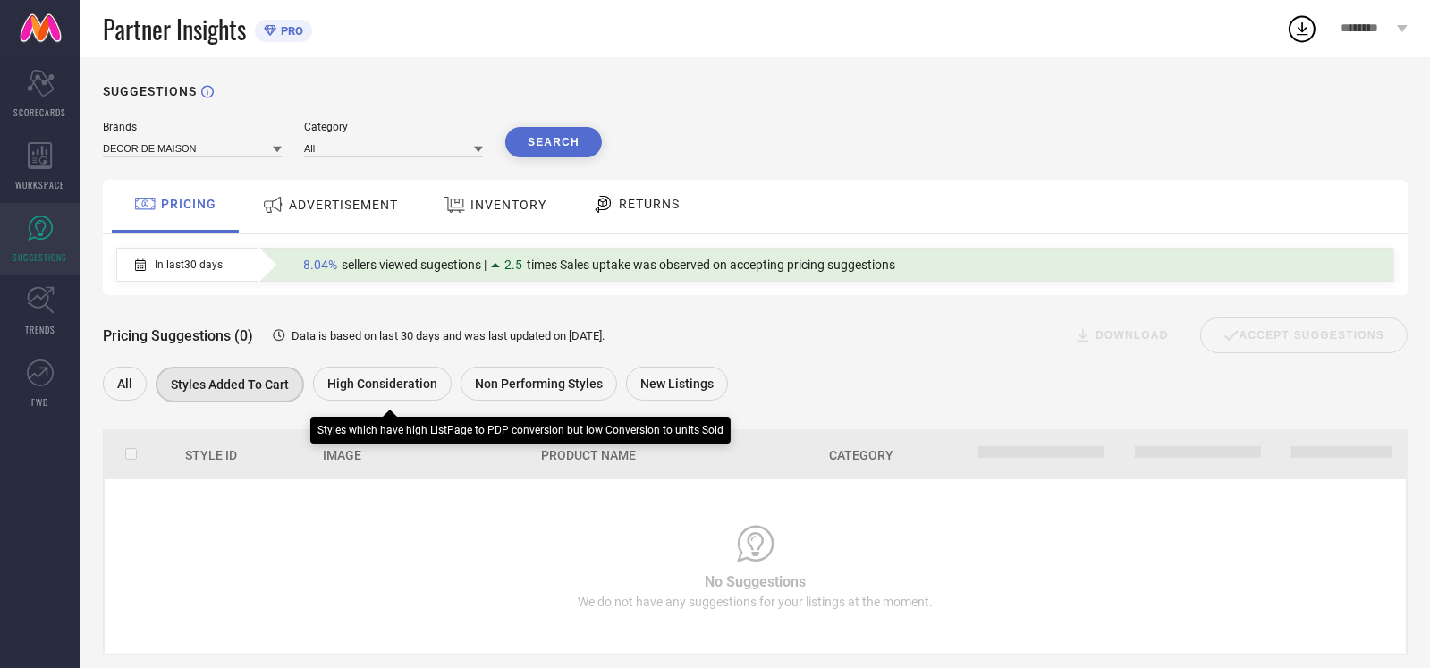
click at [355, 386] on span "High Consideration" at bounding box center [382, 384] width 110 height 14
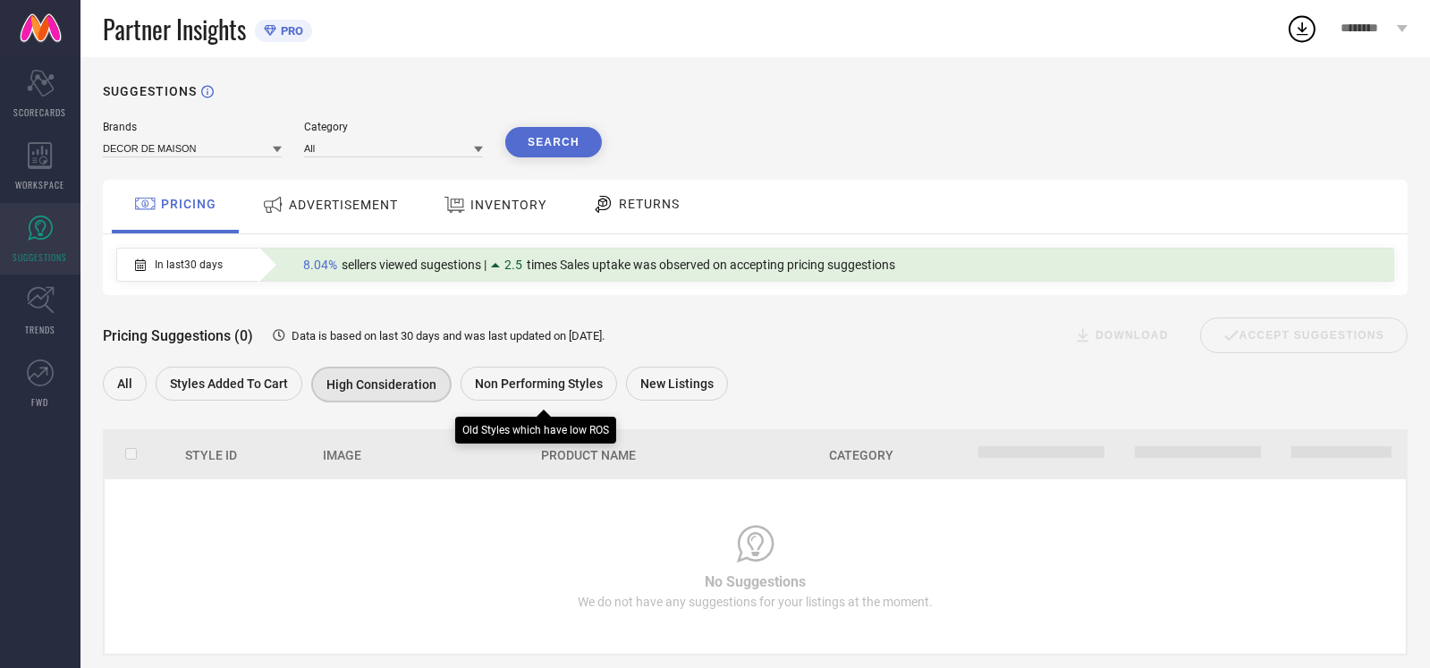
click at [533, 398] on div "Non Performing Styles" at bounding box center [539, 384] width 157 height 34
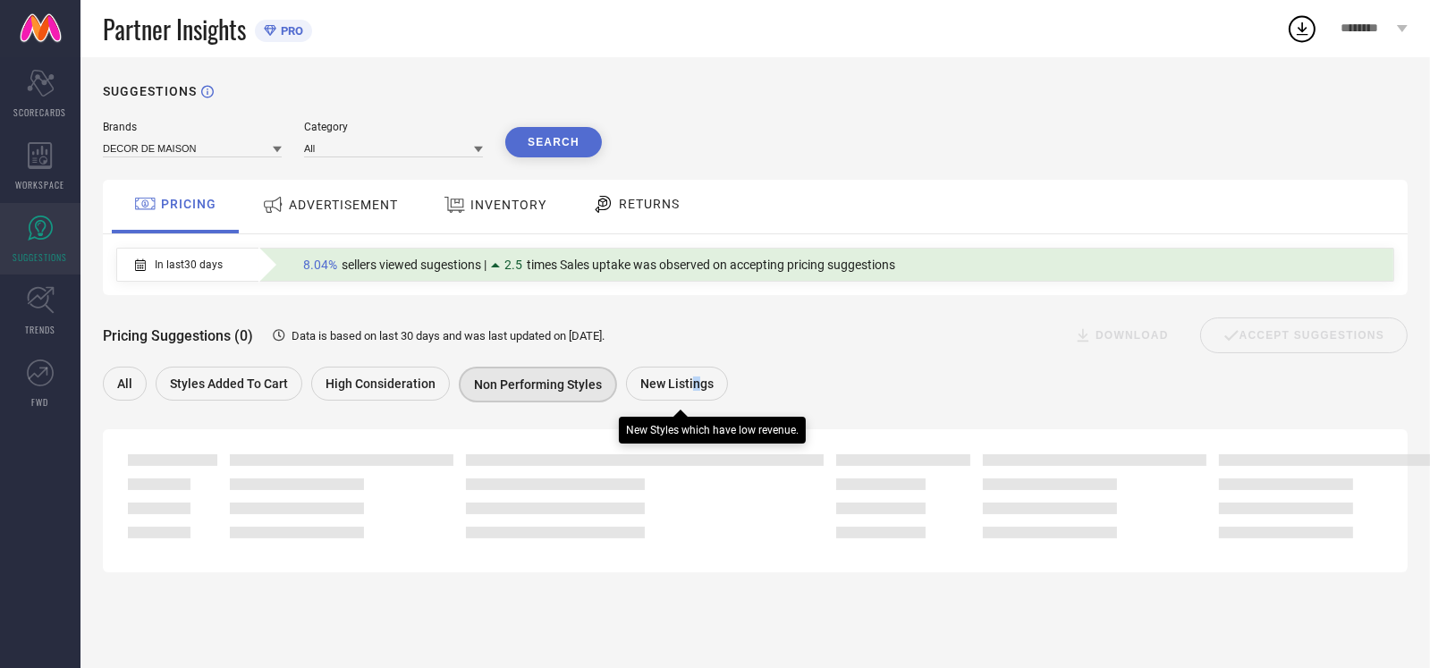
click at [688, 391] on span "New Listings" at bounding box center [676, 384] width 73 height 14
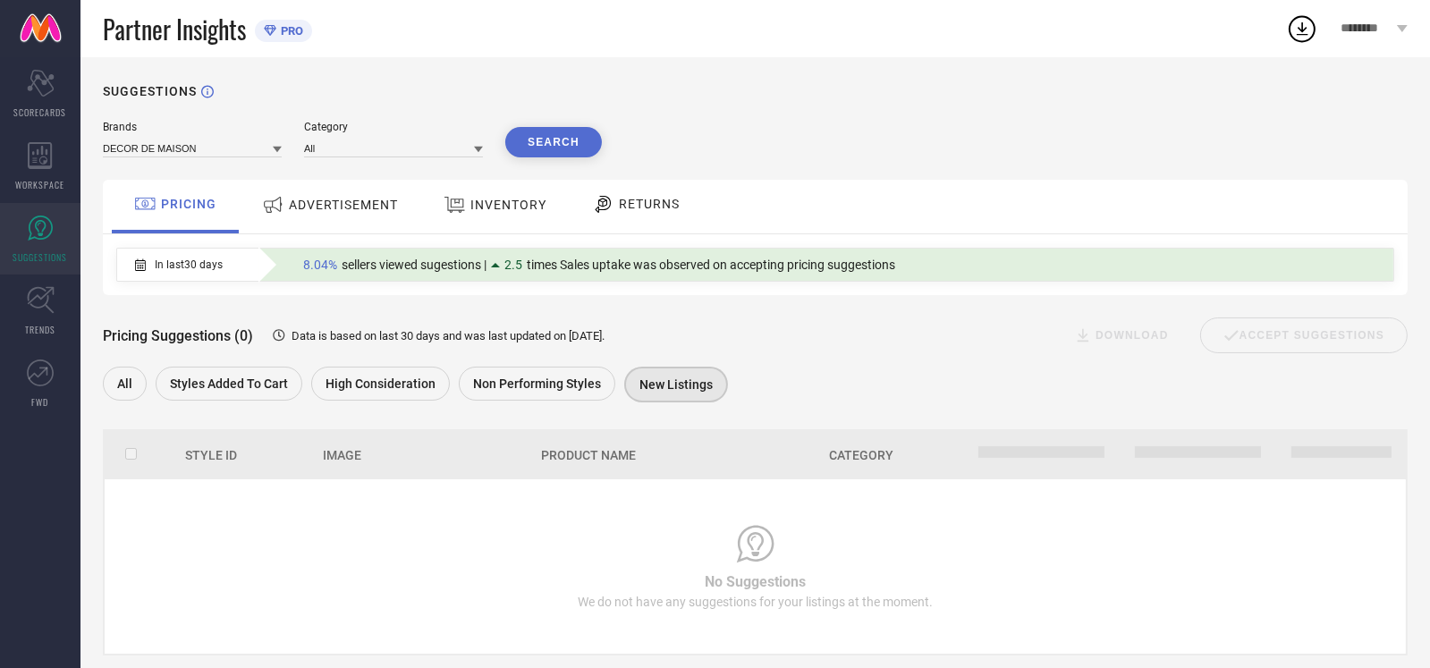
click at [531, 212] on span "INVENTORY" at bounding box center [508, 205] width 76 height 14
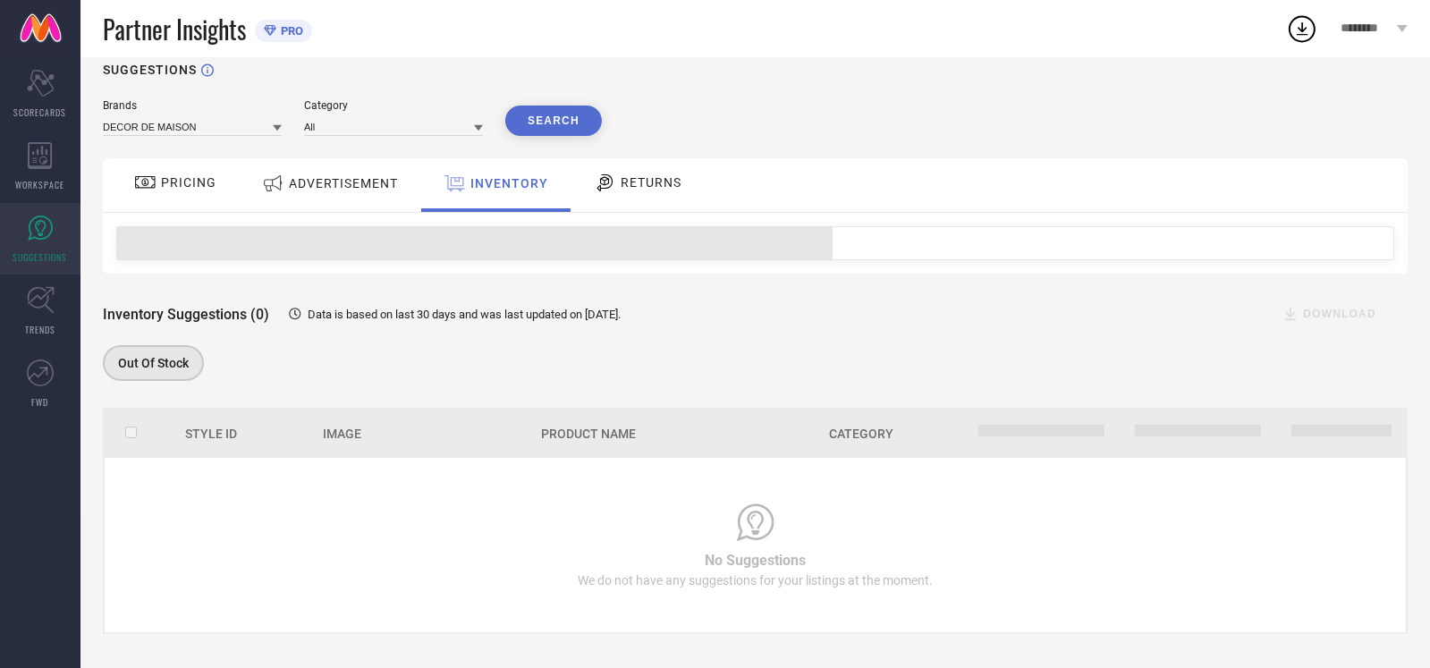
scroll to position [33, 0]
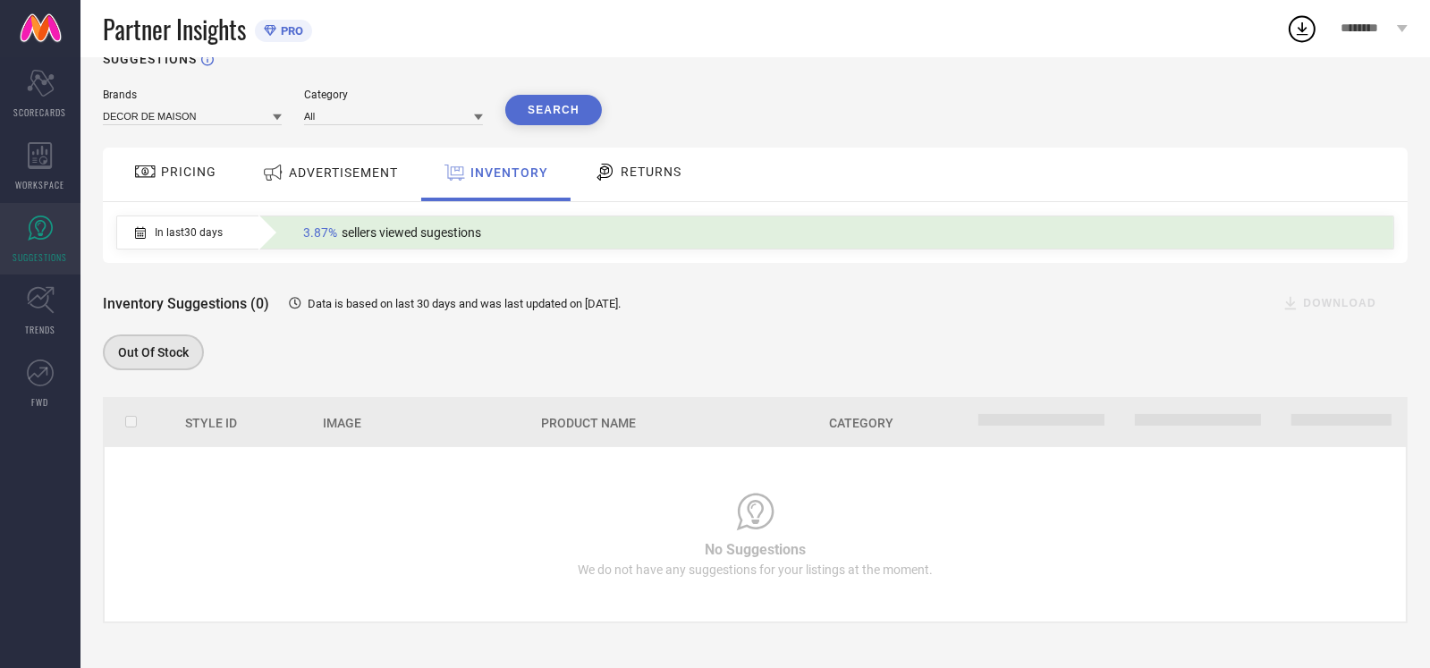
click at [629, 162] on div "RETURNS" at bounding box center [637, 172] width 97 height 30
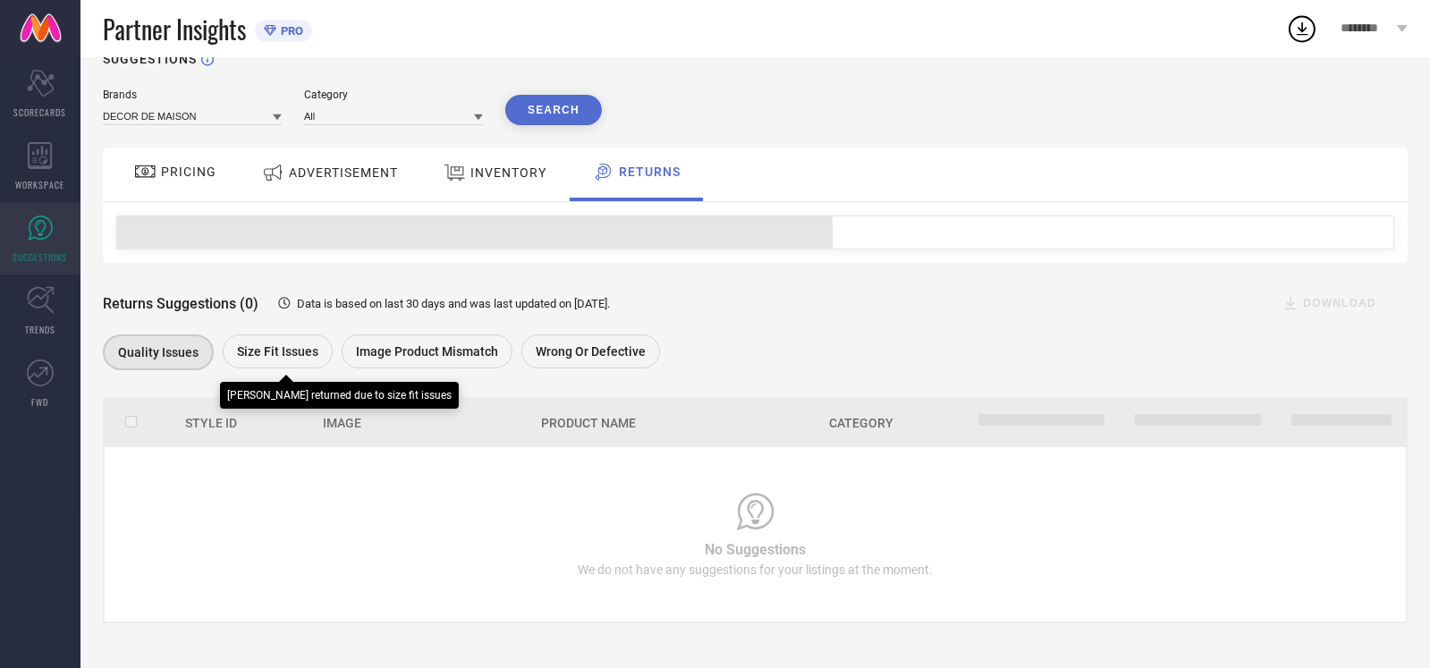
click at [283, 358] on span "Size fit issues" at bounding box center [277, 351] width 81 height 14
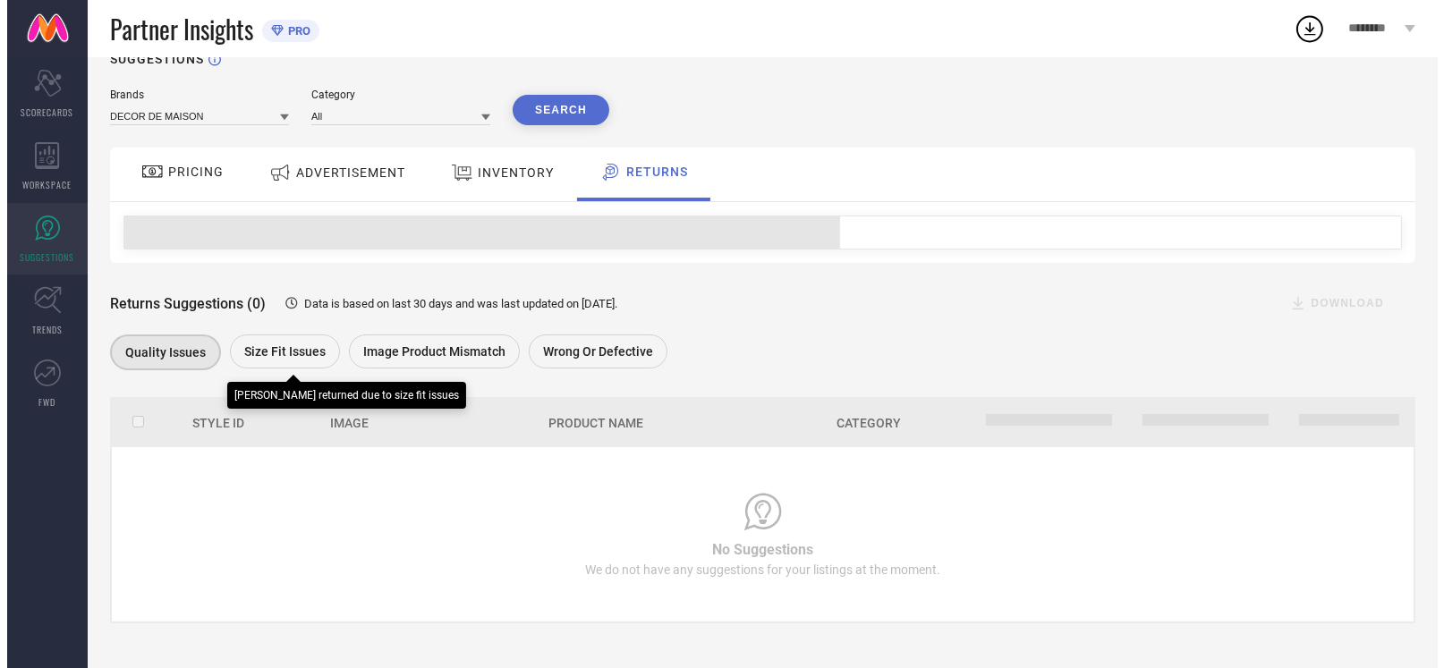
scroll to position [0, 0]
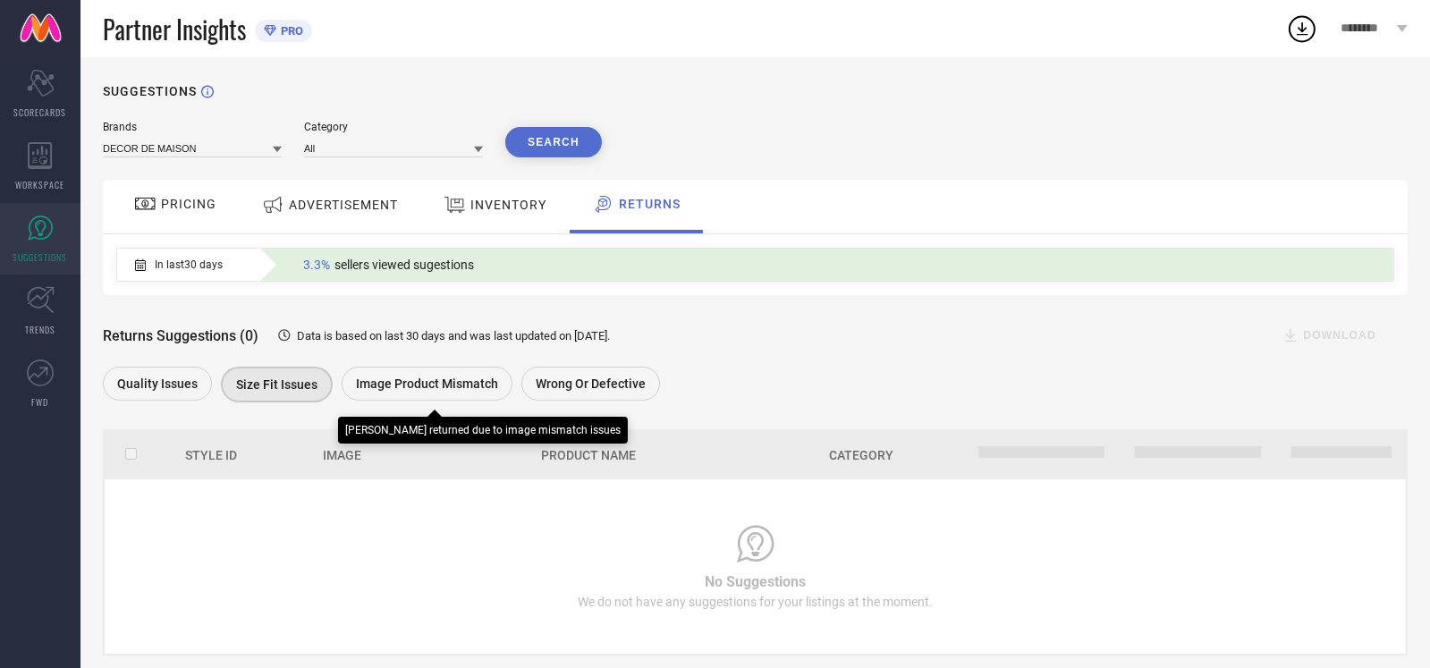
click at [411, 381] on span "Image product mismatch" at bounding box center [427, 384] width 142 height 14
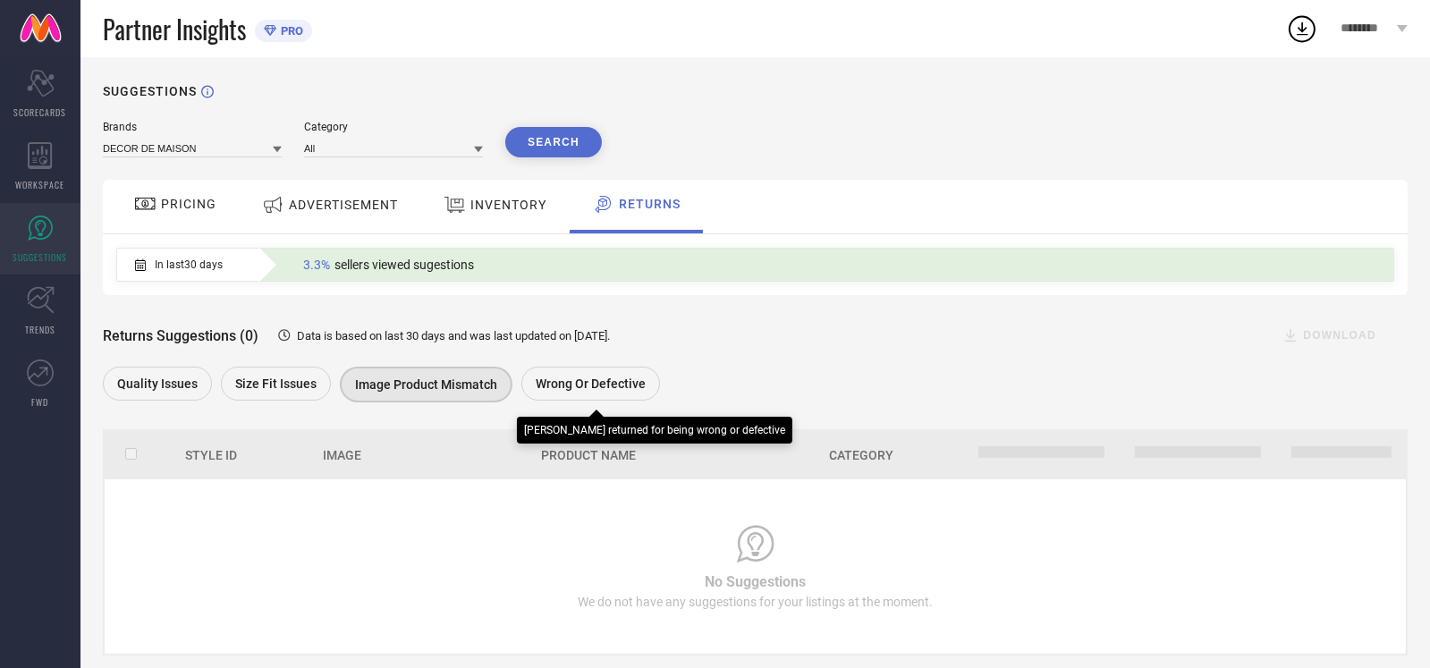
click at [632, 387] on span "Wrong or Defective" at bounding box center [591, 384] width 110 height 14
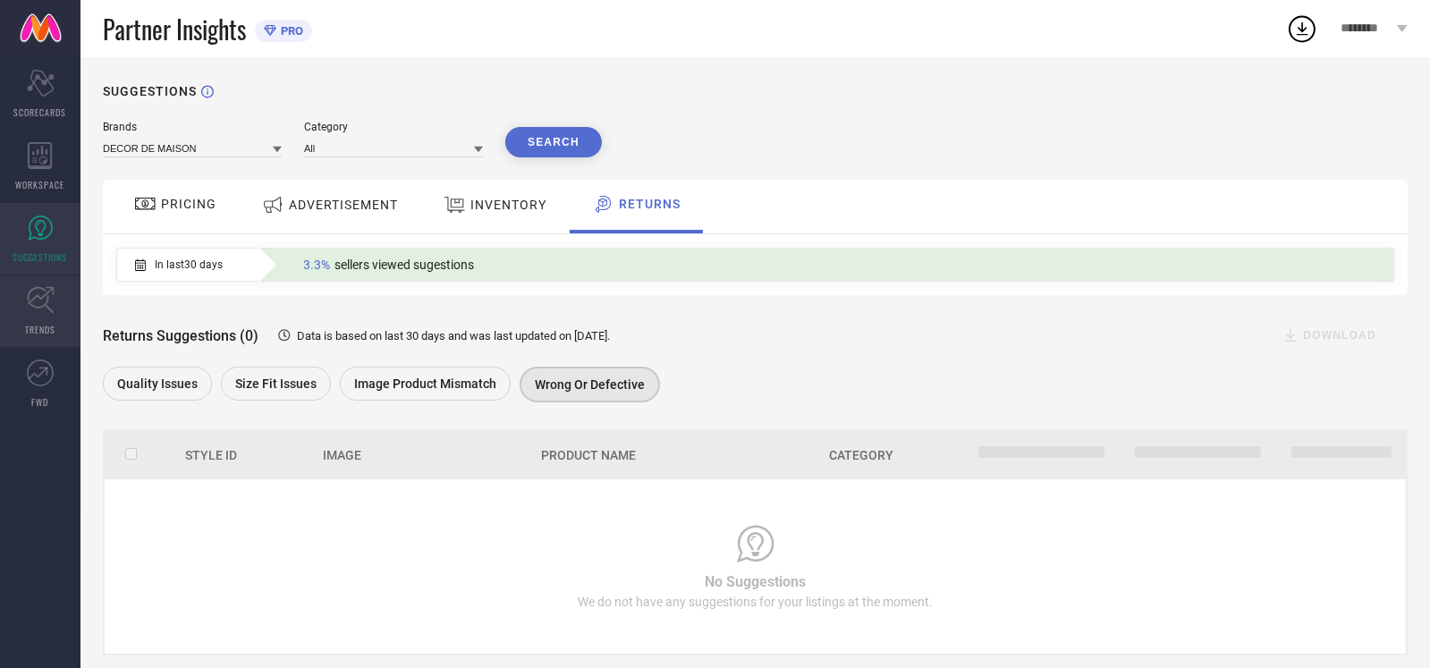
click at [51, 314] on icon at bounding box center [41, 300] width 28 height 28
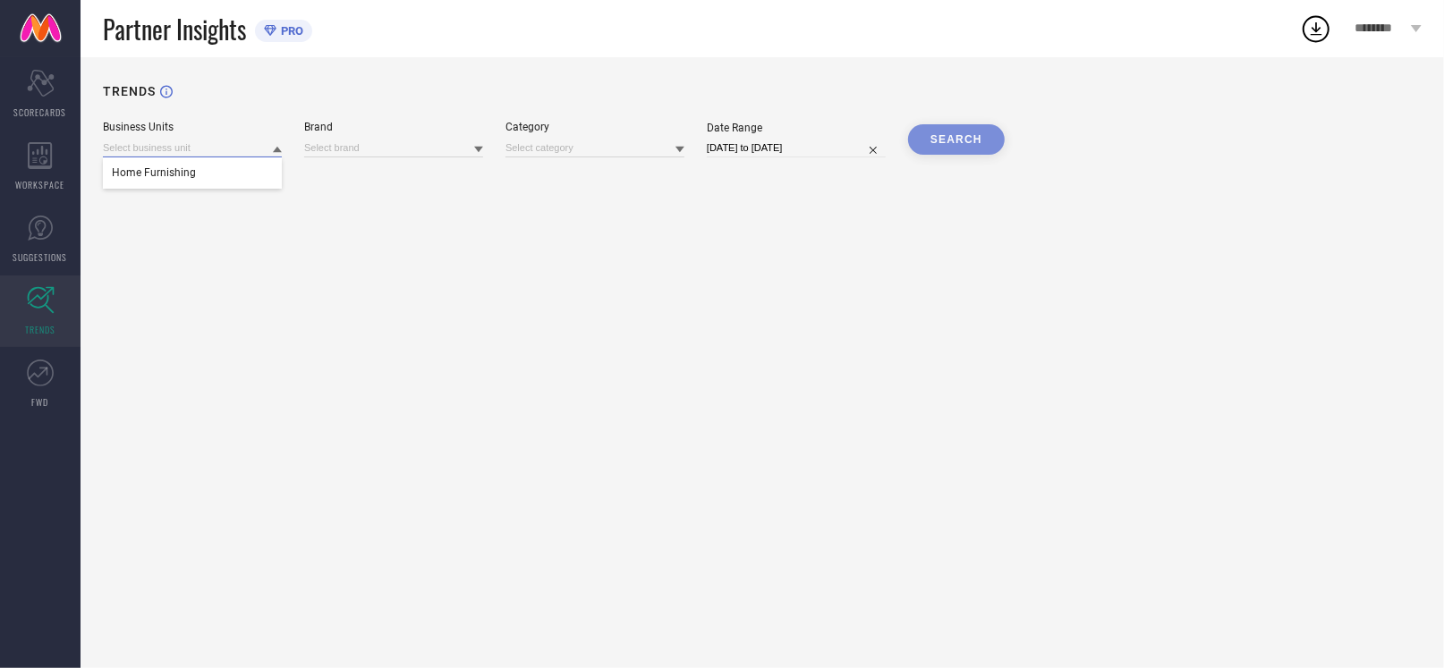
click at [201, 147] on input at bounding box center [192, 148] width 179 height 19
click at [394, 224] on div "TRENDS Business Units Home Furnishing Brand Category Date Range [DATE] to [DATE…" at bounding box center [762, 362] width 1363 height 611
click at [402, 157] on input at bounding box center [393, 148] width 179 height 19
click at [397, 182] on span "No results found" at bounding box center [393, 172] width 179 height 30
click at [203, 157] on input at bounding box center [192, 148] width 179 height 19
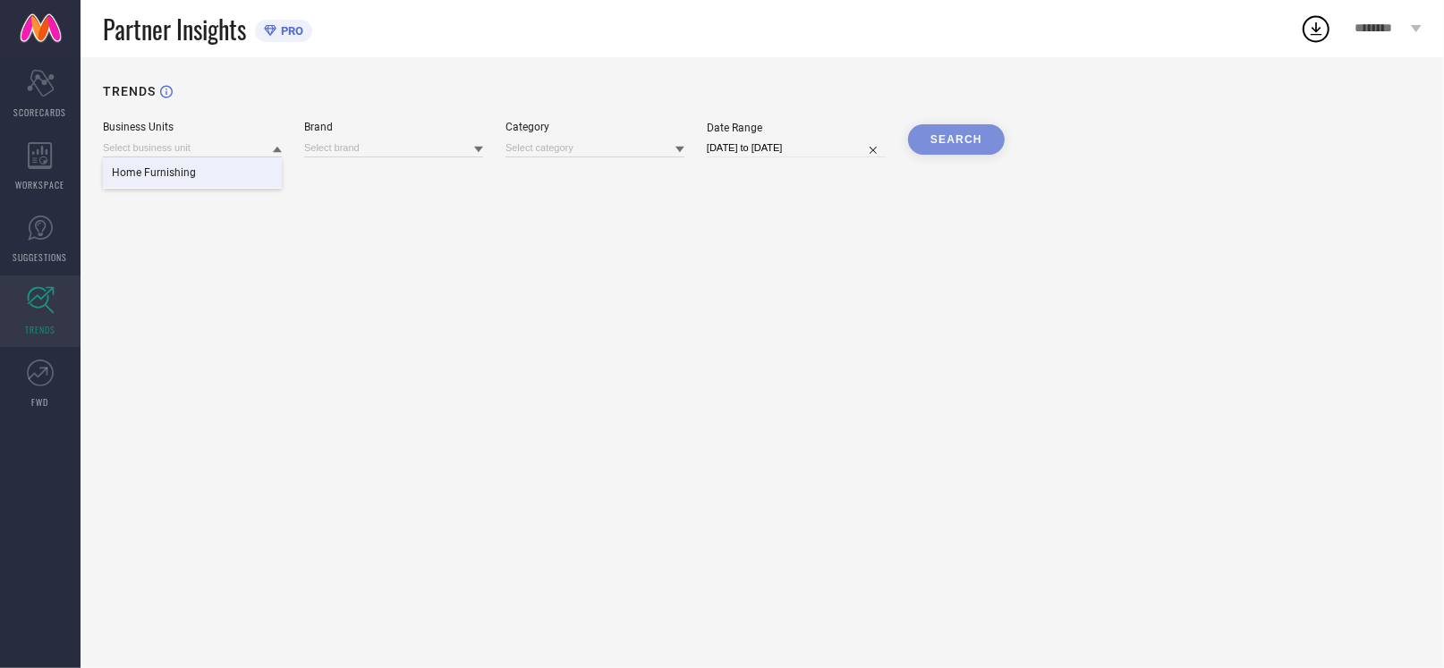
click at [202, 179] on div "Home Furnishing" at bounding box center [192, 172] width 179 height 30
click at [406, 145] on input at bounding box center [393, 148] width 179 height 19
click at [384, 176] on span "No results found" at bounding box center [393, 172] width 179 height 30
click at [564, 148] on input at bounding box center [594, 148] width 179 height 19
click at [581, 172] on span "No results found" at bounding box center [594, 172] width 179 height 30
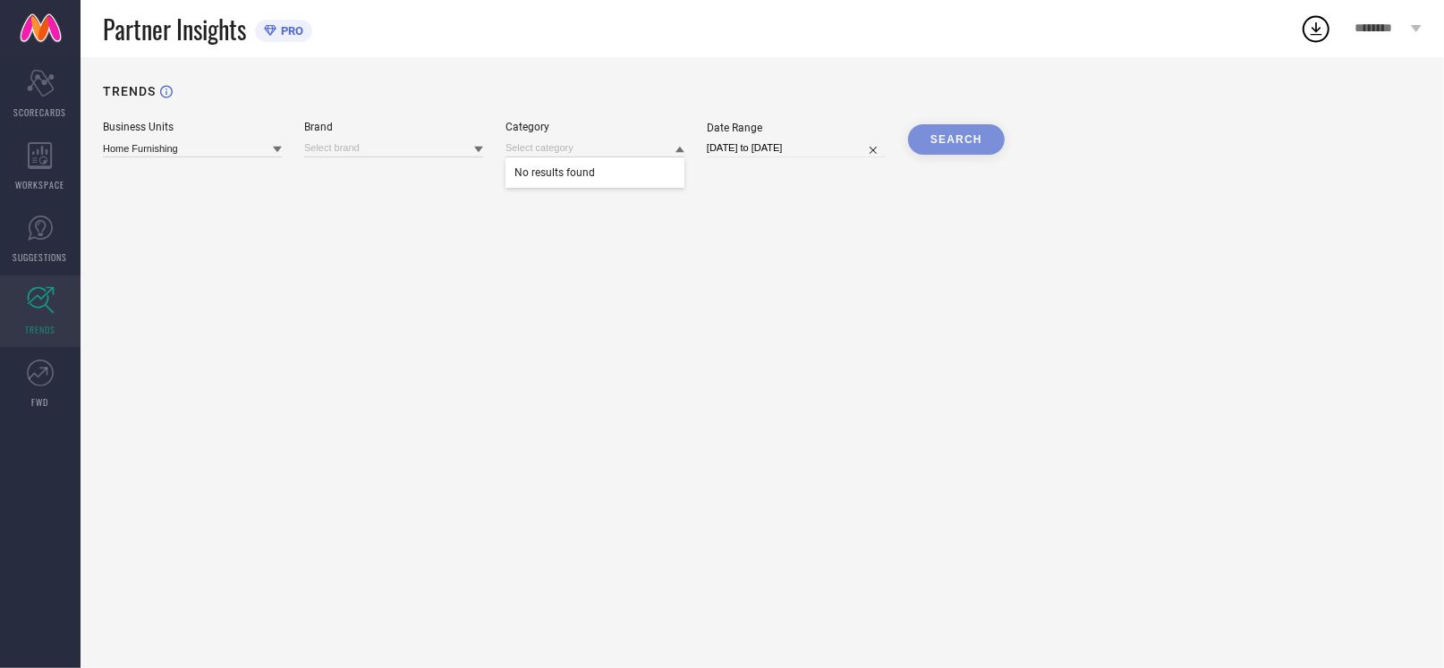
click at [735, 149] on input "[DATE] to [DATE]" at bounding box center [796, 148] width 179 height 19
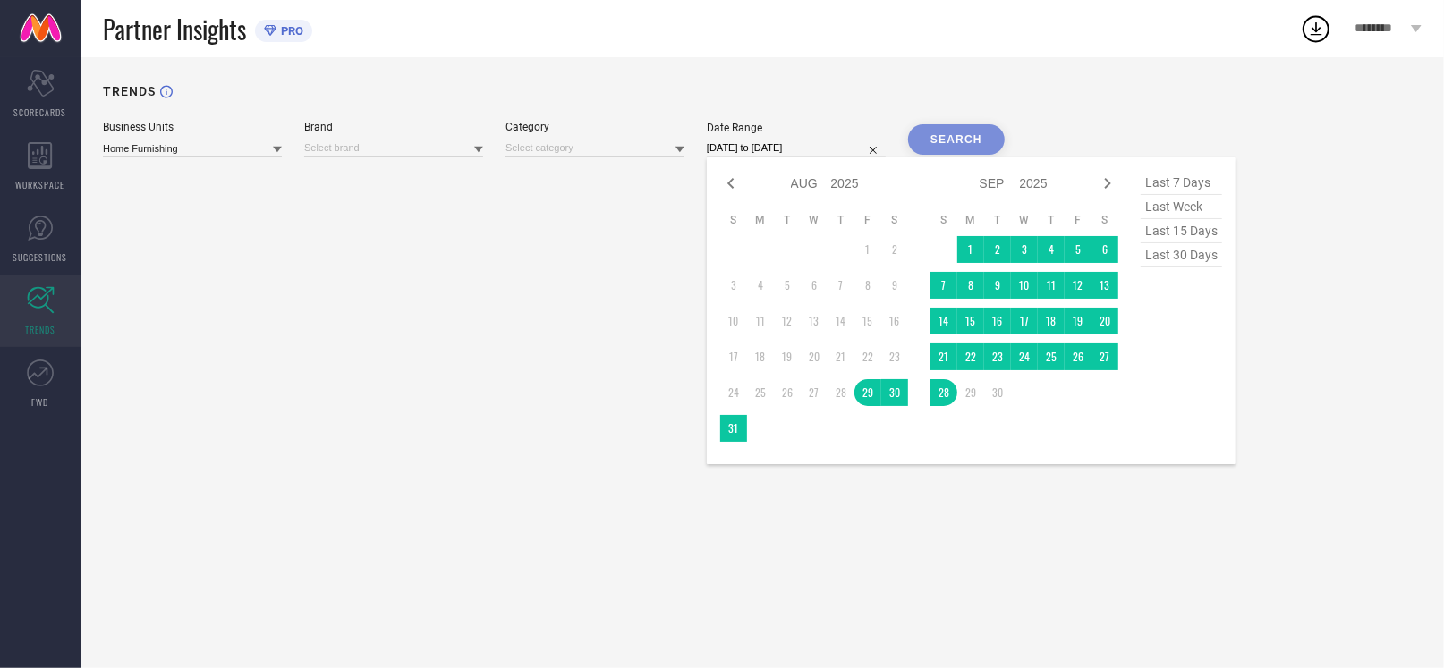
click at [569, 405] on div "TRENDS Business Units Home Furnishing Brand Category Date Range [DATE] to [DATE…" at bounding box center [762, 362] width 1363 height 611
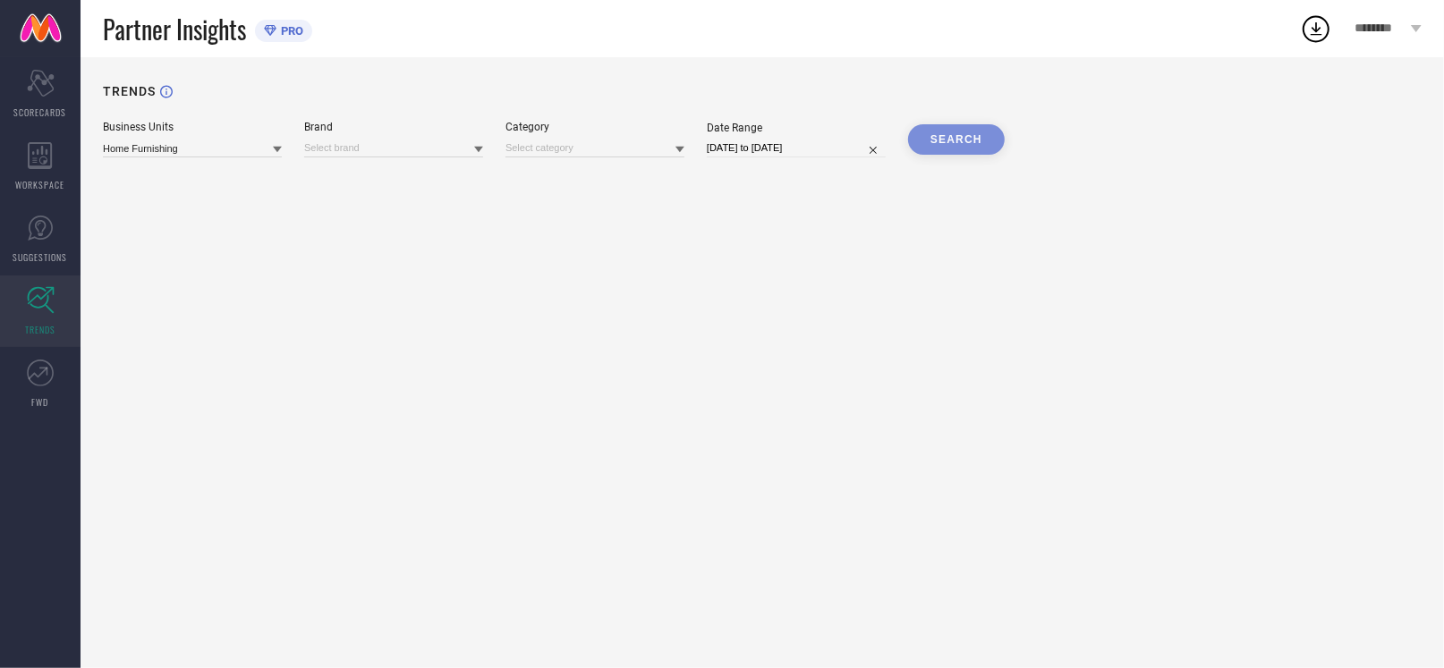
click at [967, 141] on div "SEARCH" at bounding box center [956, 139] width 97 height 30
click at [964, 116] on div "TRENDS" at bounding box center [762, 102] width 1318 height 37
click at [961, 132] on div "SEARCH" at bounding box center [956, 139] width 97 height 30
click at [43, 391] on link "FWD" at bounding box center [40, 384] width 81 height 72
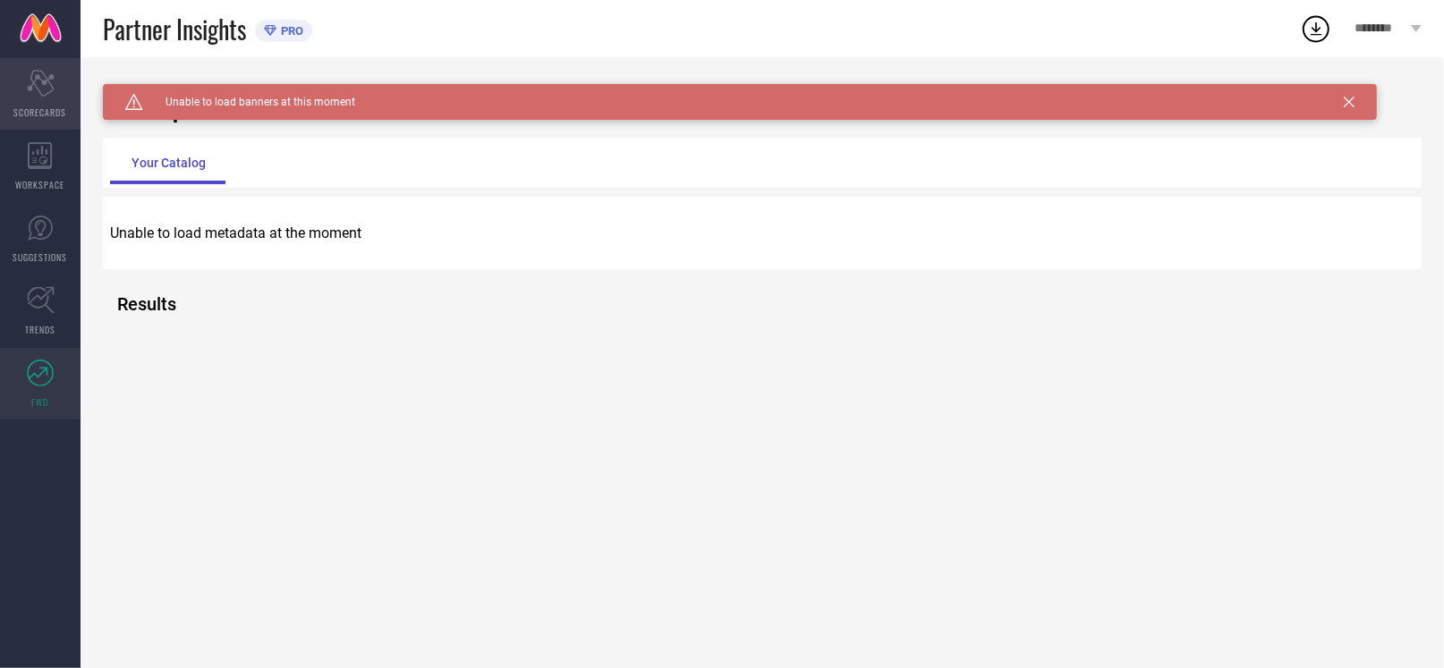
click at [47, 120] on div "Scorecard SCORECARDS" at bounding box center [40, 94] width 81 height 72
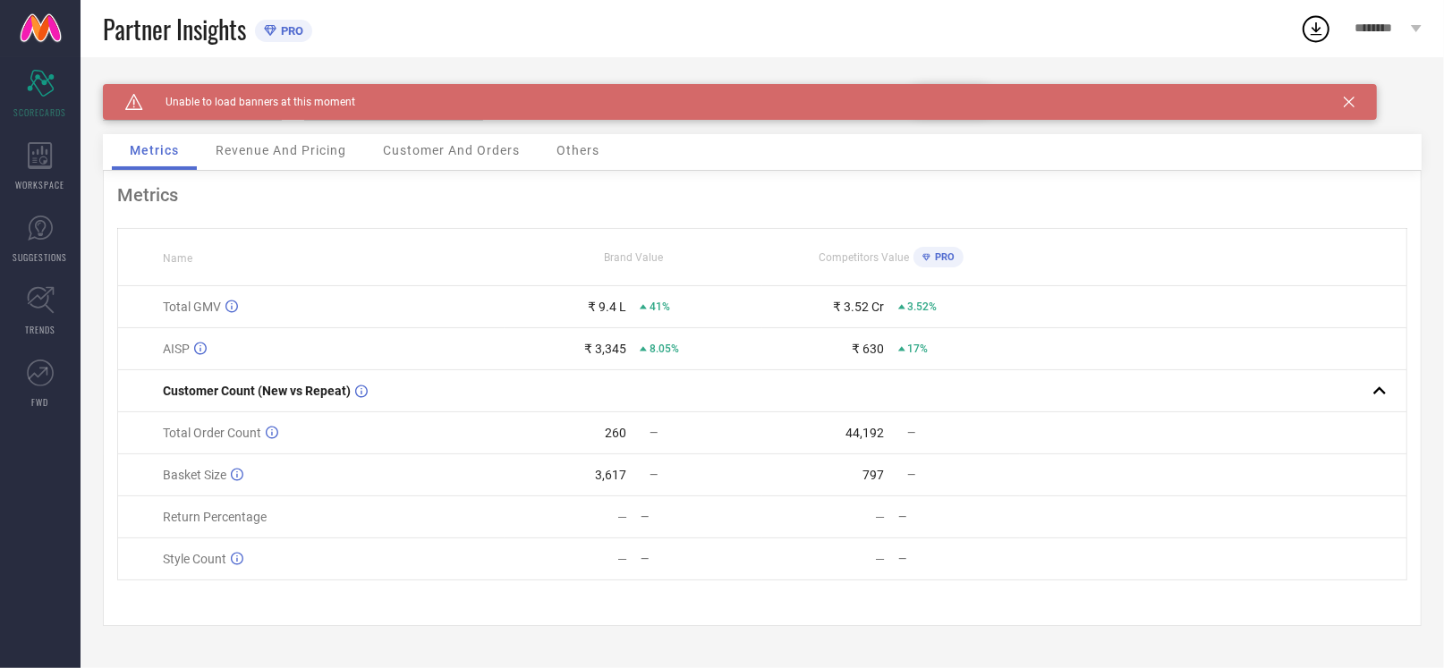
click at [294, 165] on div "Revenue And Pricing" at bounding box center [281, 152] width 166 height 36
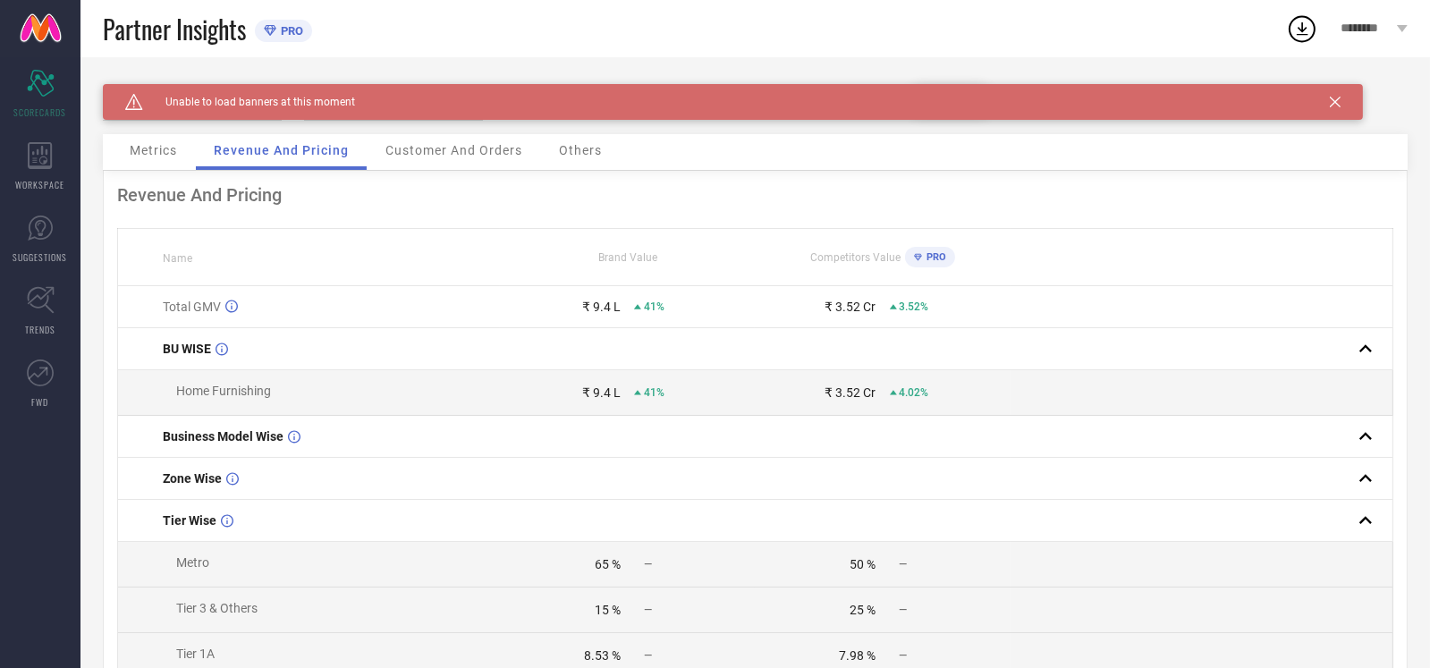
click at [390, 151] on span "Customer And Orders" at bounding box center [454, 150] width 137 height 14
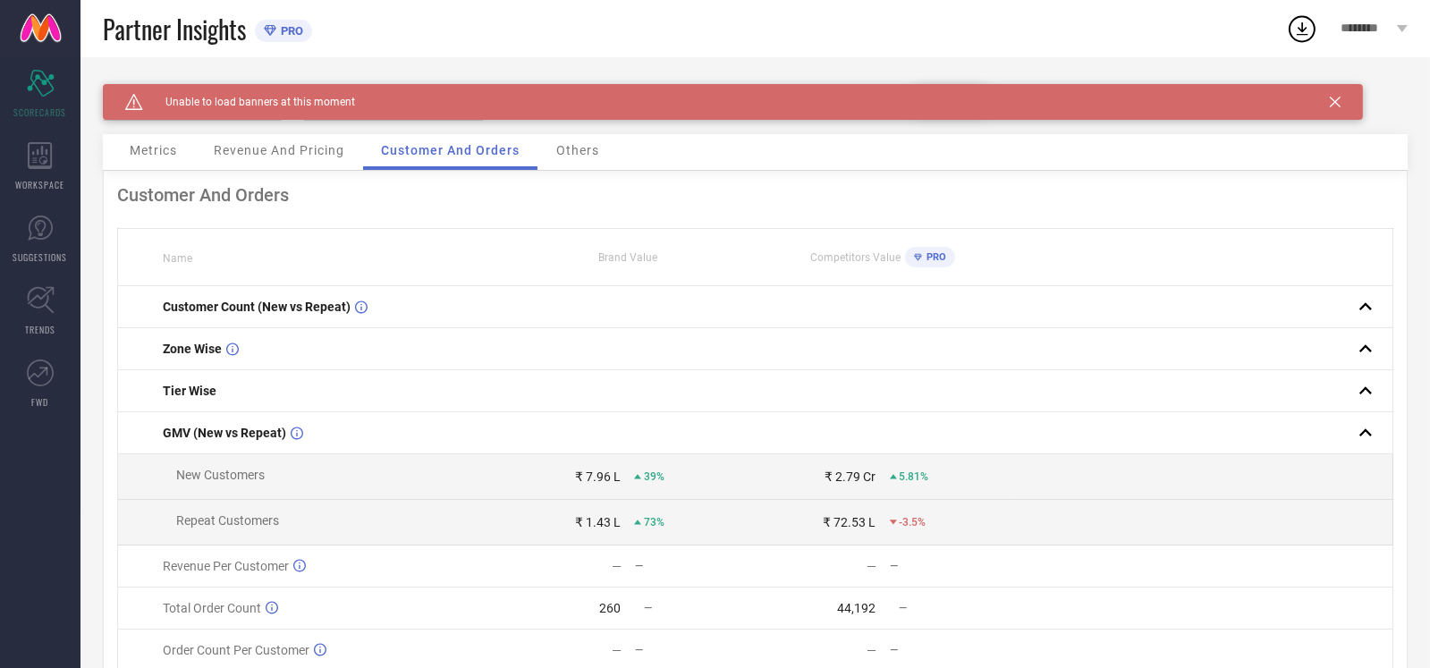
click at [598, 154] on span "Others" at bounding box center [577, 150] width 43 height 14
